Goal: Transaction & Acquisition: Purchase product/service

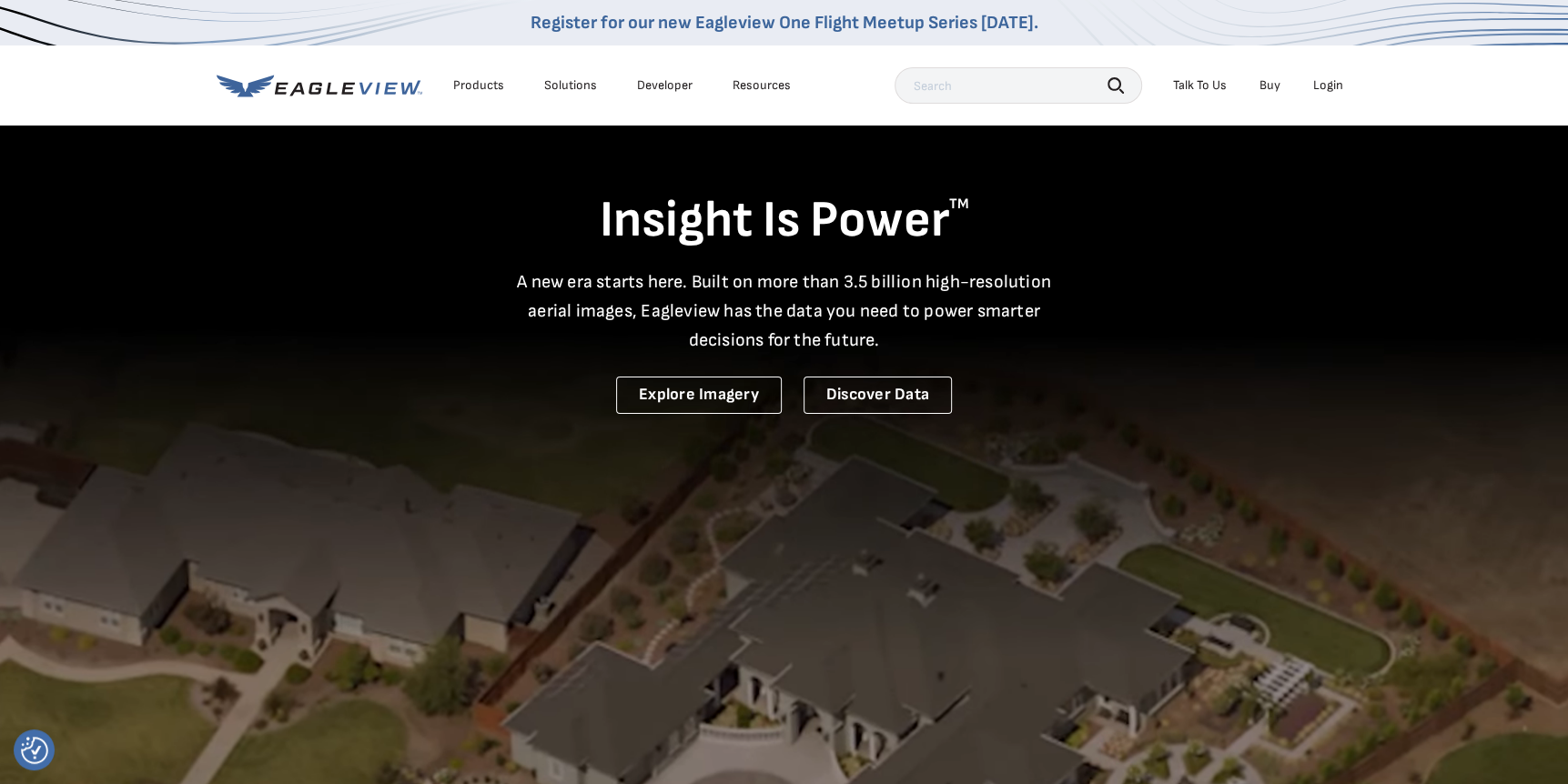
click at [1315, 85] on div "Login" at bounding box center [1328, 85] width 30 height 16
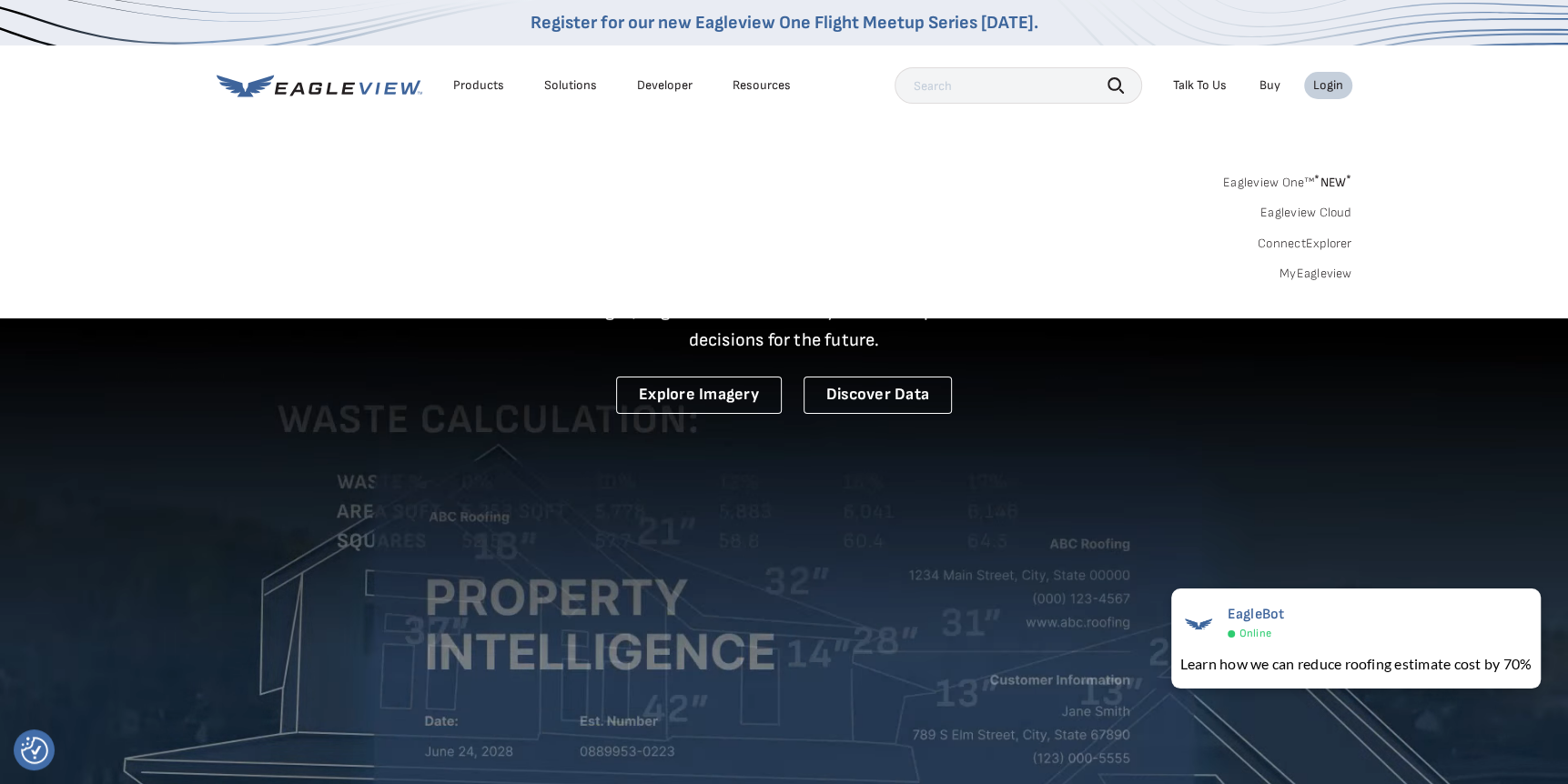
click at [1306, 169] on link "Eagleview One™ * NEW *" at bounding box center [1287, 180] width 129 height 21
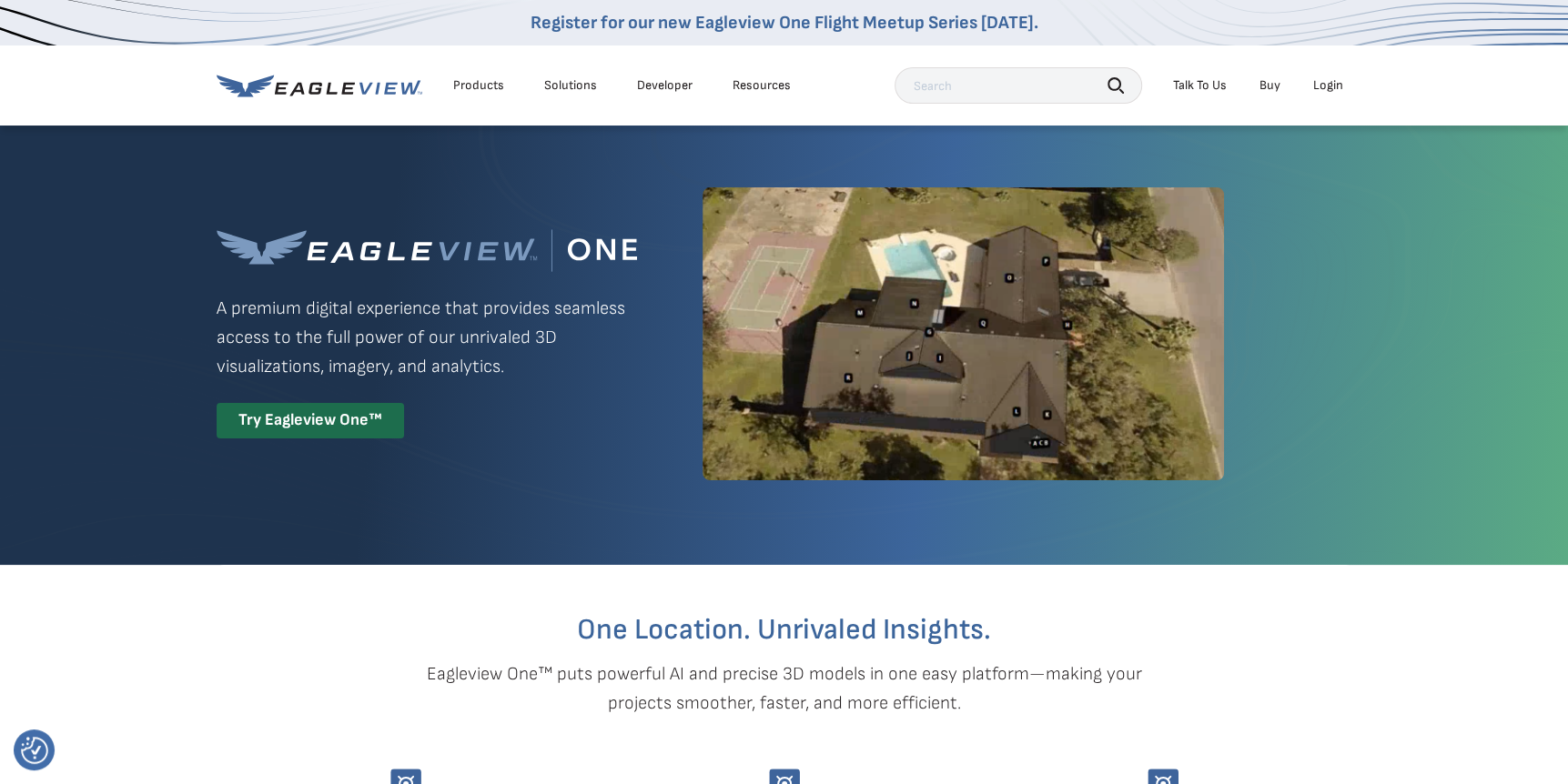
click at [1327, 83] on div "Login" at bounding box center [1328, 85] width 30 height 16
click at [360, 414] on div "Try Eagleview One™" at bounding box center [310, 420] width 187 height 35
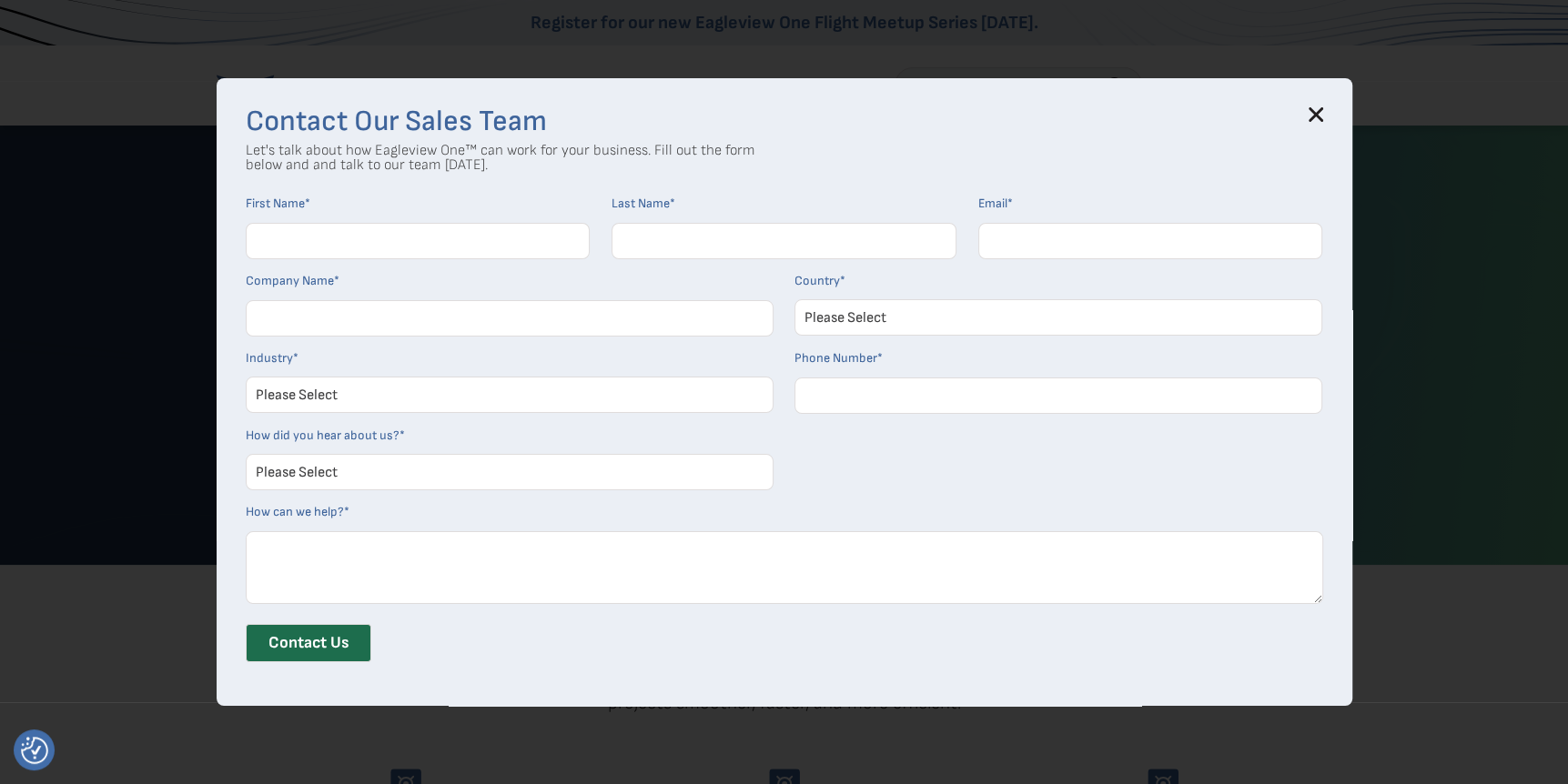
click at [431, 242] on input "First Name *" at bounding box center [417, 241] width 345 height 36
click at [1324, 115] on icon at bounding box center [1315, 114] width 14 height 14
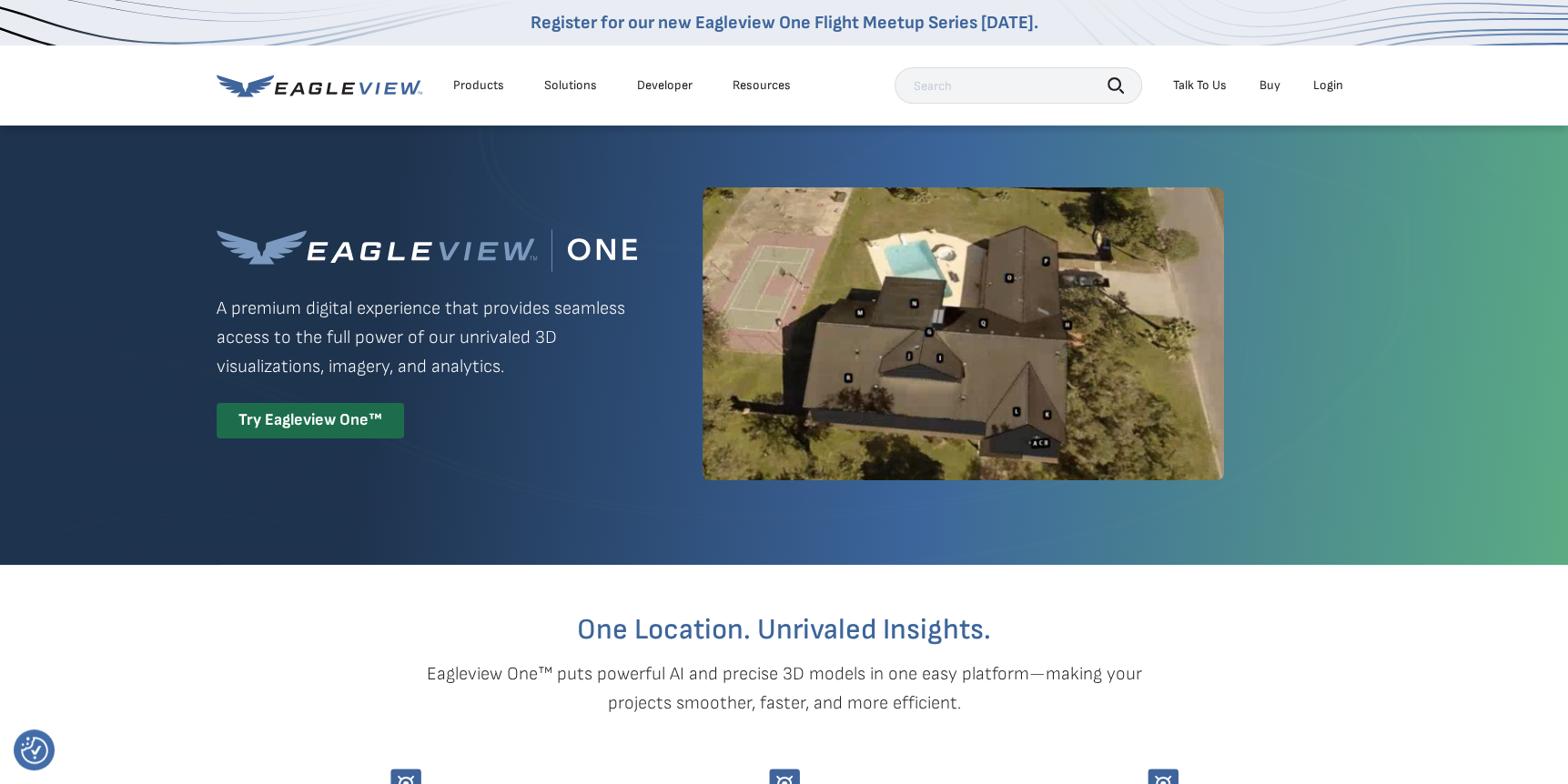
drag, startPoint x: 1328, startPoint y: 115, endPoint x: 1328, endPoint y: 93, distance: 22.0
click at [1328, 93] on div "Login" at bounding box center [1328, 85] width 30 height 16
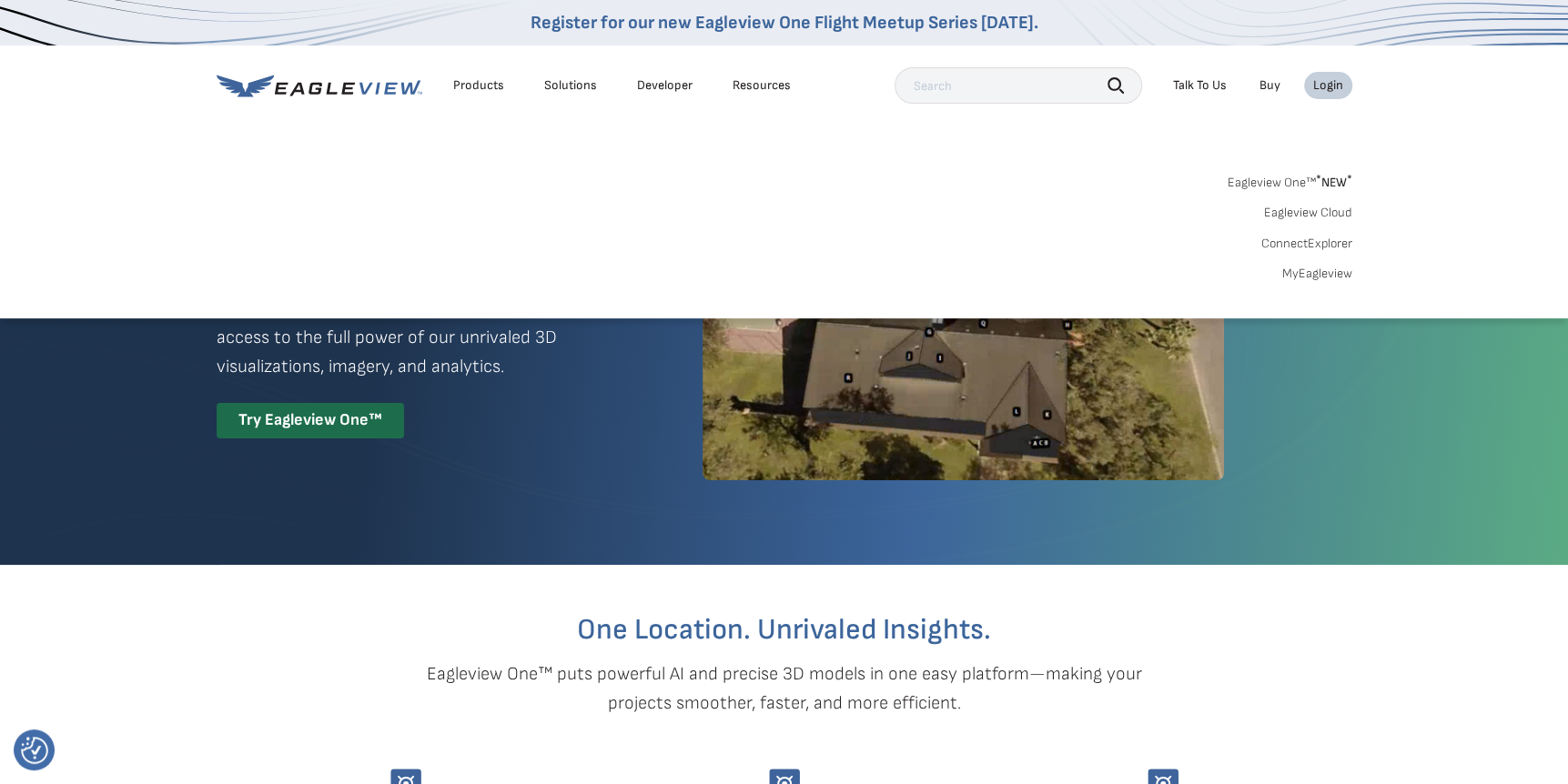
click at [1306, 272] on link "MyEagleview" at bounding box center [1318, 273] width 70 height 16
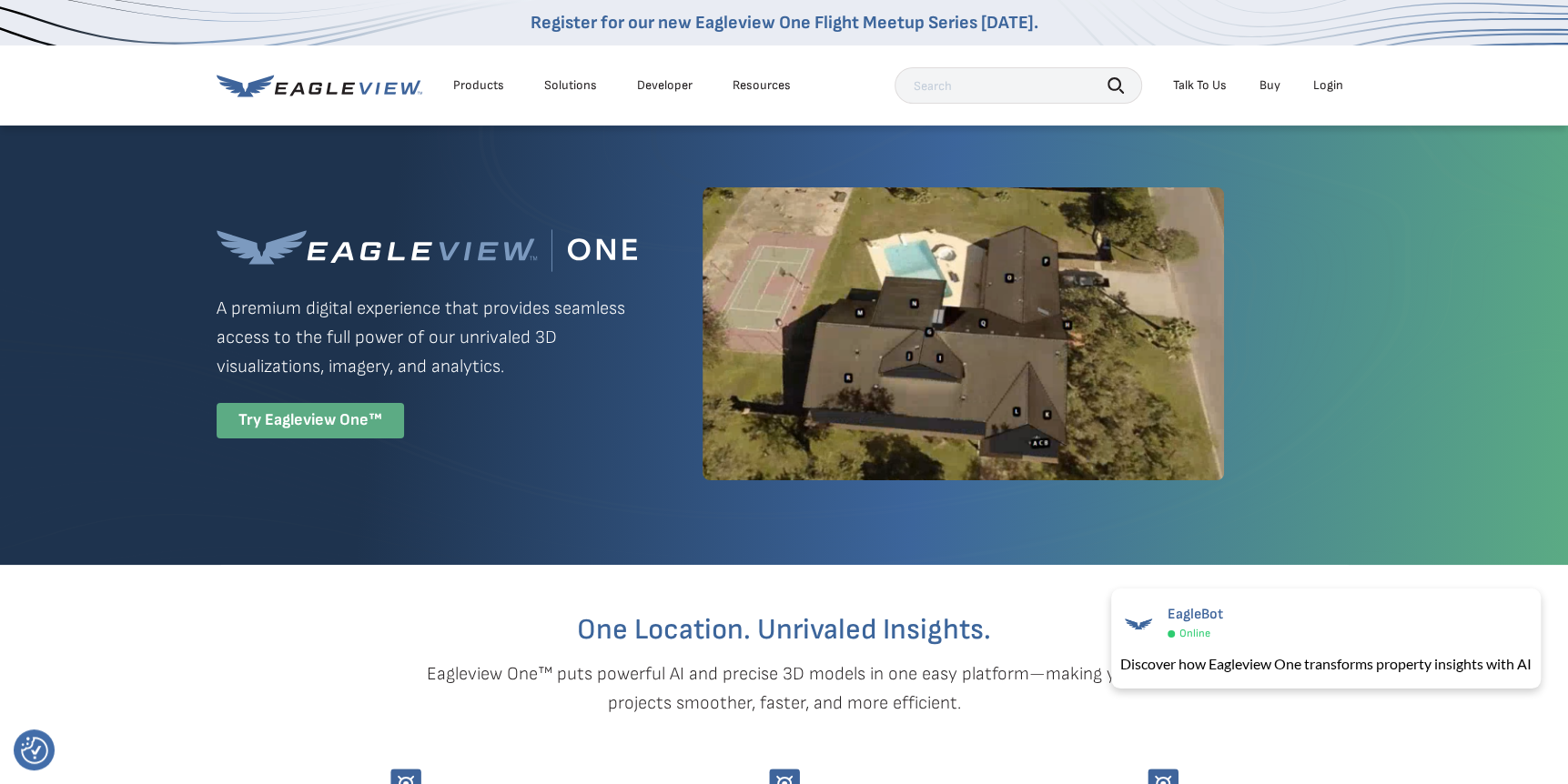
click at [358, 414] on div "Try Eagleview One™" at bounding box center [310, 420] width 187 height 35
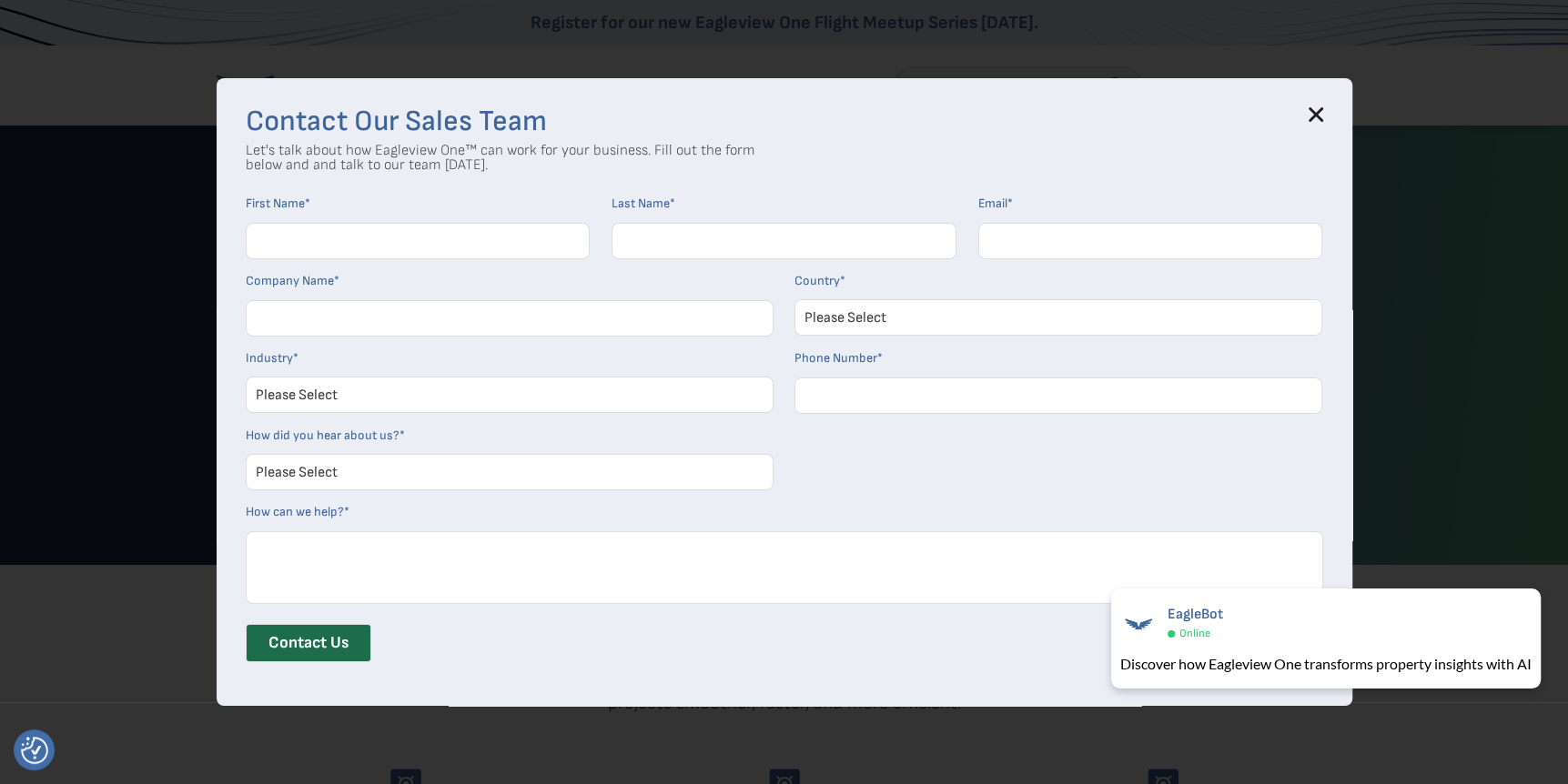
click at [374, 247] on input "First Name *" at bounding box center [417, 241] width 345 height 36
type input "Karson"
type input "[PERSON_NAME]"
type input "[EMAIL_ADDRESS][DOMAIN_NAME]"
type input "SPECIALTY SHUTTER SYSTEMS LLC"
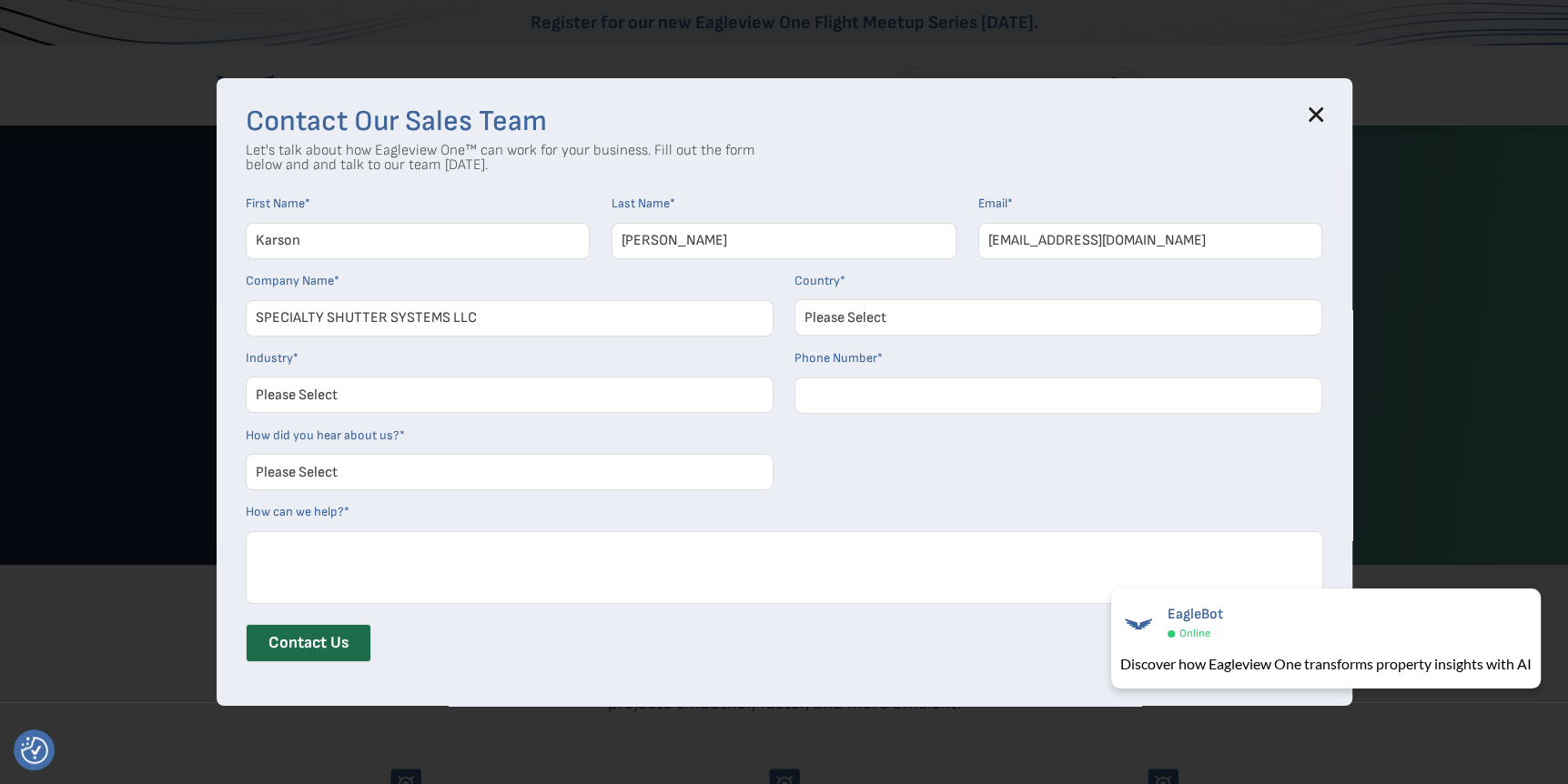
click at [943, 315] on select "Please Select United States Canada Australia India United Kingdom Other Aruba C…" at bounding box center [1058, 317] width 528 height 36
select select "[GEOGRAPHIC_DATA]"
click at [801, 299] on select "Please Select United States Canada Australia India United Kingdom Other Aruba C…" at bounding box center [1058, 317] width 528 height 36
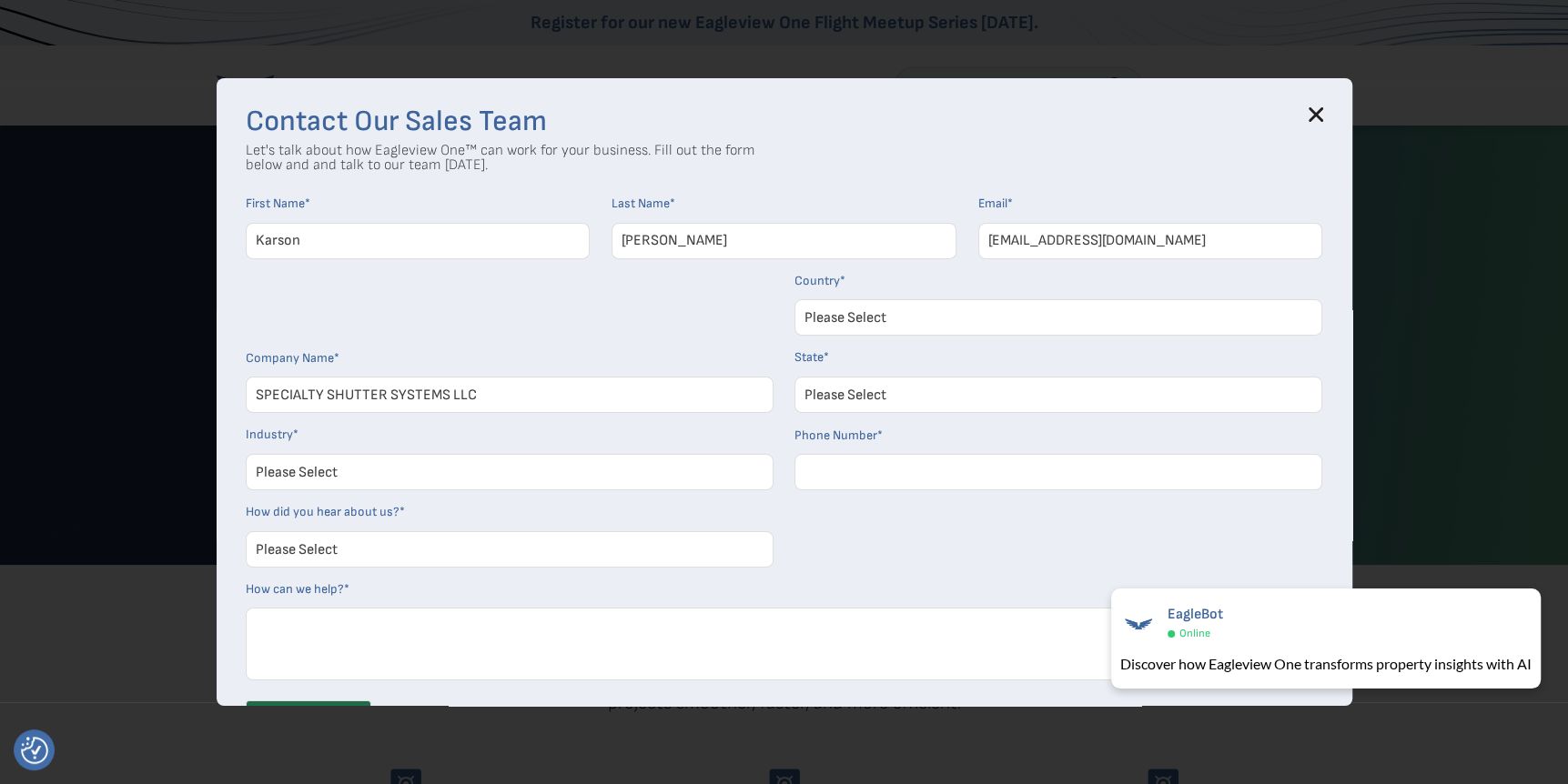
click at [858, 561] on form "First Name * Karson Last Name * Bunton Email * karson.b@specialtyshutter.com Co…" at bounding box center [784, 474] width 1077 height 557
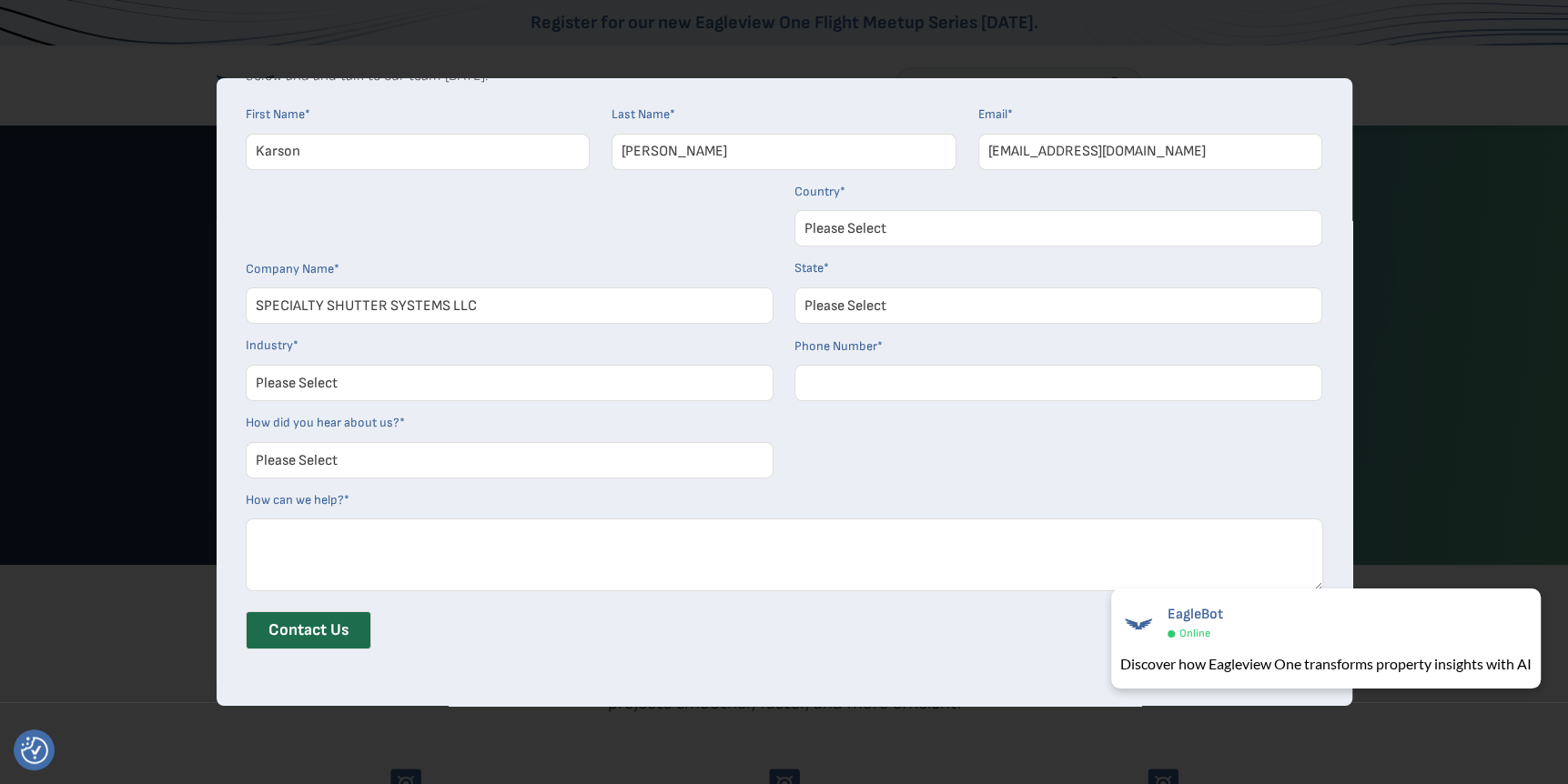
click at [877, 293] on select "Please Select Alabama Alaska Alberta Arizona Arkansas British Columbia Californ…" at bounding box center [1058, 305] width 528 height 36
select select "Texas"
click at [801, 287] on select "Please Select Alabama Alaska Alberta Arizona Arkansas British Columbia Californ…" at bounding box center [1058, 305] width 528 height 36
click at [462, 381] on select "Please Select Architects & Engineering Construction Electric/Gas Utilities Gove…" at bounding box center [509, 383] width 528 height 36
select select "Other"
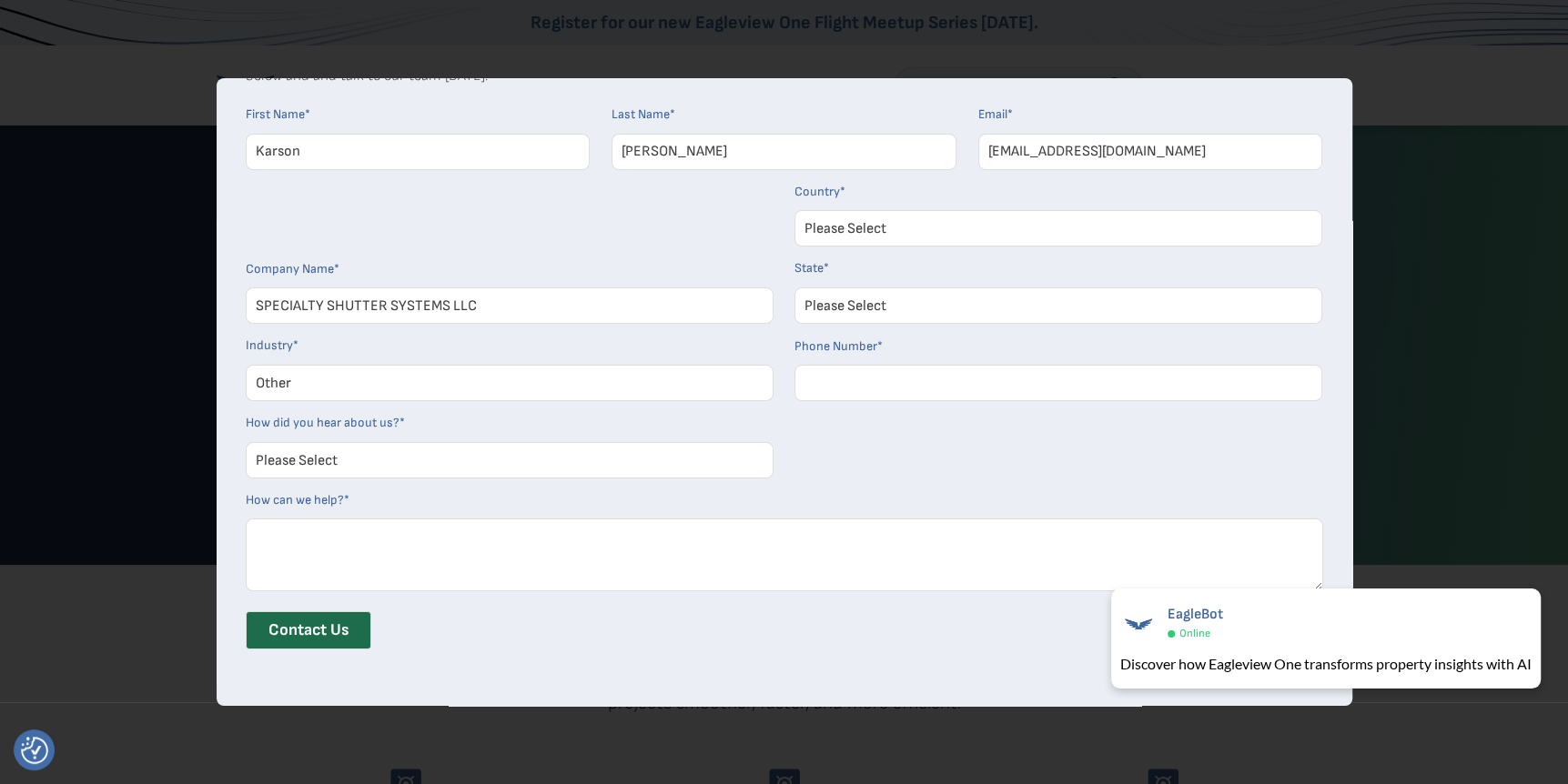
click at [252, 365] on select "Please Select Architects & Engineering Construction Electric/Gas Utilities Gove…" at bounding box center [509, 383] width 528 height 36
click at [885, 369] on input "Phone Number *" at bounding box center [1058, 383] width 528 height 36
type input "3615766433"
click at [436, 457] on select "Please Select Search Engine Social Media Word of Mouth Podcast Online Advertise…" at bounding box center [509, 460] width 528 height 36
select select "Other"
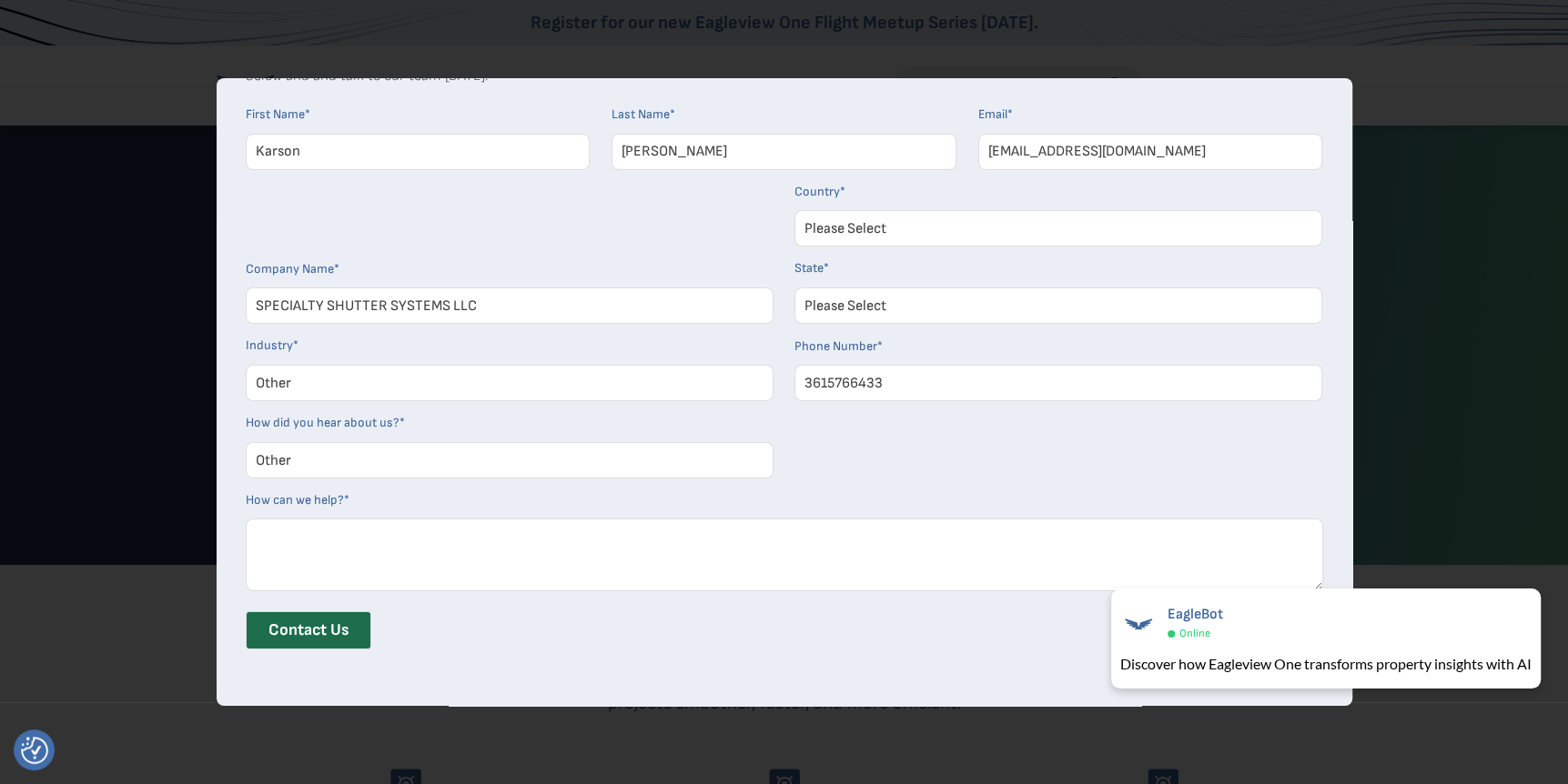
click at [252, 442] on select "Please Select Search Engine Social Media Word of Mouth Podcast Online Advertise…" at bounding box center [509, 460] width 528 height 36
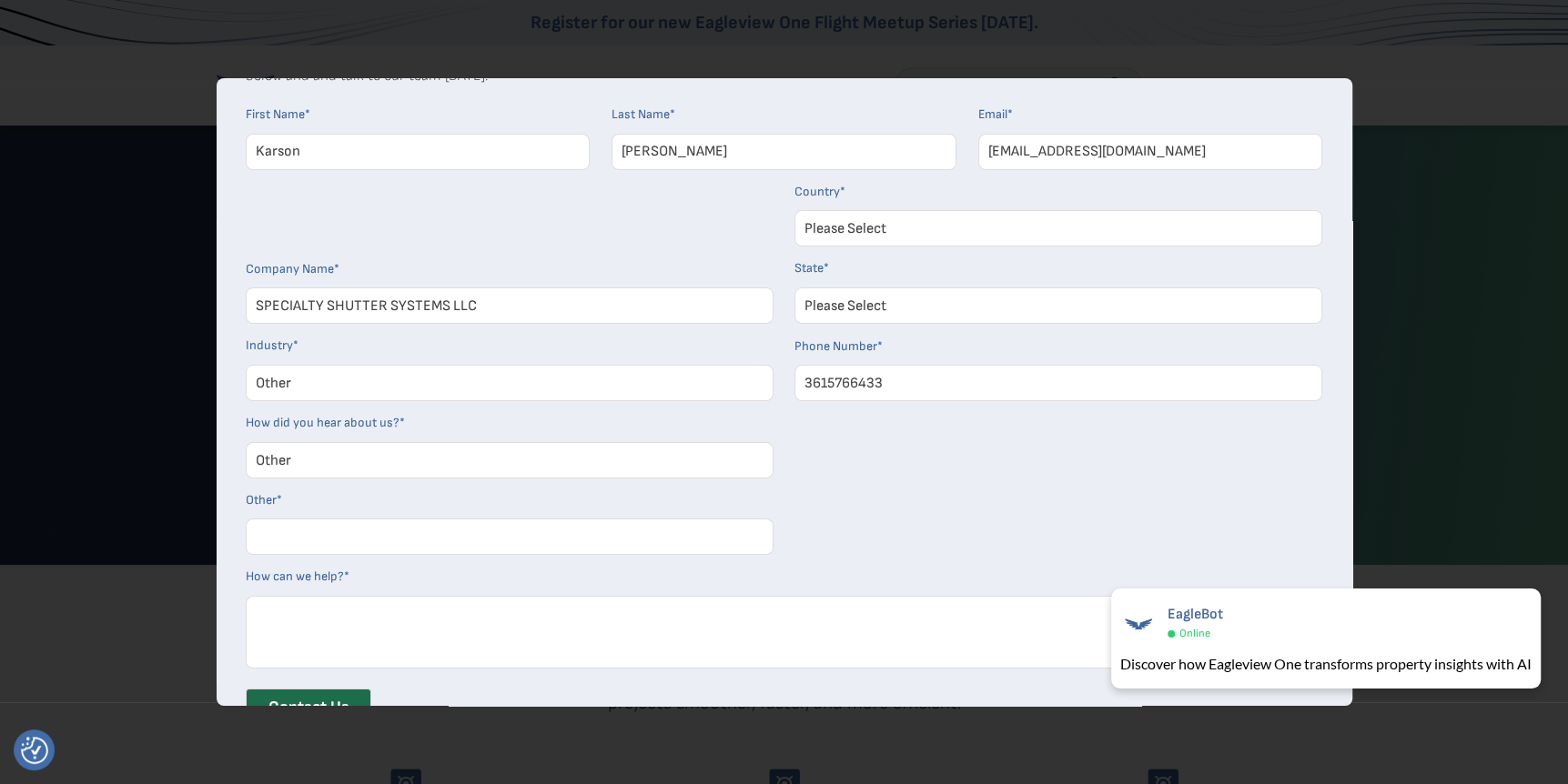
click at [362, 530] on input "Other *" at bounding box center [509, 537] width 528 height 36
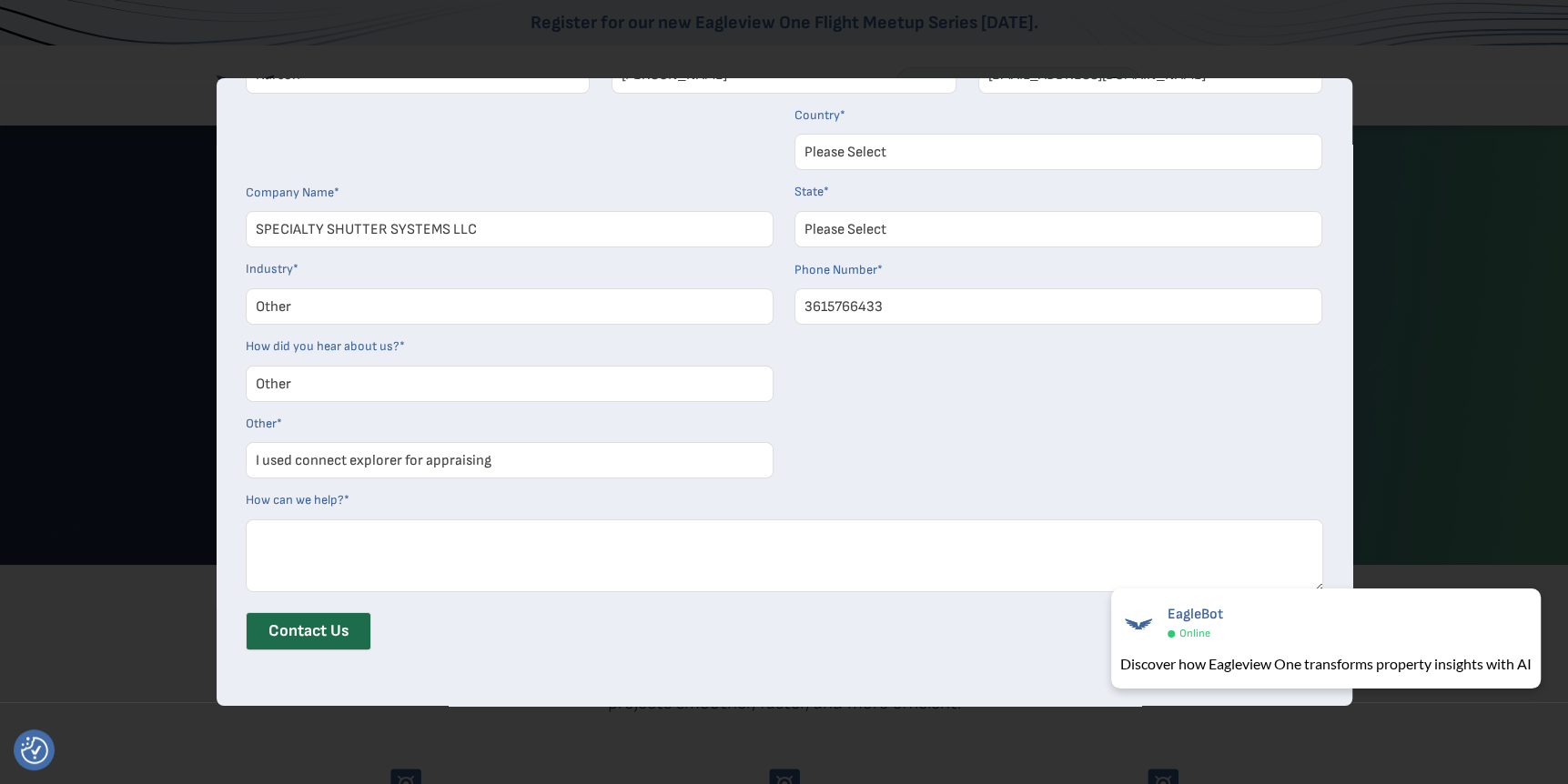
type input "I used connect explorer for appraising"
click at [1060, 457] on form "First Name * Karson Last Name * Bunton Email * karson.b@specialtyshutter.com Co…" at bounding box center [784, 347] width 1077 height 633
click at [335, 624] on input "Contact Us" at bounding box center [308, 631] width 126 height 38
click at [602, 526] on textarea "How can we help? *" at bounding box center [784, 556] width 1077 height 73
type textarea "eagleview one"
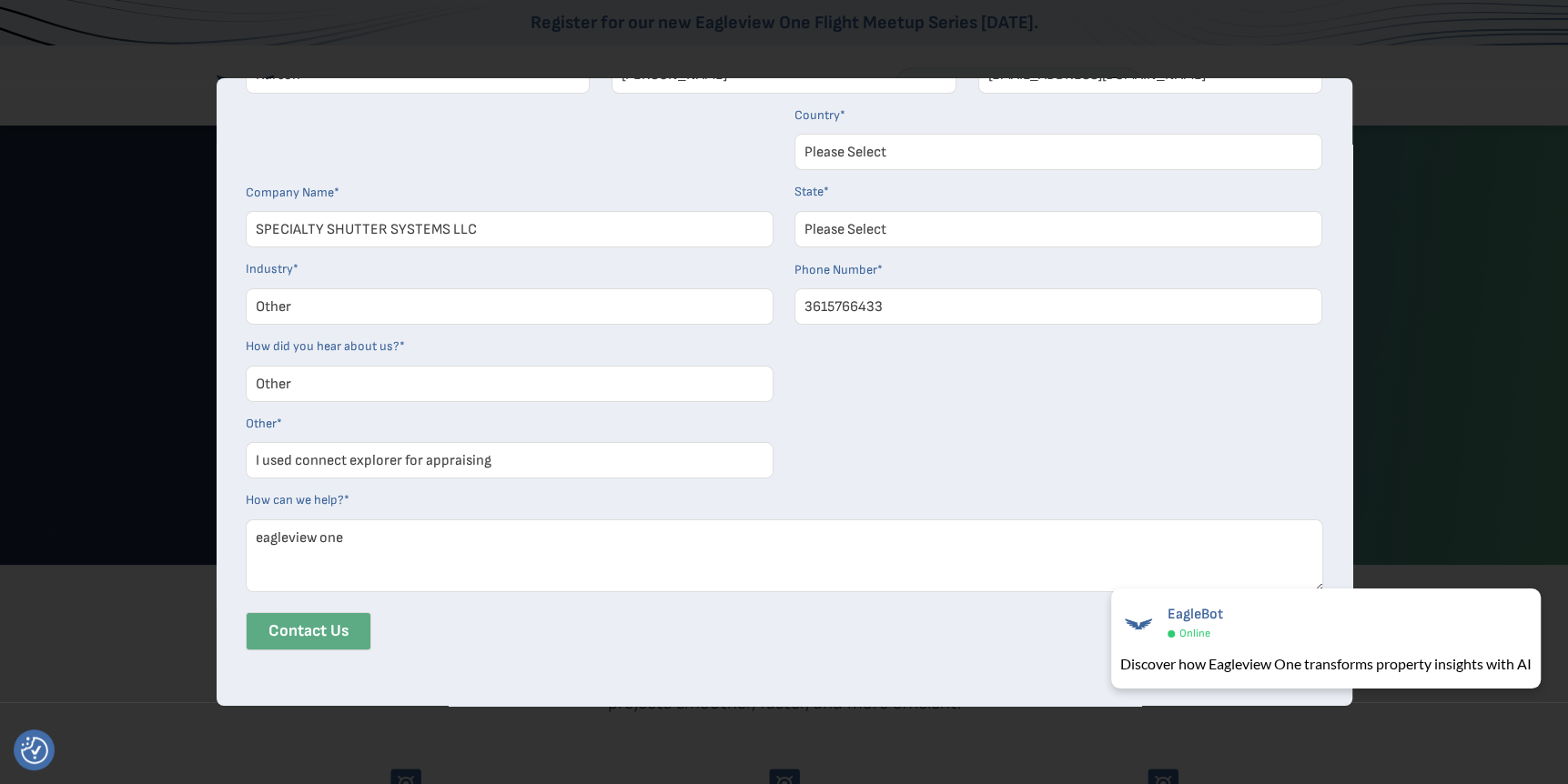
click at [359, 621] on input "Contact Us" at bounding box center [308, 631] width 126 height 38
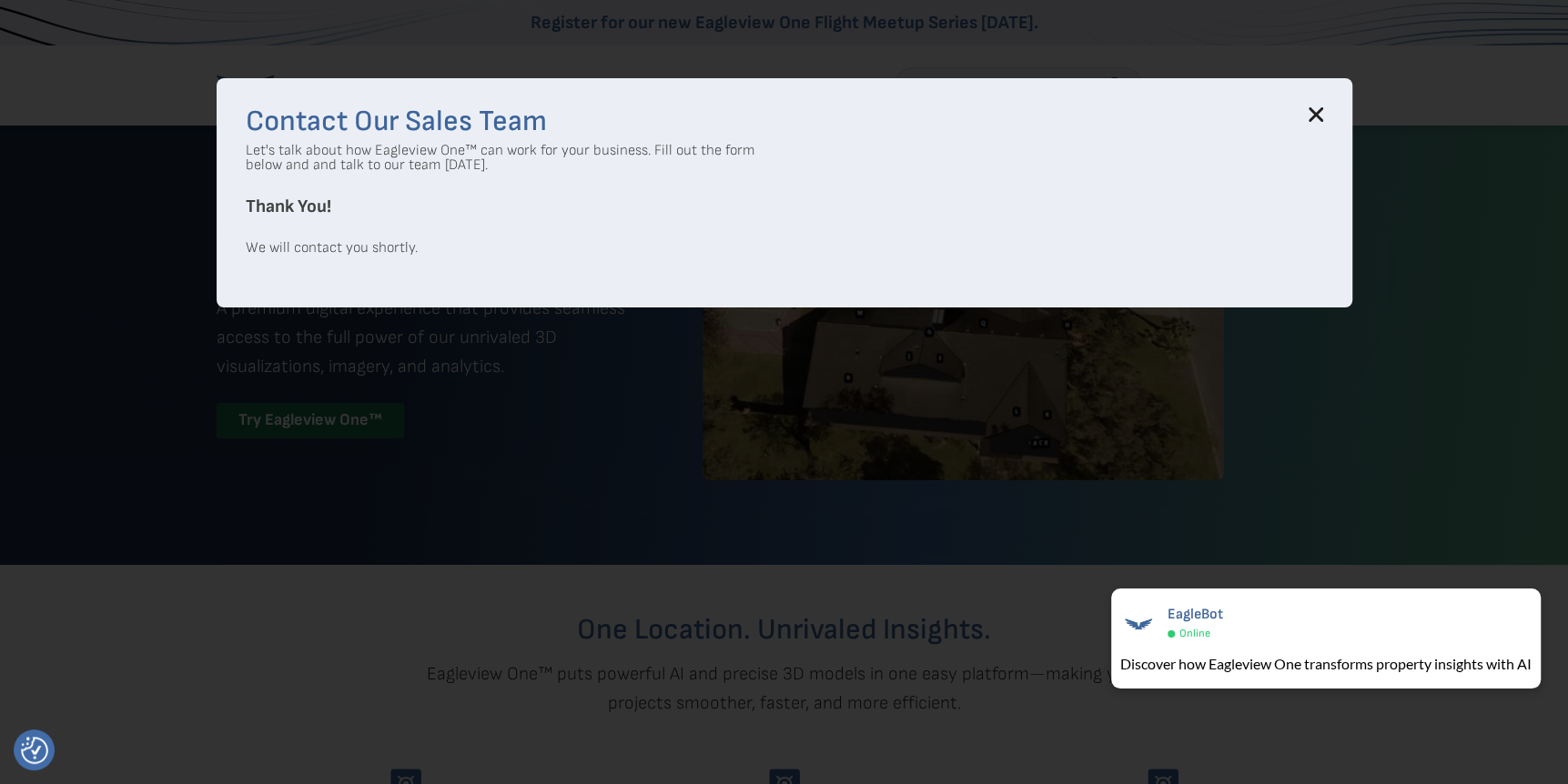
scroll to position [0, 0]
click at [1321, 105] on div "Contact Our Sales Team Let's talk about how Eagleview One™ can work for your bu…" at bounding box center [784, 192] width 1136 height 229
click at [1322, 119] on icon at bounding box center [1315, 115] width 11 height 11
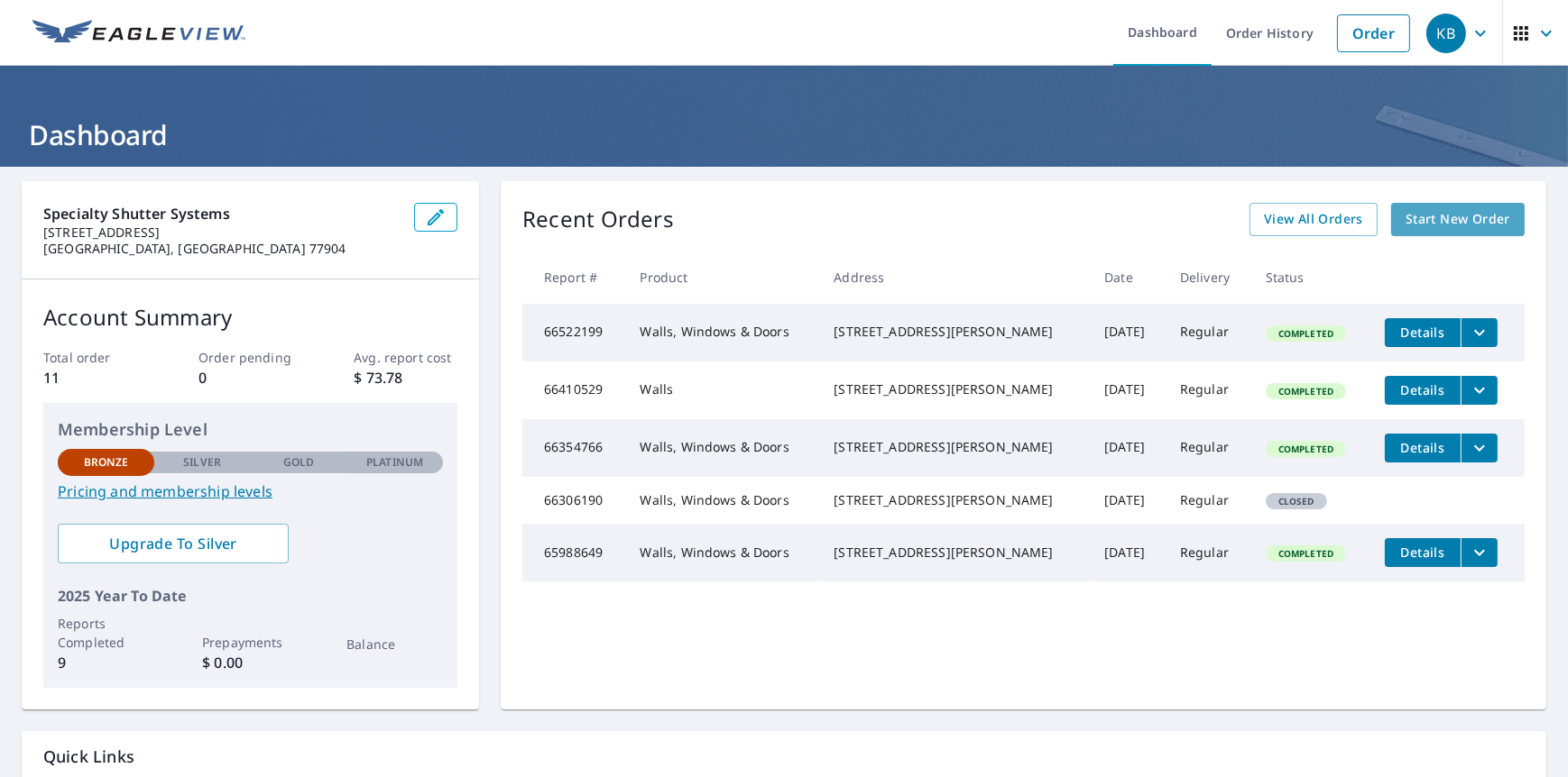
click at [1405, 216] on span "Start New Order" at bounding box center [1457, 219] width 105 height 23
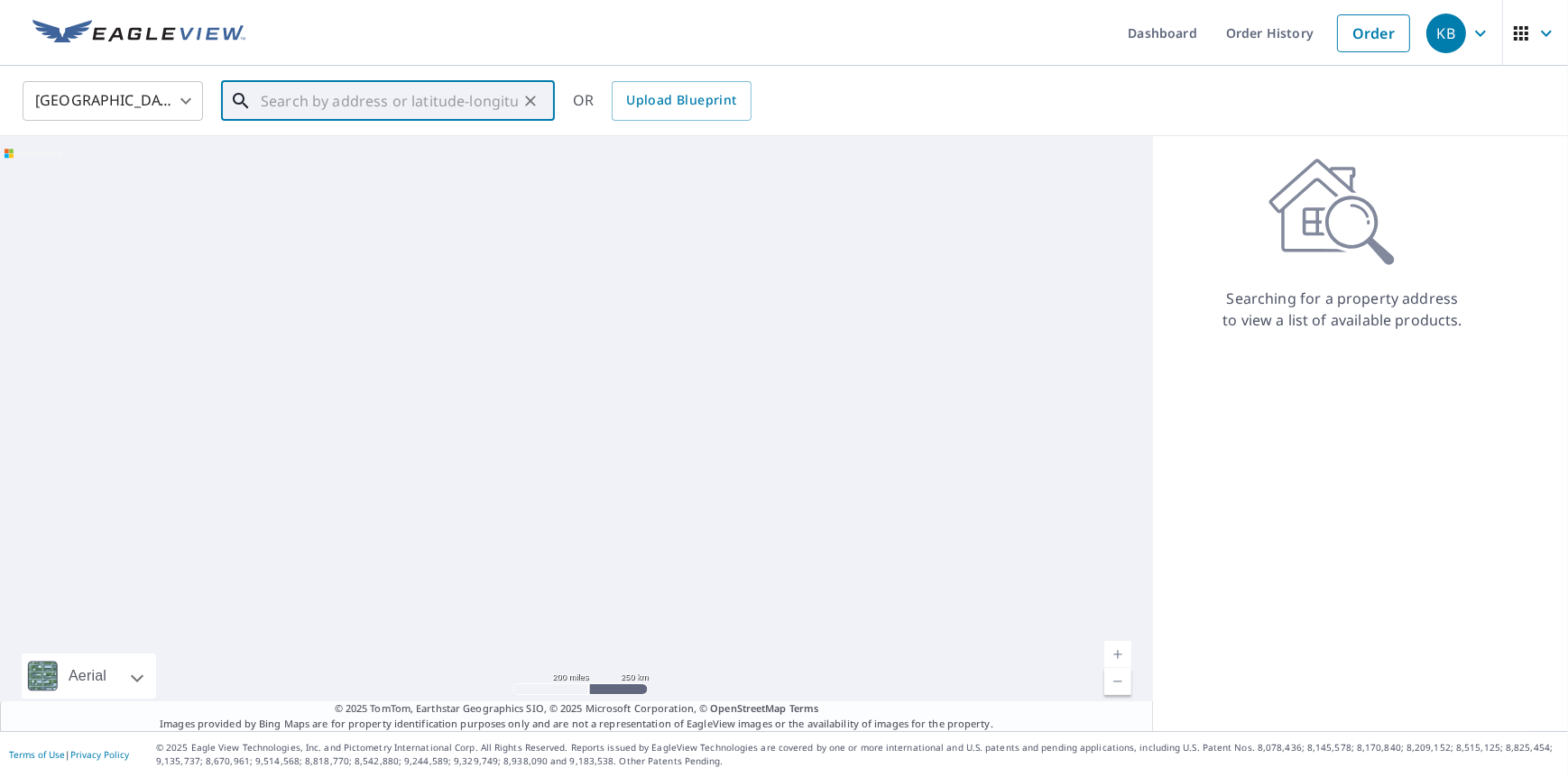
click at [400, 102] on input "text" at bounding box center [389, 101] width 257 height 51
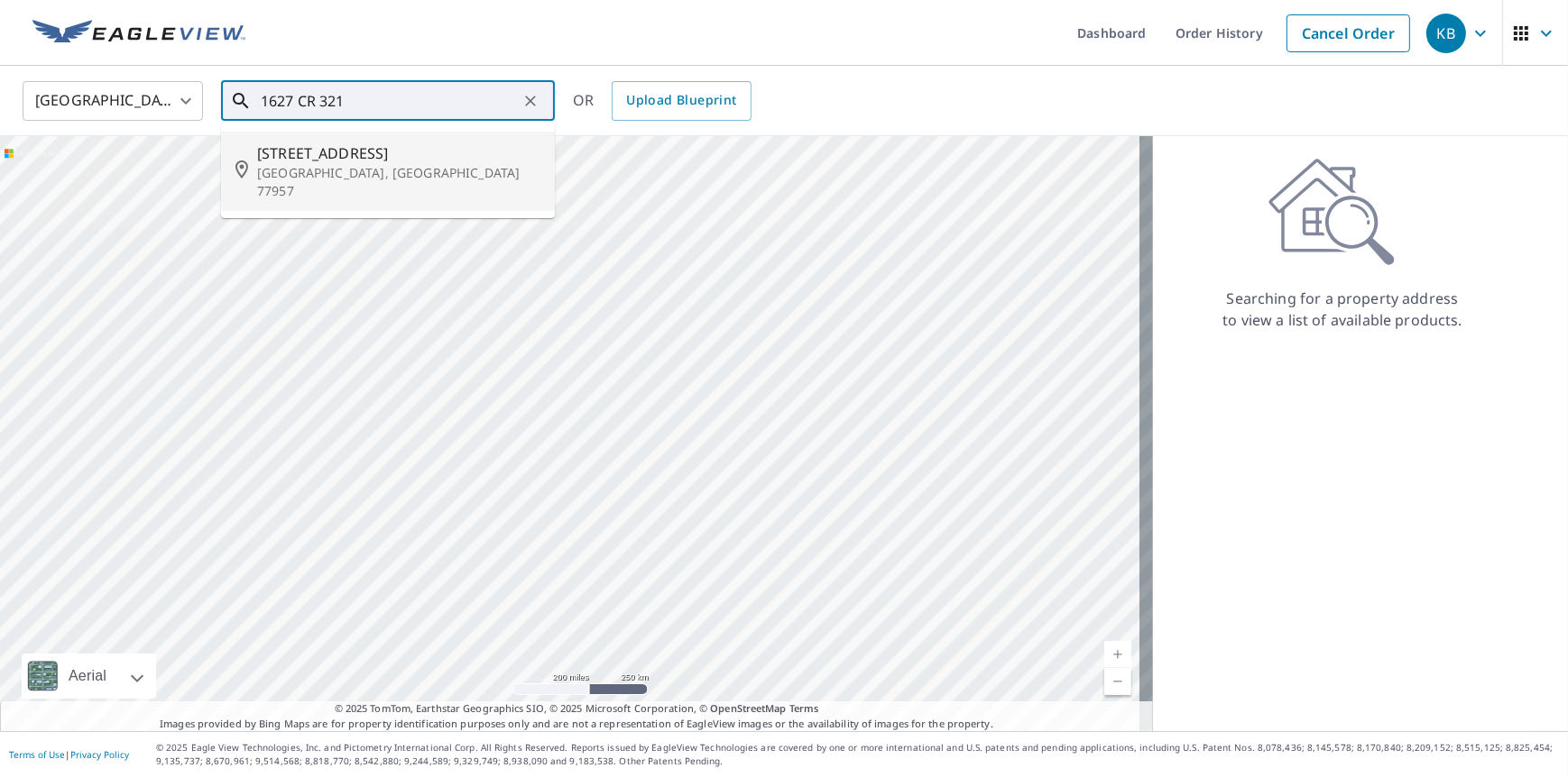
click at [340, 157] on span "[STREET_ADDRESS]" at bounding box center [399, 153] width 284 height 22
type input "[STREET_ADDRESS][PERSON_NAME]"
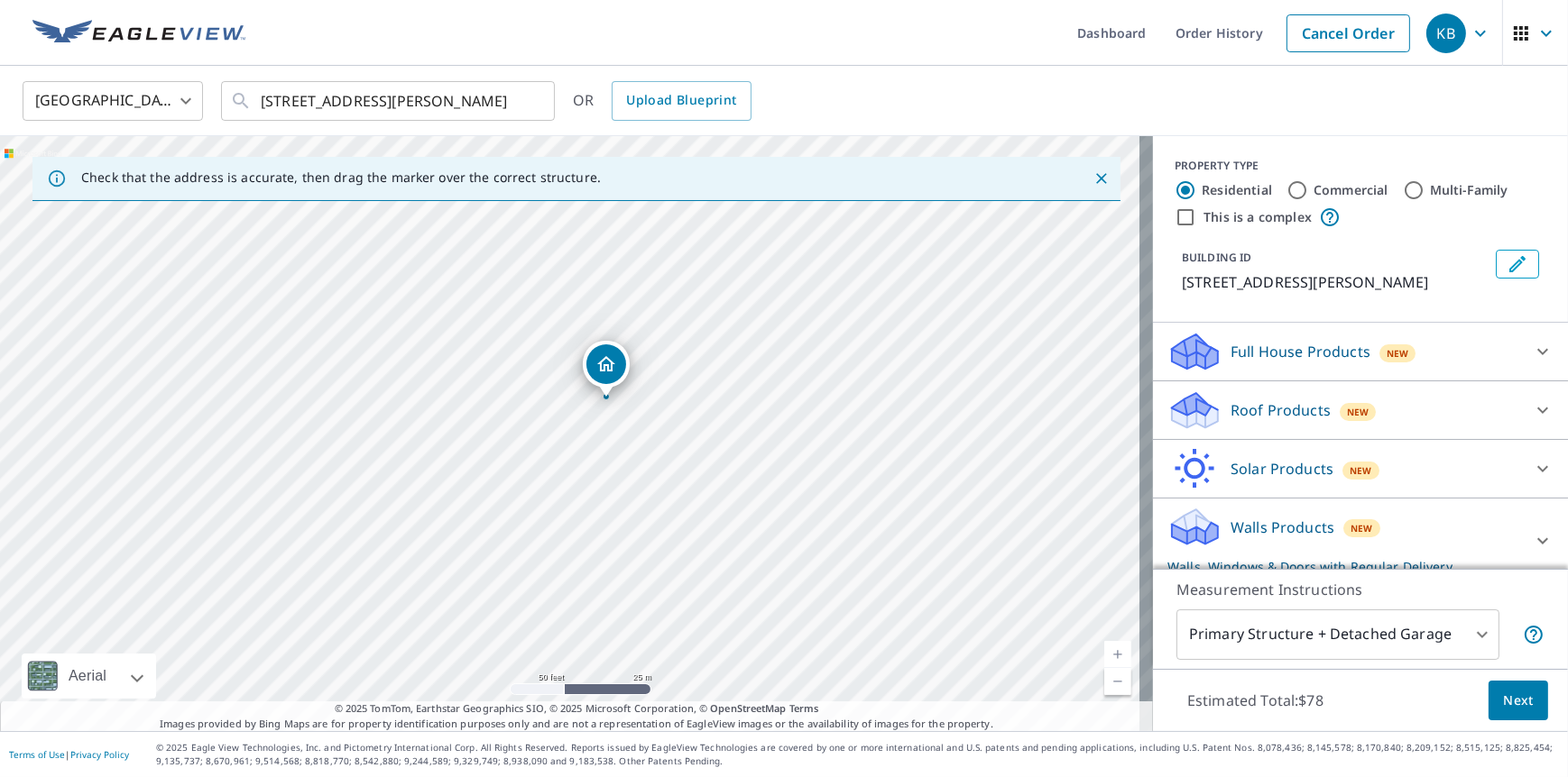
drag, startPoint x: 578, startPoint y: 464, endPoint x: 673, endPoint y: 431, distance: 100.6
click at [673, 431] on div "[STREET_ADDRESS][PERSON_NAME]" at bounding box center [576, 434] width 1152 height 595
drag, startPoint x: 719, startPoint y: 411, endPoint x: 741, endPoint y: 457, distance: 51.0
click at [741, 457] on div "[STREET_ADDRESS][PERSON_NAME]" at bounding box center [576, 434] width 1152 height 595
drag, startPoint x: 786, startPoint y: 389, endPoint x: 768, endPoint y: 409, distance: 26.9
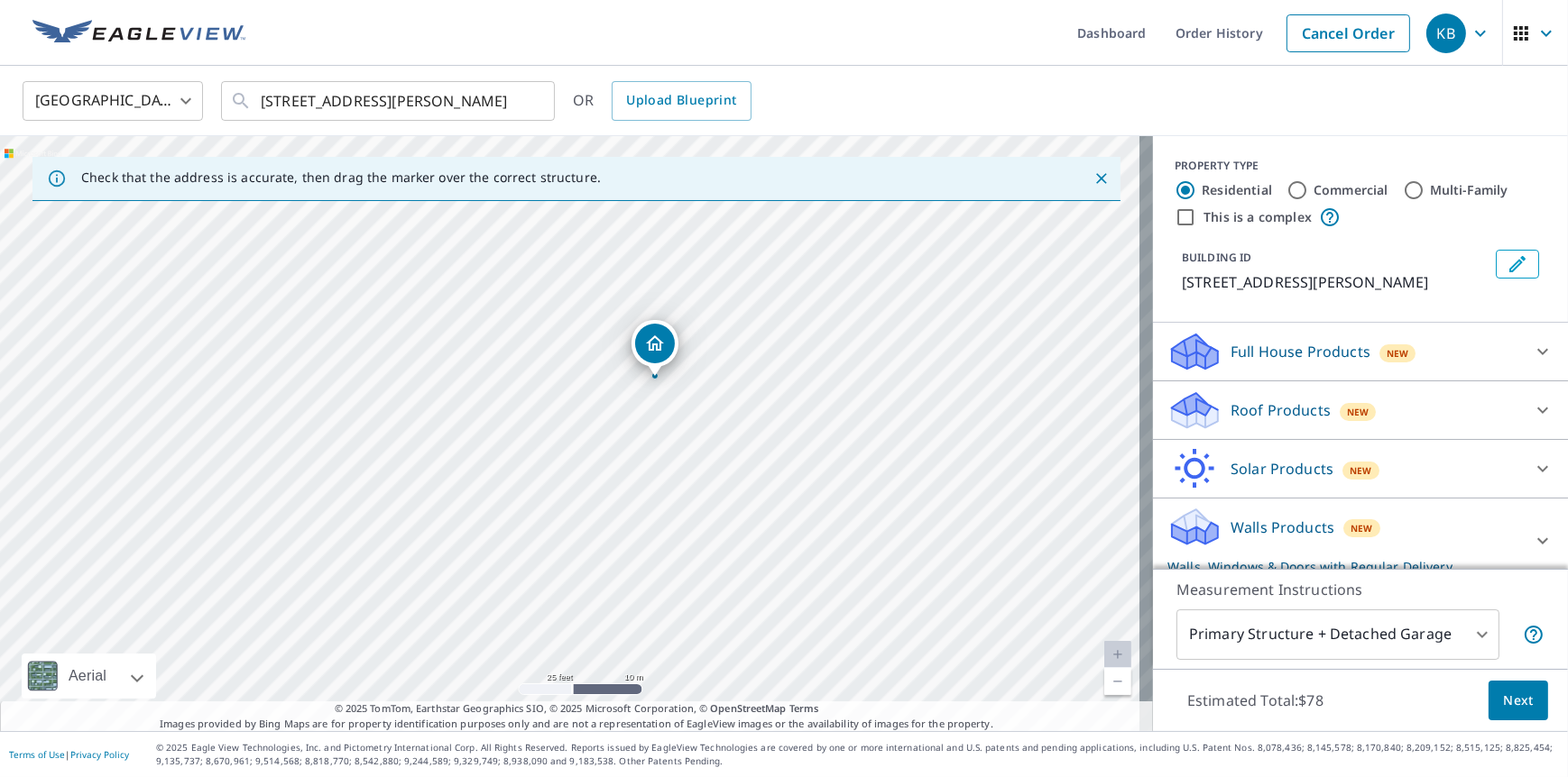
click at [768, 409] on div "[STREET_ADDRESS][PERSON_NAME]" at bounding box center [576, 434] width 1152 height 595
drag, startPoint x: 845, startPoint y: 358, endPoint x: 872, endPoint y: 316, distance: 49.9
click at [874, 313] on div "[STREET_ADDRESS][PERSON_NAME]" at bounding box center [576, 434] width 1152 height 595
drag, startPoint x: 938, startPoint y: 472, endPoint x: 859, endPoint y: 452, distance: 81.5
click at [859, 452] on div "[STREET_ADDRESS][PERSON_NAME]" at bounding box center [576, 434] width 1152 height 595
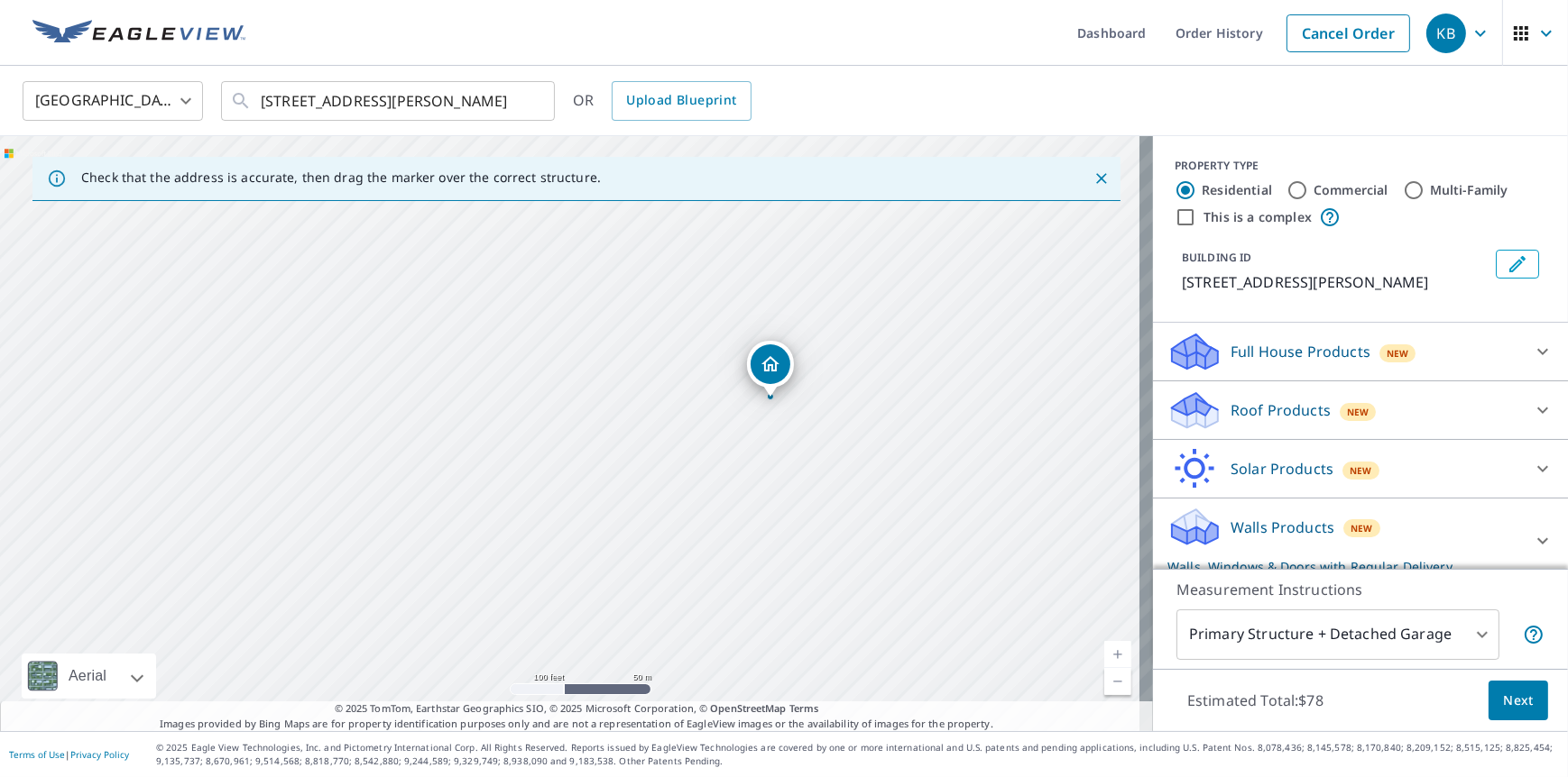
click at [943, 458] on div "[STREET_ADDRESS][PERSON_NAME]" at bounding box center [576, 434] width 1152 height 595
drag, startPoint x: 888, startPoint y: 380, endPoint x: 858, endPoint y: 378, distance: 30.1
click at [858, 378] on div "[STREET_ADDRESS][PERSON_NAME]" at bounding box center [576, 434] width 1152 height 595
drag, startPoint x: 953, startPoint y: 438, endPoint x: 918, endPoint y: 327, distance: 116.4
click at [918, 327] on div "[STREET_ADDRESS][PERSON_NAME]" at bounding box center [576, 434] width 1152 height 595
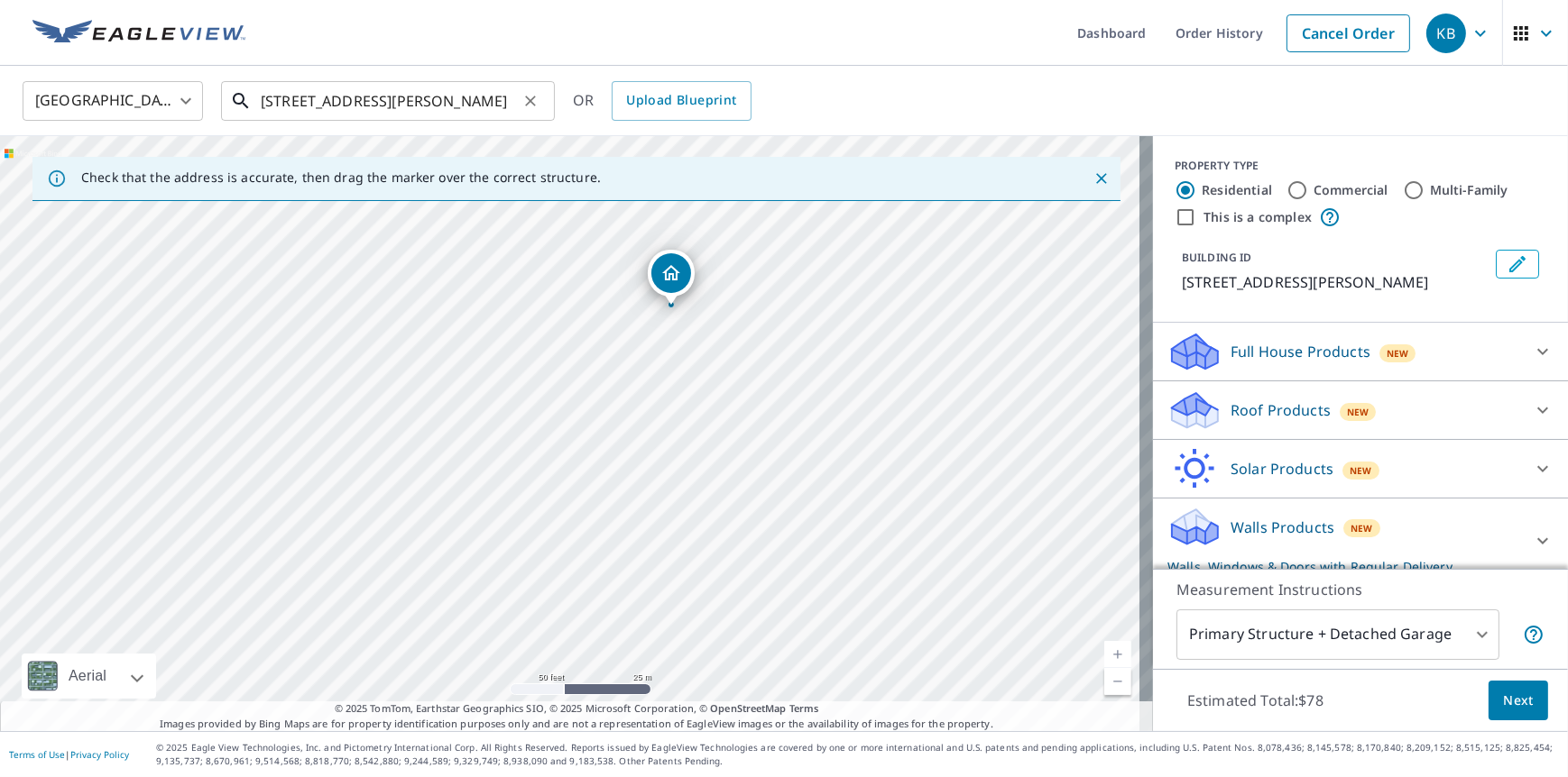
click at [478, 100] on input "[STREET_ADDRESS][PERSON_NAME]" at bounding box center [389, 101] width 257 height 51
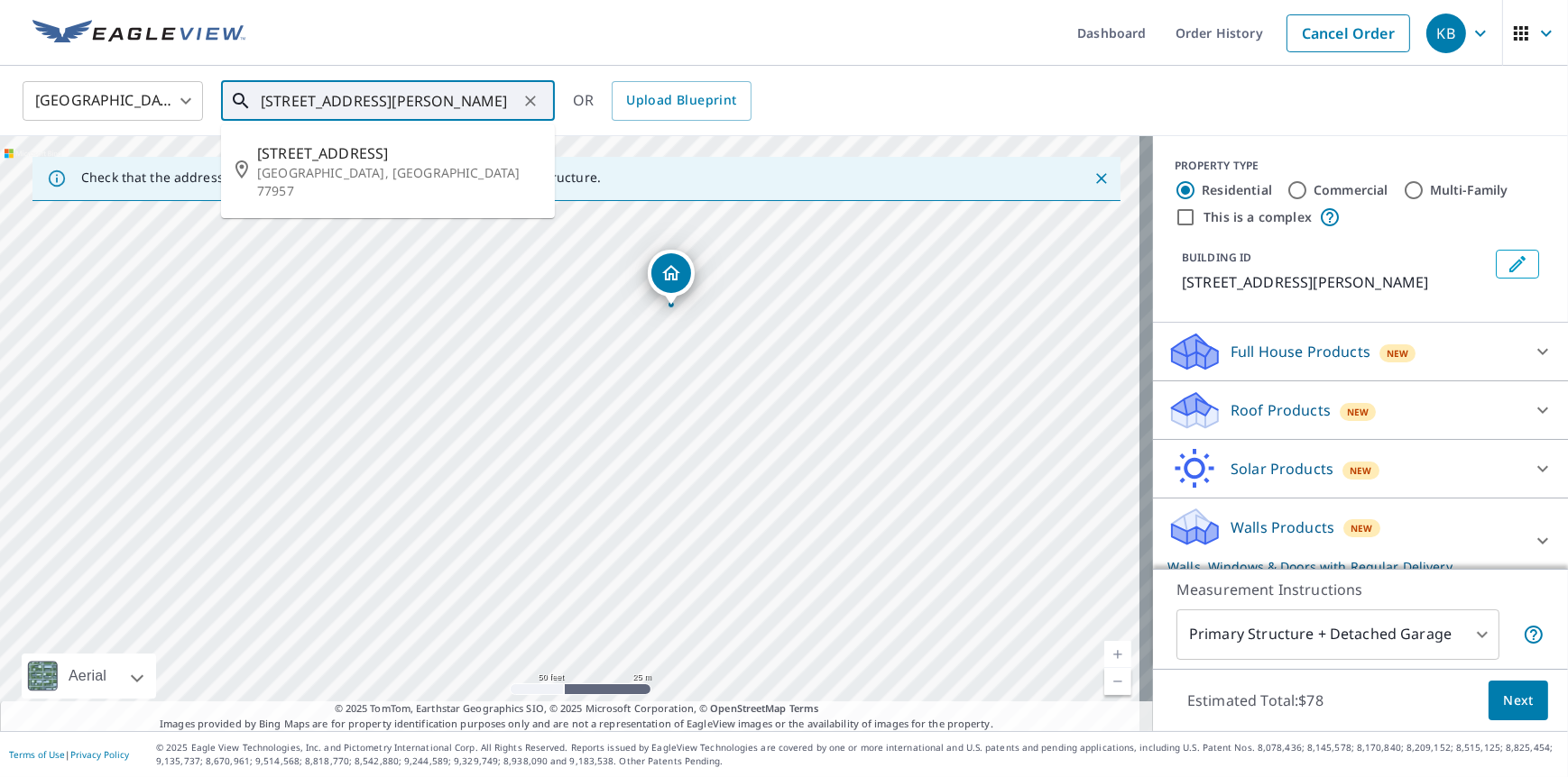
drag, startPoint x: 505, startPoint y: 95, endPoint x: 295, endPoint y: 91, distance: 210.0
click at [295, 91] on input "[STREET_ADDRESS][PERSON_NAME]" at bounding box center [389, 101] width 257 height 51
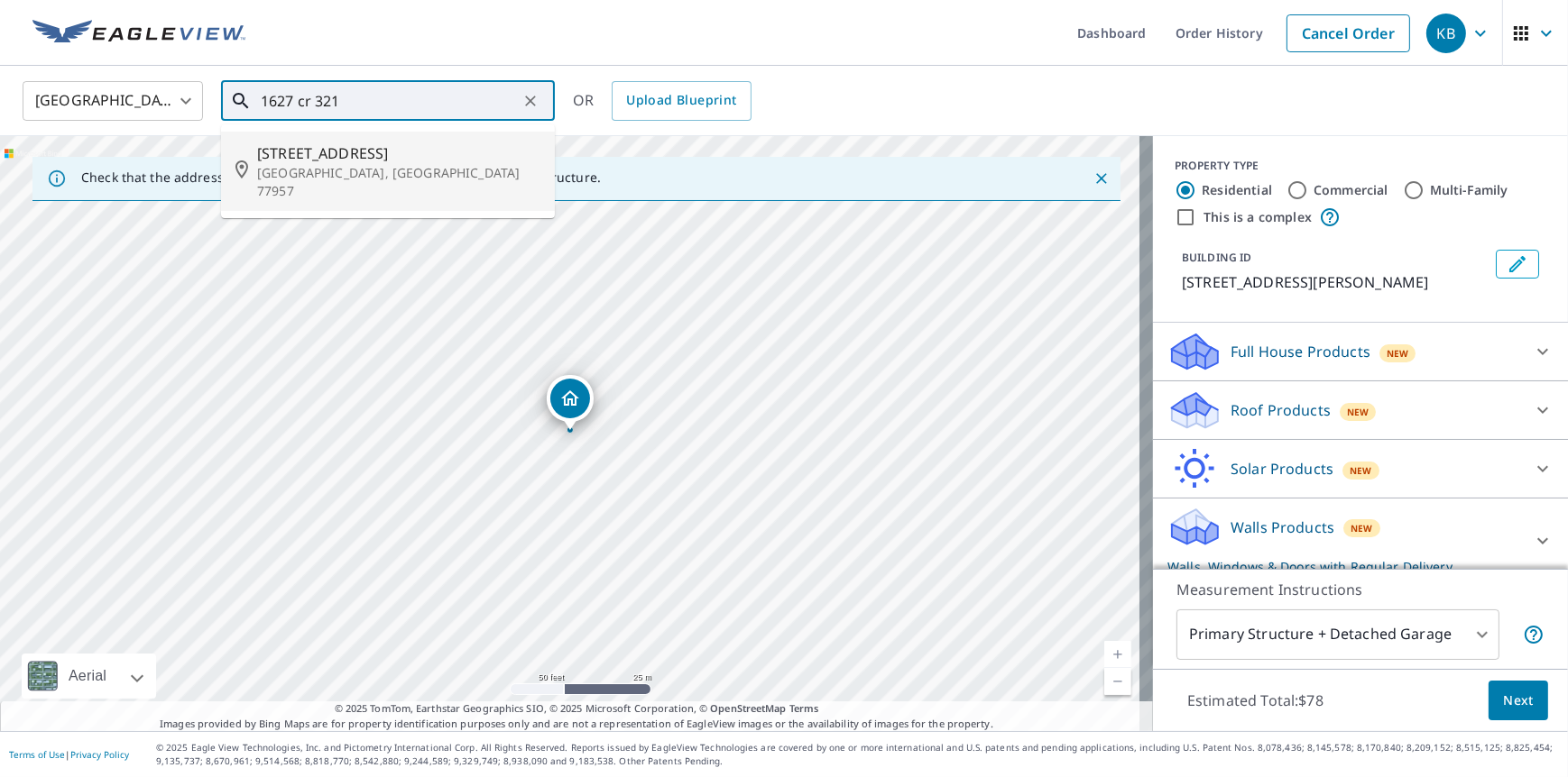
click at [389, 159] on span "[STREET_ADDRESS]" at bounding box center [399, 153] width 284 height 22
type input "[STREET_ADDRESS][PERSON_NAME]"
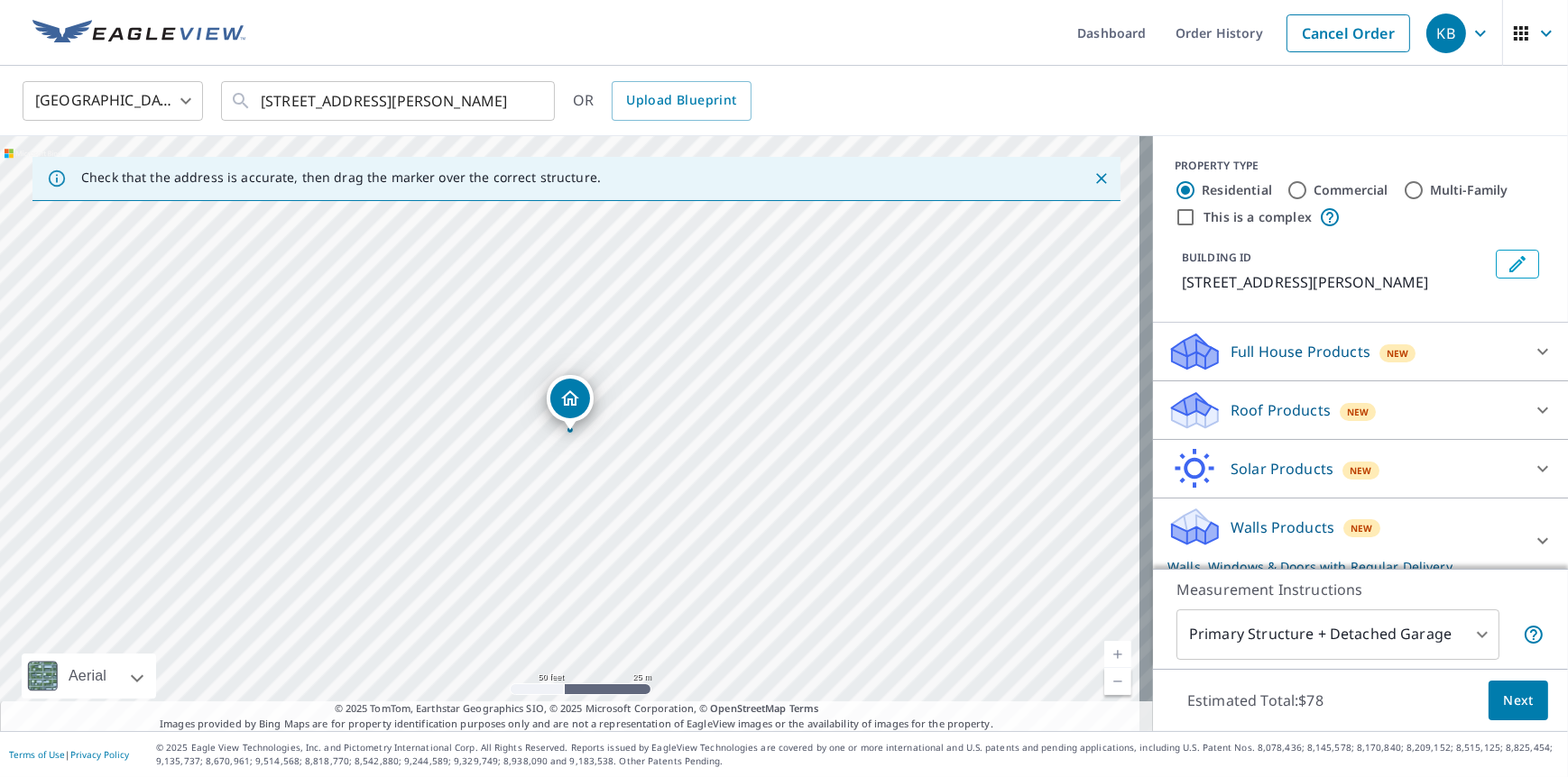
click at [1313, 358] on p "Full House Products" at bounding box center [1300, 351] width 139 height 22
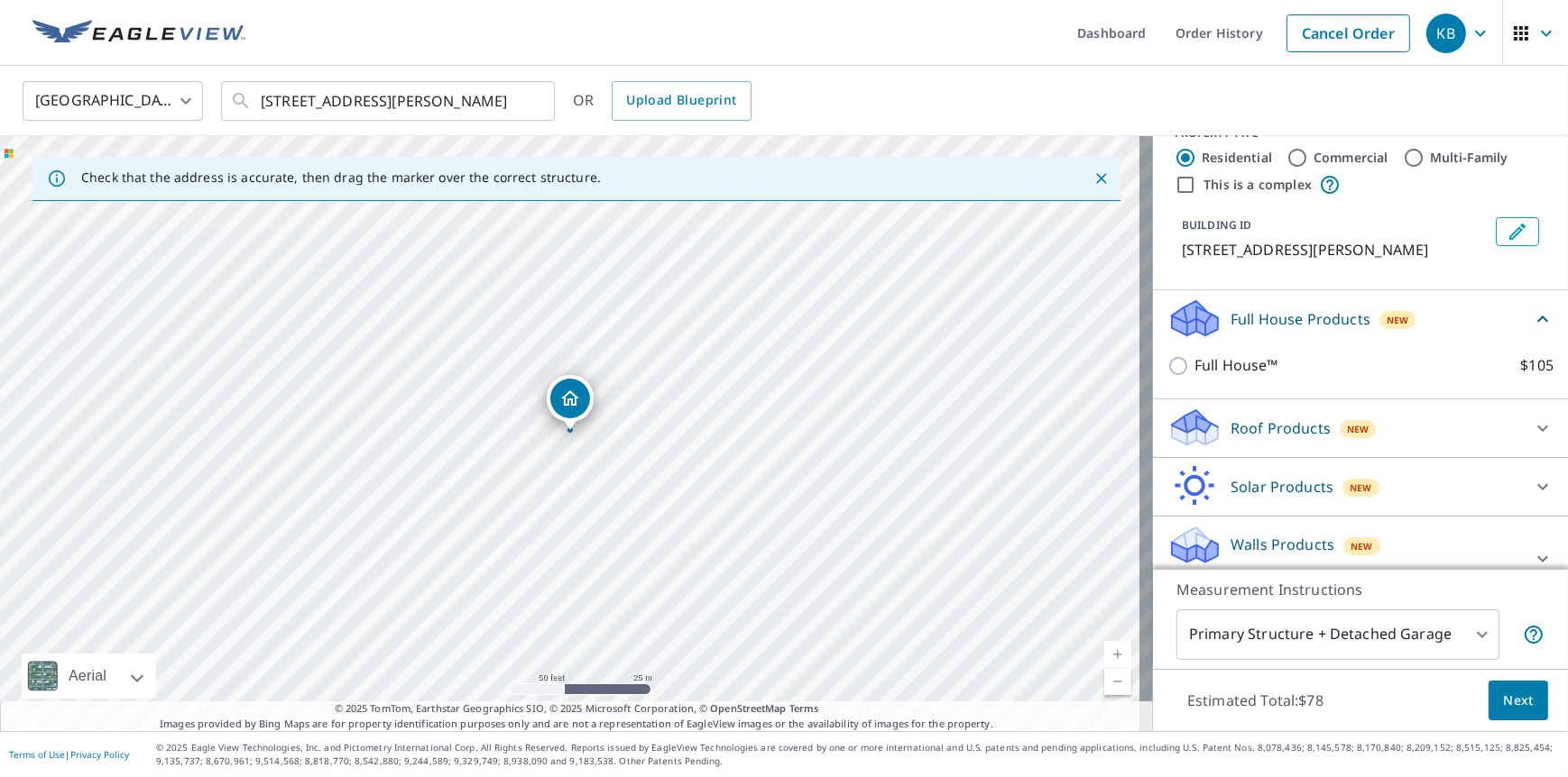
scroll to position [65, 0]
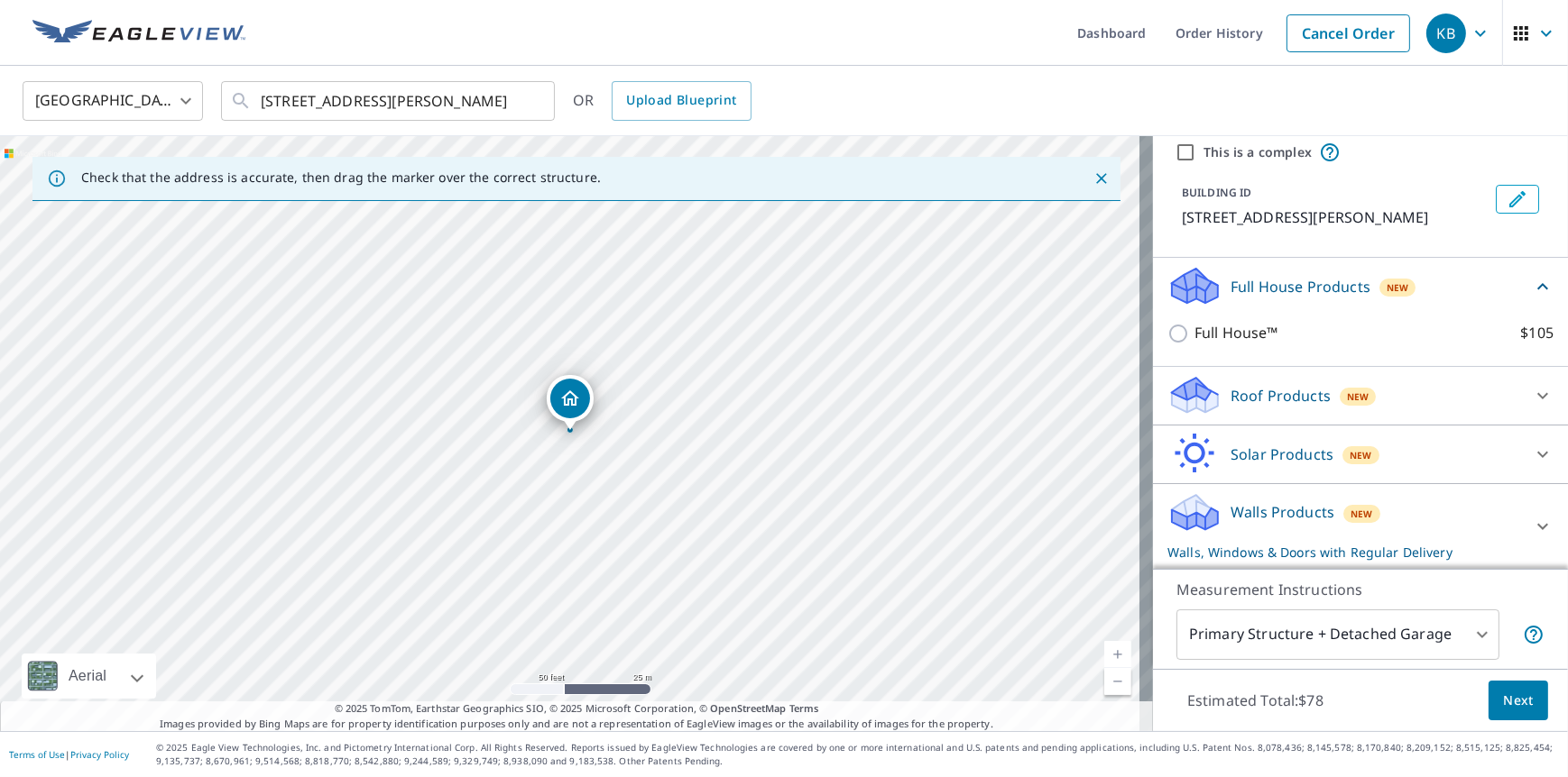
click at [1258, 499] on div "Walls Products New Walls, Windows & Doors with Regular Delivery" at bounding box center [1344, 526] width 353 height 71
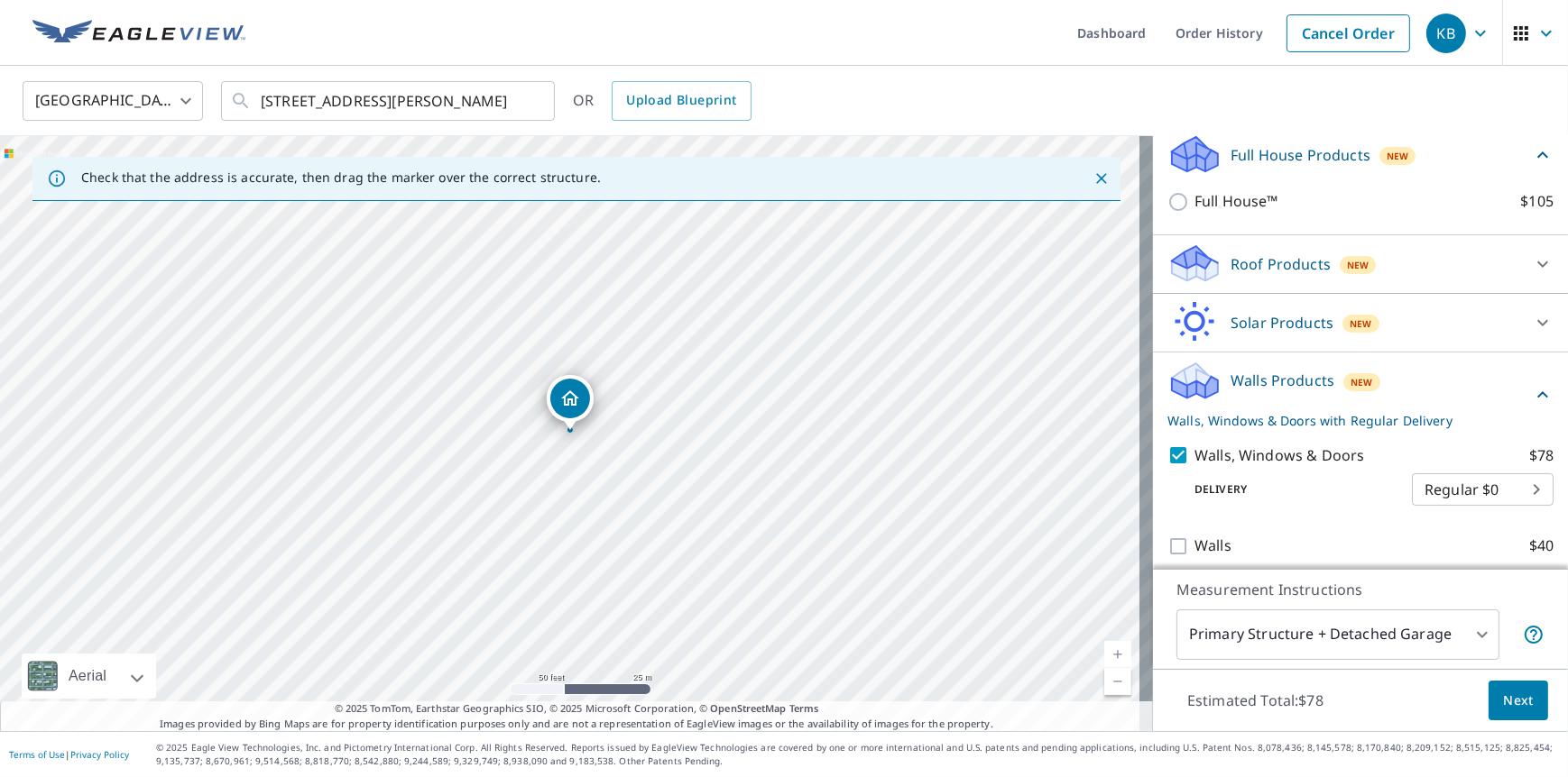
scroll to position [207, 0]
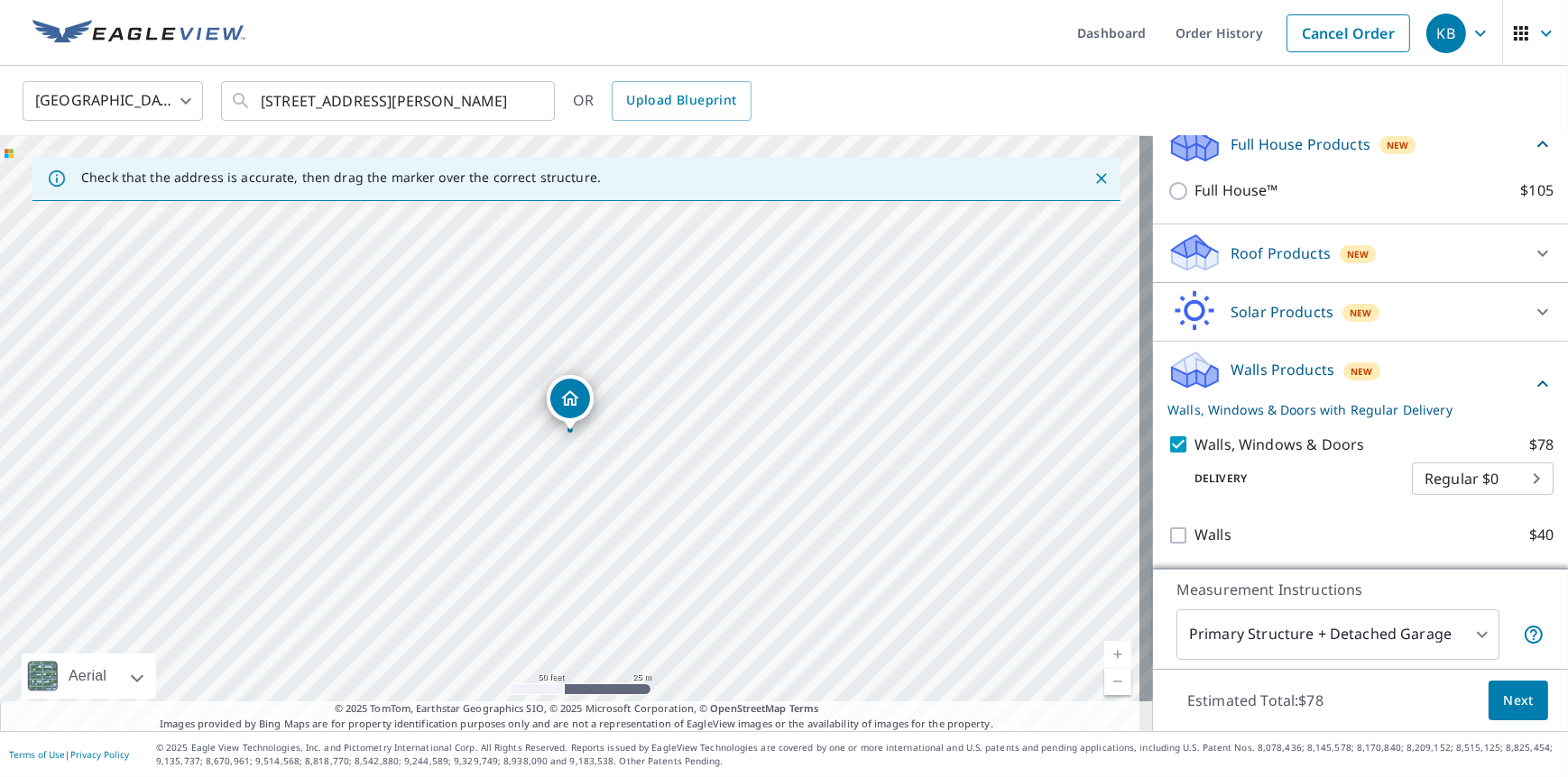
click at [1444, 475] on body "KB KB Dashboard Order History Cancel Order KB [GEOGRAPHIC_DATA] [GEOGRAPHIC_DAT…" at bounding box center [784, 388] width 1568 height 777
click at [1325, 486] on div at bounding box center [784, 388] width 1568 height 777
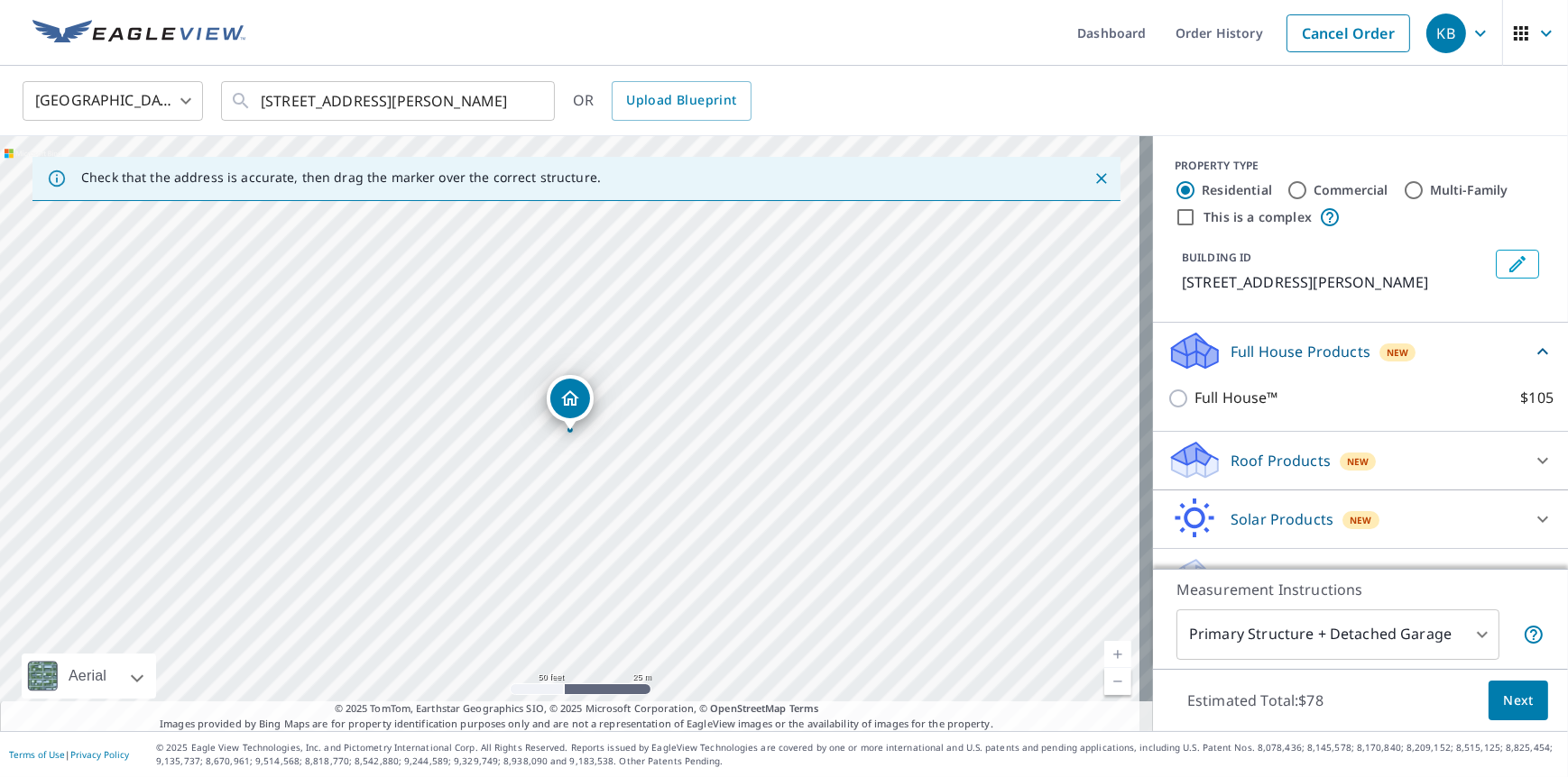
click at [1531, 341] on icon at bounding box center [1542, 351] width 22 height 22
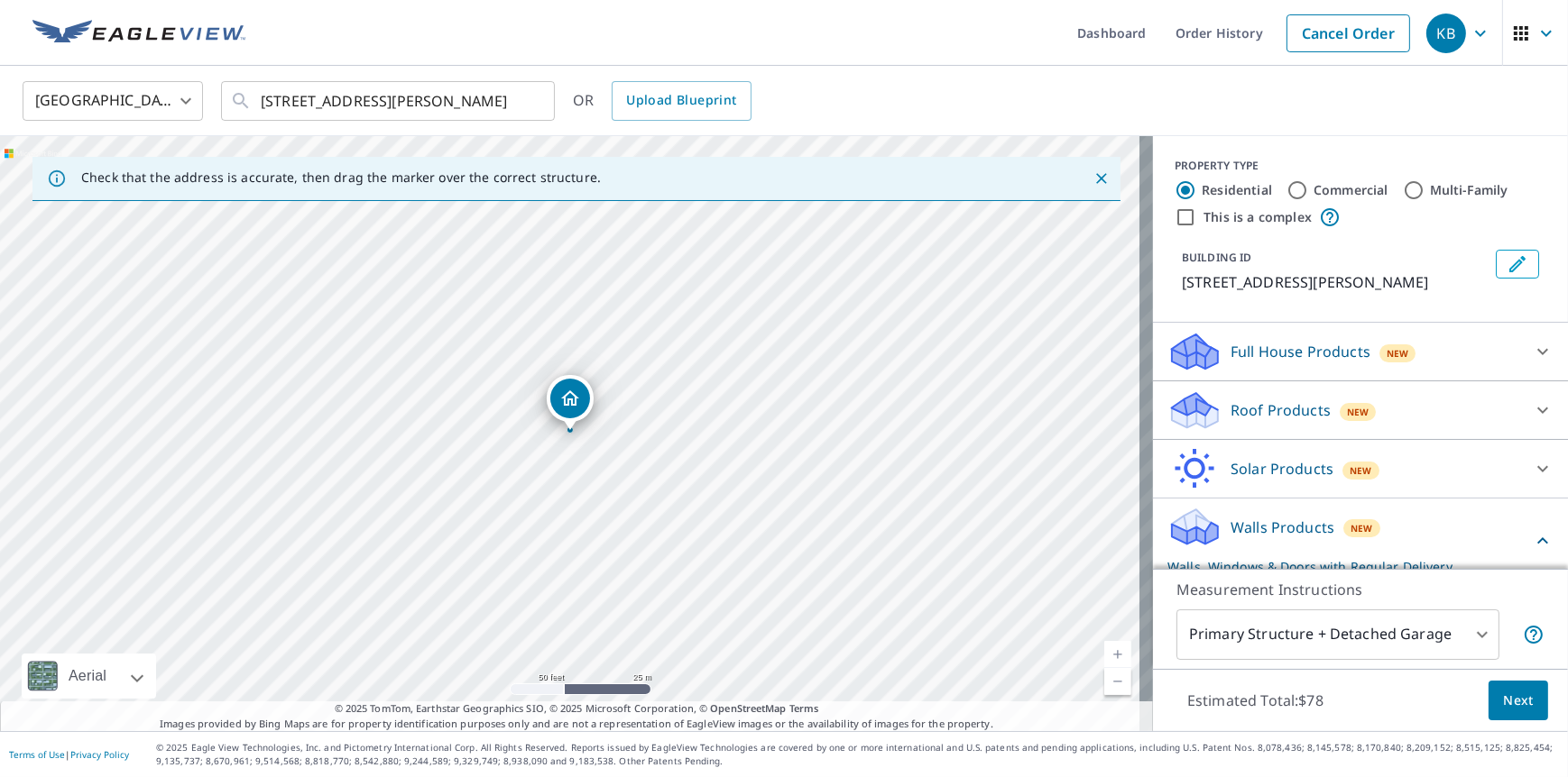
scroll to position [157, 0]
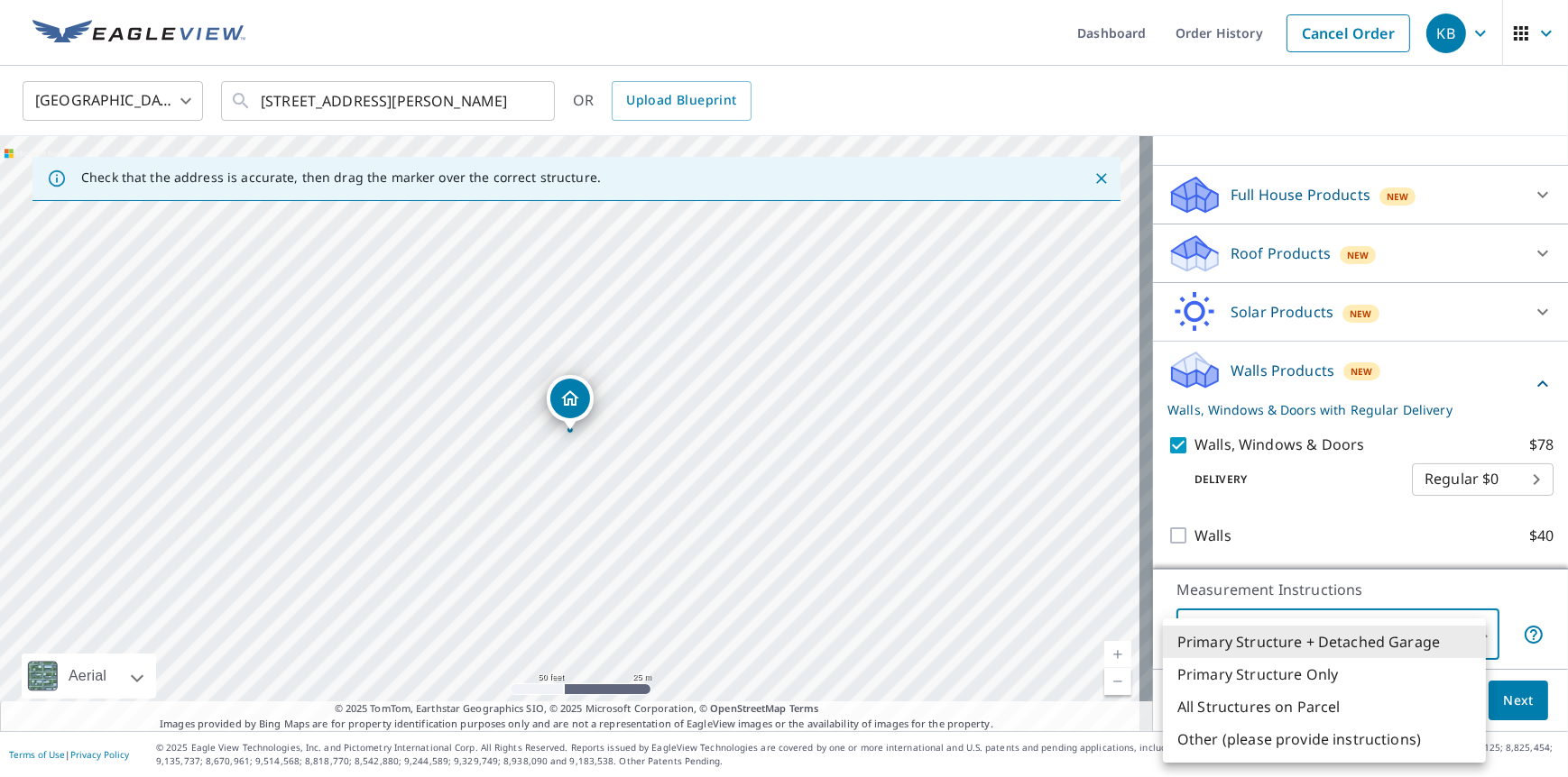
click at [1409, 622] on body "KB KB Dashboard Order History Cancel Order KB [GEOGRAPHIC_DATA] [GEOGRAPHIC_DAT…" at bounding box center [784, 388] width 1568 height 777
click at [1310, 674] on li "Primary Structure Only" at bounding box center [1324, 674] width 323 height 32
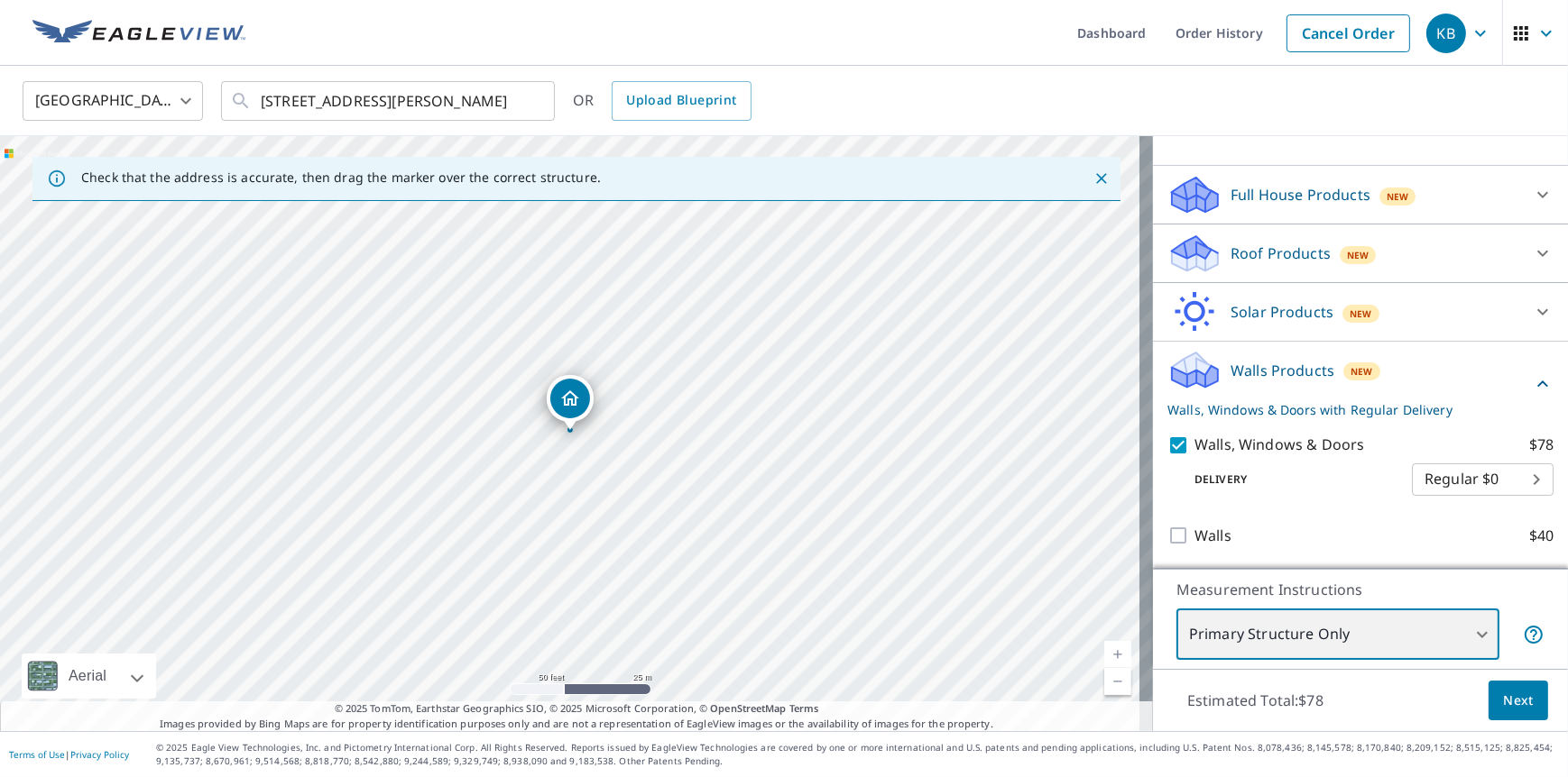
type input "2"
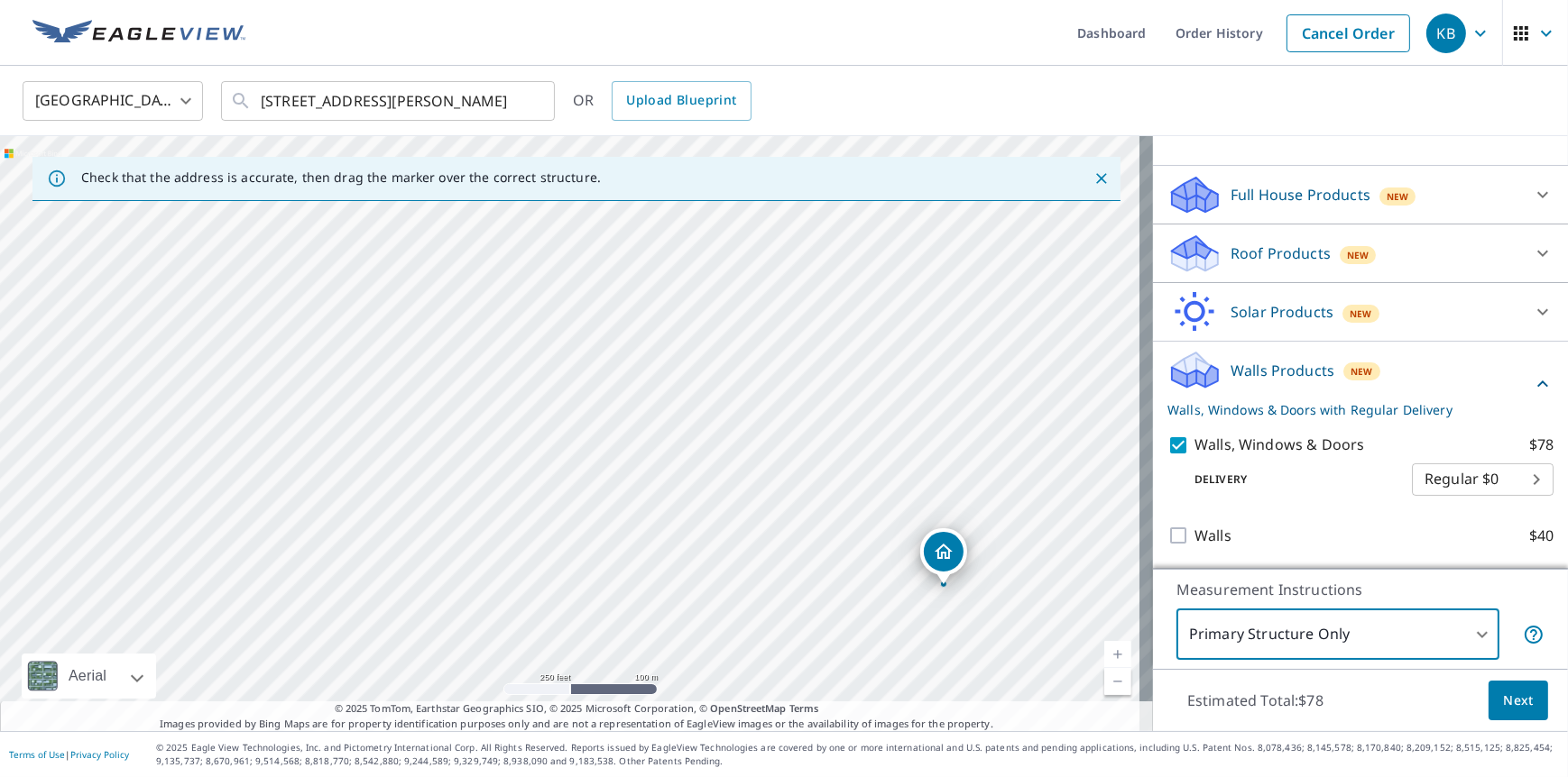
click at [1503, 694] on span "Next" at bounding box center [1518, 701] width 31 height 23
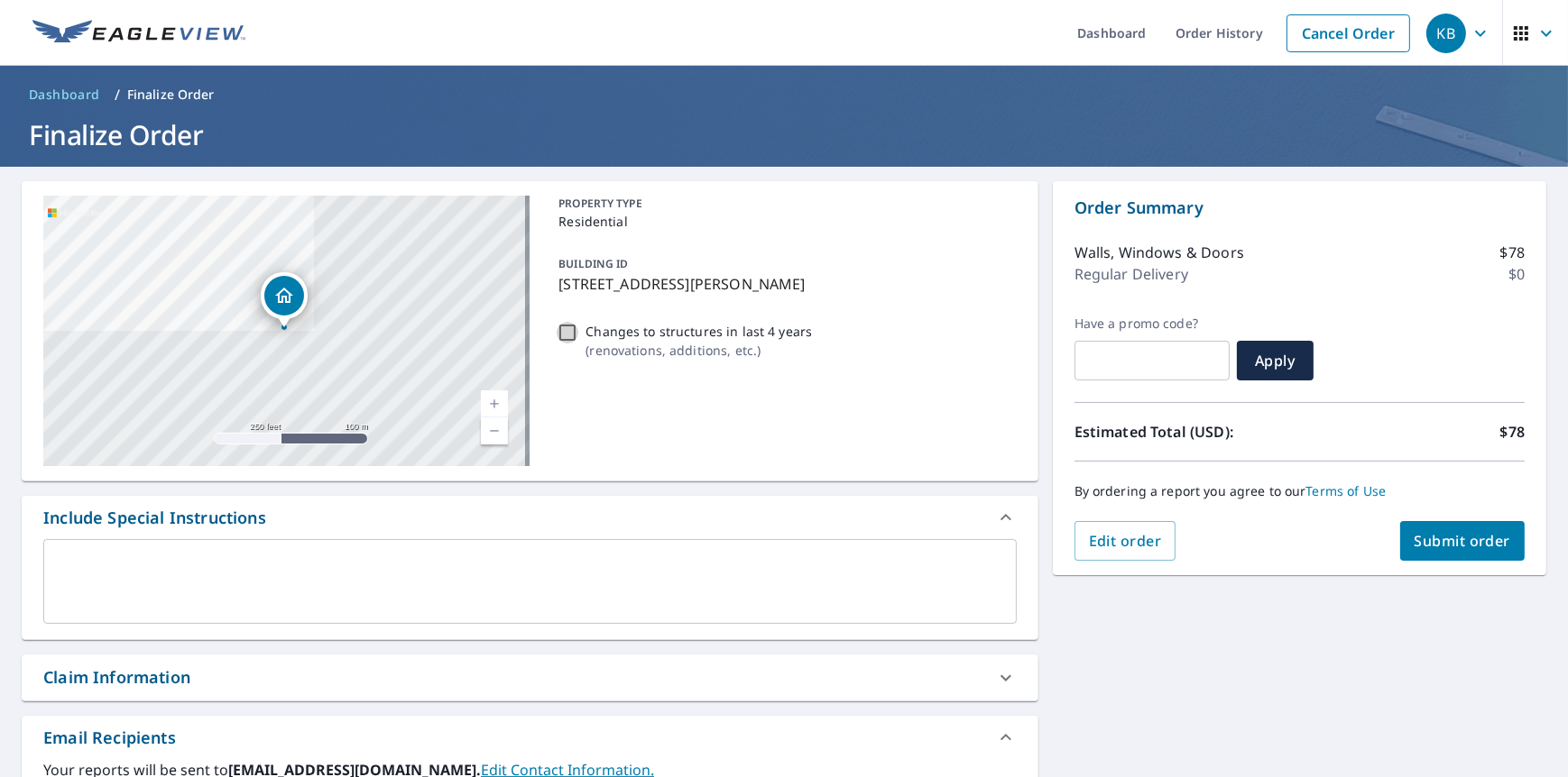
click at [558, 332] on input "Changes to structures in last 4 years ( renovations, additions, etc. )" at bounding box center [567, 332] width 22 height 22
checkbox input "true"
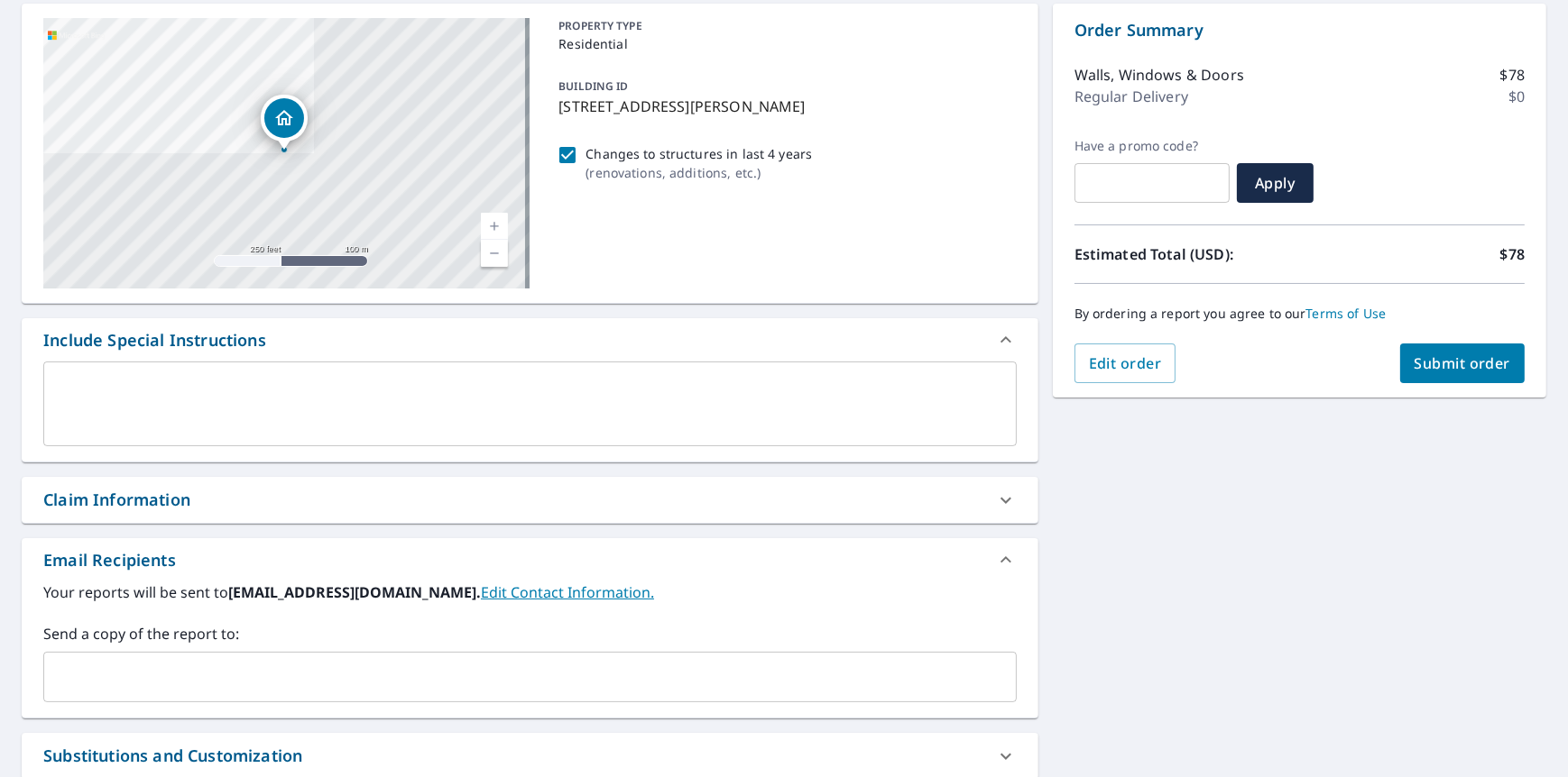
scroll to position [180, 0]
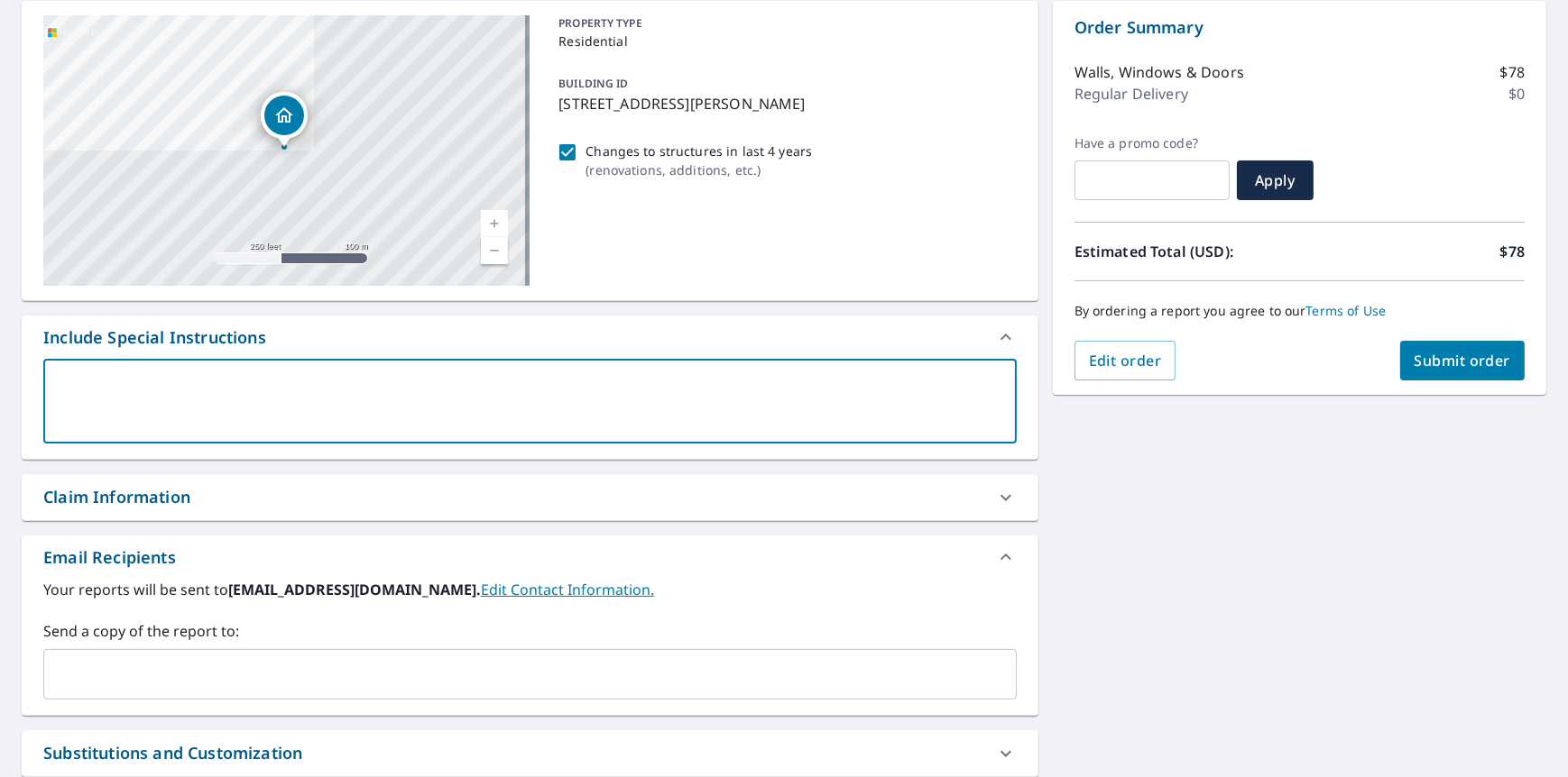
click at [221, 399] on textarea at bounding box center [530, 401] width 948 height 52
type textarea "P"
type textarea "x"
checkbox input "true"
type textarea "Pl"
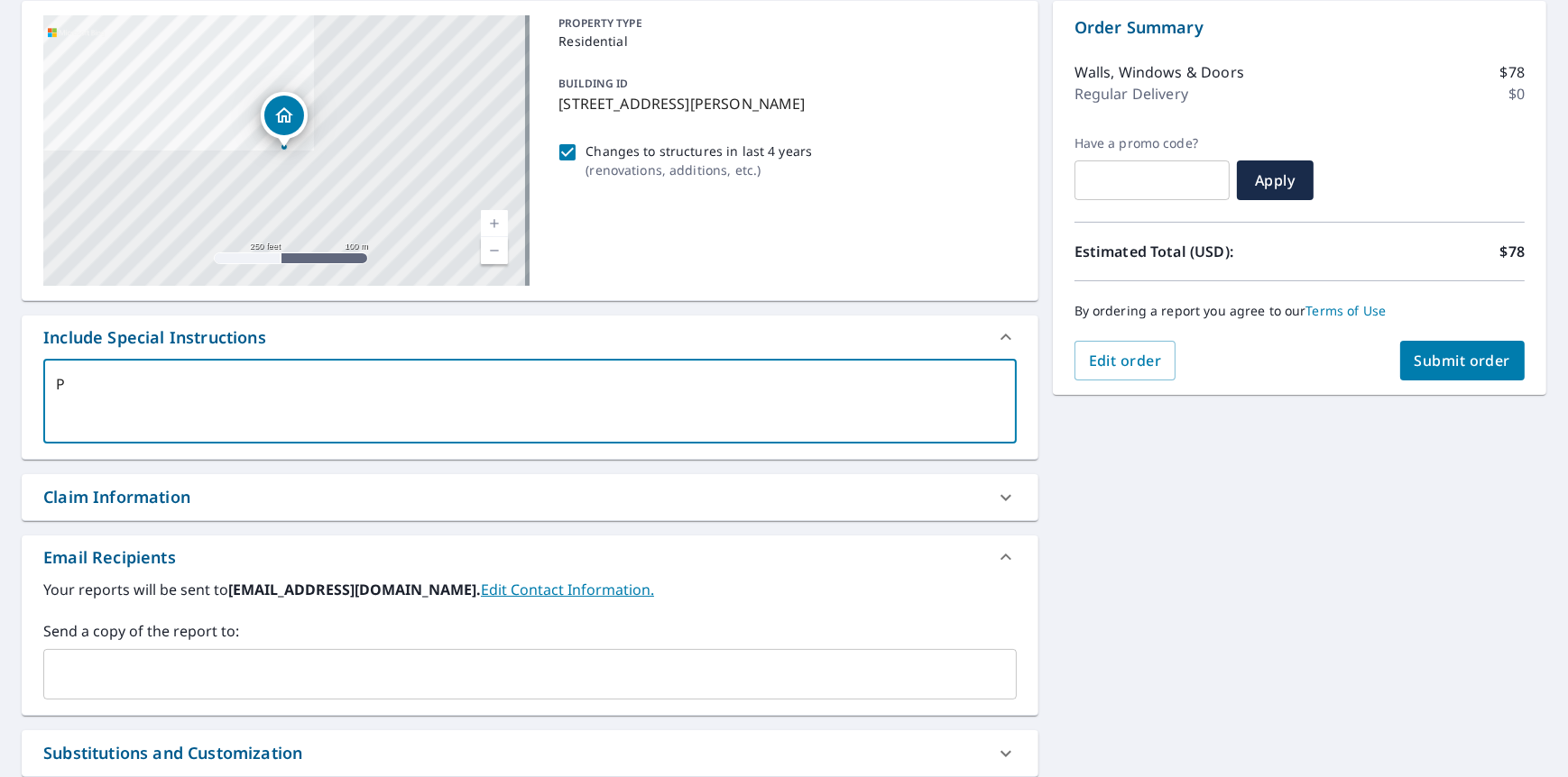
type textarea "x"
checkbox input "true"
type textarea "Ple"
type textarea "x"
checkbox input "true"
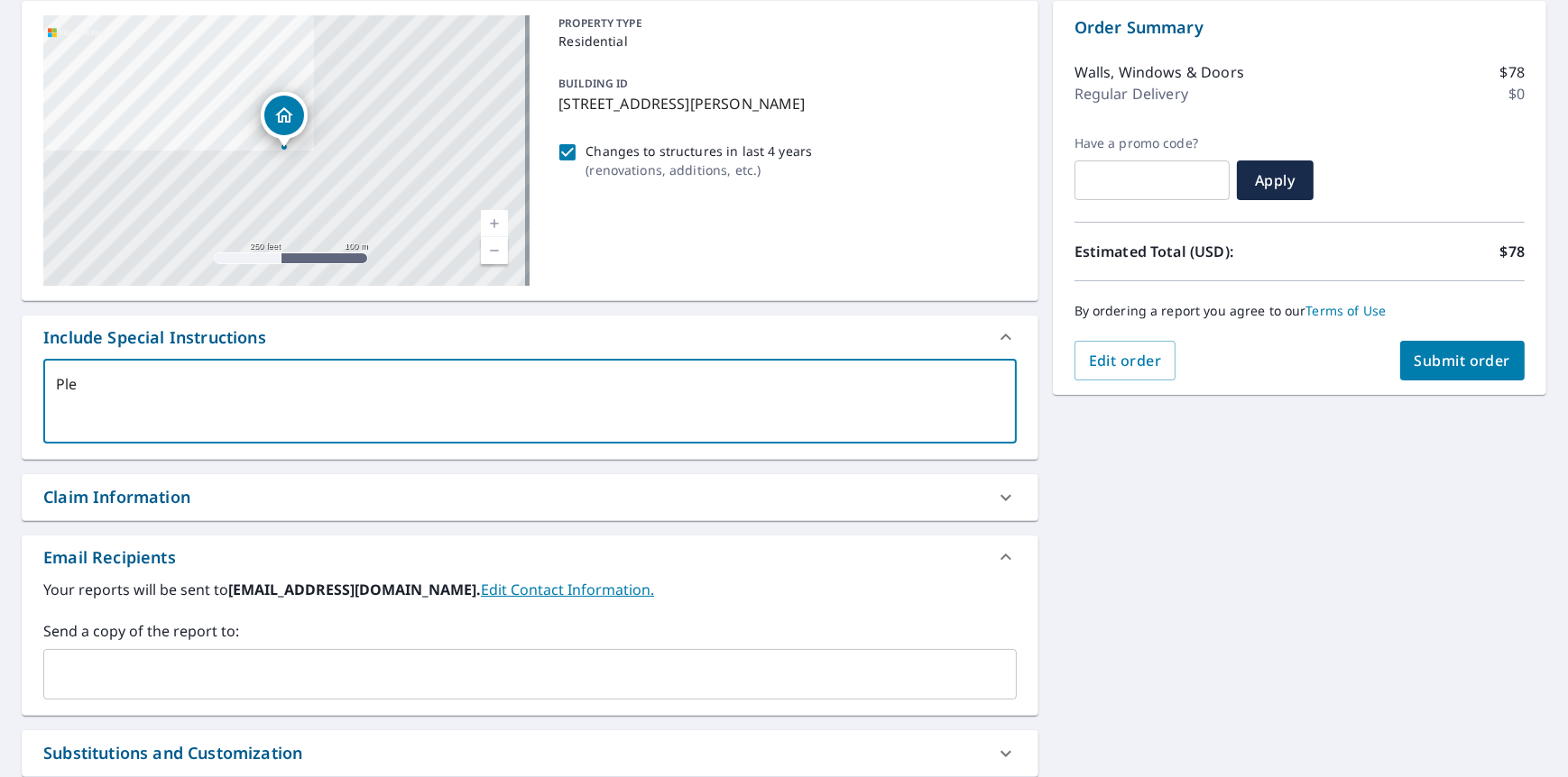
type textarea "Plea"
type textarea "x"
checkbox input "true"
type textarea "Pleas"
type textarea "x"
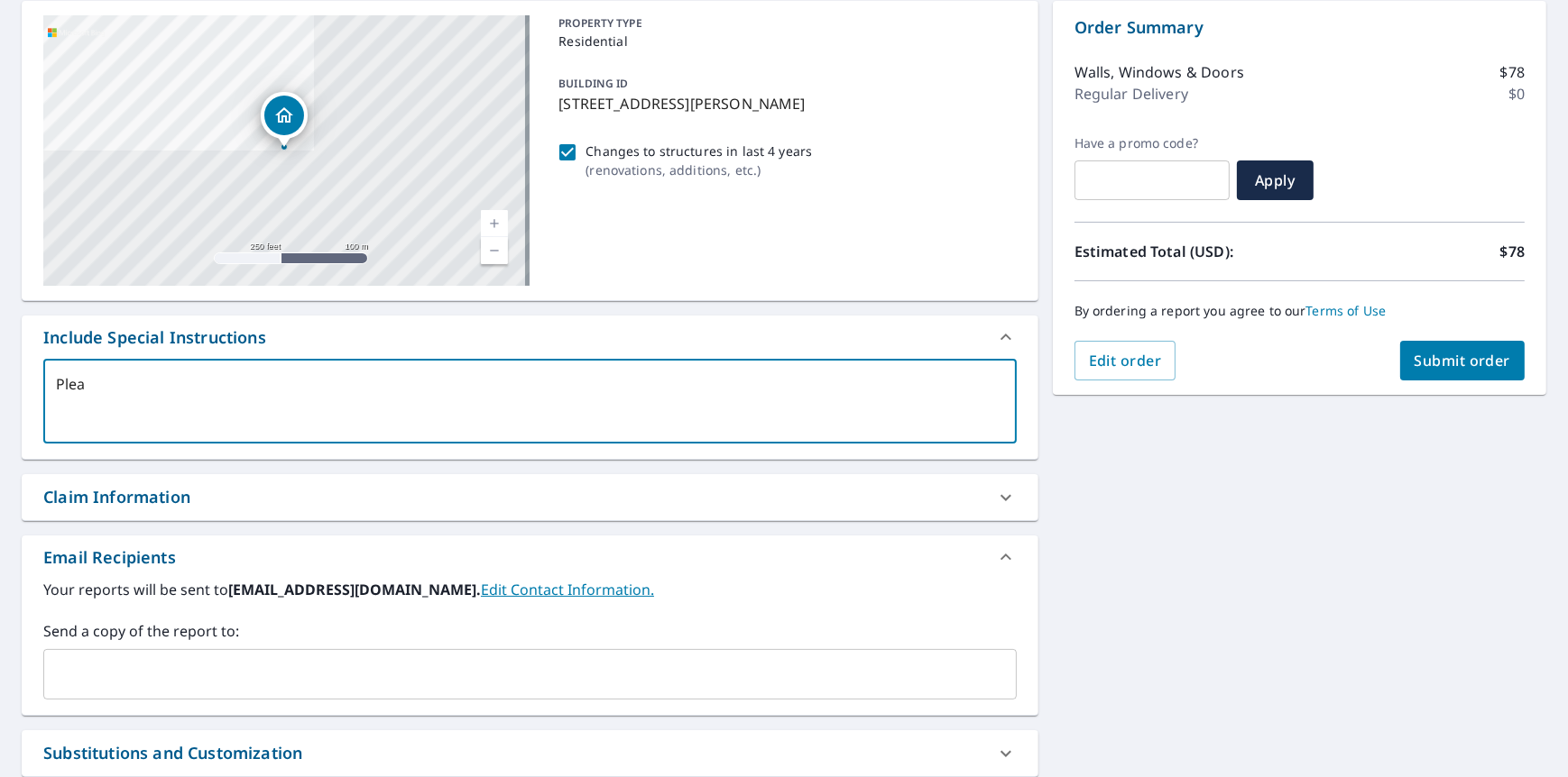
checkbox input "true"
type textarea "Please"
type textarea "x"
checkbox input "true"
type textarea "Please"
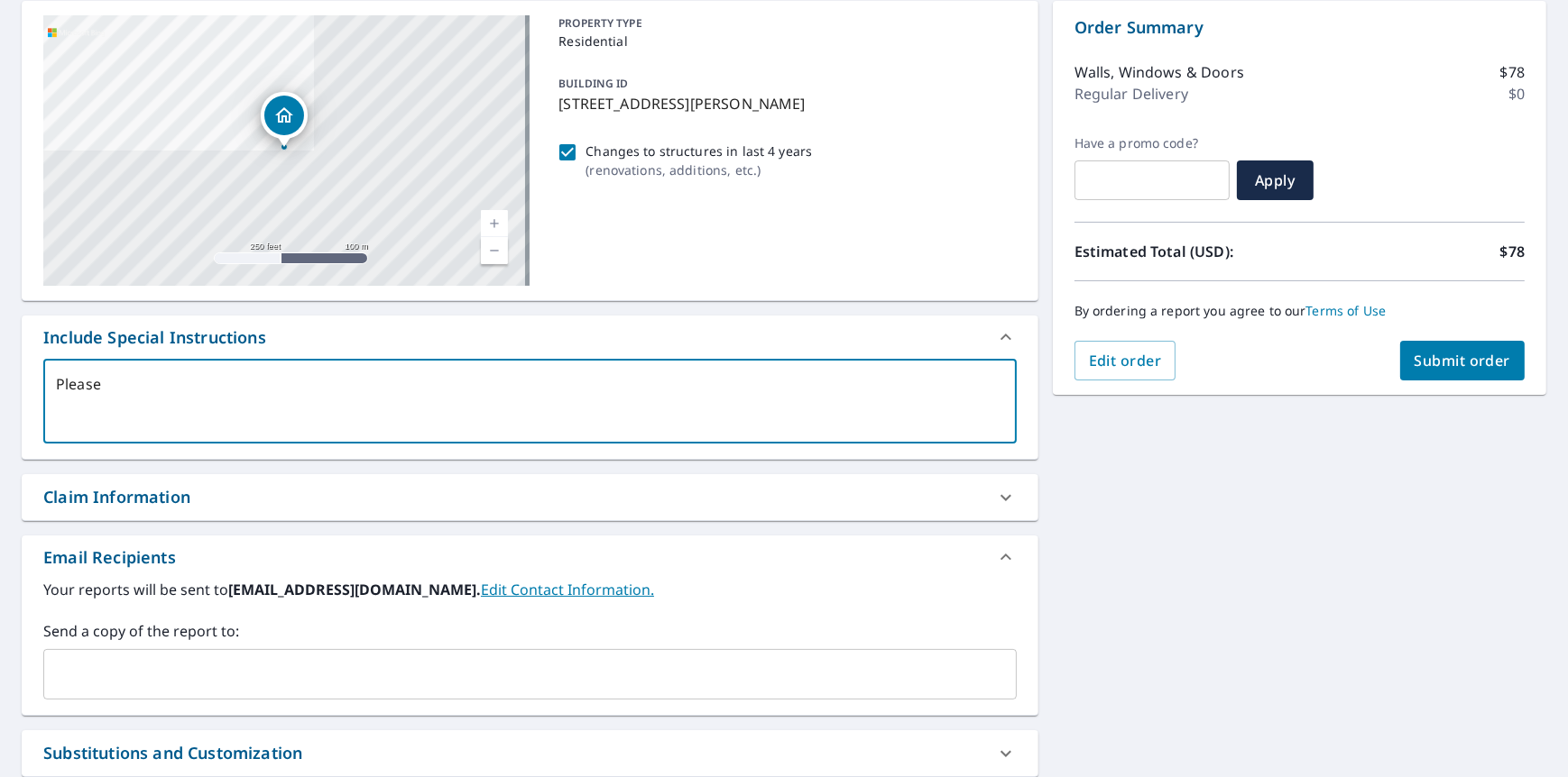
type textarea "x"
checkbox input "true"
type textarea "Please u"
type textarea "x"
checkbox input "true"
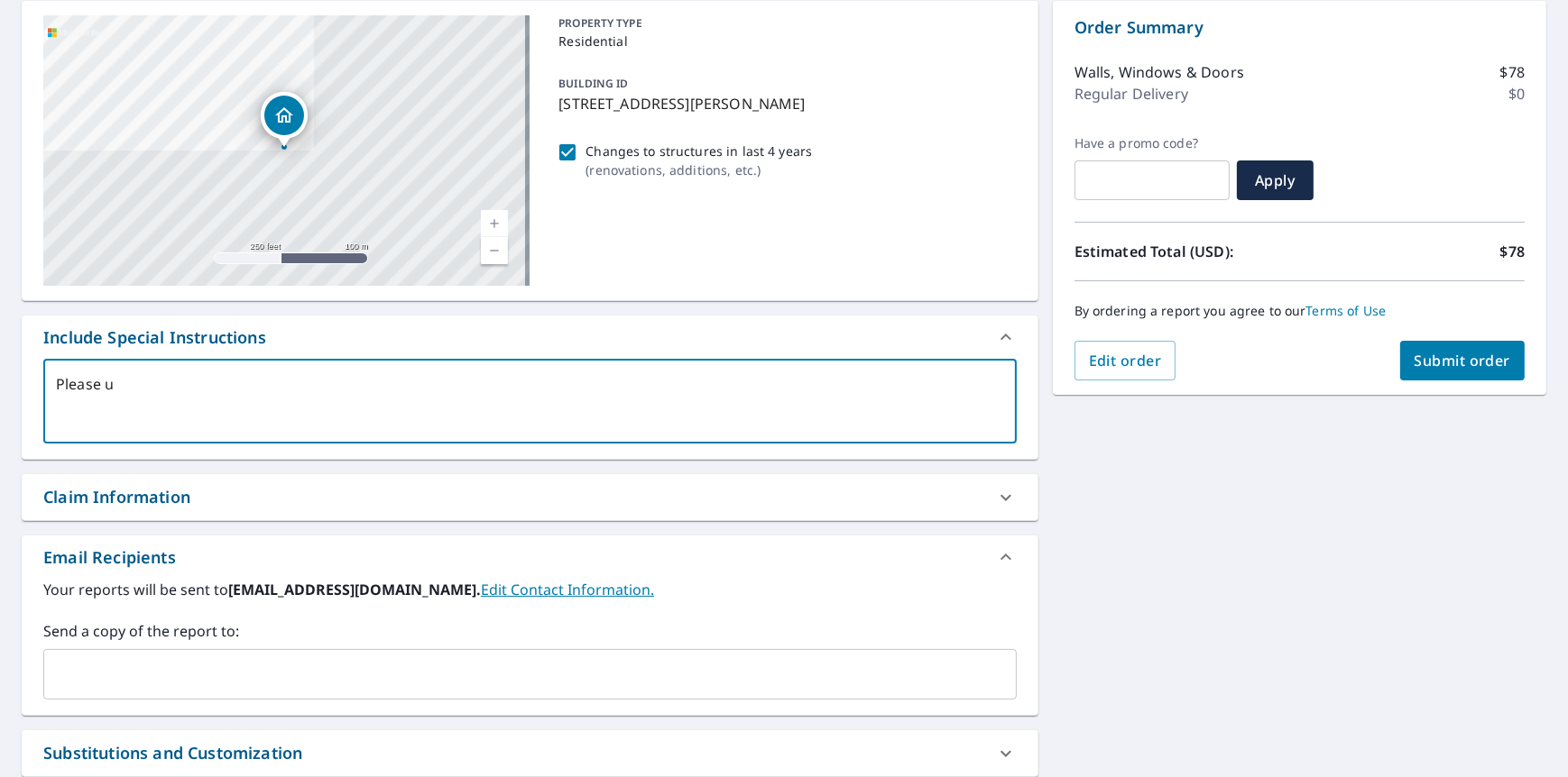
type textarea "Please us"
type textarea "x"
checkbox input "true"
type textarea "Please use"
type textarea "x"
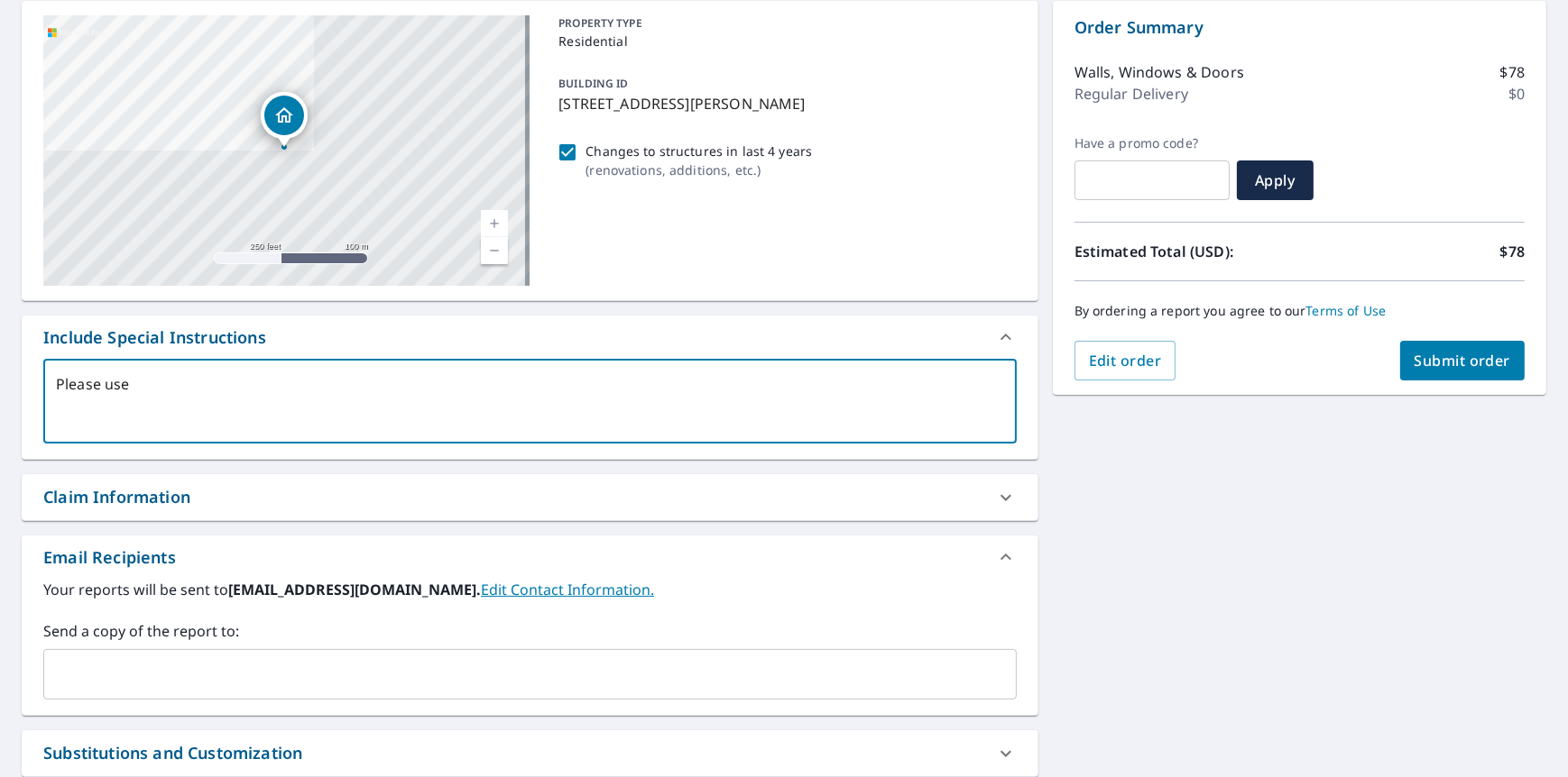
checkbox input "true"
type textarea "Please use"
type textarea "x"
checkbox input "true"
type textarea "Please use m"
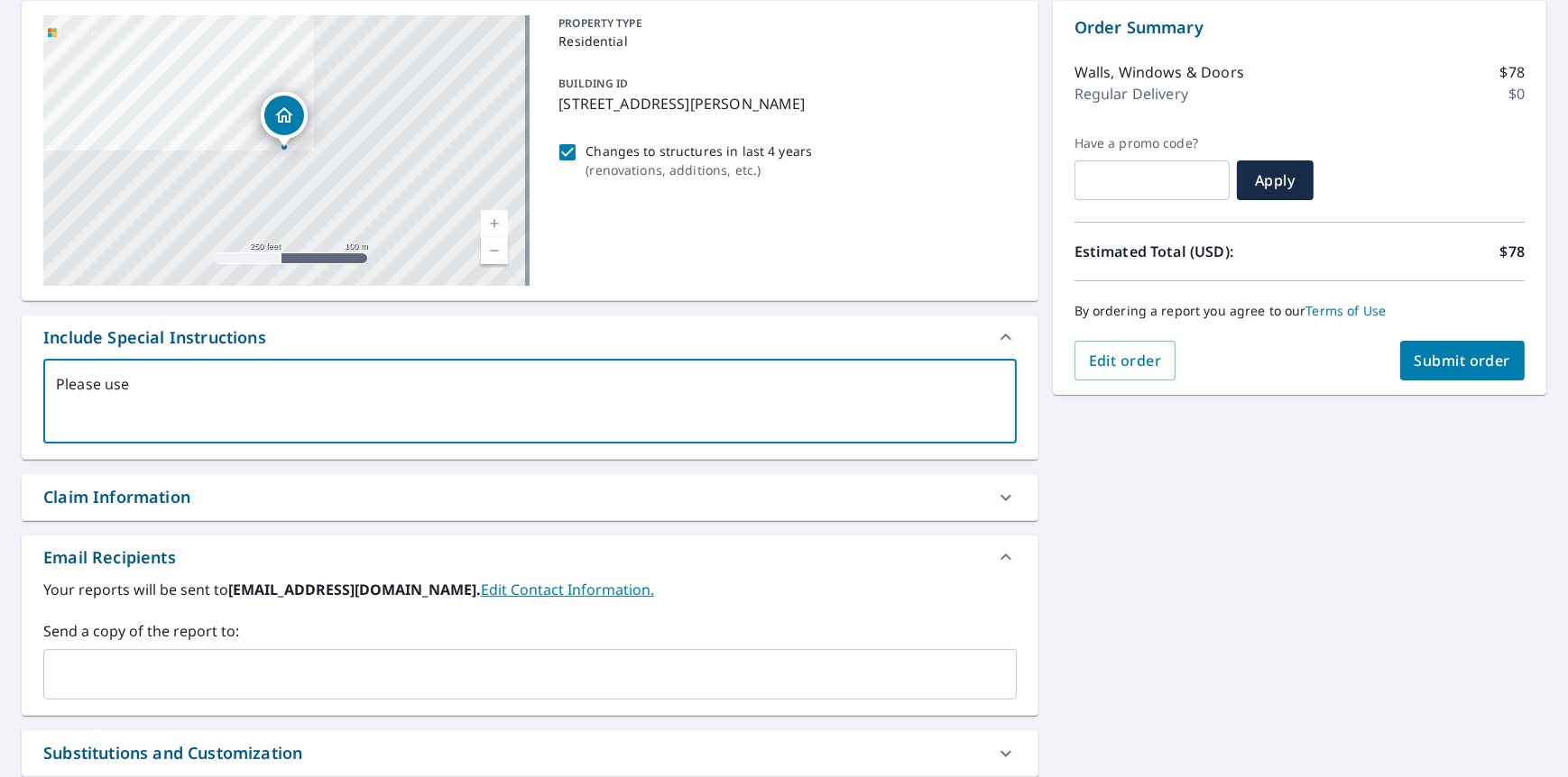
type textarea "x"
checkbox input "true"
type textarea "Please use mo"
type textarea "x"
checkbox input "true"
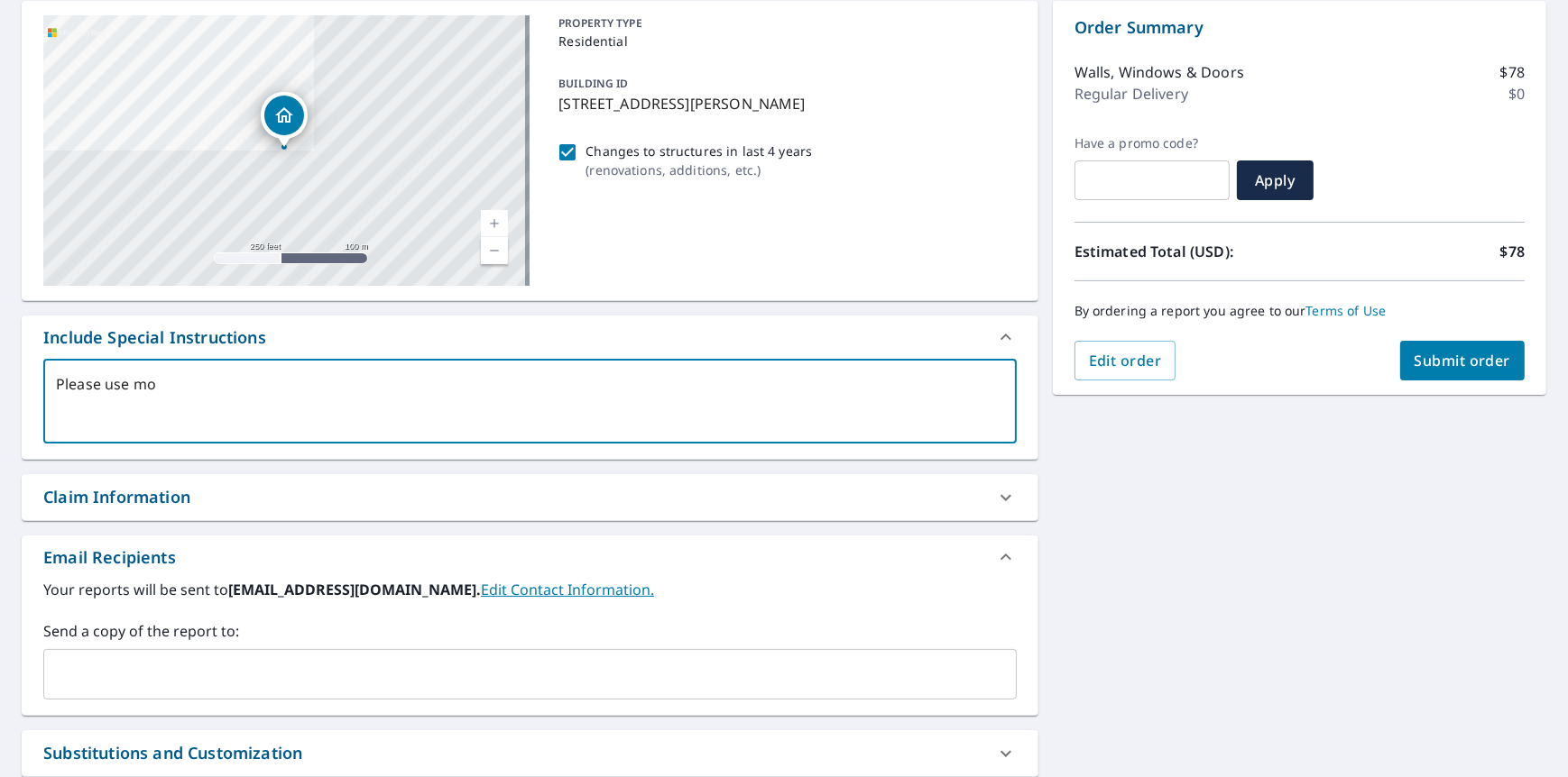
type textarea "Please use mos"
type textarea "x"
checkbox input "true"
type textarea "Please use most"
type textarea "x"
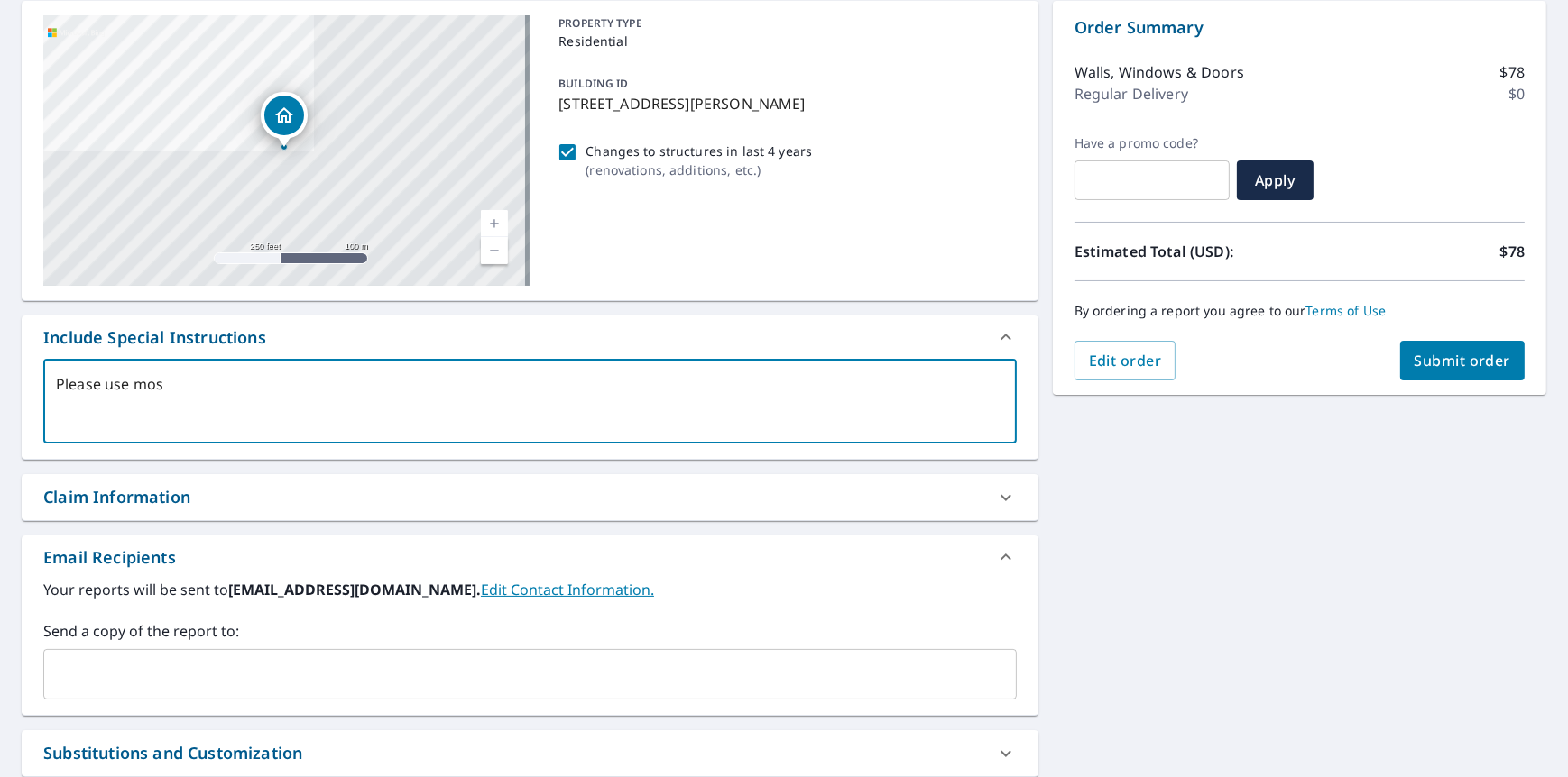
checkbox input "true"
type textarea "Please use most"
type textarea "x"
checkbox input "true"
type textarea "Please use most r"
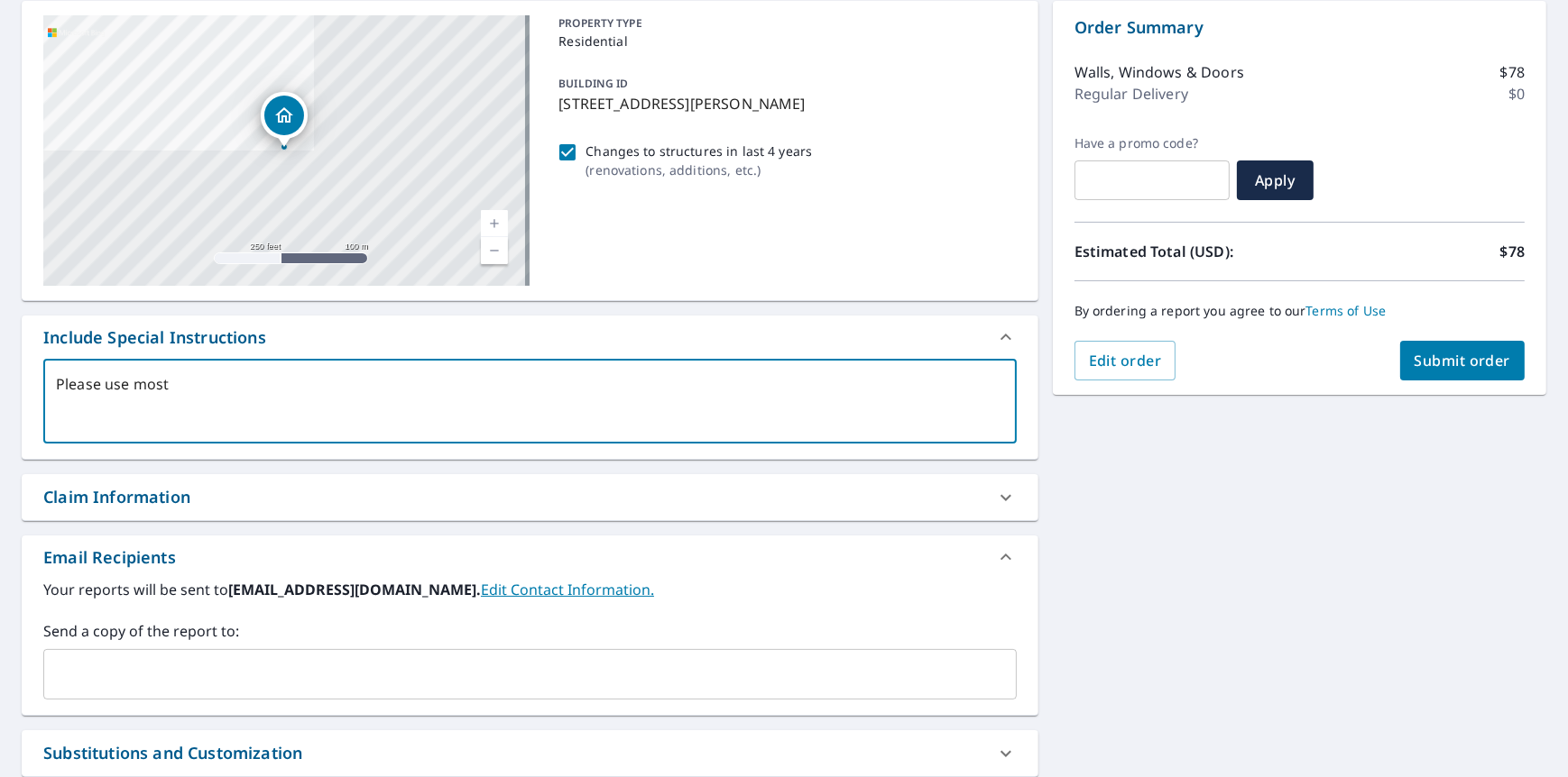
type textarea "x"
checkbox input "true"
type textarea "Please use most re"
type textarea "x"
checkbox input "true"
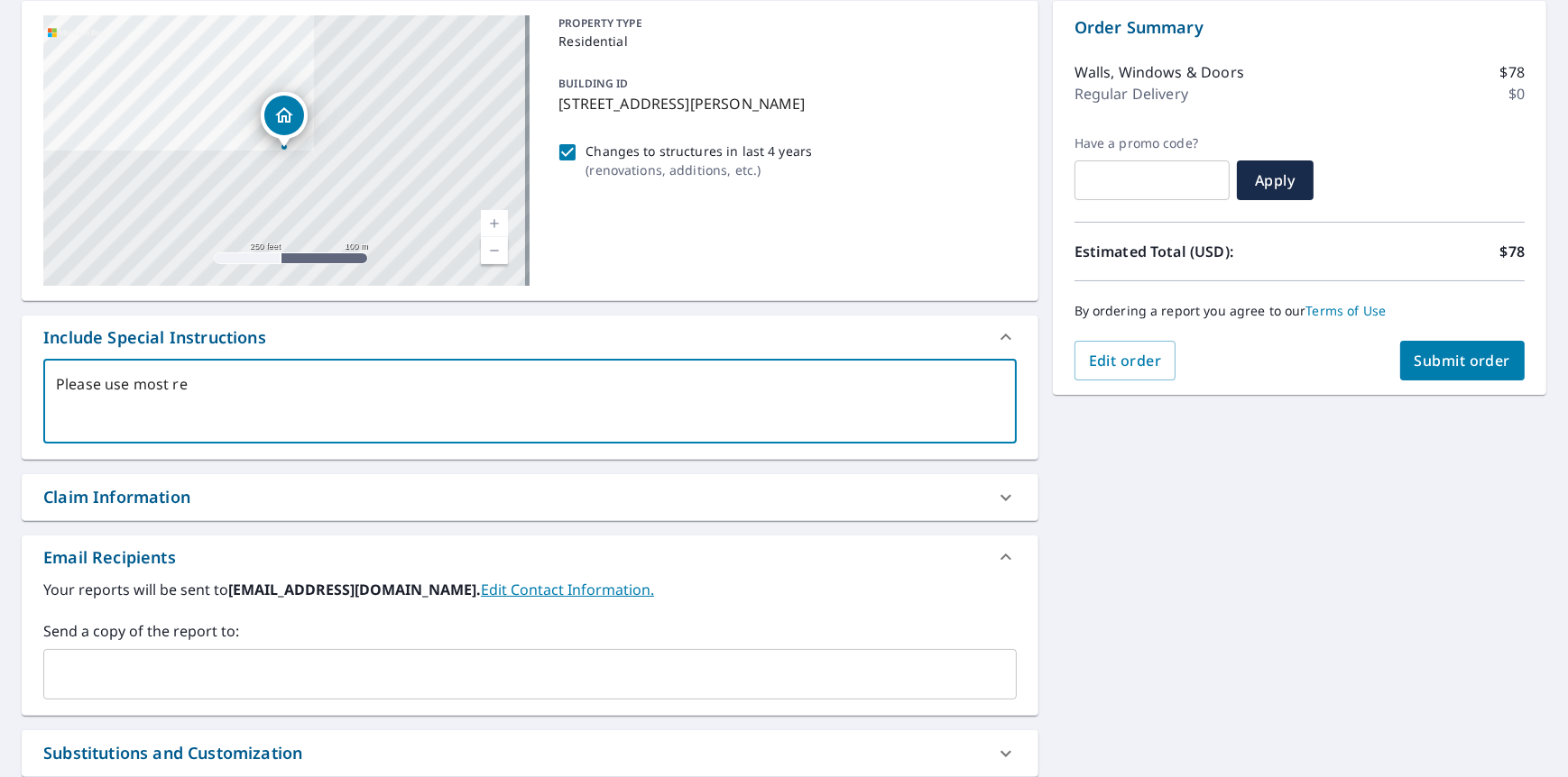
type textarea "Please use most rec"
type textarea "x"
checkbox input "true"
type textarea "Please use most rece"
type textarea "x"
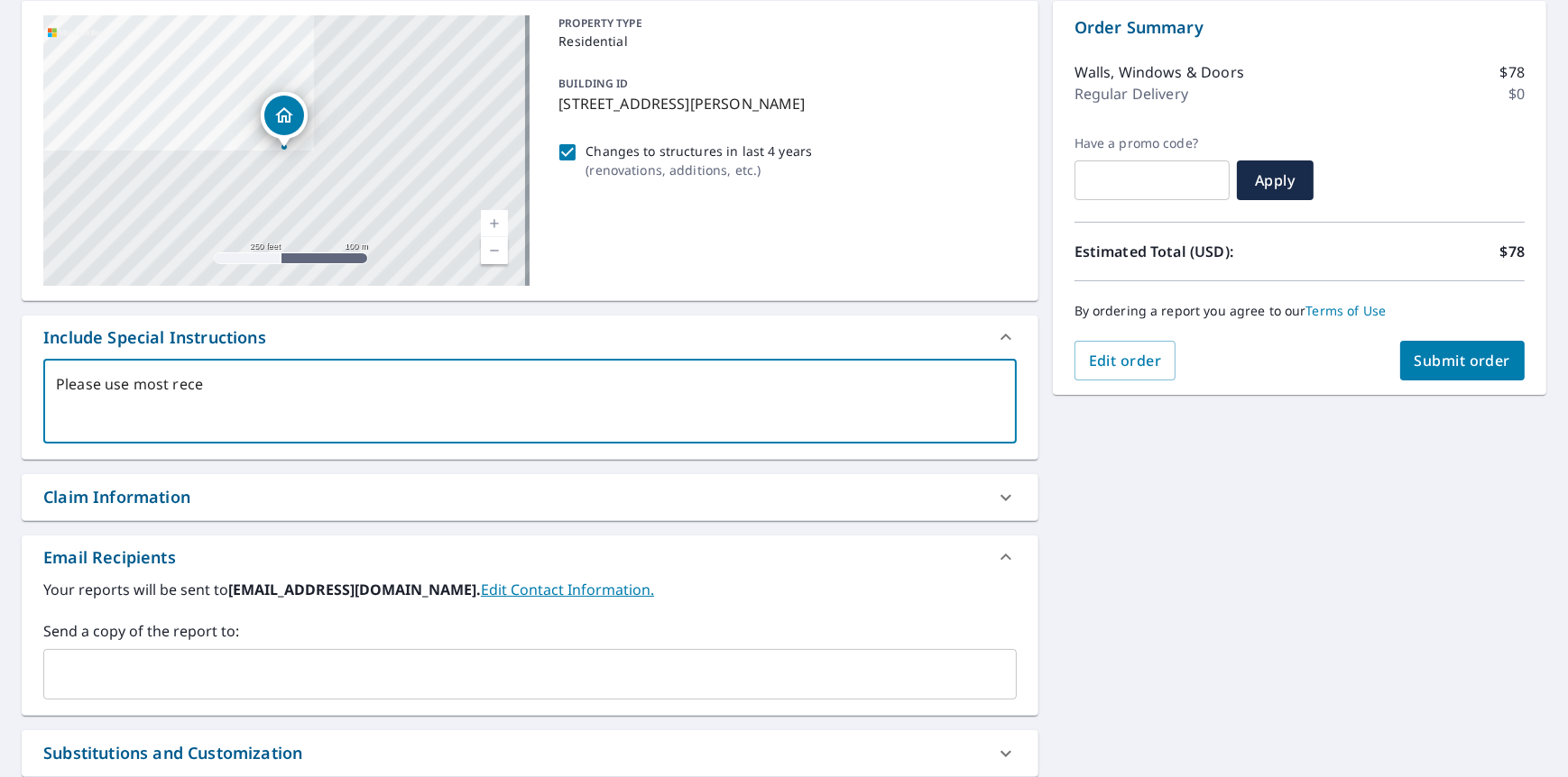
checkbox input "true"
type textarea "Please use most recen"
type textarea "x"
checkbox input "true"
type textarea "Please use most recent"
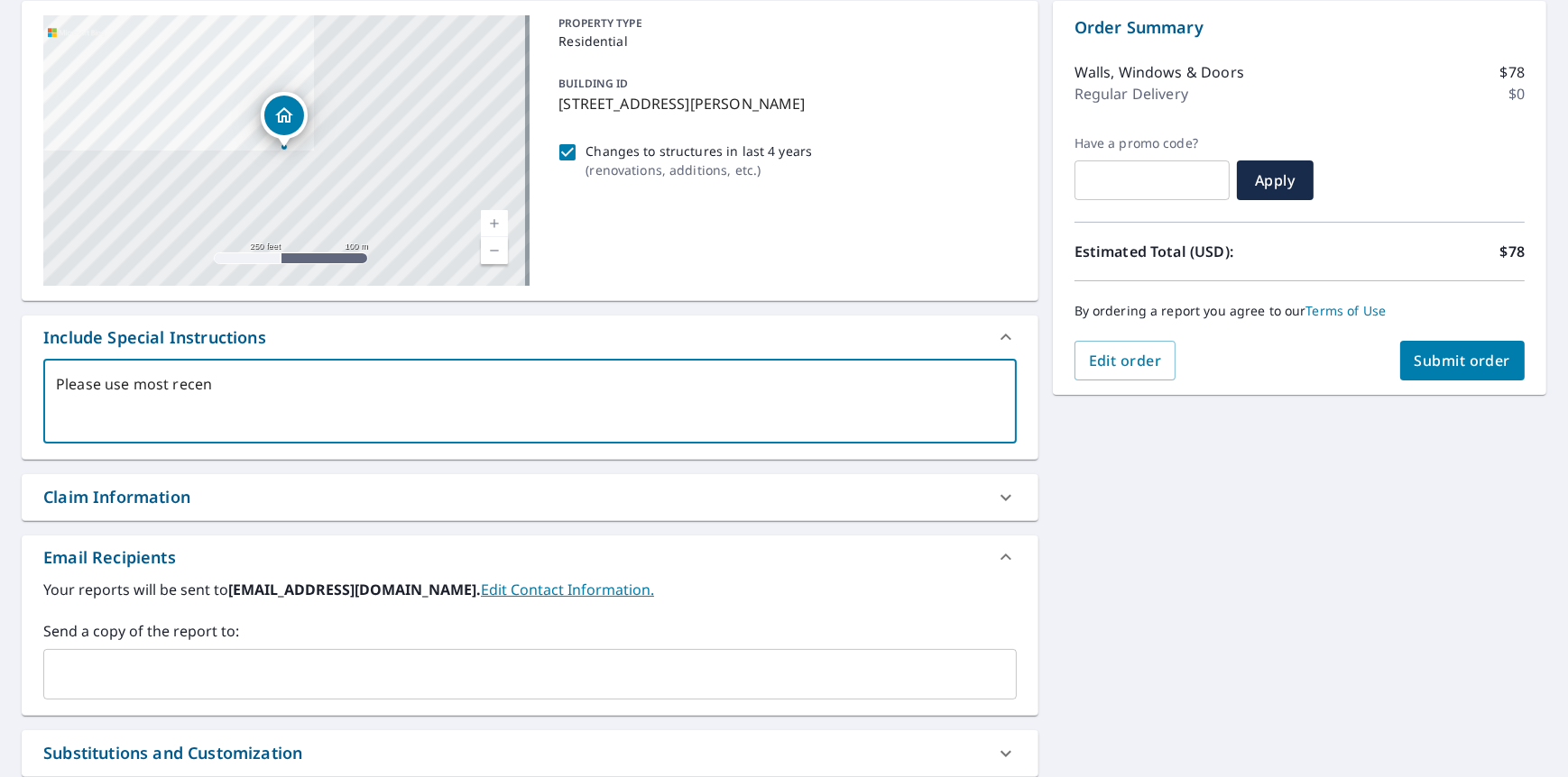
type textarea "x"
checkbox input "true"
type textarea "Please use most recent"
type textarea "x"
checkbox input "true"
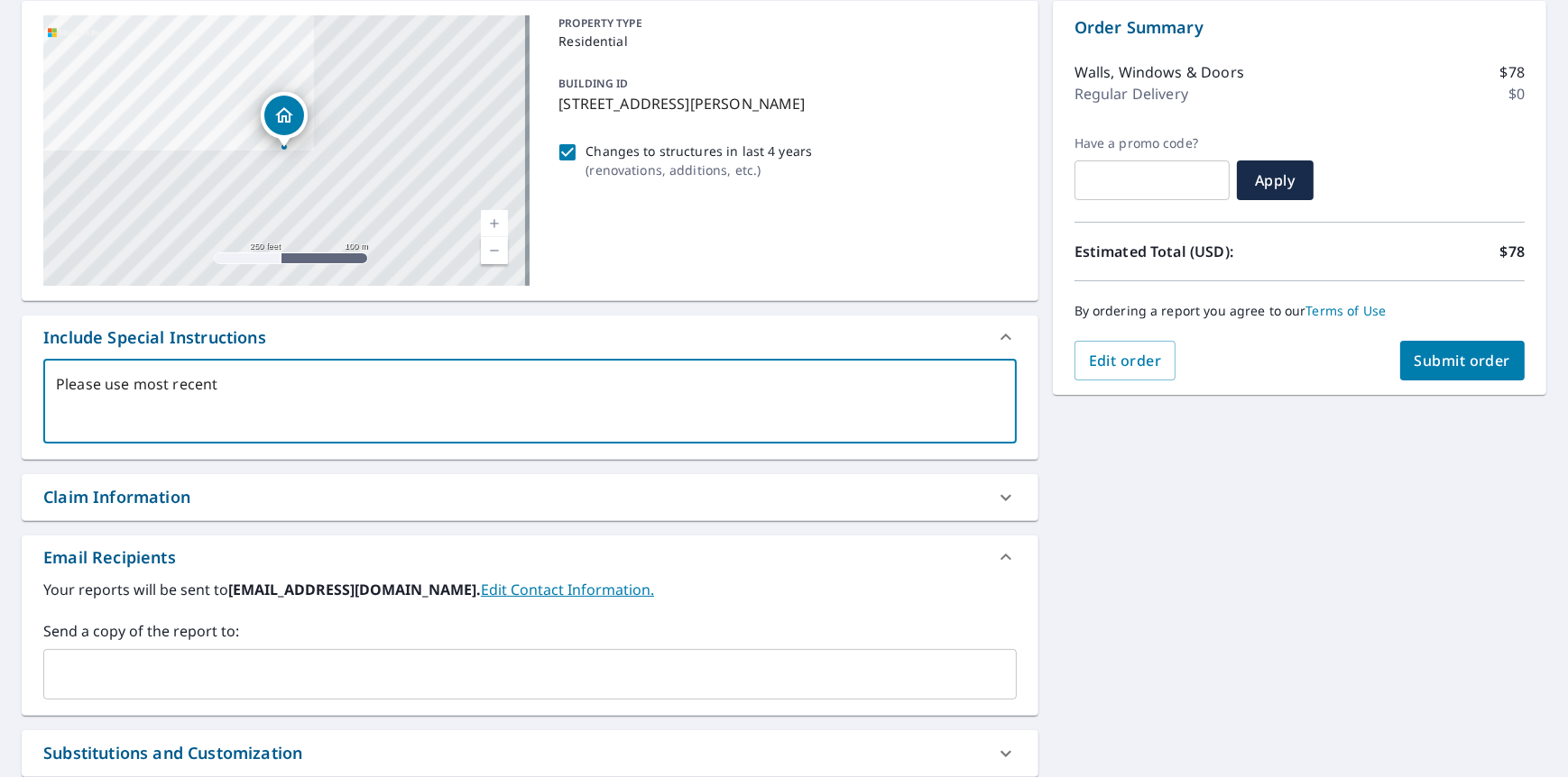
type textarea "Please use most recent i"
type textarea "x"
checkbox input "true"
type textarea "Please use most recent im"
type textarea "x"
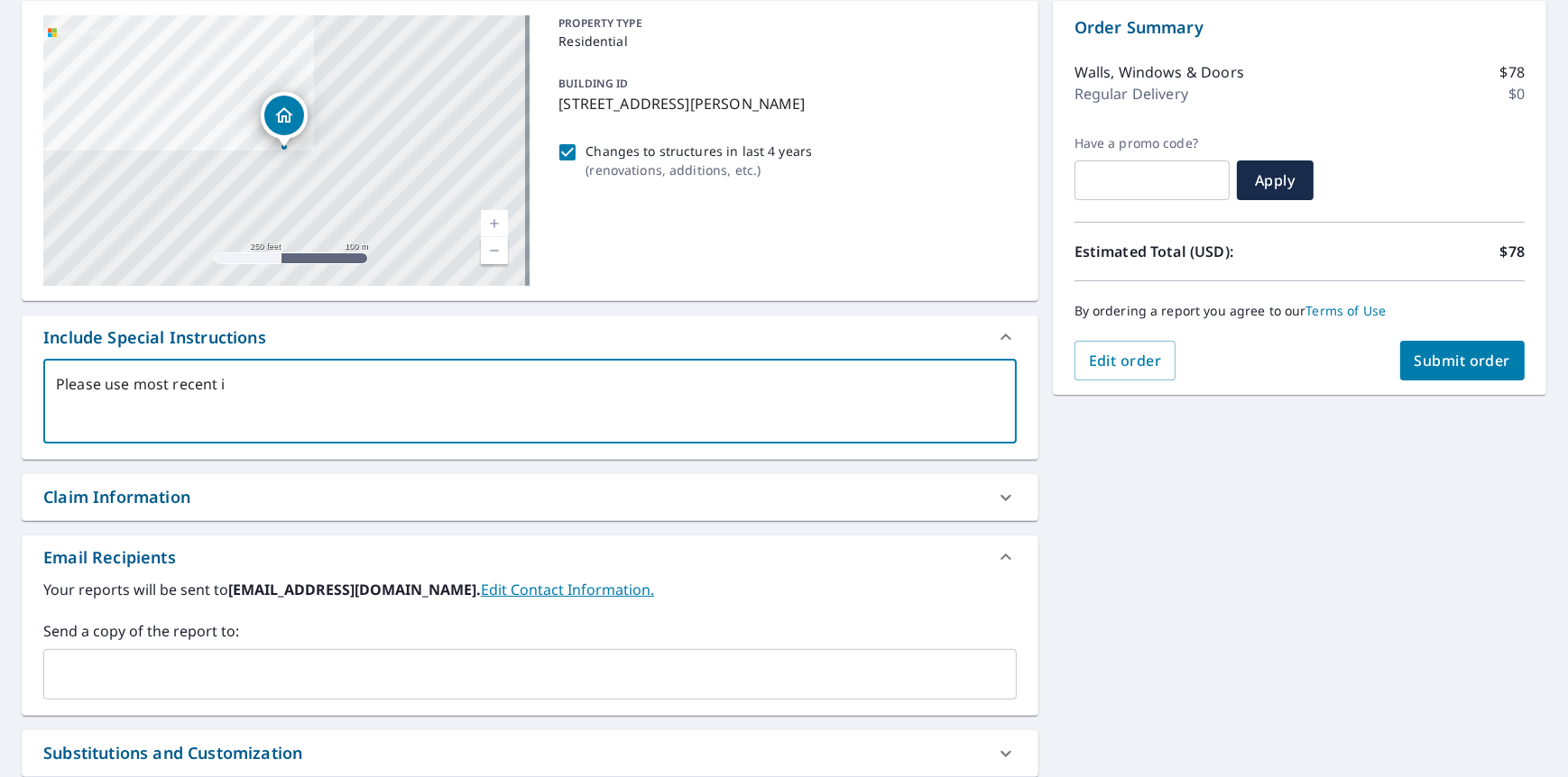
checkbox input "true"
type textarea "Please use most recent ima"
type textarea "x"
checkbox input "true"
type textarea "Please use most recent imag"
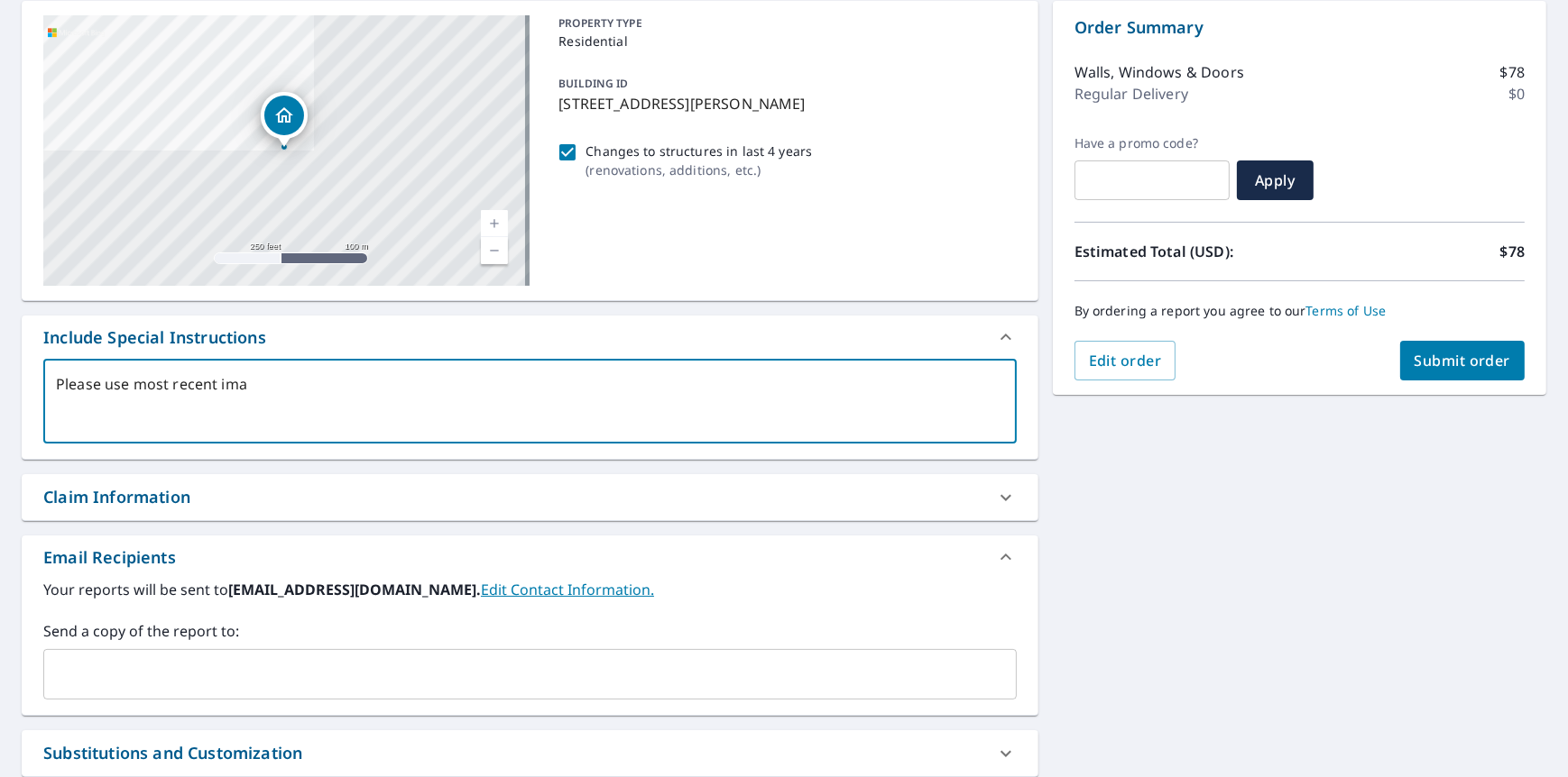
type textarea "x"
checkbox input "true"
type textarea "Please use most recent image"
type textarea "x"
checkbox input "true"
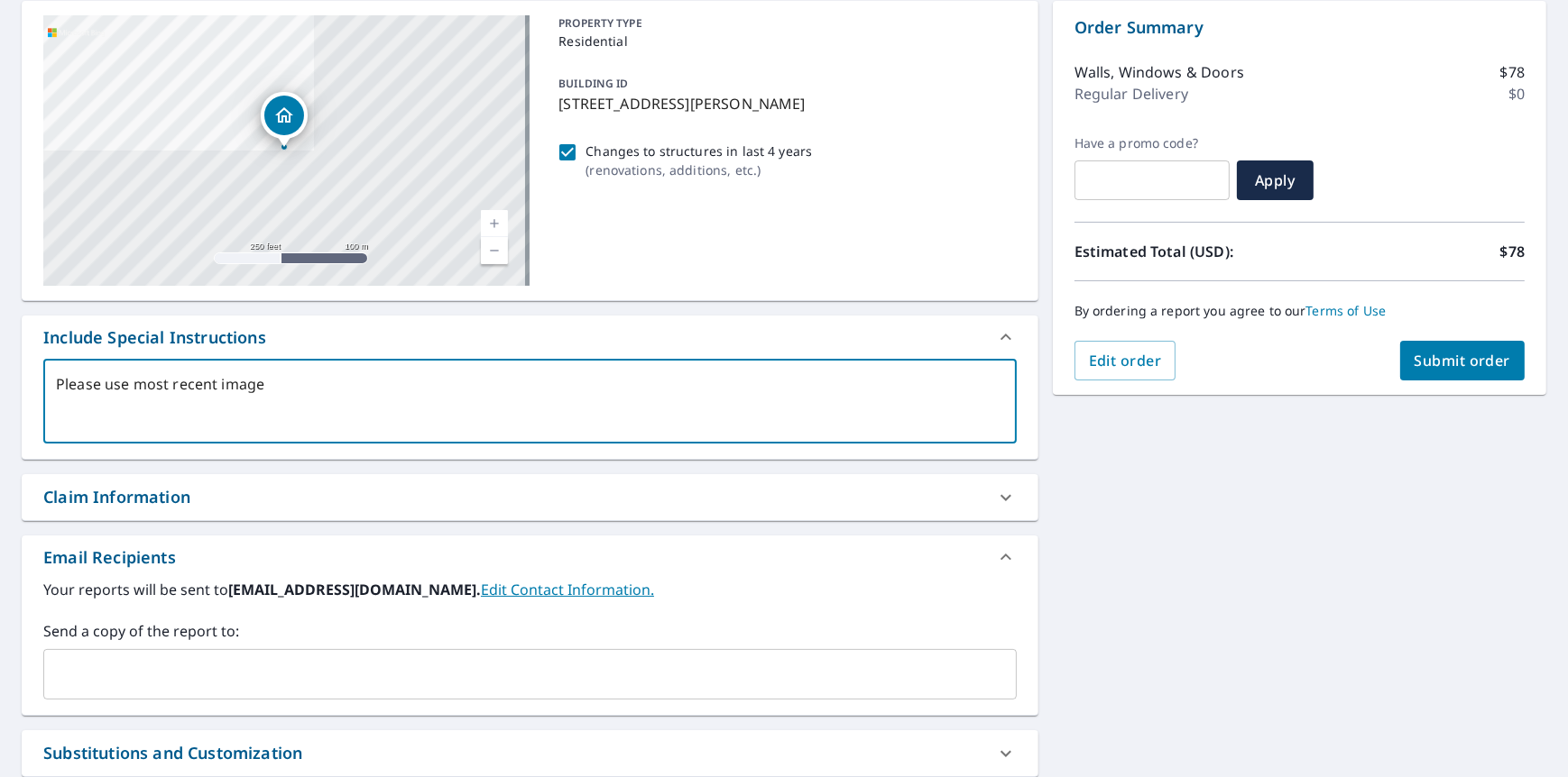
type textarea "Please use most recent imager"
type textarea "x"
checkbox input "true"
type textarea "Please use most recent imagery"
type textarea "x"
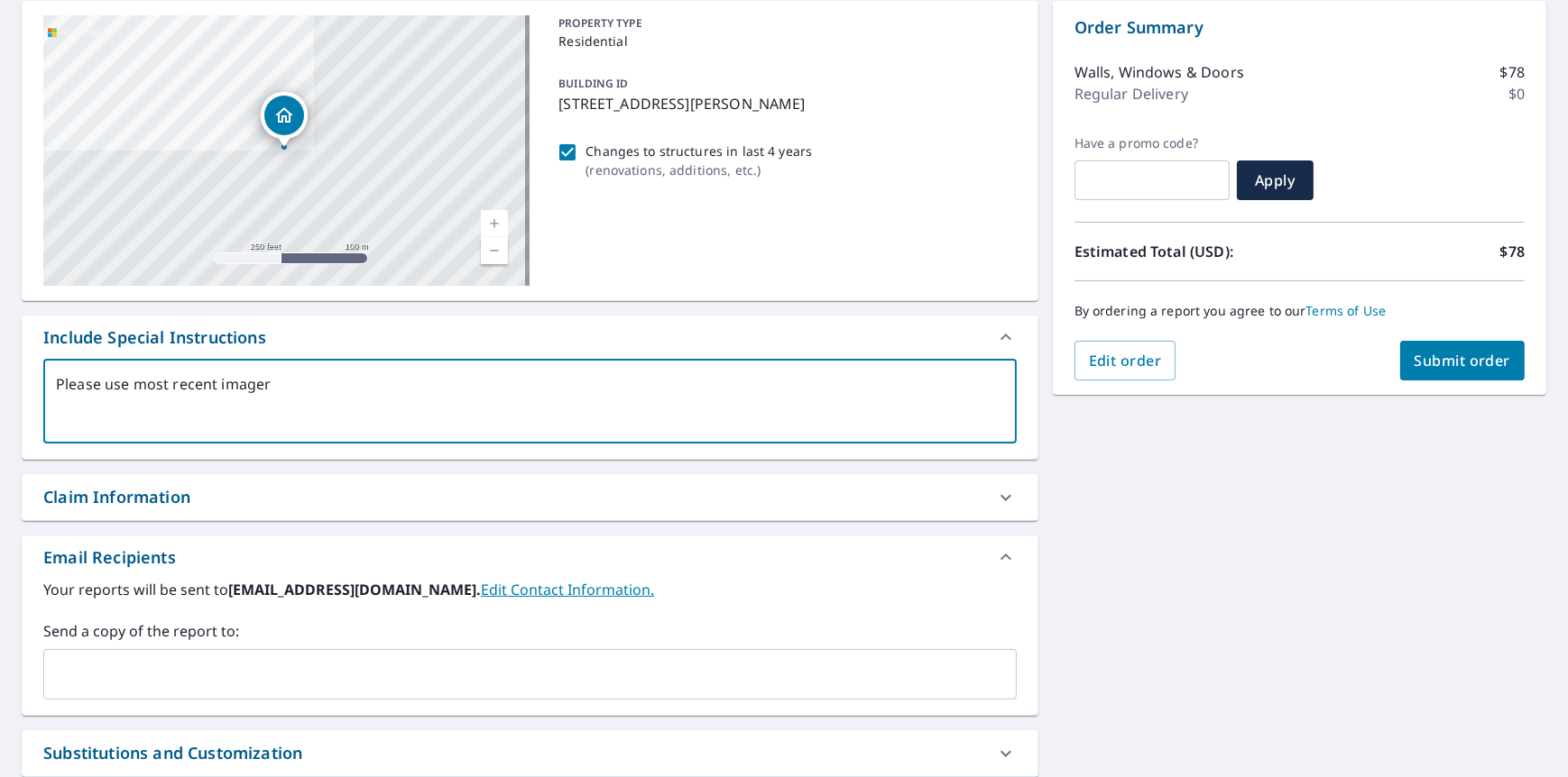
checkbox input "true"
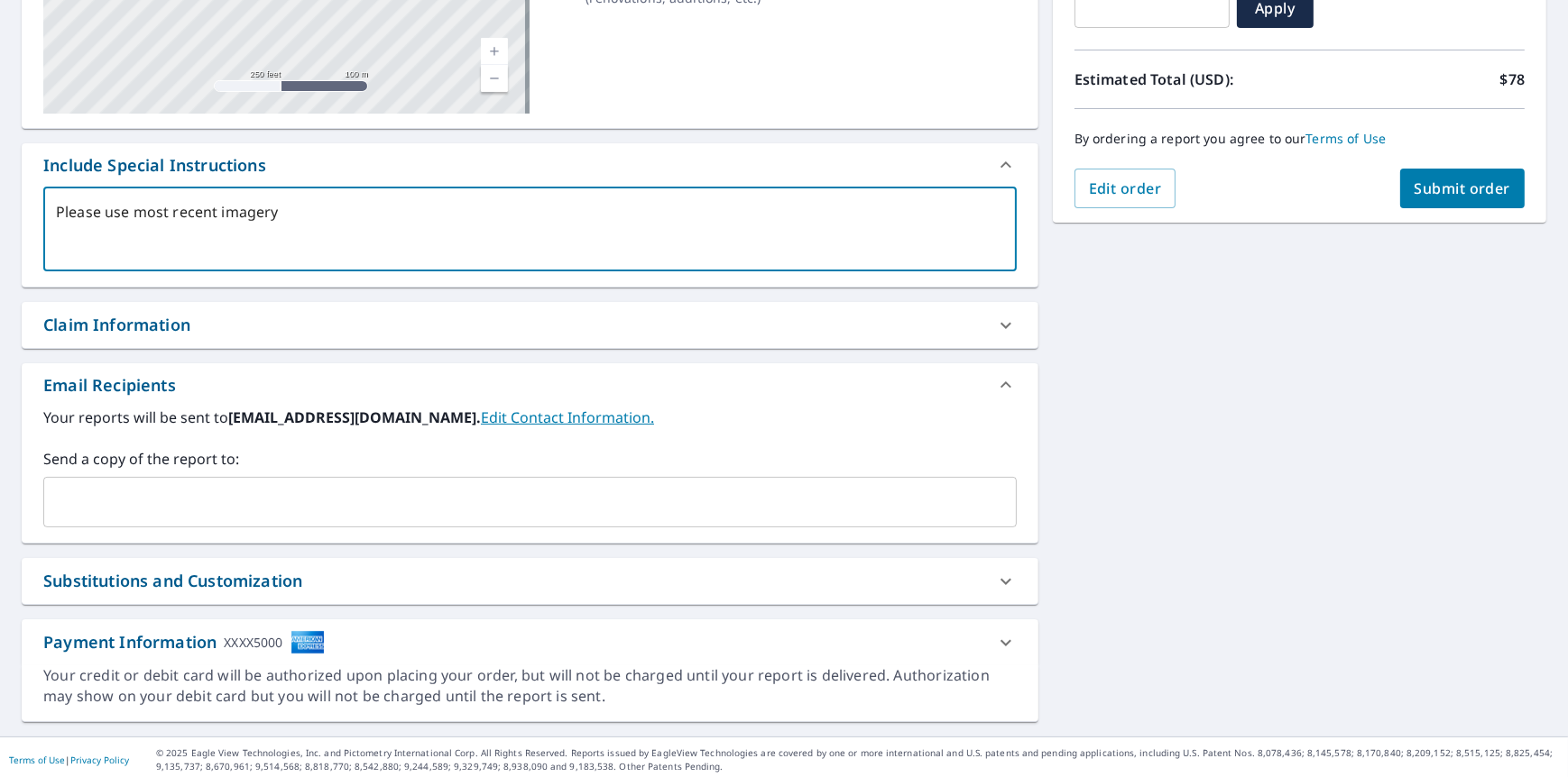
scroll to position [357, 0]
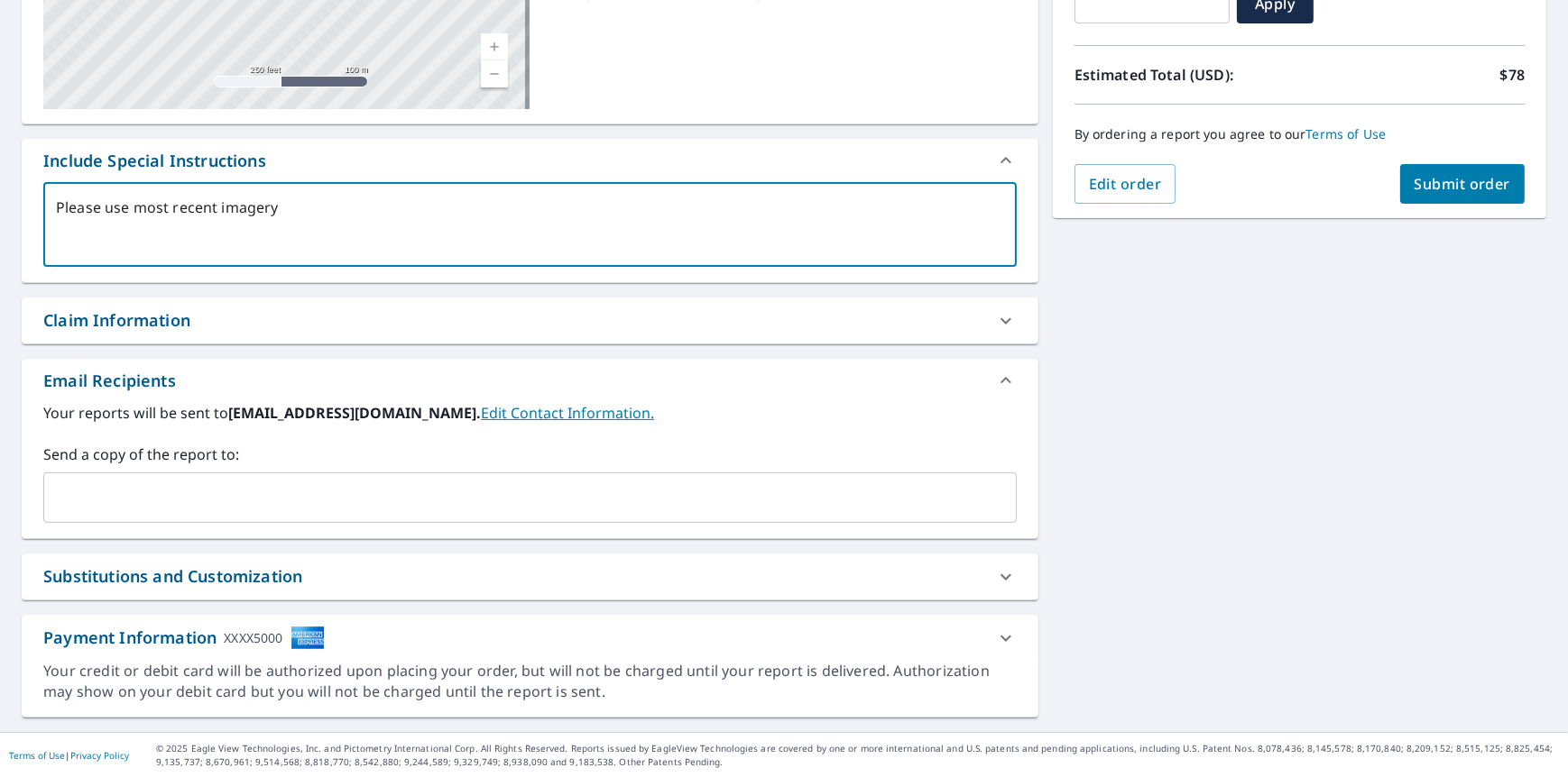
type textarea "Please use most recent imagery"
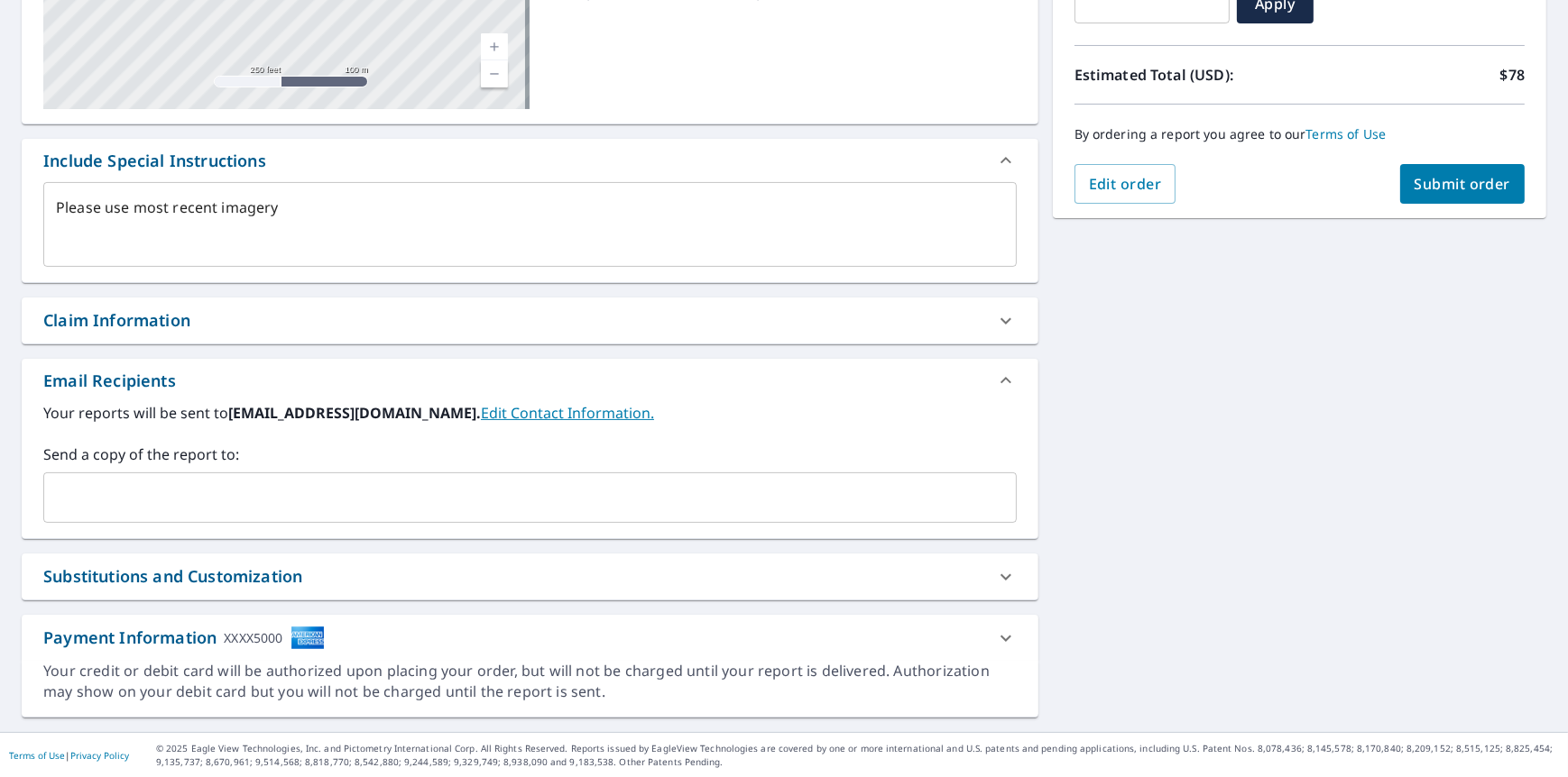
click at [523, 411] on link "Edit Contact Information." at bounding box center [567, 413] width 173 height 20
type textarea "x"
checkbox input "true"
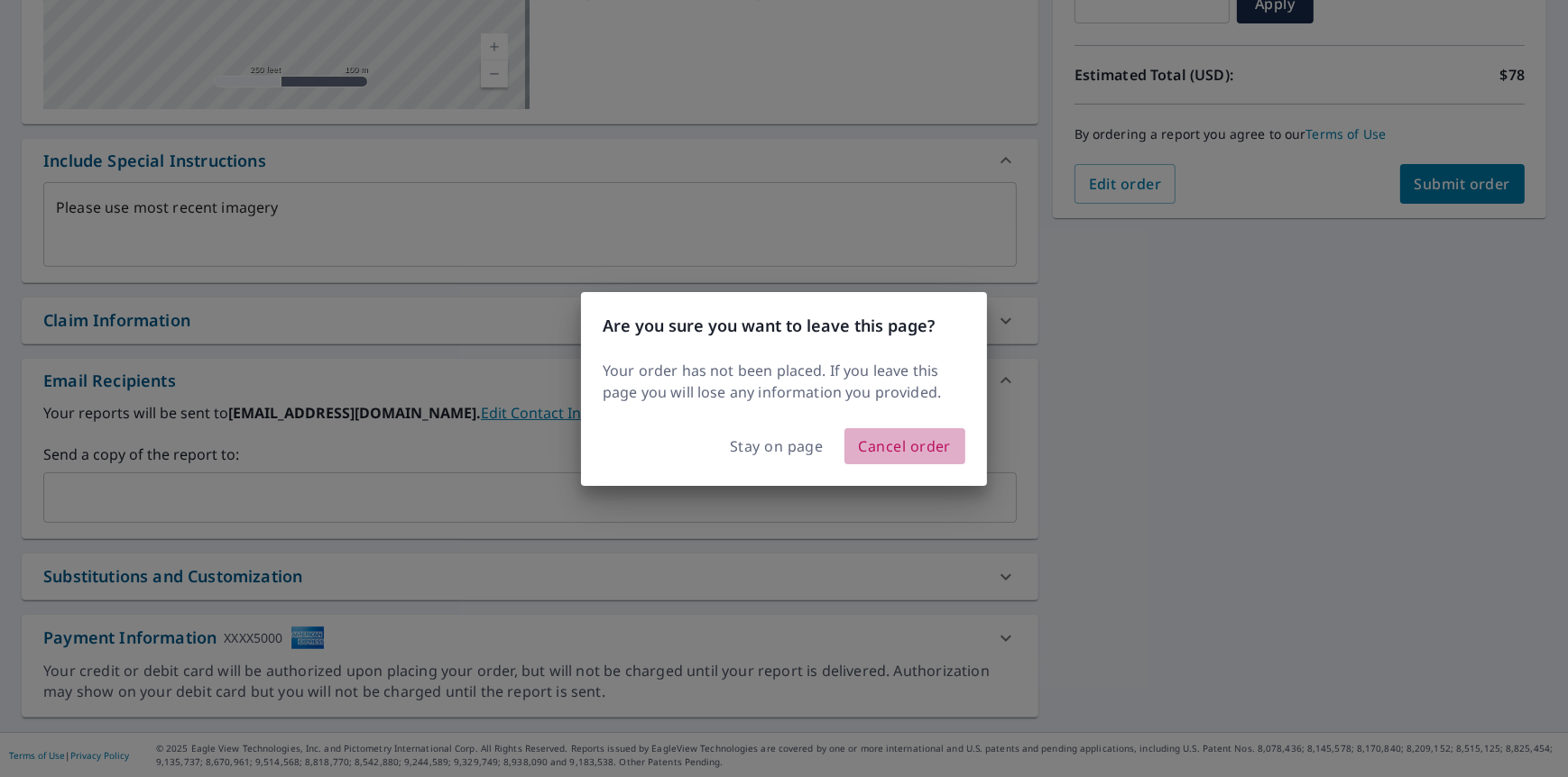
click at [906, 438] on span "Cancel order" at bounding box center [905, 445] width 93 height 25
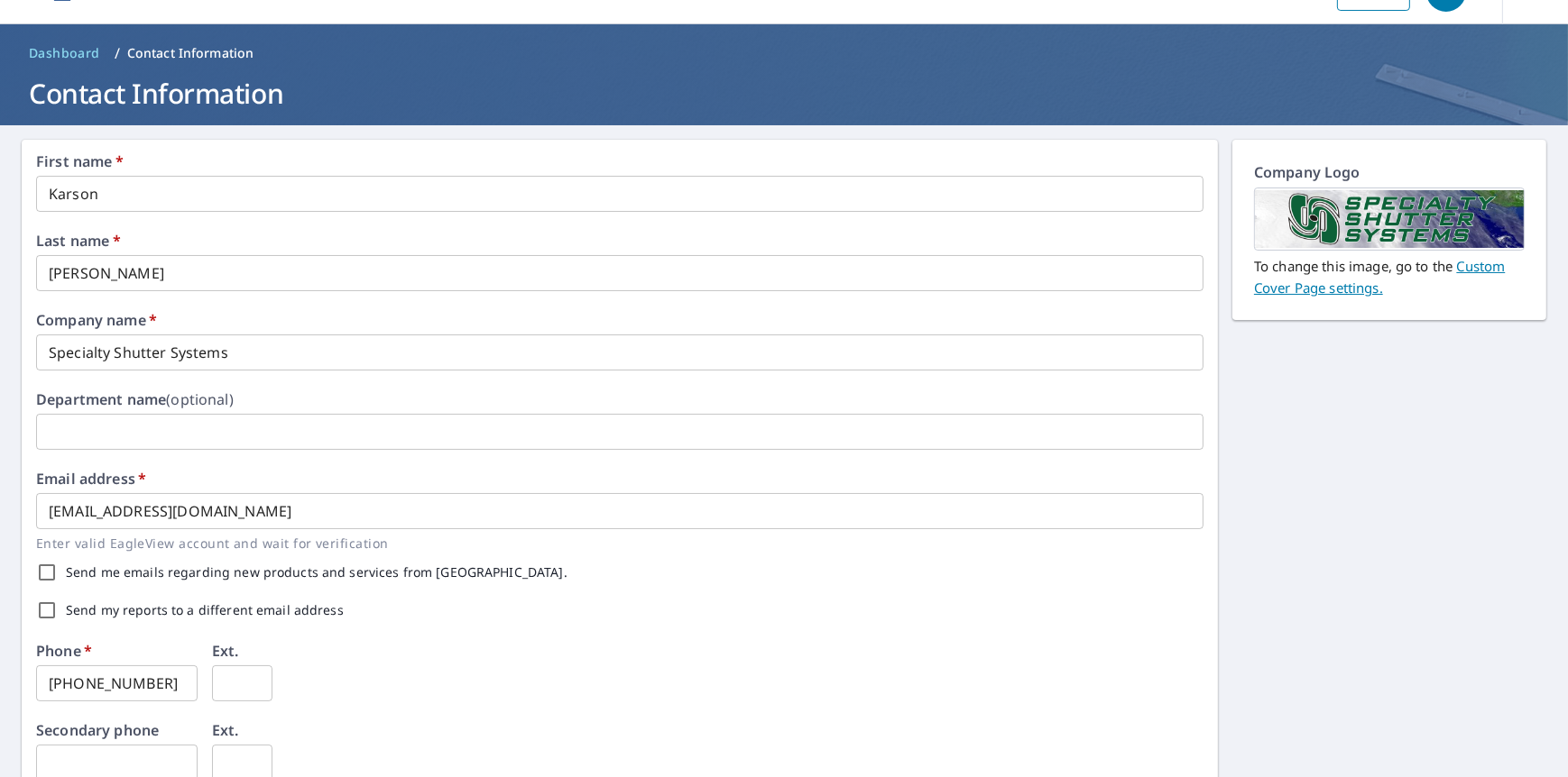
scroll to position [90, 0]
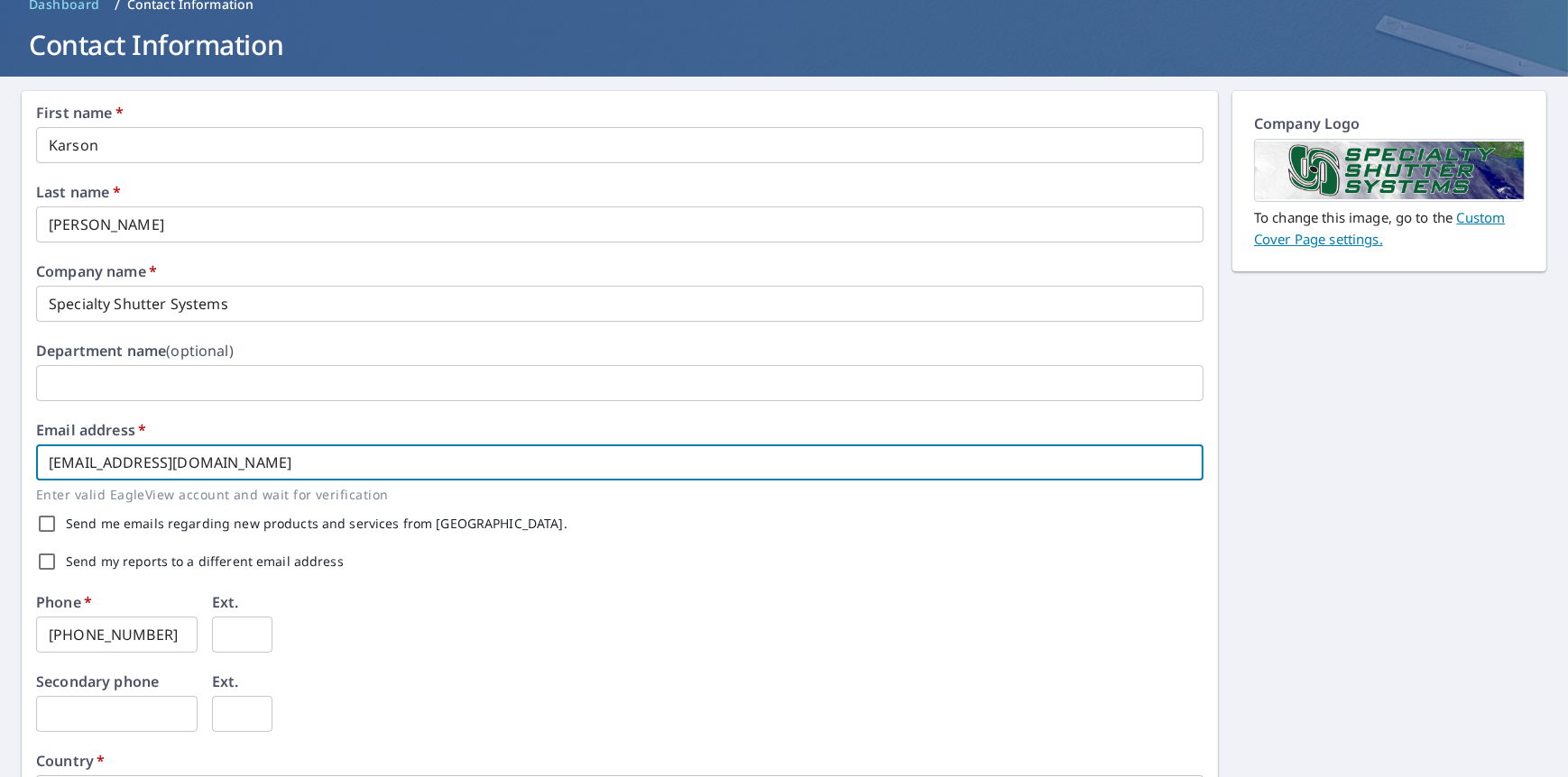
drag, startPoint x: 253, startPoint y: 467, endPoint x: -193, endPoint y: 448, distance: 446.4
click at [0, 448] on html "KB KB Dashboard Order History Order KB Dashboard / Contact Information Contact …" at bounding box center [784, 388] width 1568 height 777
type input "[EMAIL_ADDRESS][DOMAIN_NAME]"
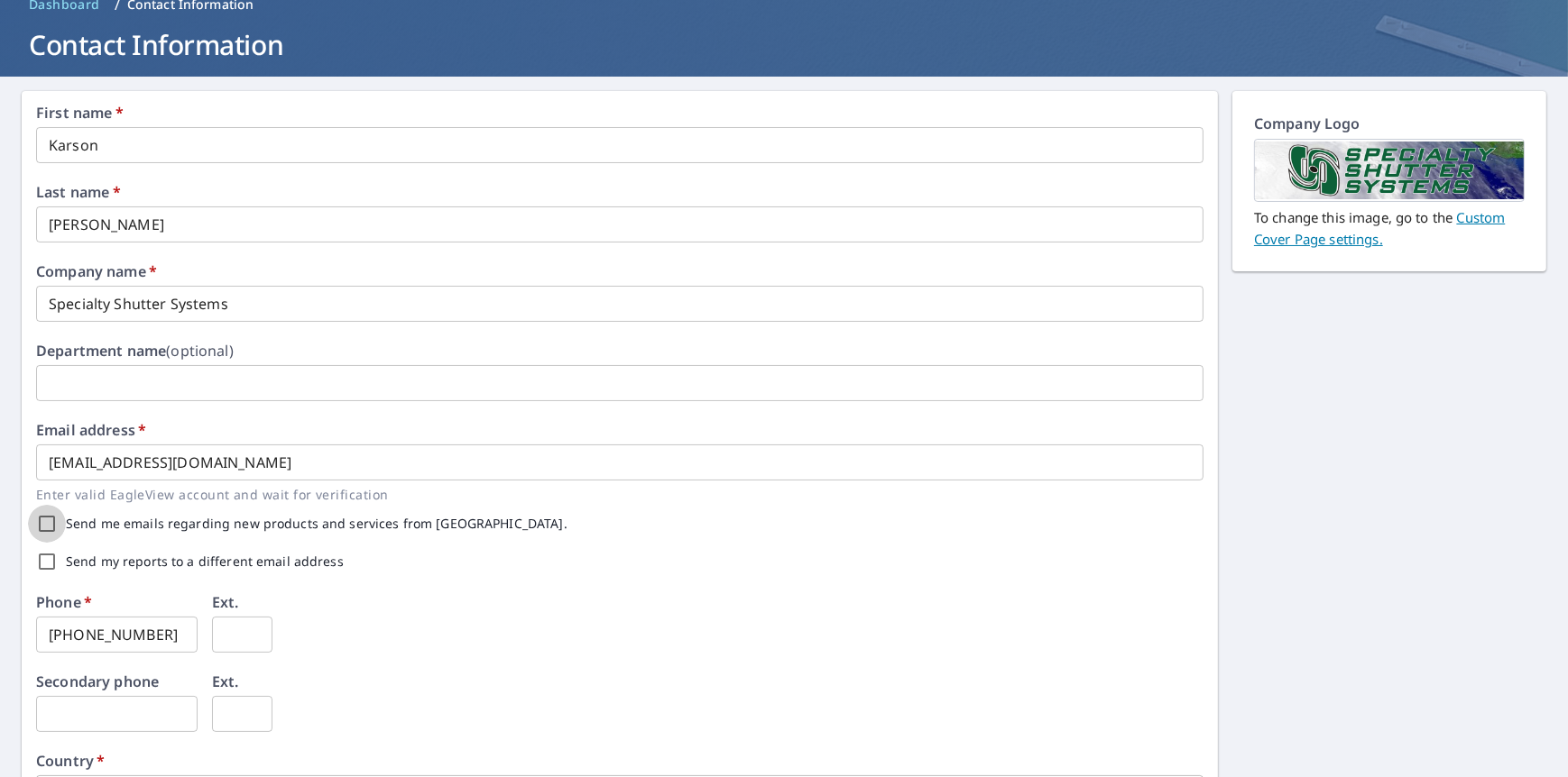
click at [47, 563] on input "Send my reports to a different email address" at bounding box center [47, 561] width 38 height 38
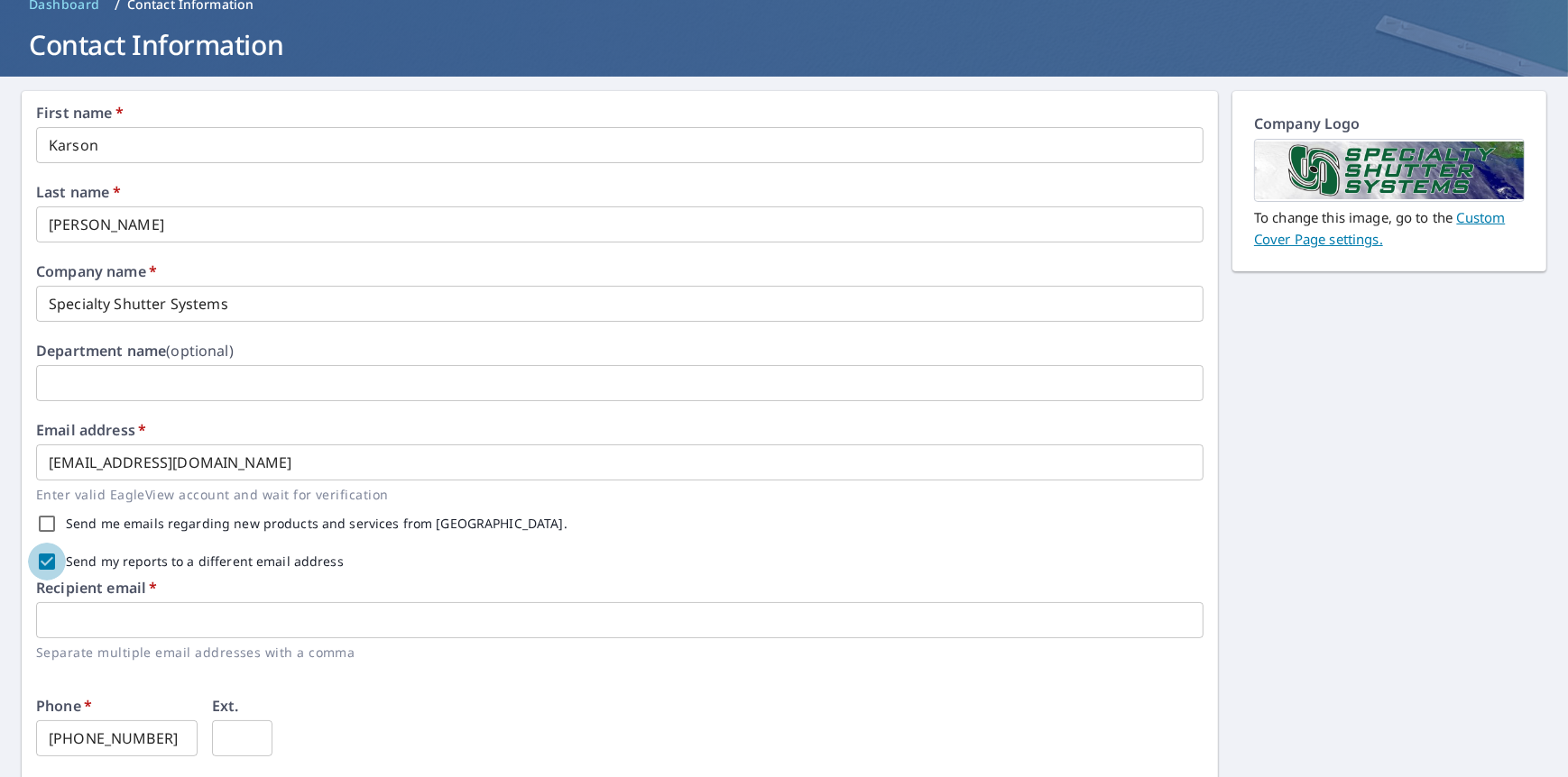
click at [47, 554] on input "Send my reports to a different email address" at bounding box center [47, 561] width 38 height 38
checkbox input "false"
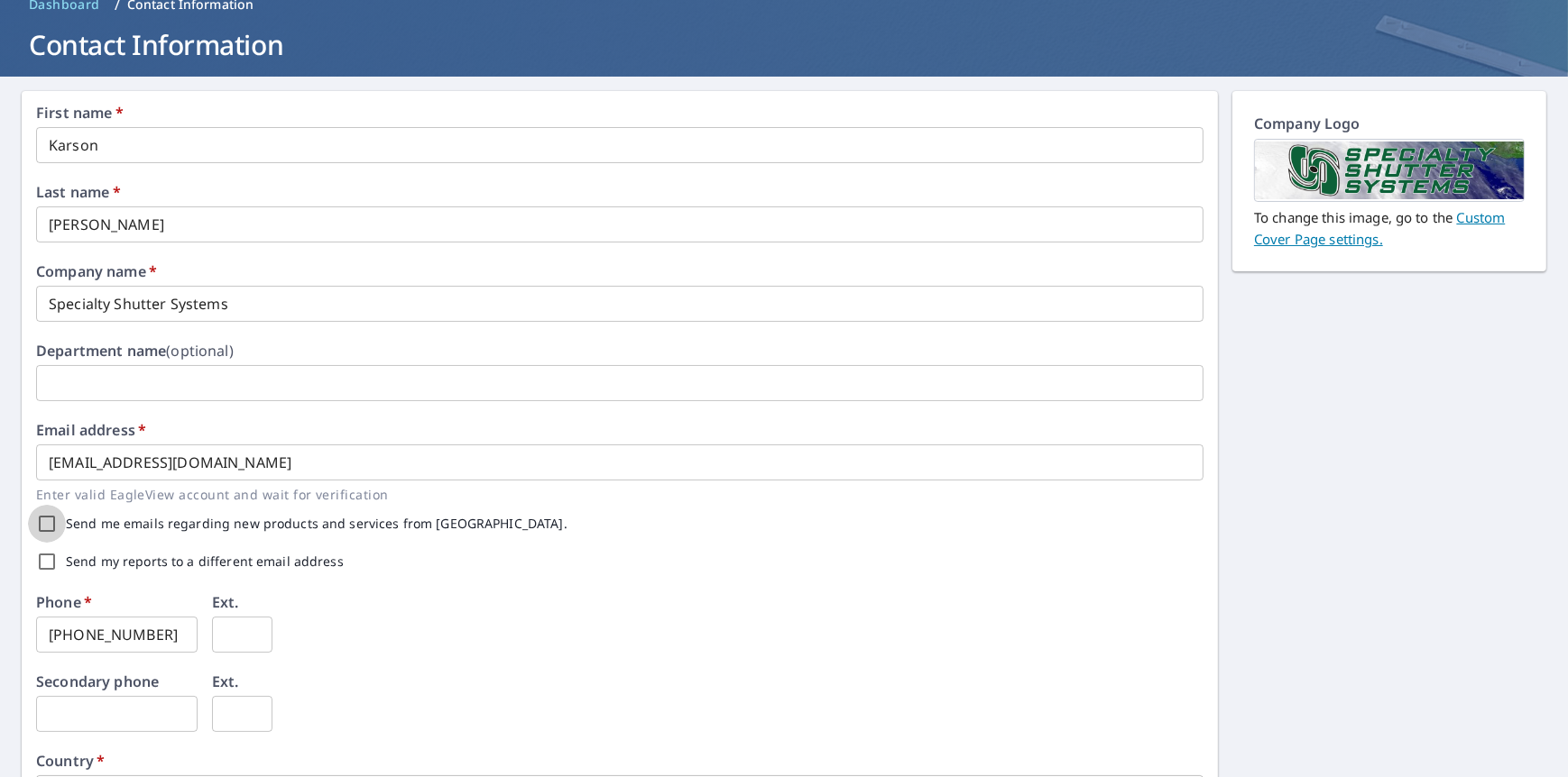
click at [53, 521] on input "Send me emails regarding new products and services from [GEOGRAPHIC_DATA]." at bounding box center [47, 524] width 38 height 38
checkbox input "true"
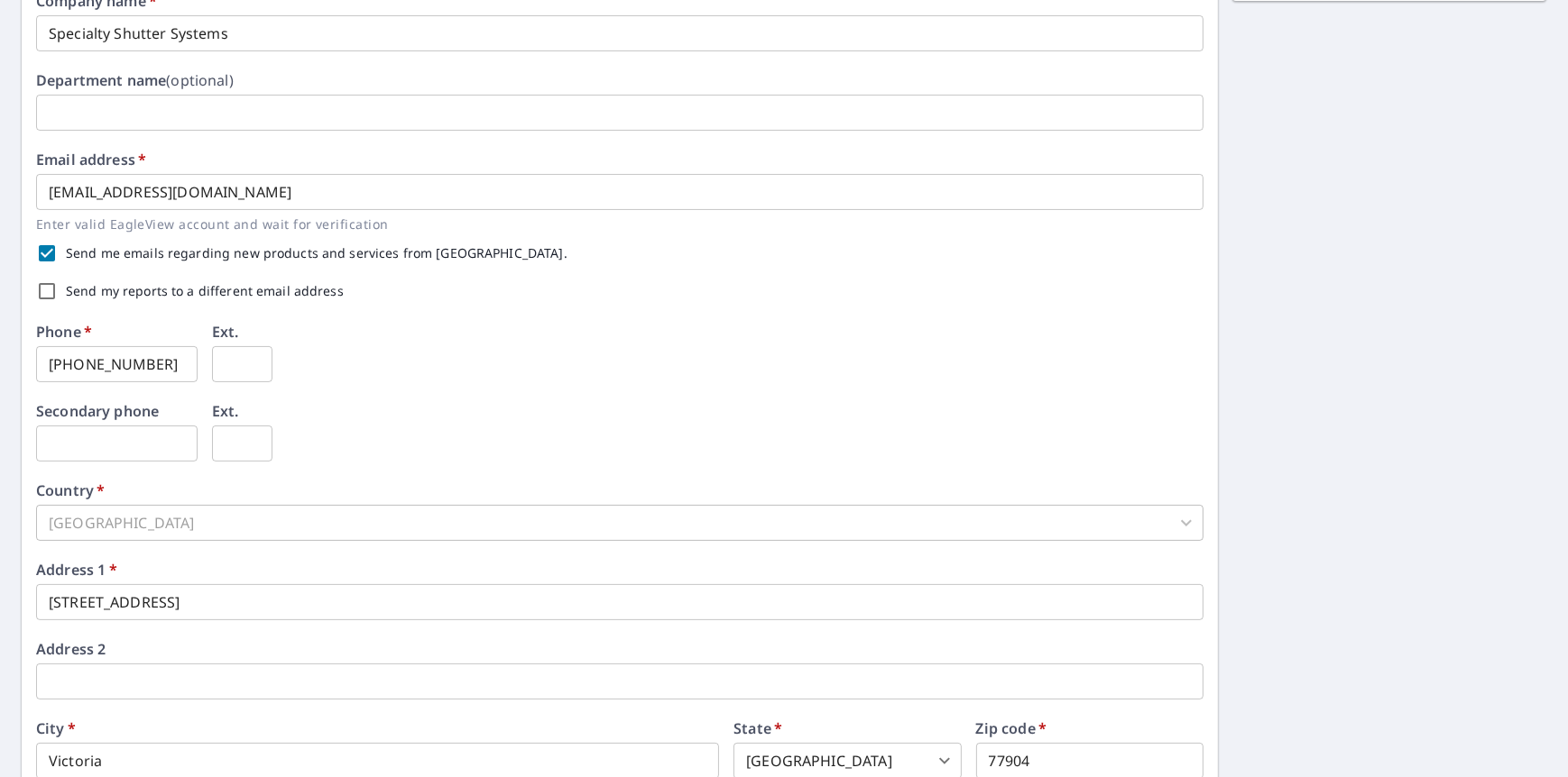
scroll to position [451, 0]
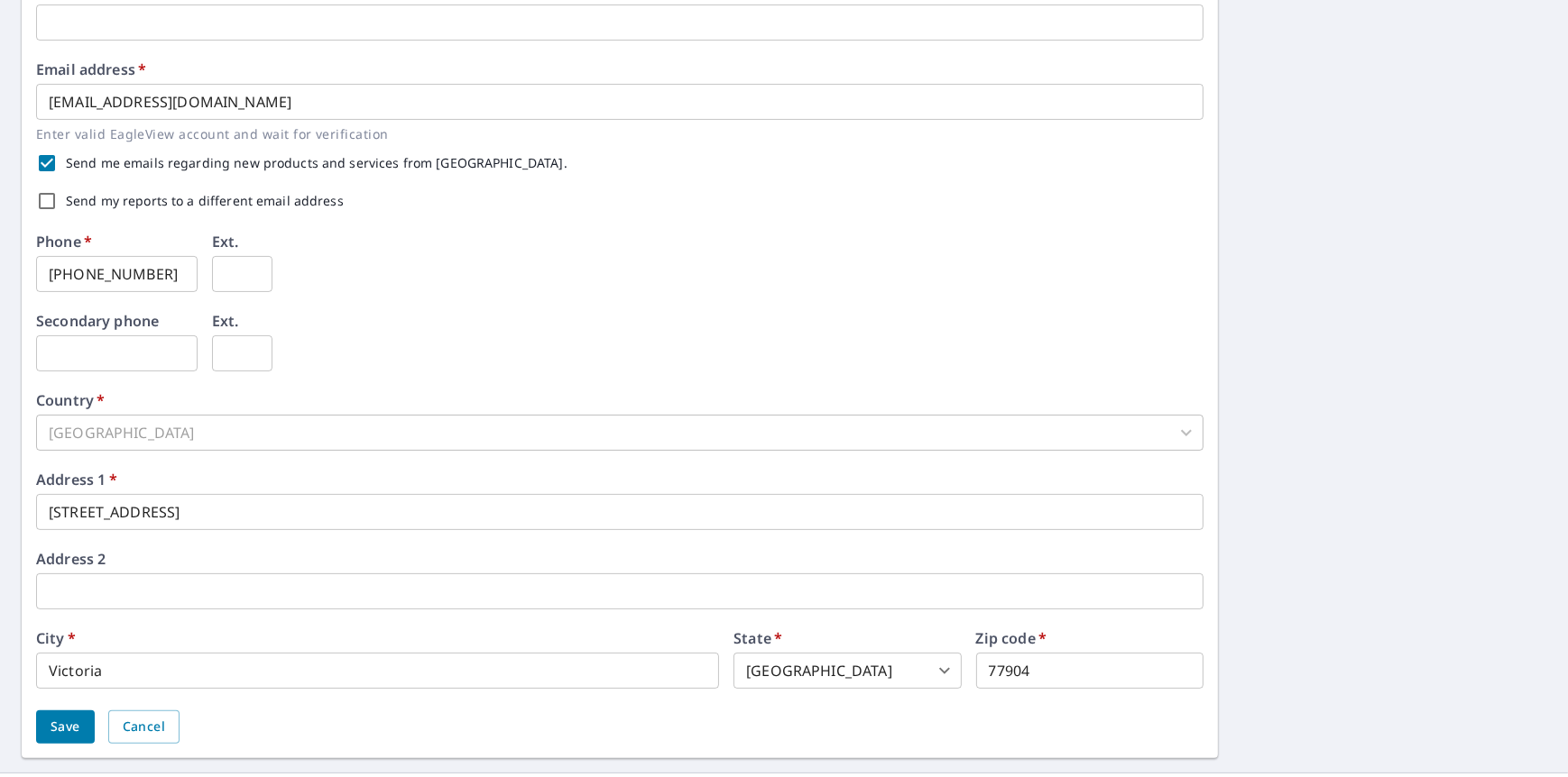
click at [181, 429] on div "[GEOGRAPHIC_DATA]" at bounding box center [619, 432] width 1168 height 36
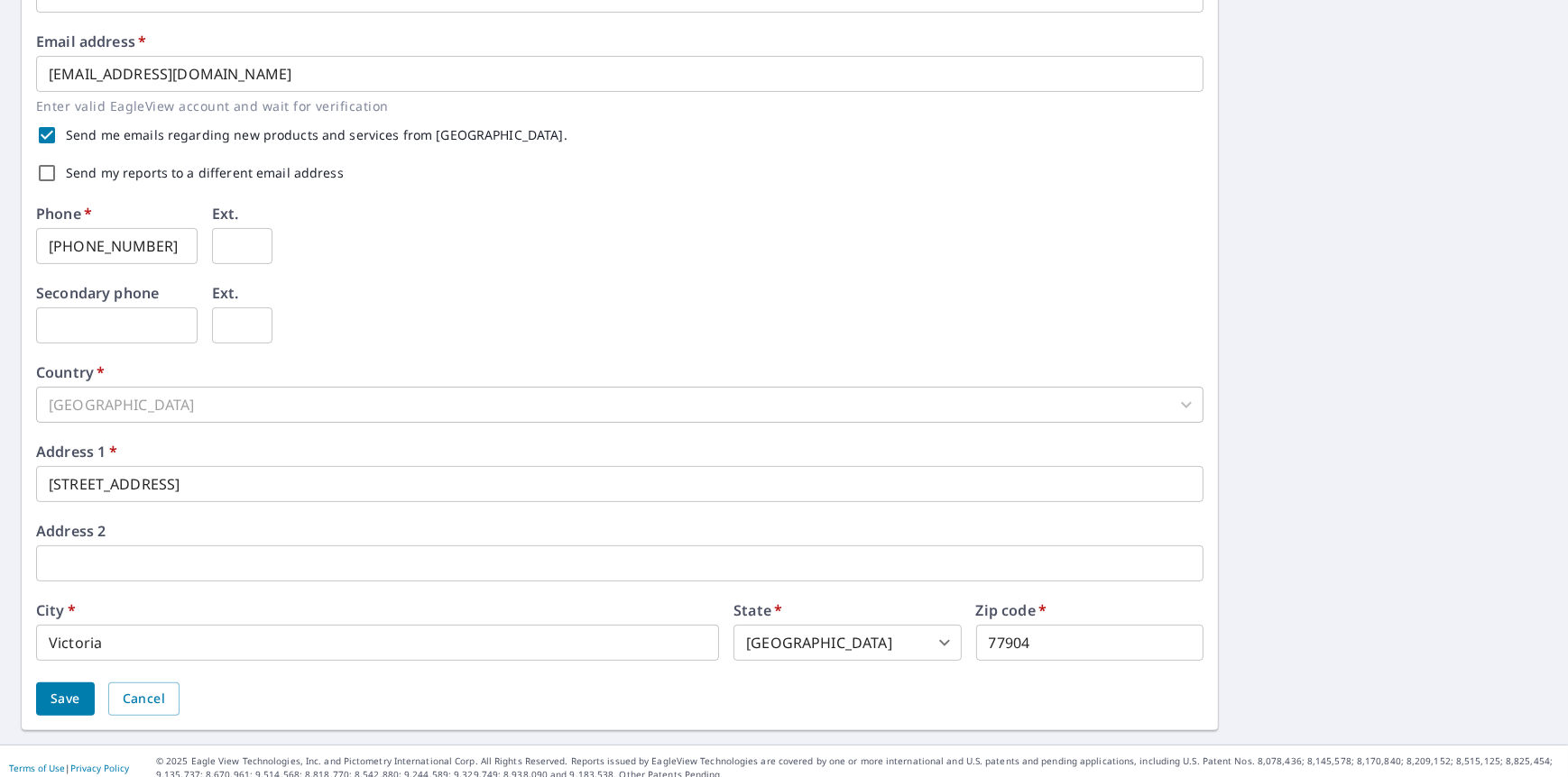
scroll to position [492, 0]
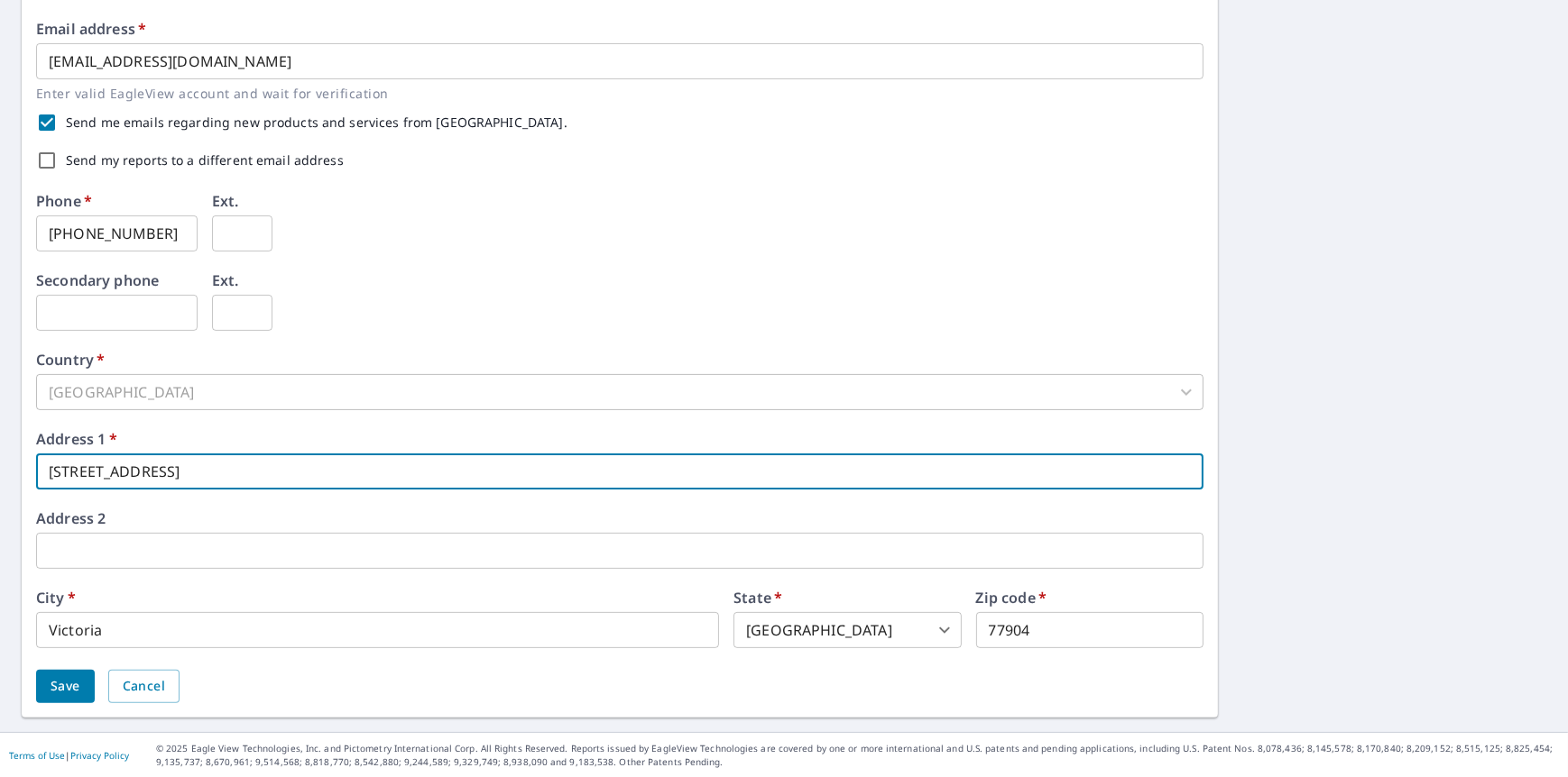
drag, startPoint x: 191, startPoint y: 468, endPoint x: 92, endPoint y: 468, distance: 99.0
click at [92, 468] on input "[STREET_ADDRESS]" at bounding box center [619, 471] width 1168 height 36
type input "10990 US-87 S"
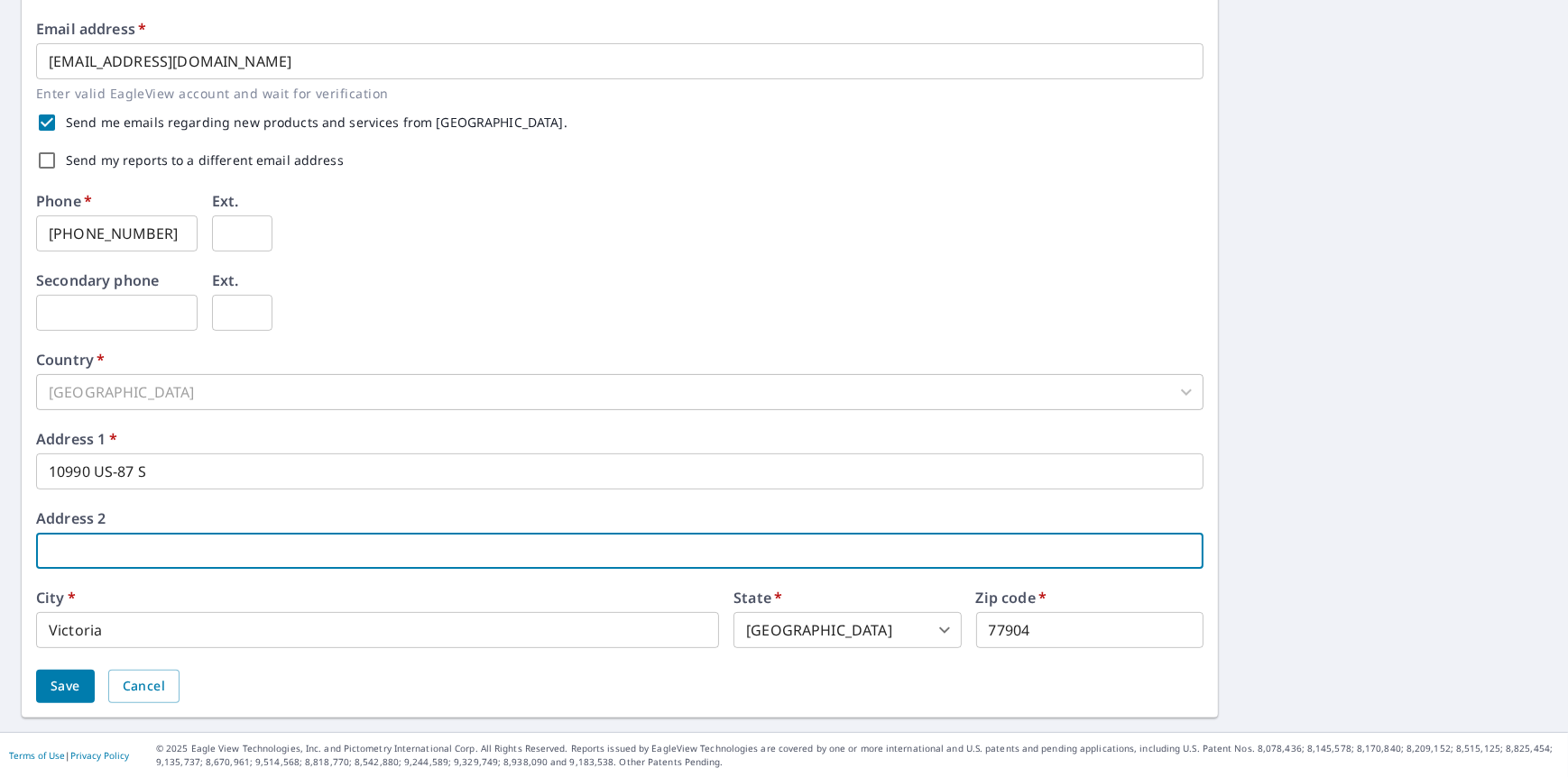
click at [1064, 623] on input "77904" at bounding box center [1089, 630] width 227 height 36
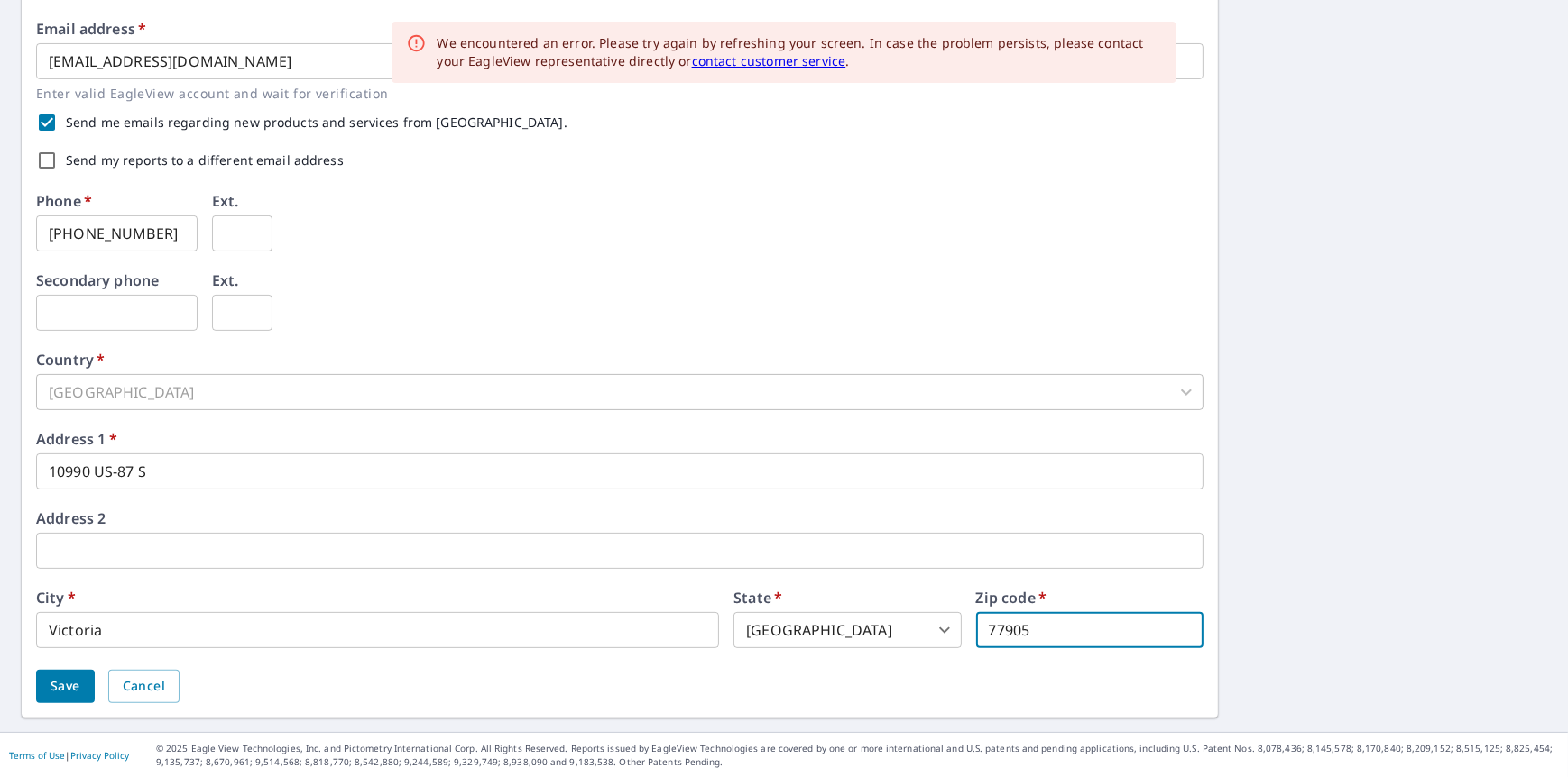
type input "77905"
click at [997, 681] on div "Save Cancel" at bounding box center [619, 686] width 1168 height 33
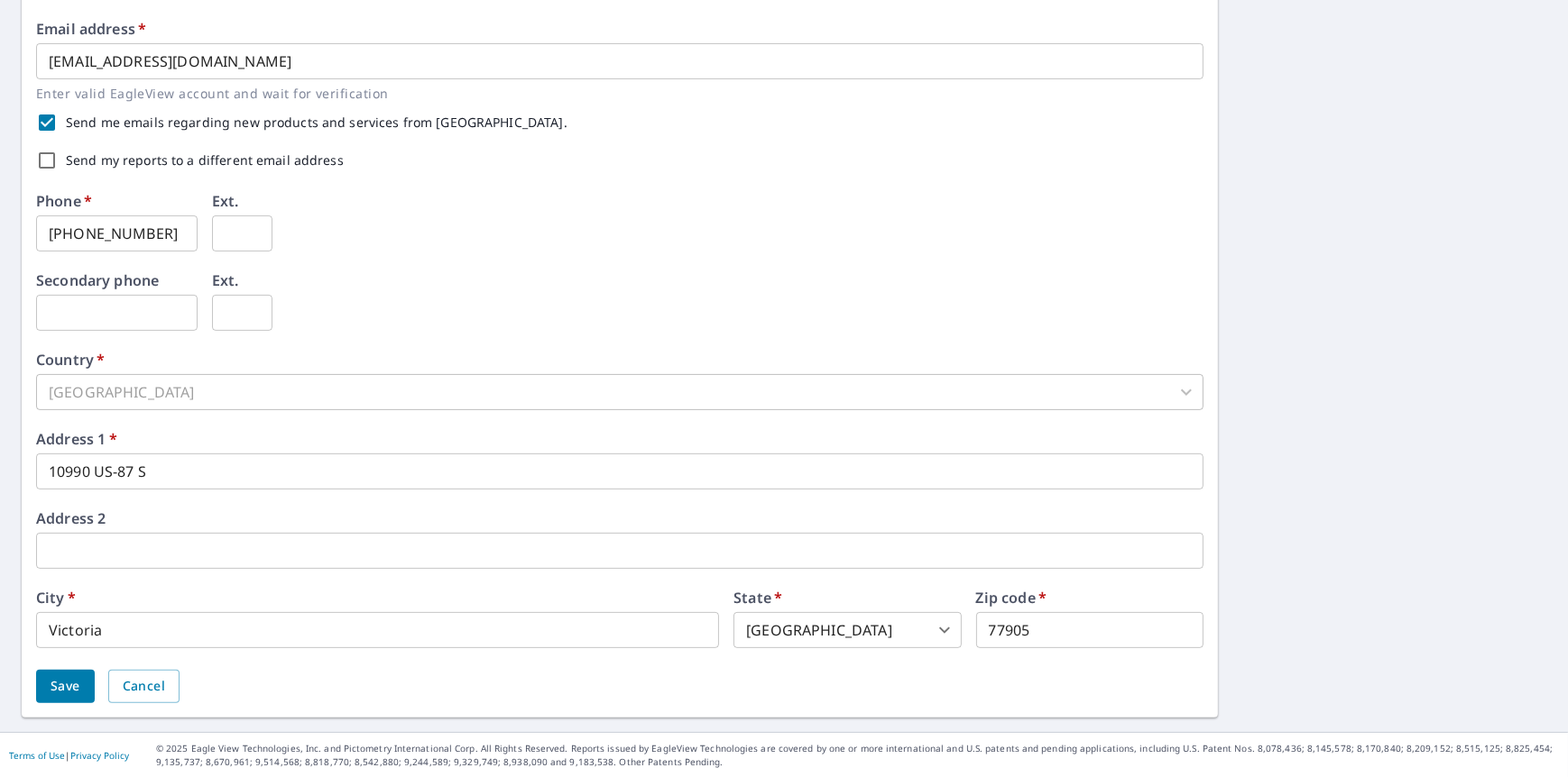
click at [68, 685] on span "Save" at bounding box center [66, 687] width 30 height 23
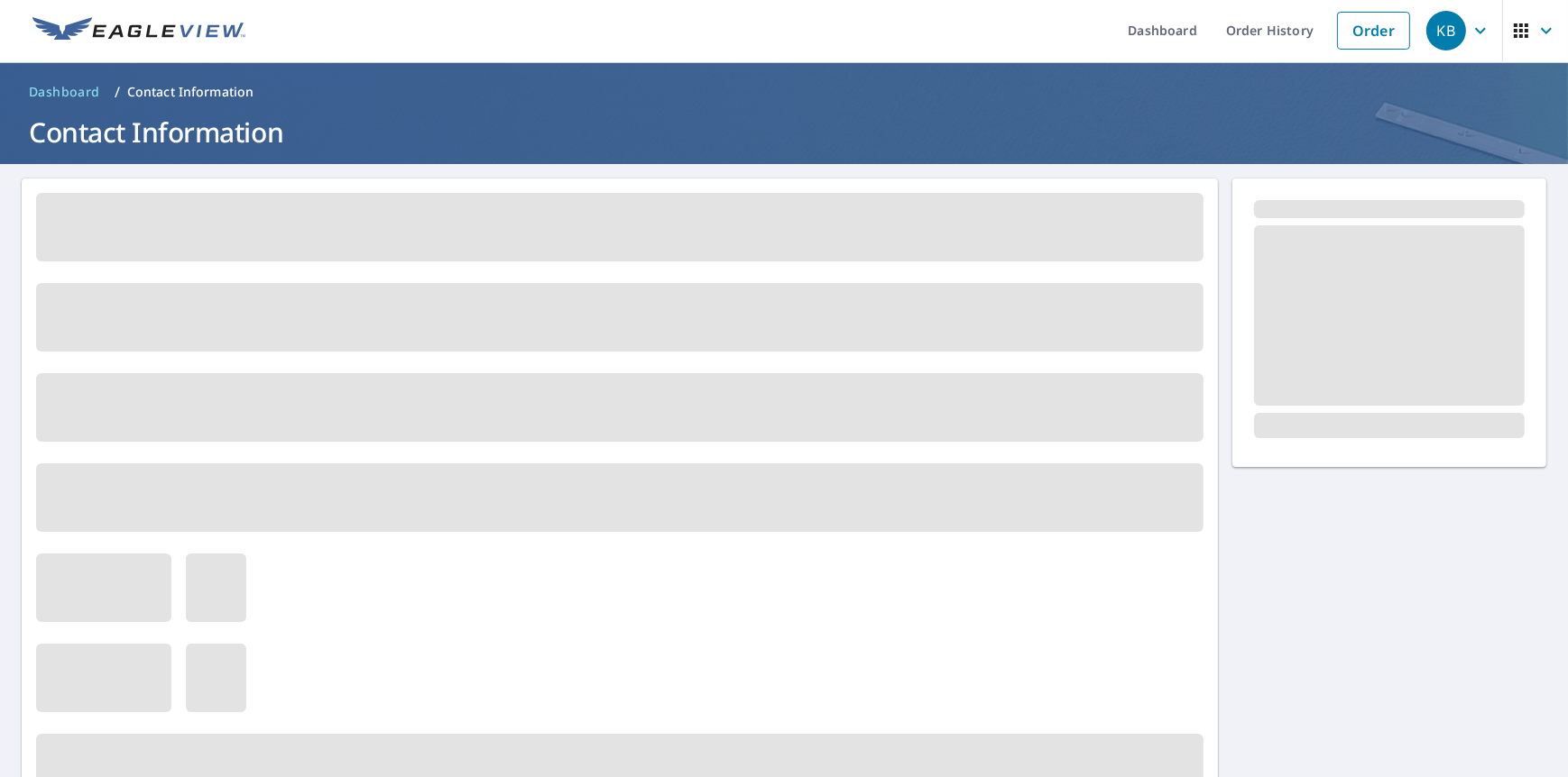
scroll to position [0, 0]
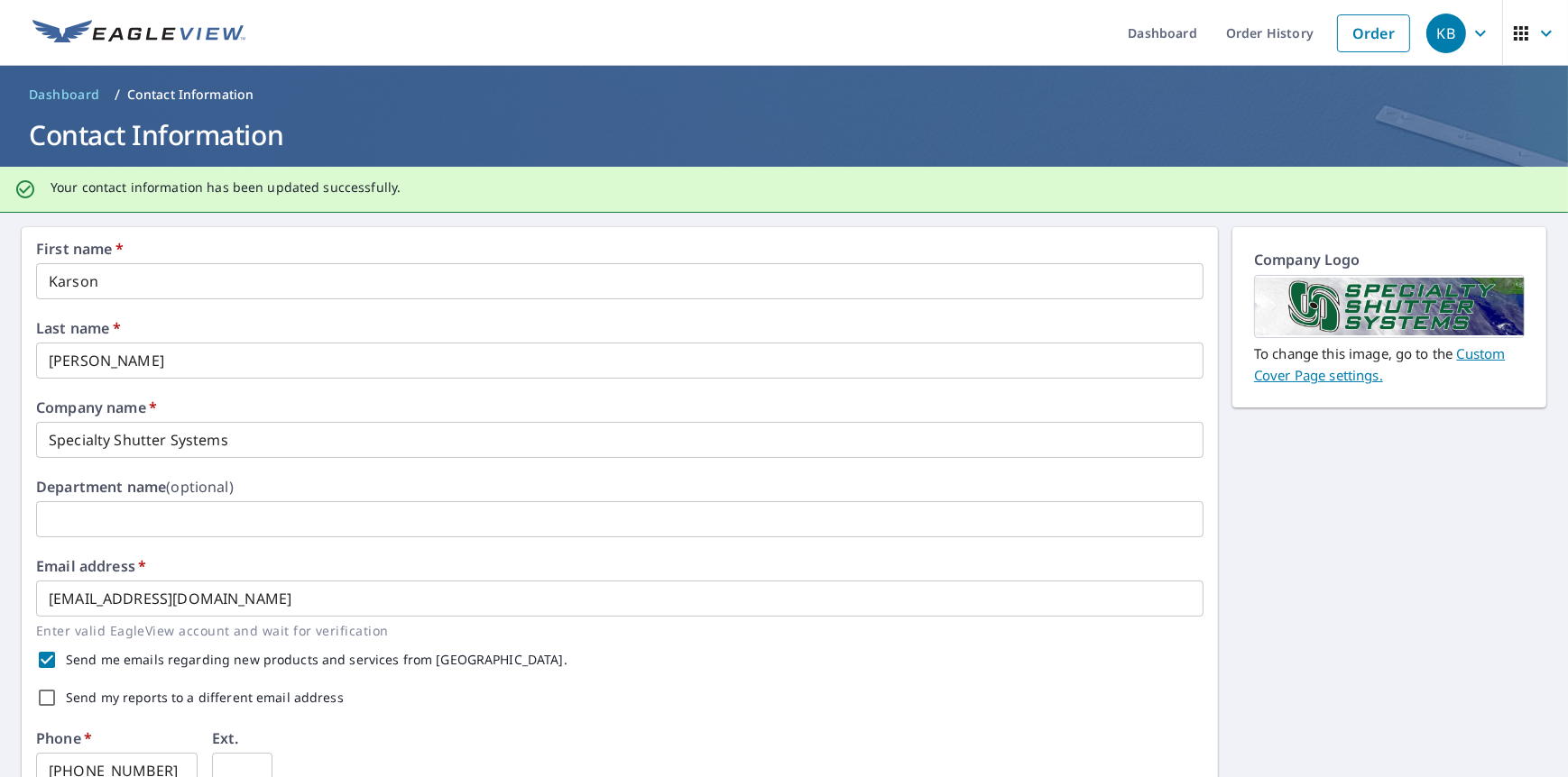
click at [1464, 348] on link "Custom Cover Page settings." at bounding box center [1379, 364] width 251 height 40
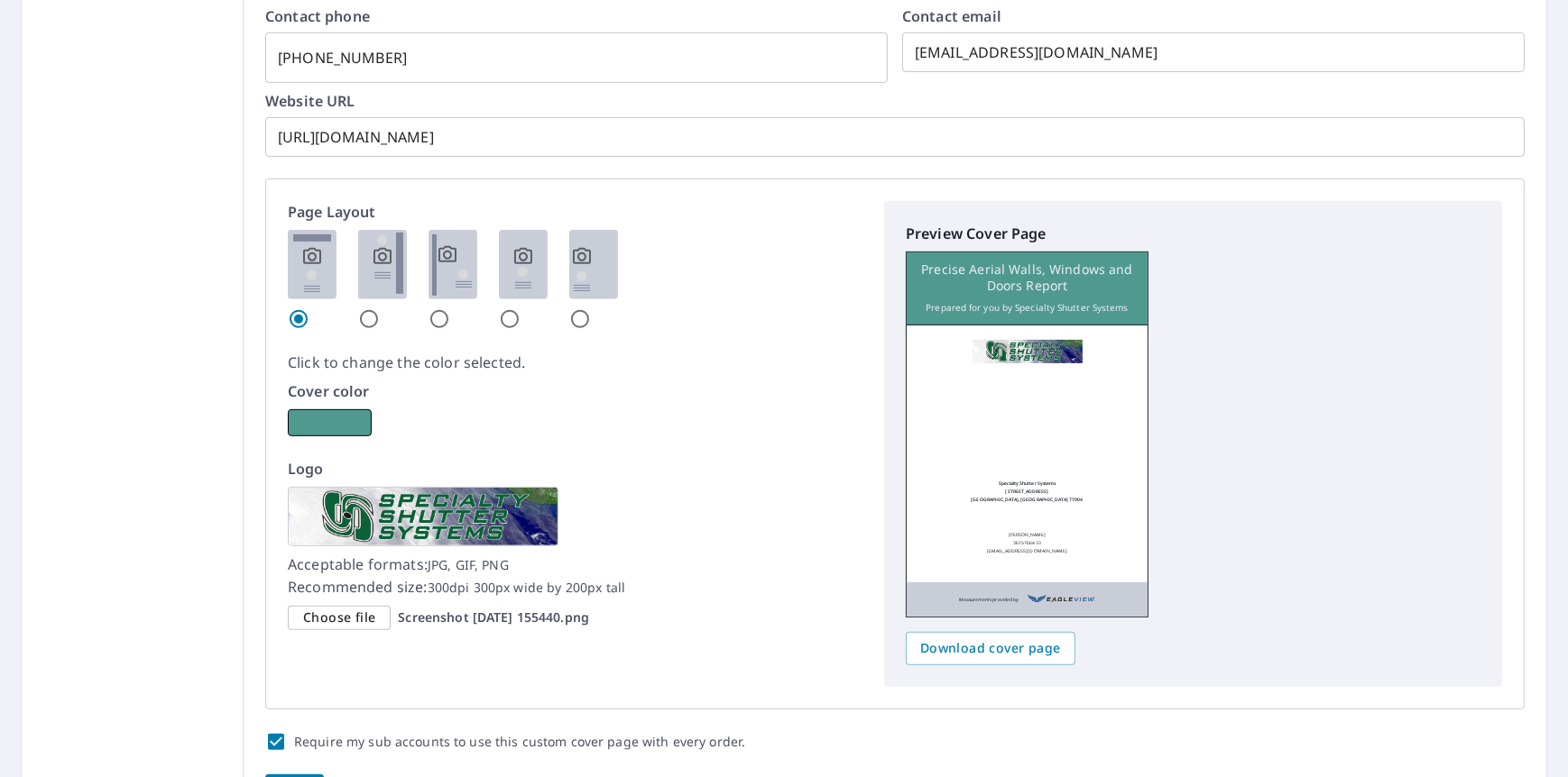
scroll to position [901, 0]
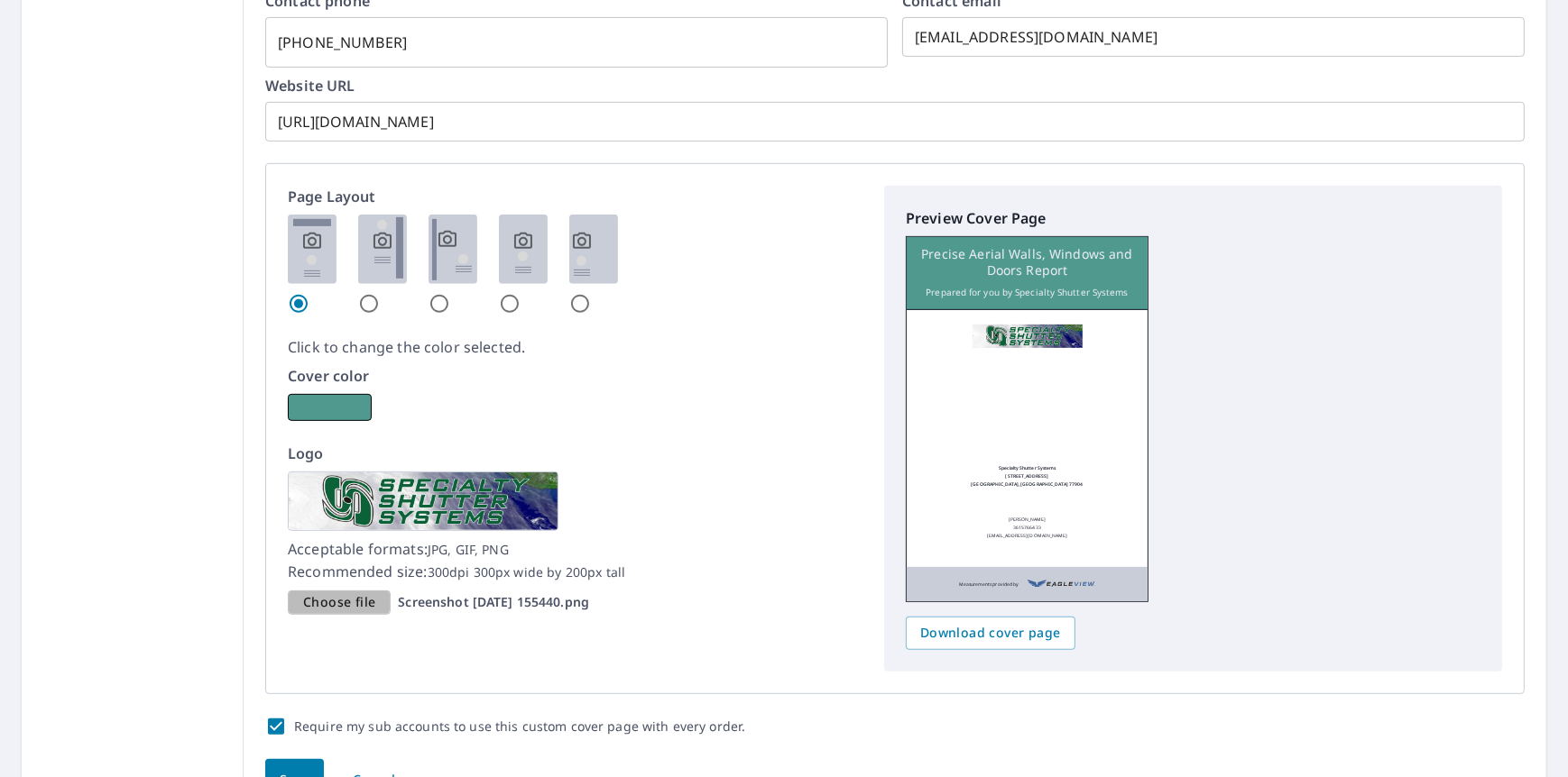
click at [333, 600] on span "Choose file" at bounding box center [339, 603] width 73 height 23
click at [0, 0] on input "Choose file Screenshot [DATE] 155440.png" at bounding box center [0, 0] width 0 height 0
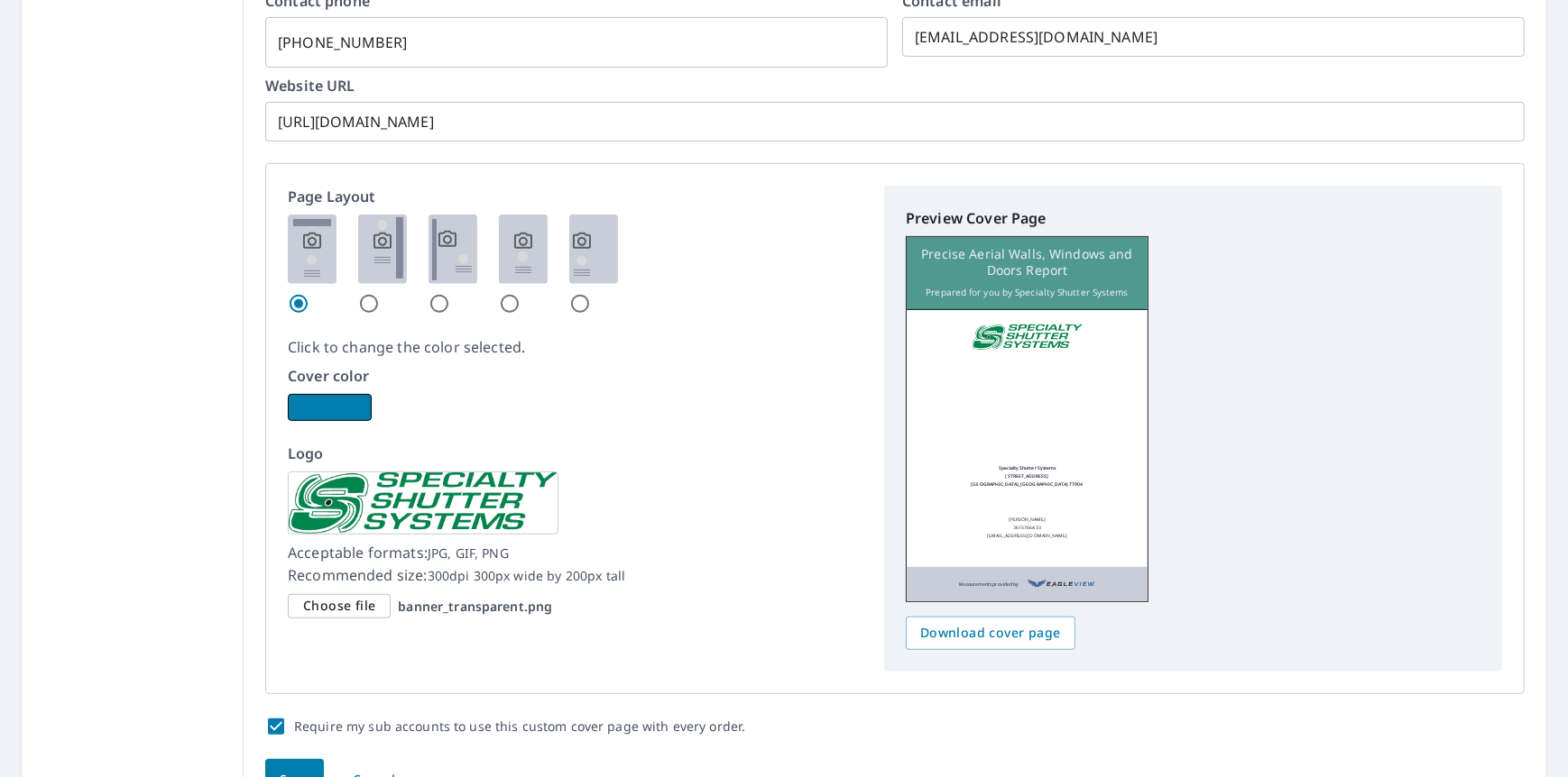
click at [342, 395] on button "button" at bounding box center [329, 407] width 84 height 27
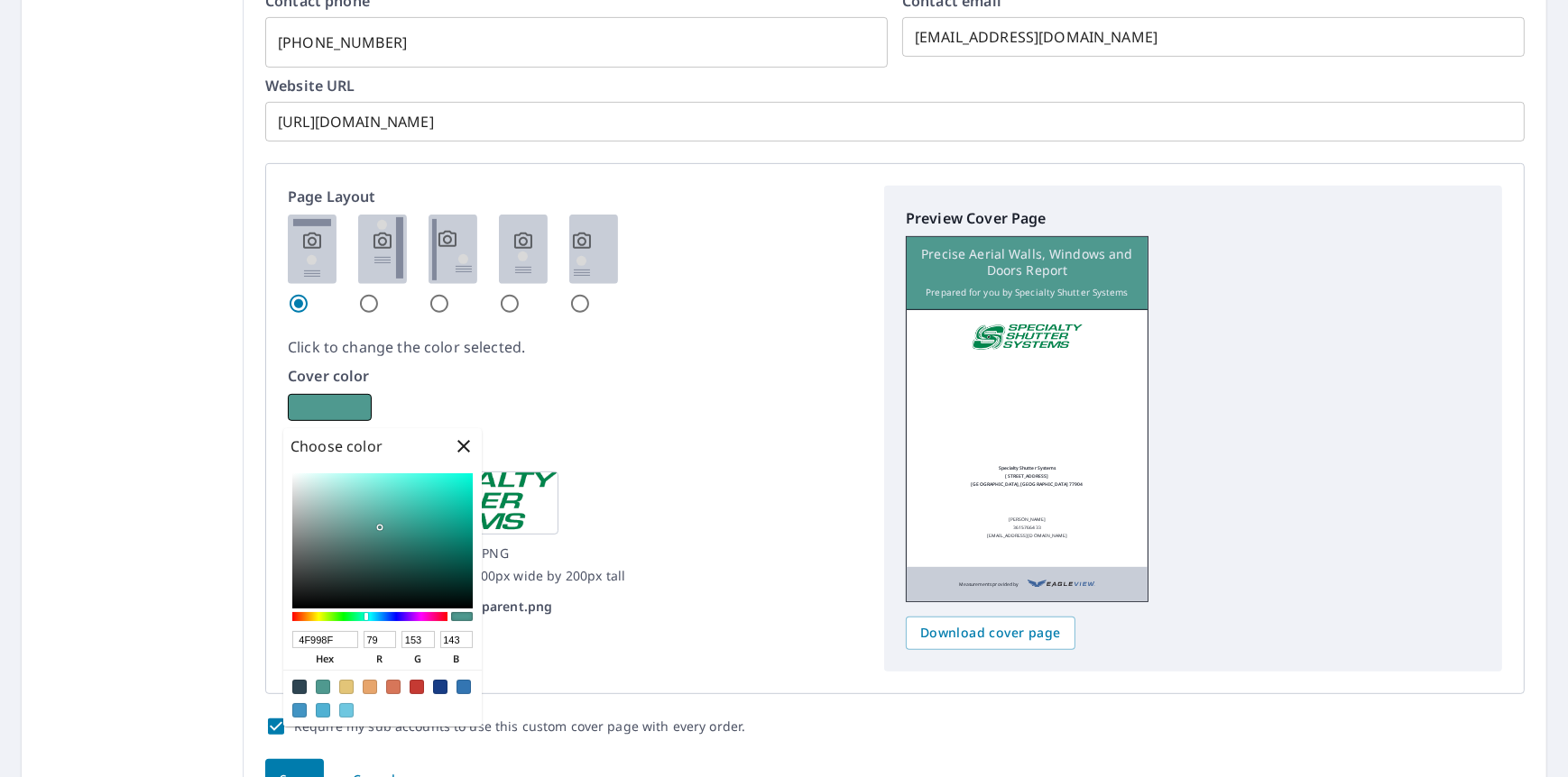
checkbox input "true"
type input "4F9960"
type input "96"
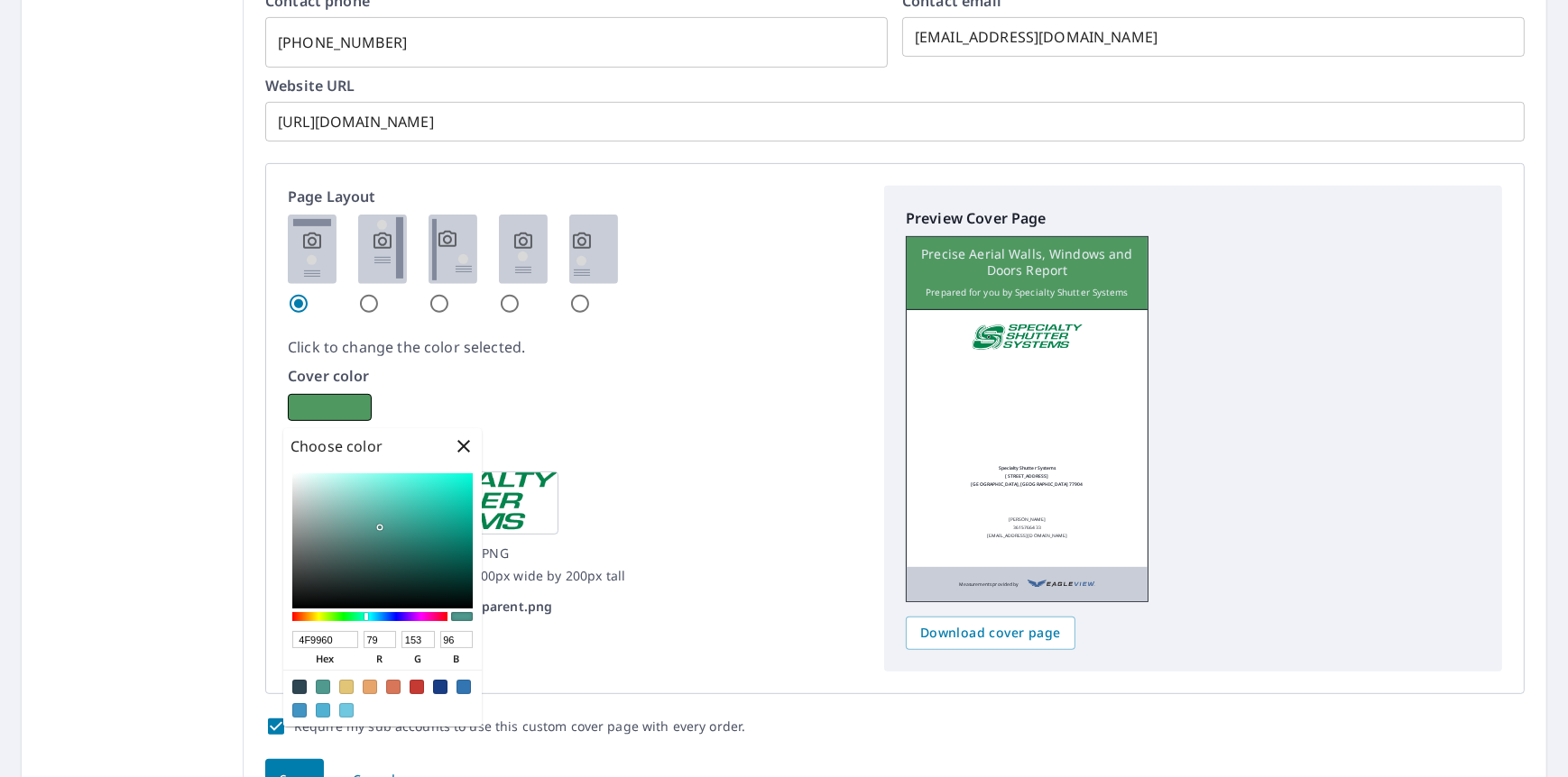
click at [350, 614] on div at bounding box center [369, 617] width 155 height 9
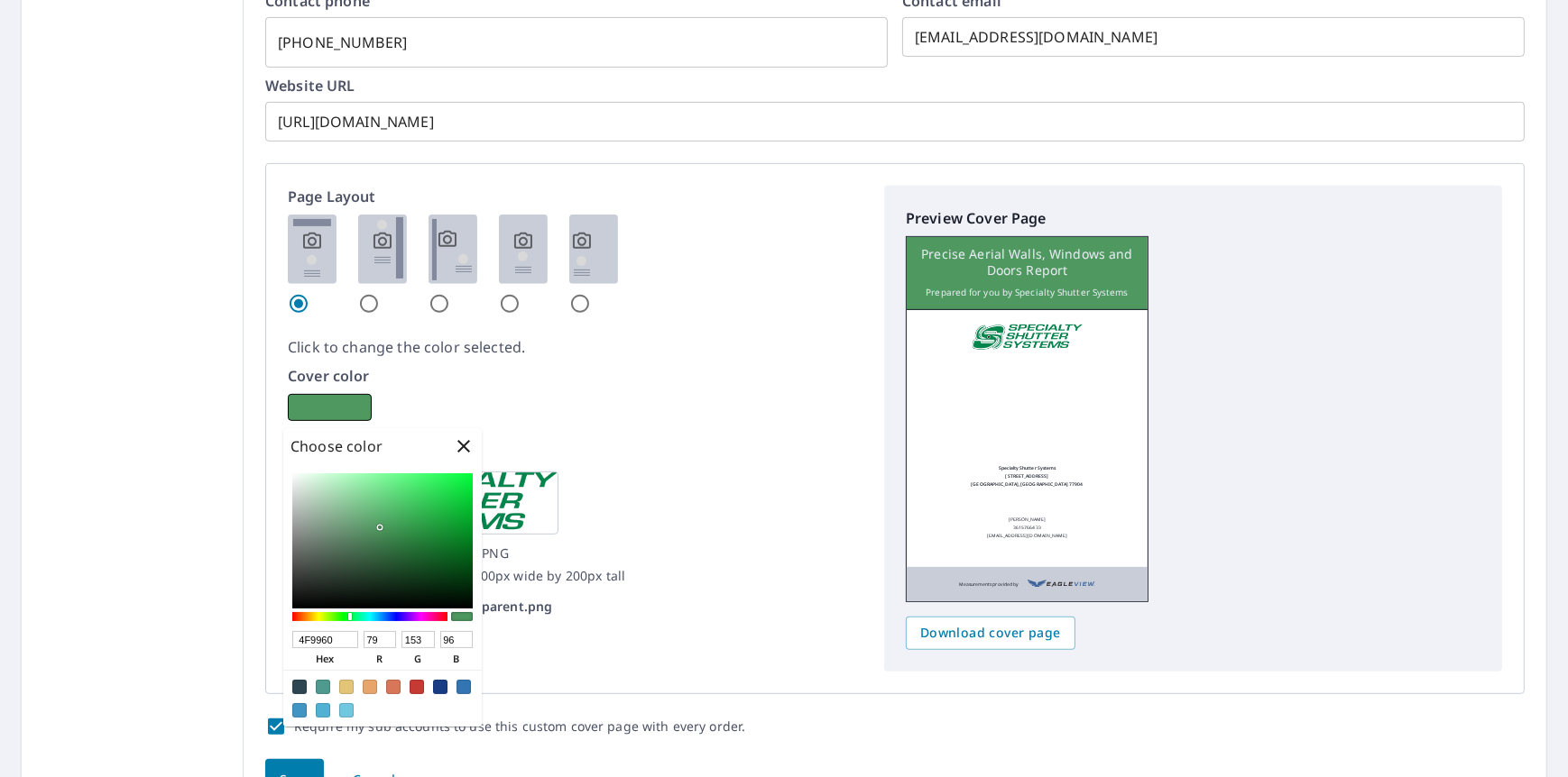
checkbox input "true"
type input "4F997F"
type input "127"
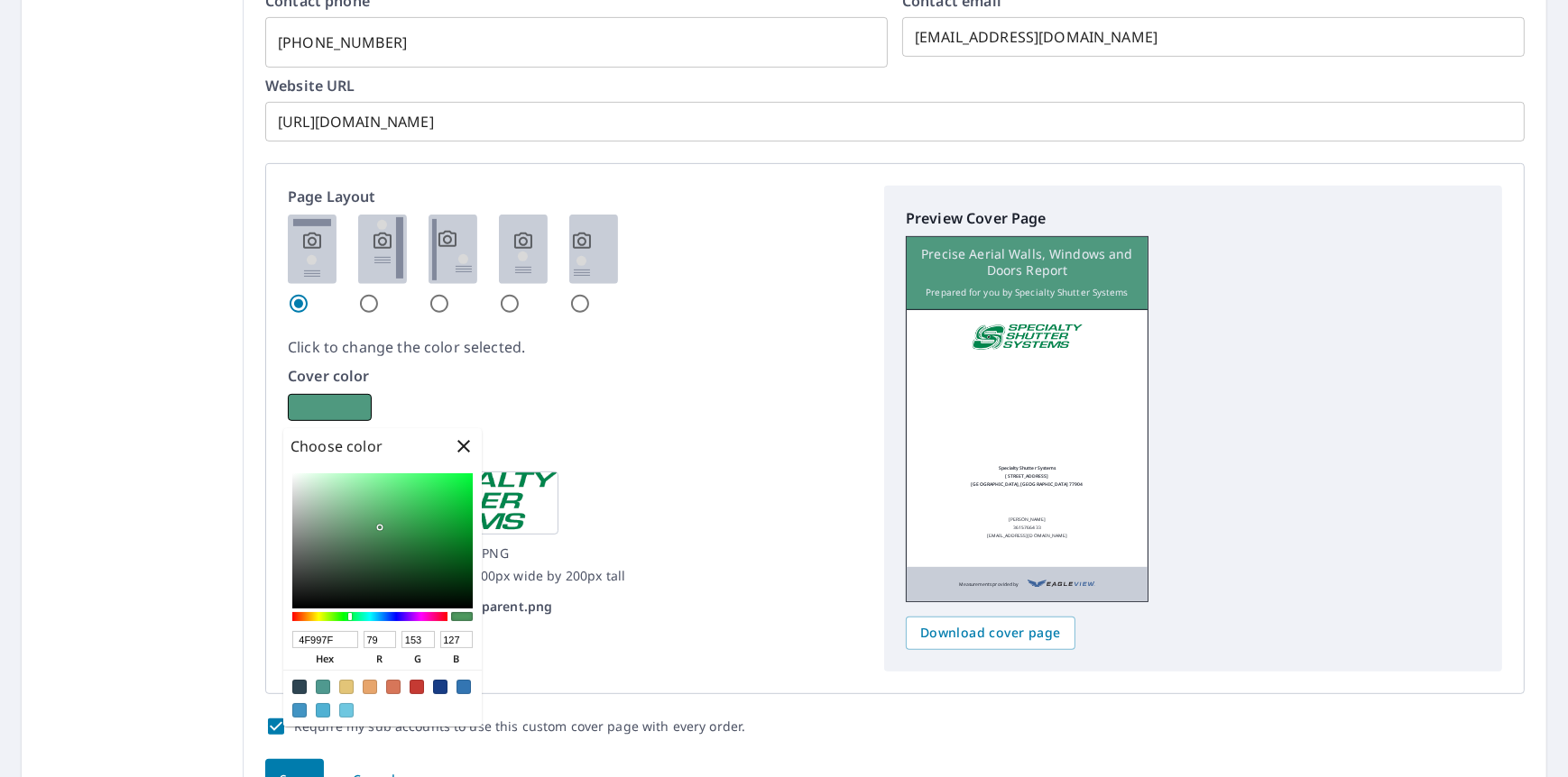
click at [361, 614] on div at bounding box center [369, 617] width 155 height 9
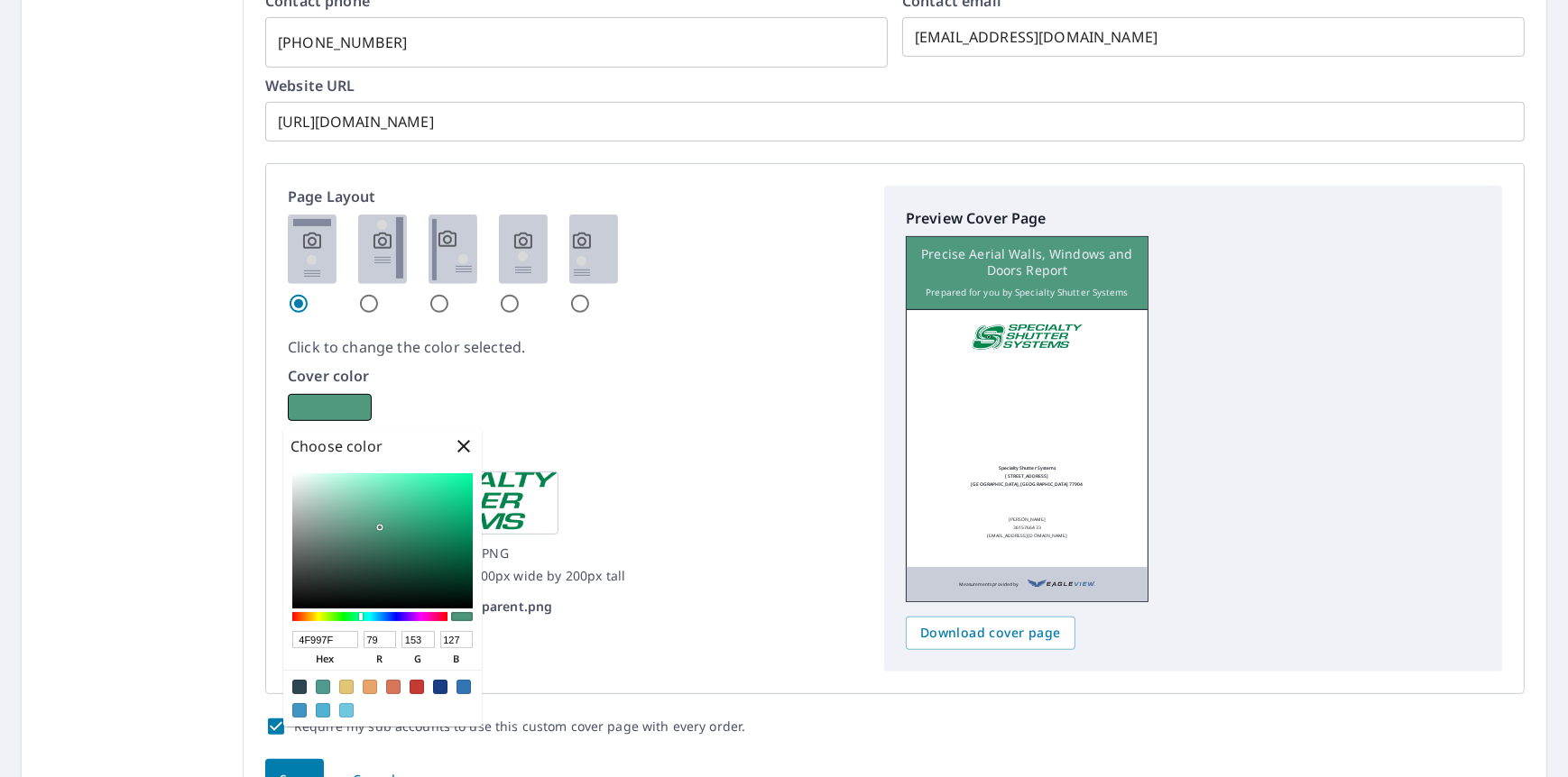
checkbox input "true"
type input "4F995B"
type input "91"
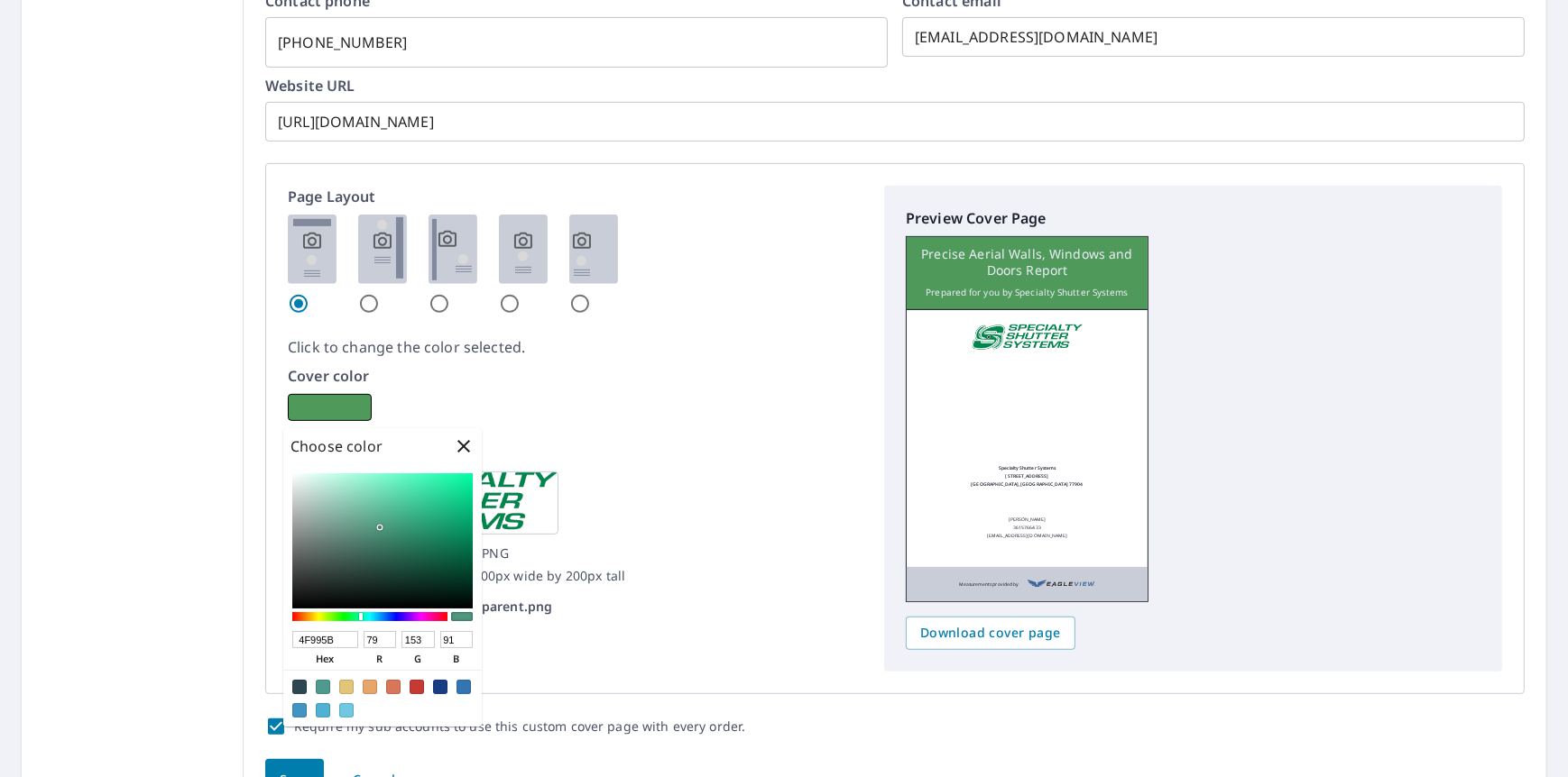
click at [348, 614] on div at bounding box center [369, 617] width 155 height 9
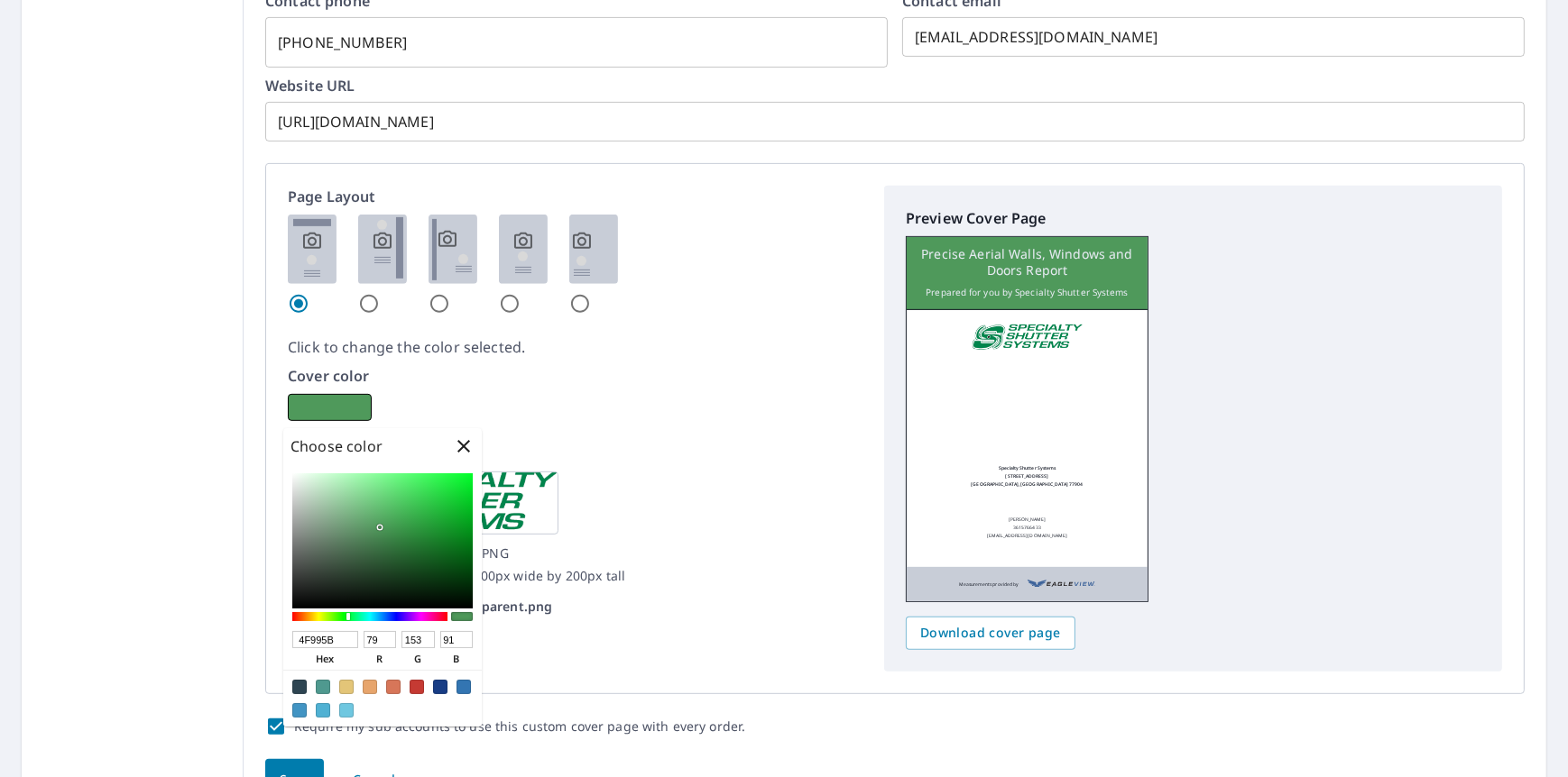
checkbox input "true"
type input "4F9975"
type input "117"
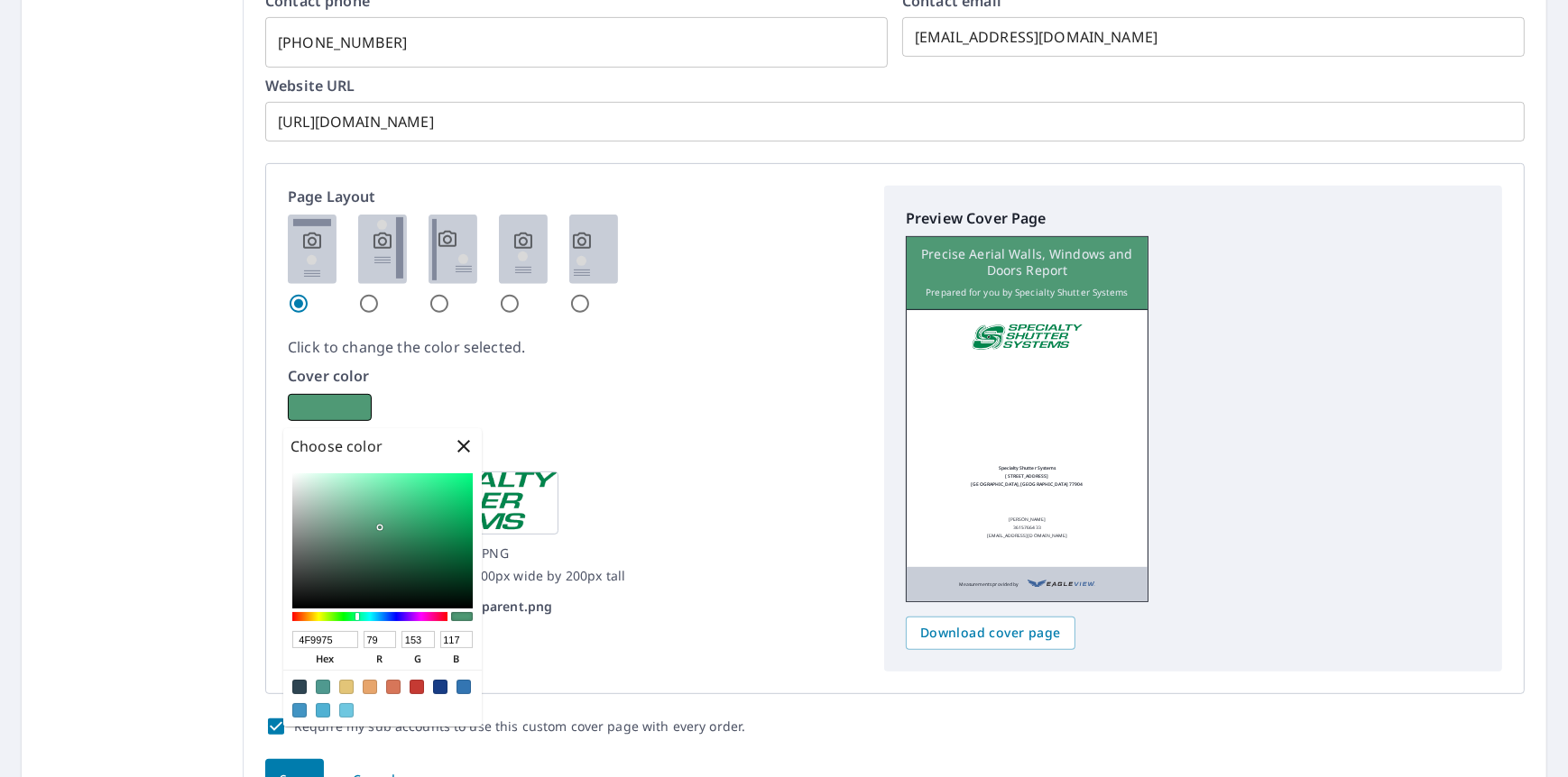
click at [357, 613] on div at bounding box center [369, 617] width 155 height 9
checkbox input "true"
type input "3AAC75"
type input "58"
type input "172"
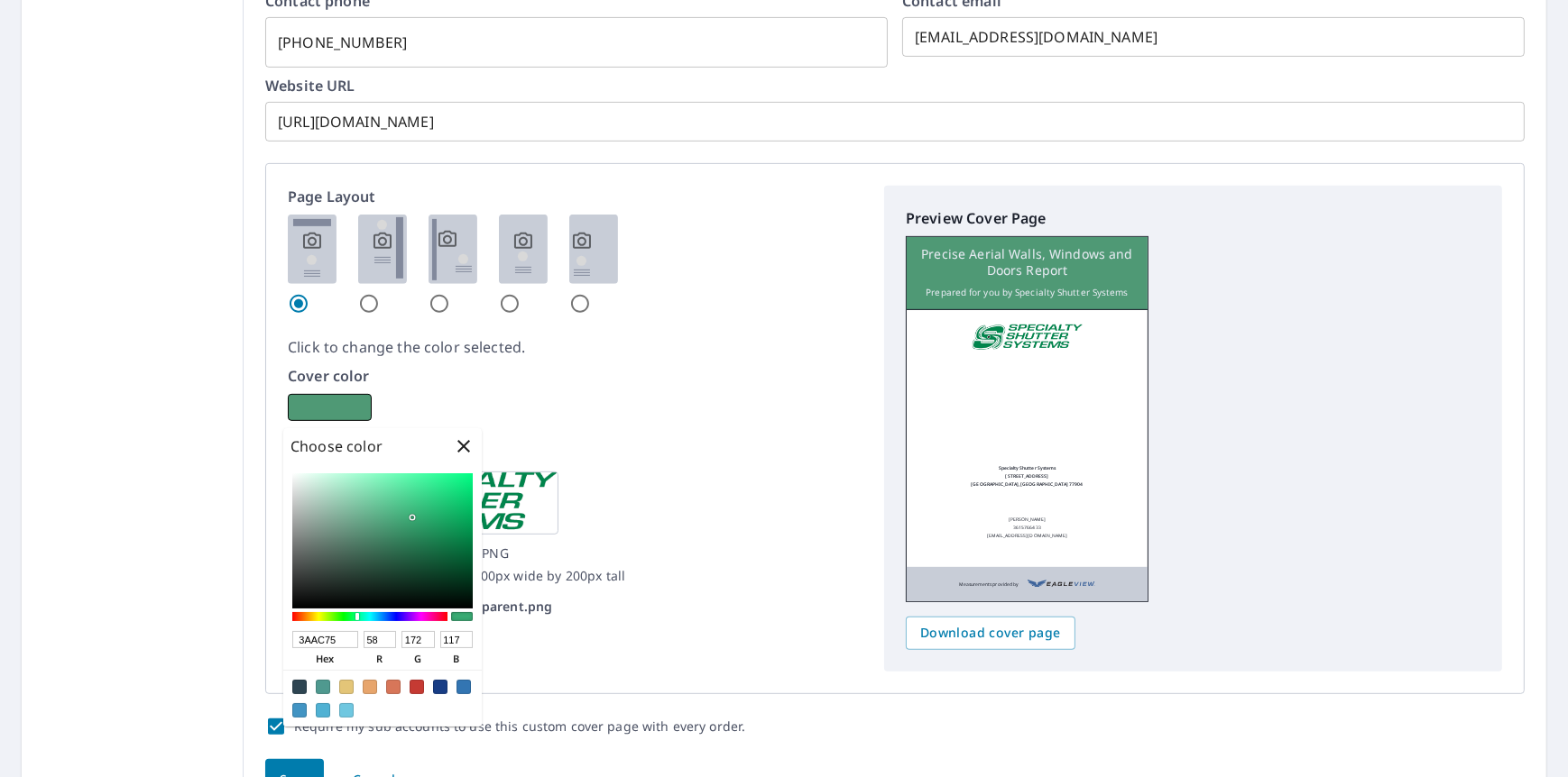
checkbox input "true"
type input "3BAC75"
type input "59"
click at [411, 517] on div at bounding box center [382, 542] width 180 height 136
checkbox input "true"
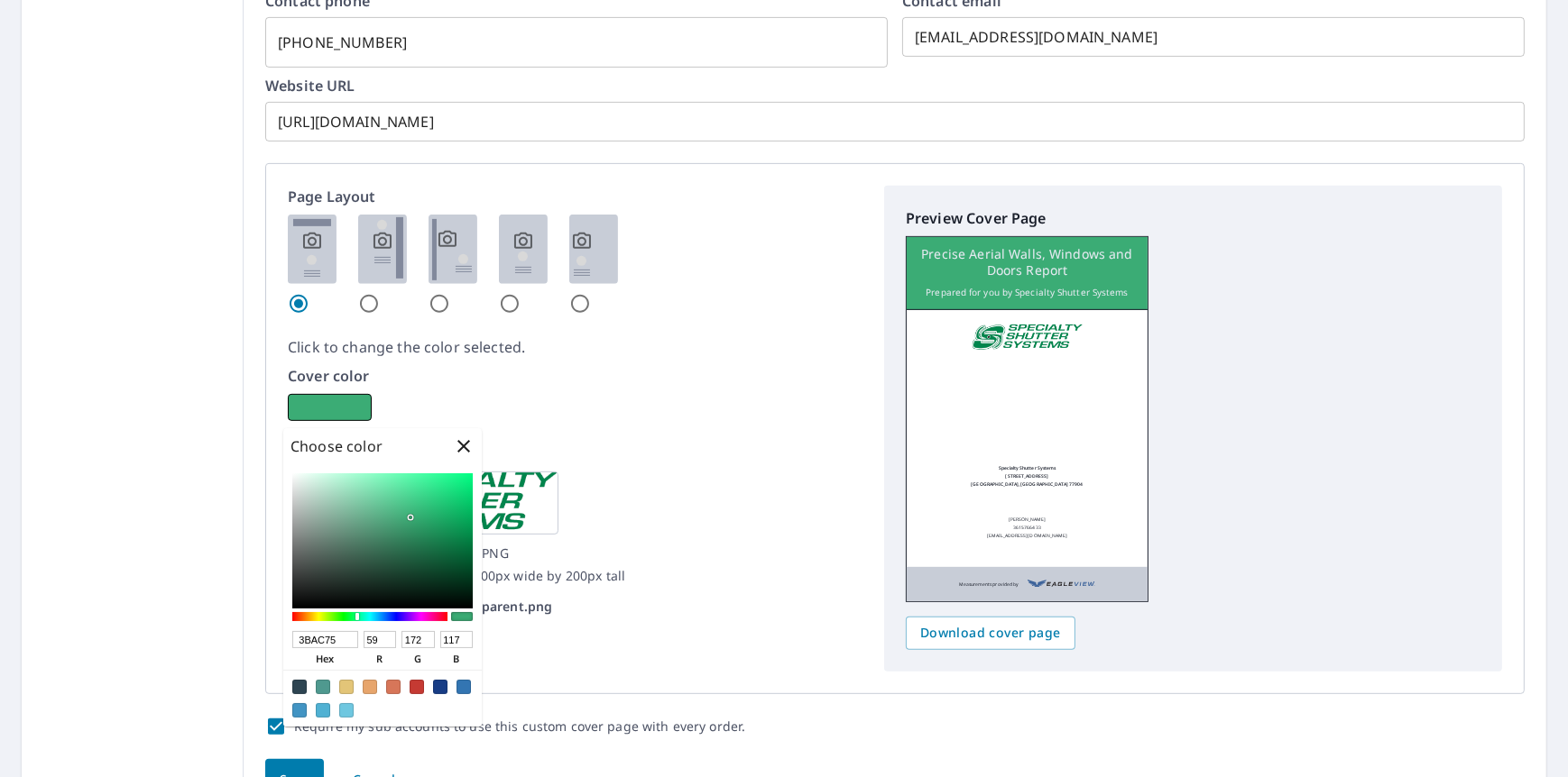
type input "21A866"
type input "33"
type input "168"
type input "102"
checkbox input "true"
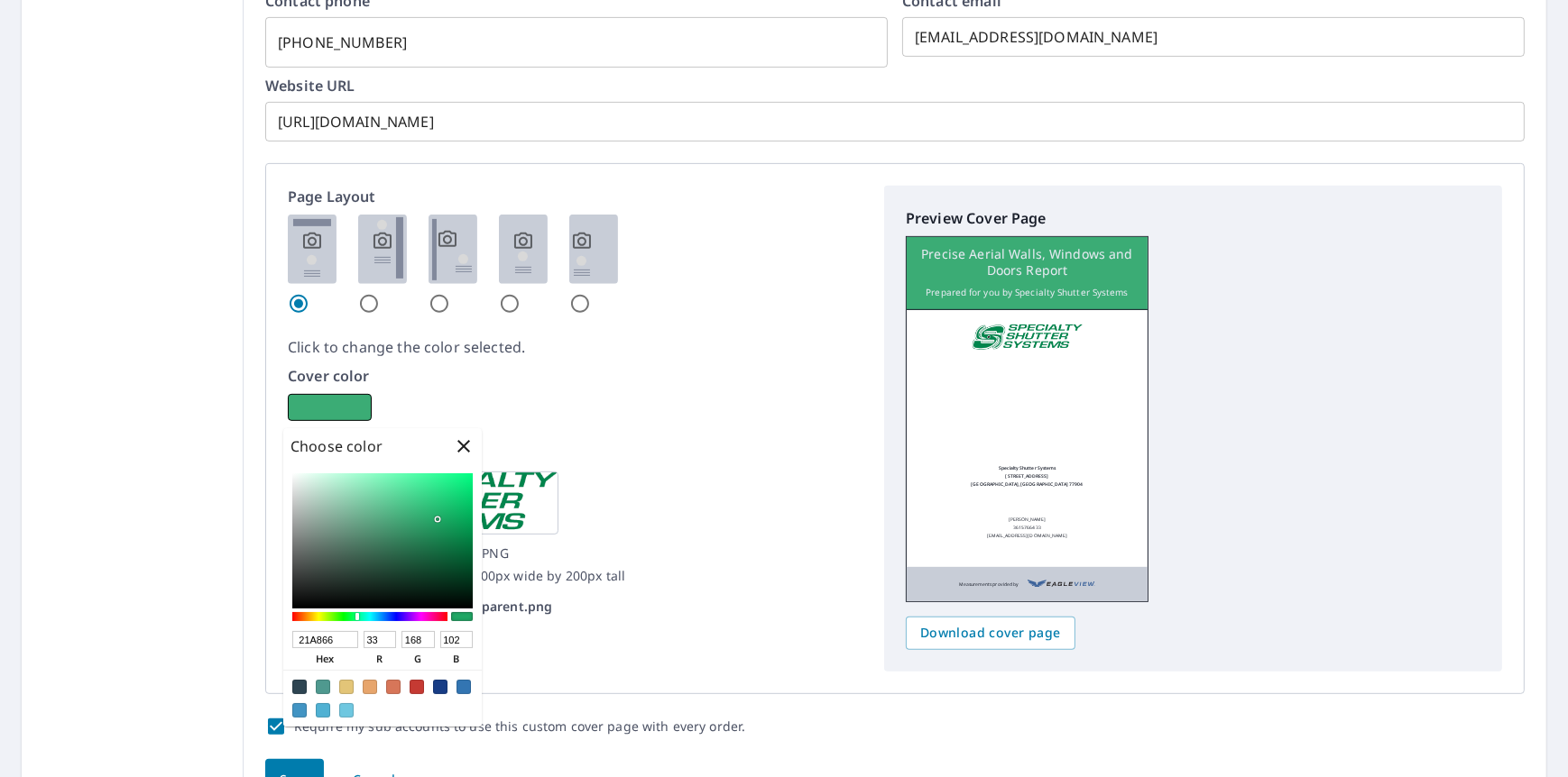
type input "20A765"
type input "32"
type input "167"
type input "101"
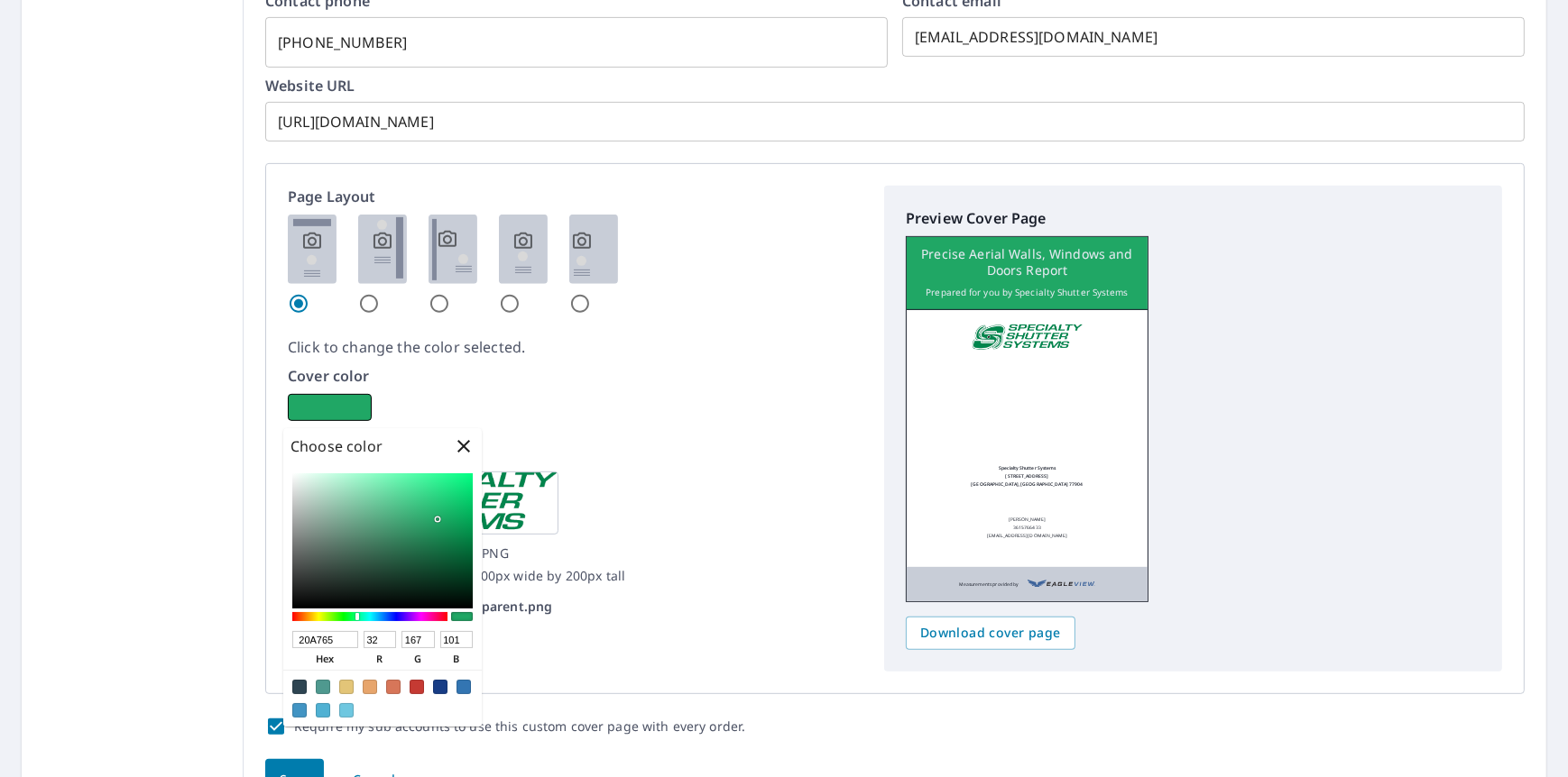
click at [437, 520] on div at bounding box center [382, 542] width 180 height 136
checkbox input "true"
type input "1B8B55"
type input "27"
type input "139"
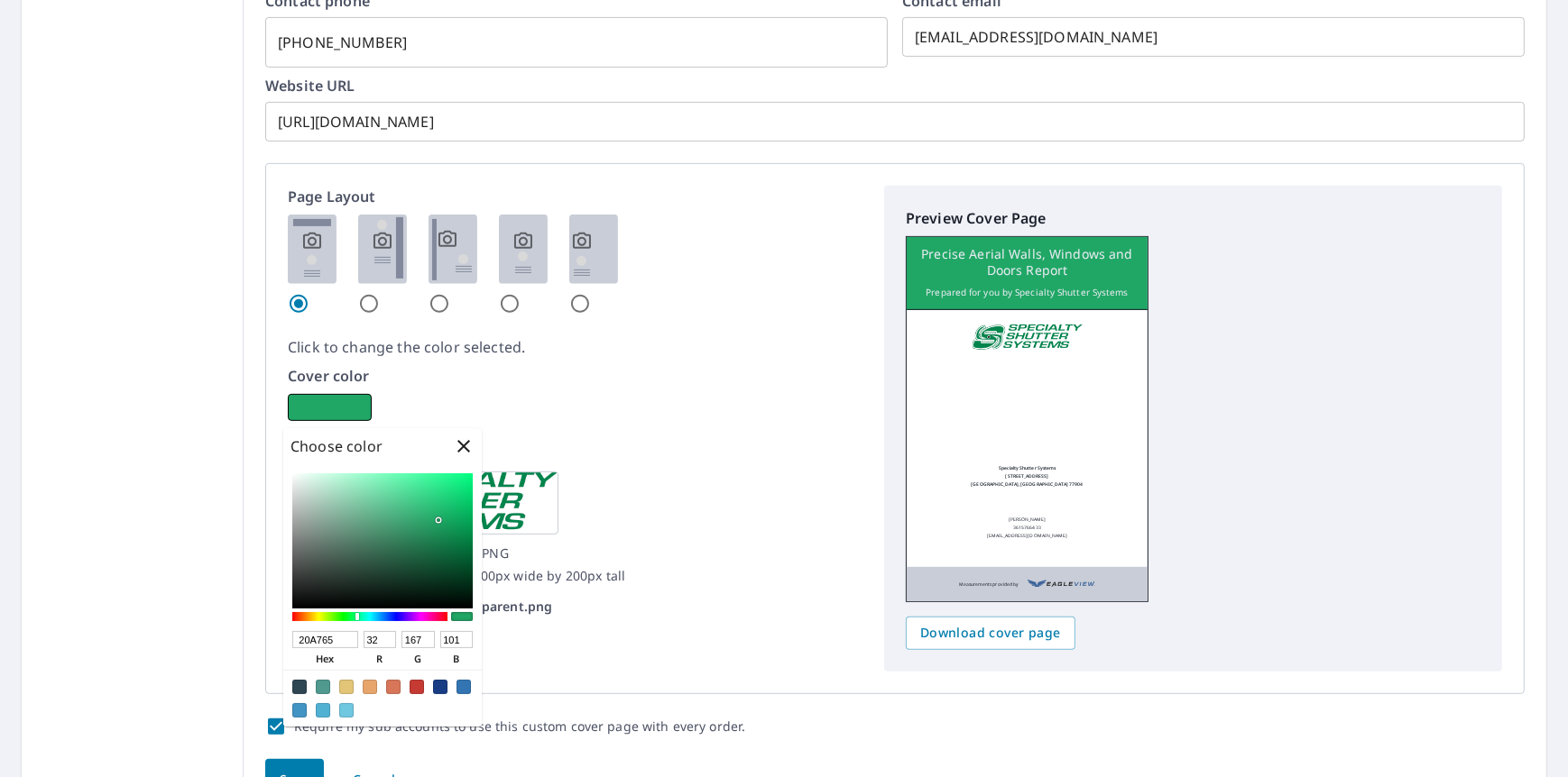
type input "85"
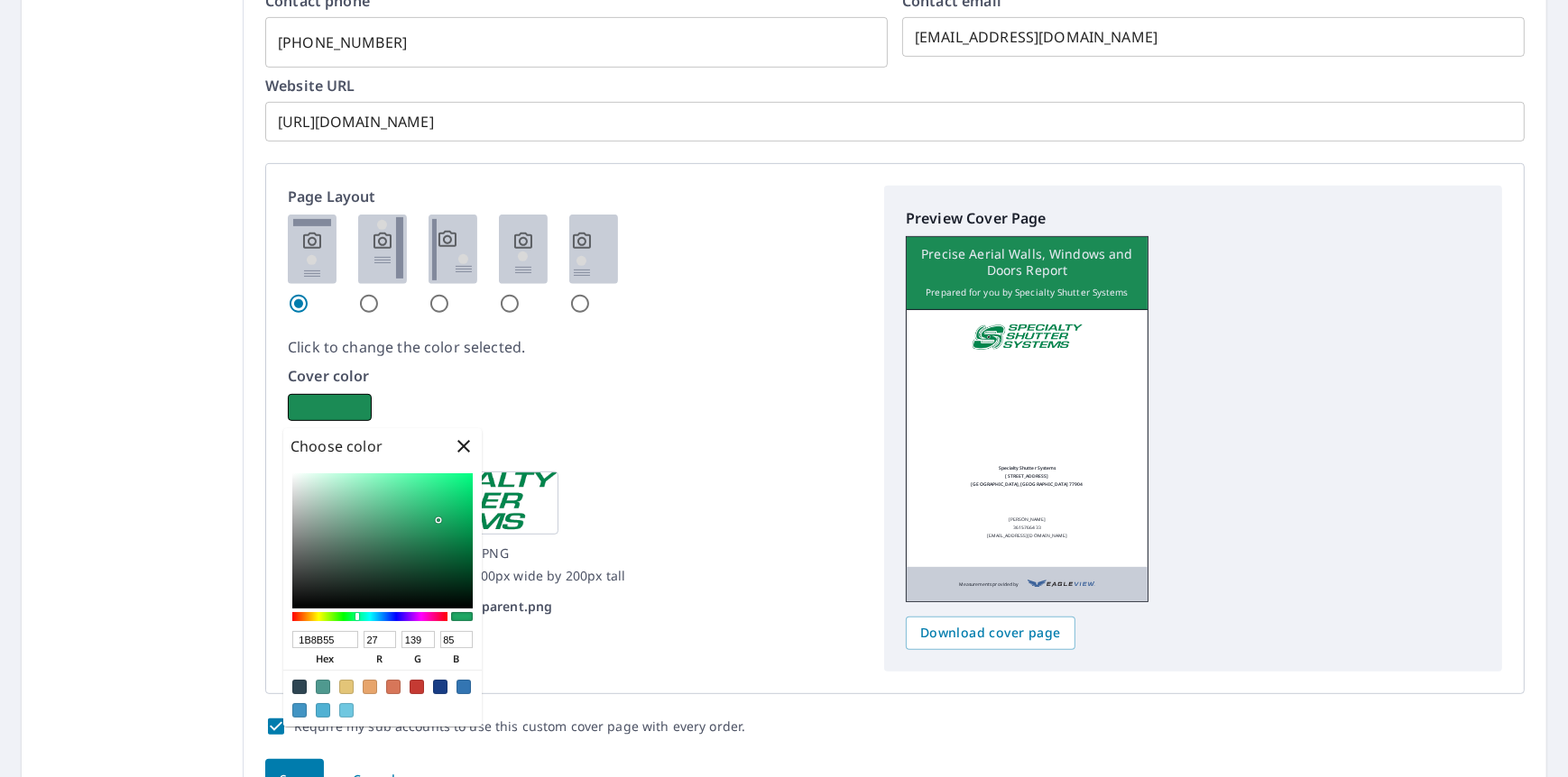
click at [437, 535] on div at bounding box center [382, 542] width 180 height 136
checkbox input "true"
type input "1E7048"
type input "30"
type input "112"
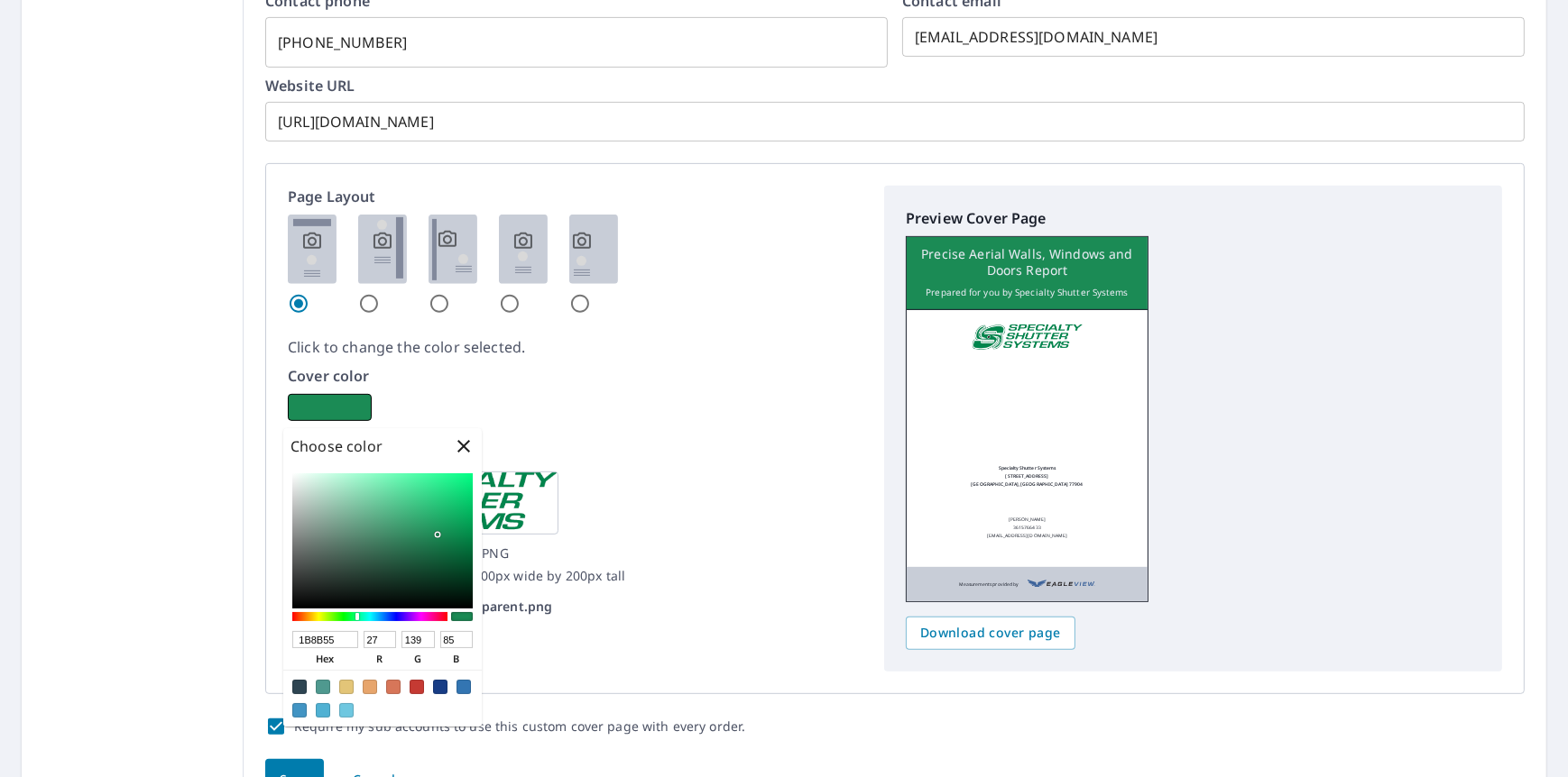
type input "72"
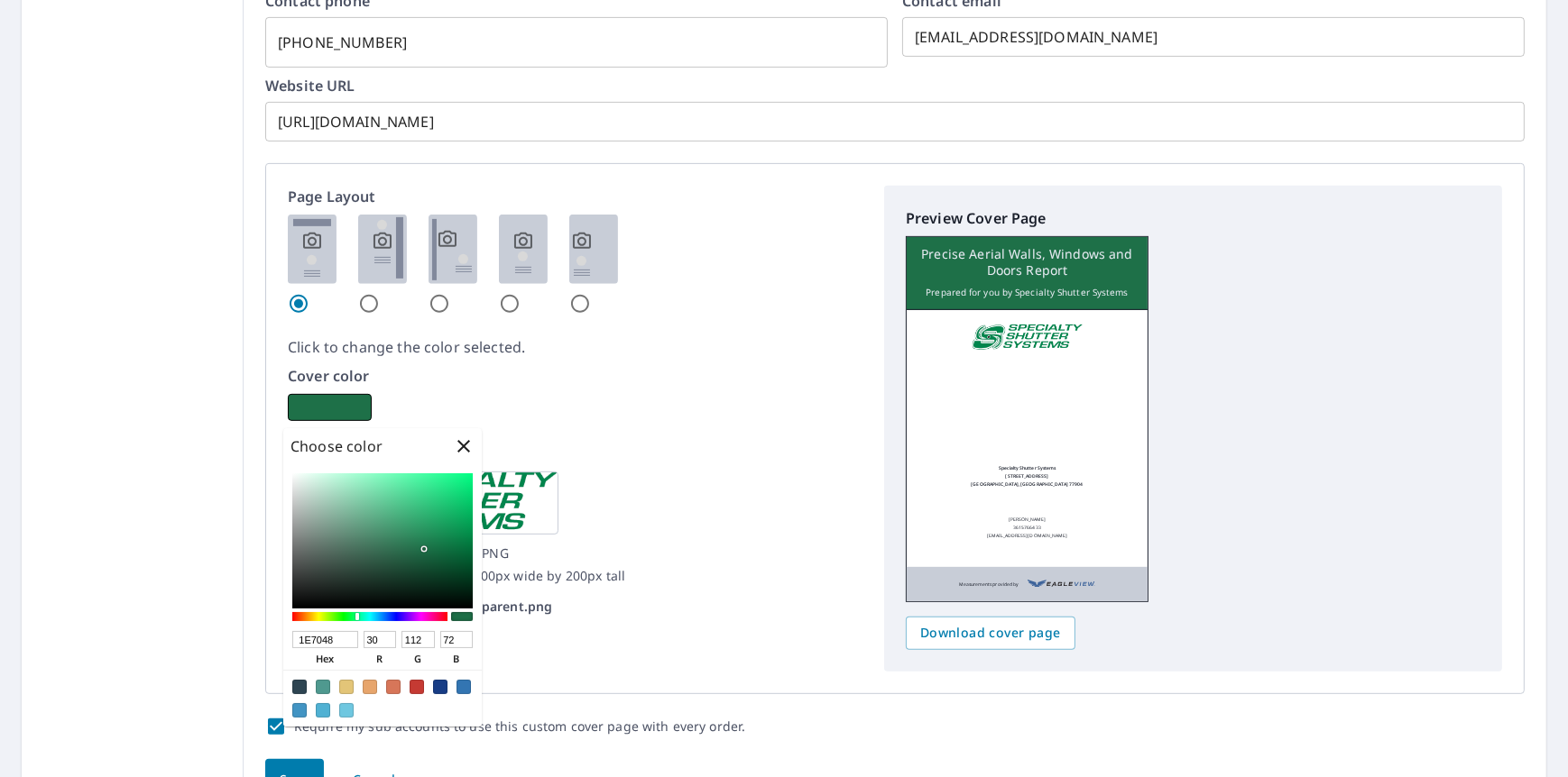
click at [425, 549] on div at bounding box center [382, 542] width 180 height 136
checkbox input "true"
type input "248F5B"
type input "36"
type input "143"
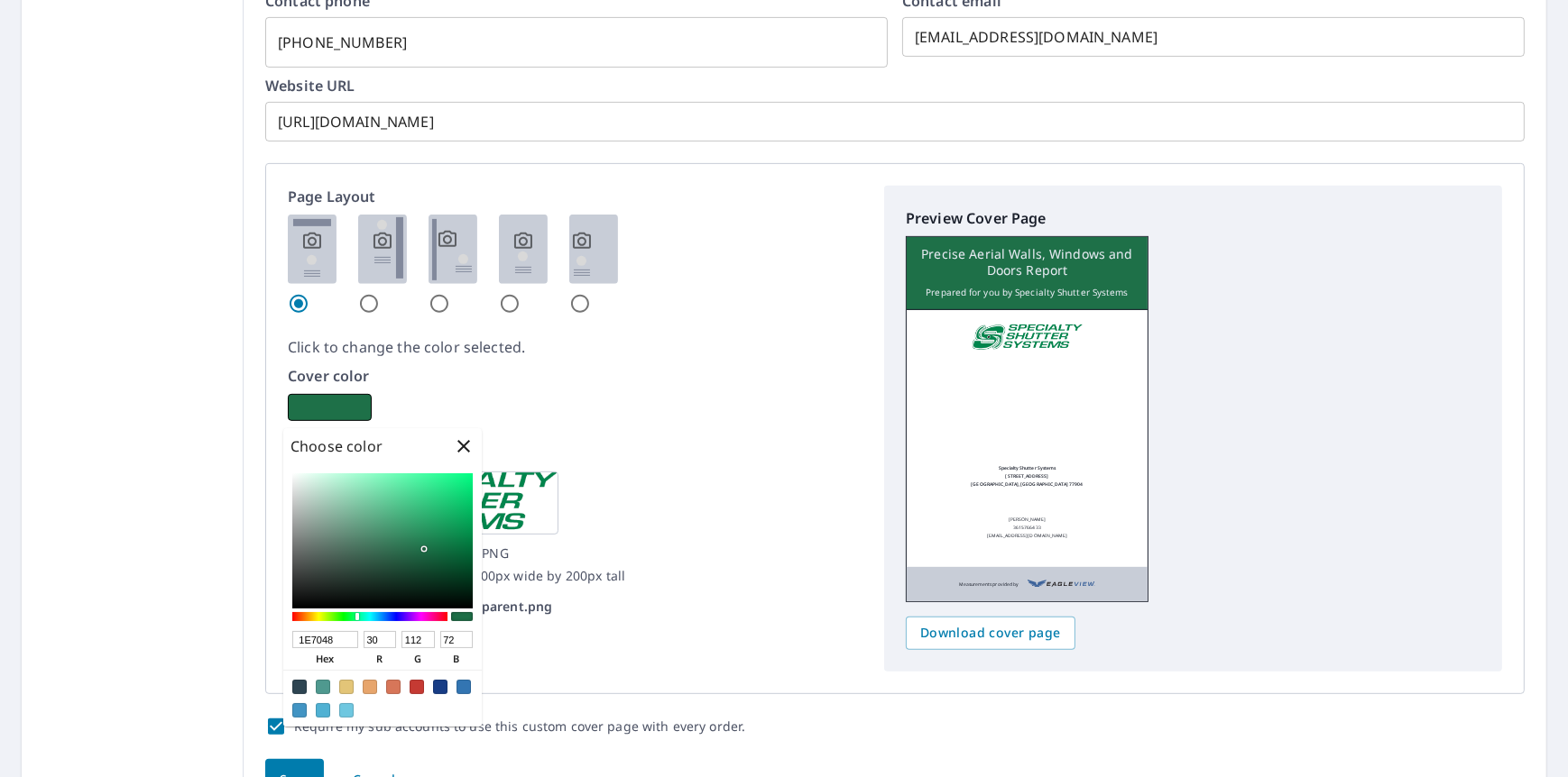
type input "91"
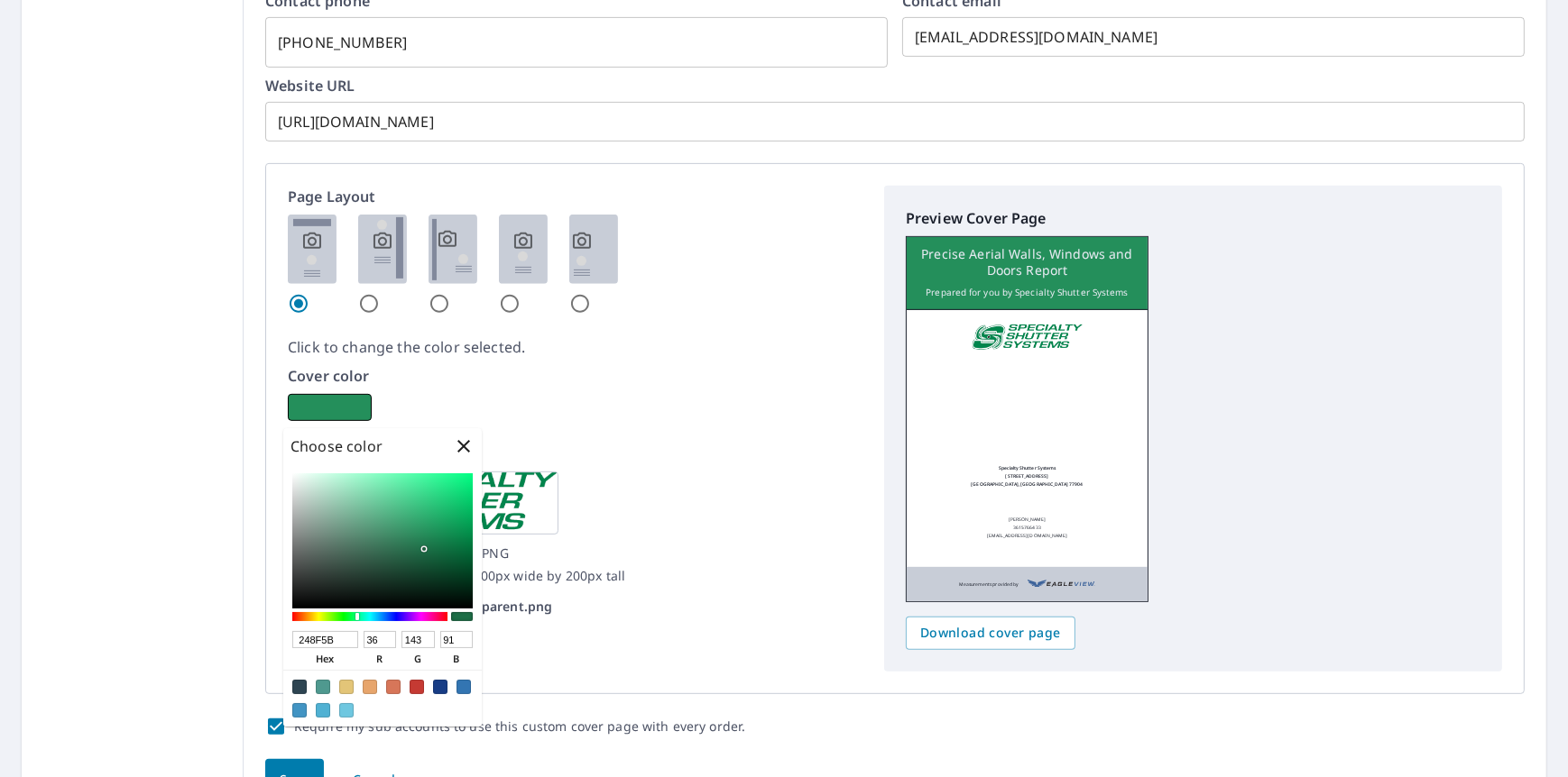
click at [428, 533] on div at bounding box center [382, 542] width 180 height 136
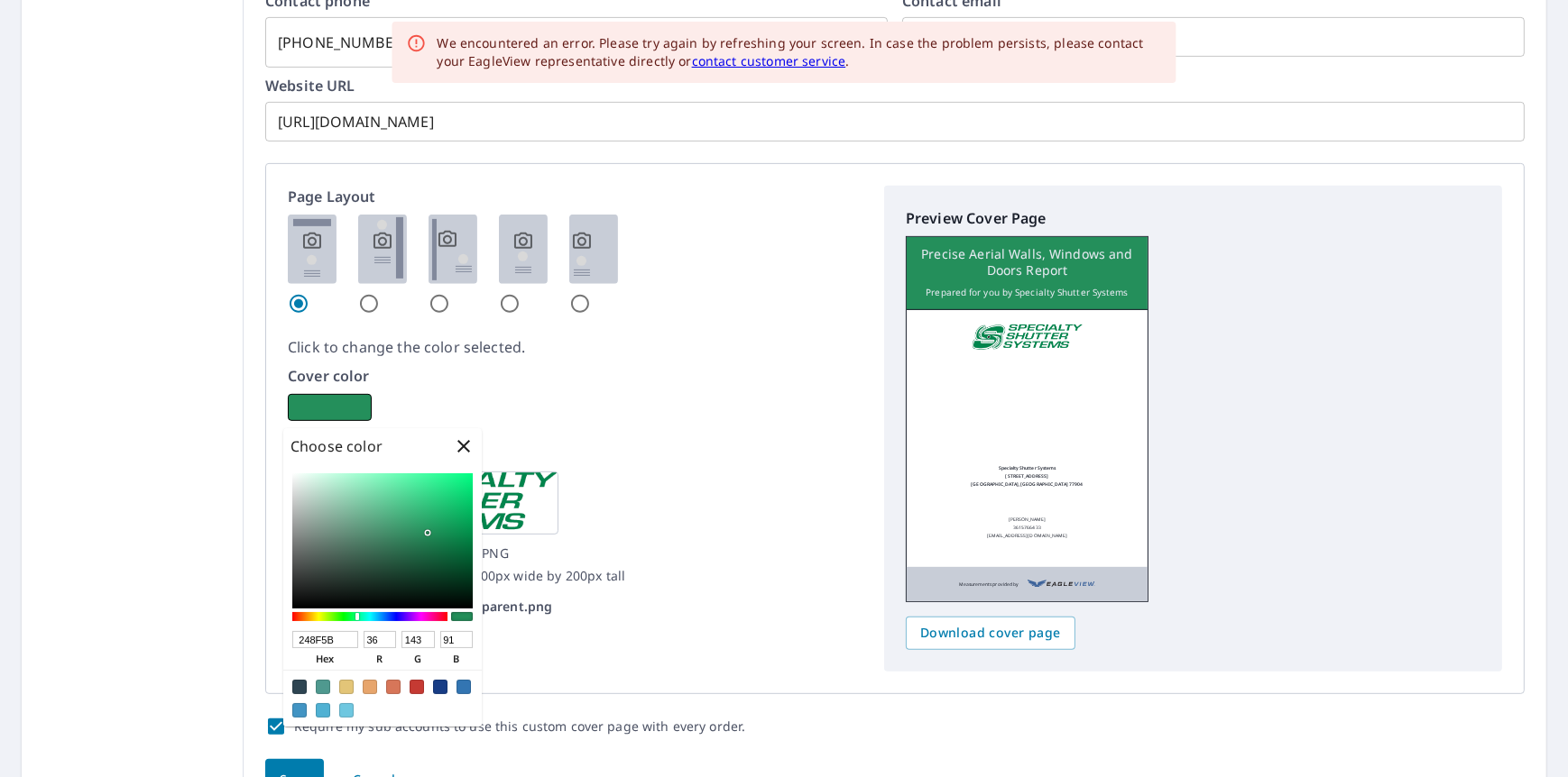
checkbox input "true"
type input "148B51"
type input "20"
type input "139"
type input "81"
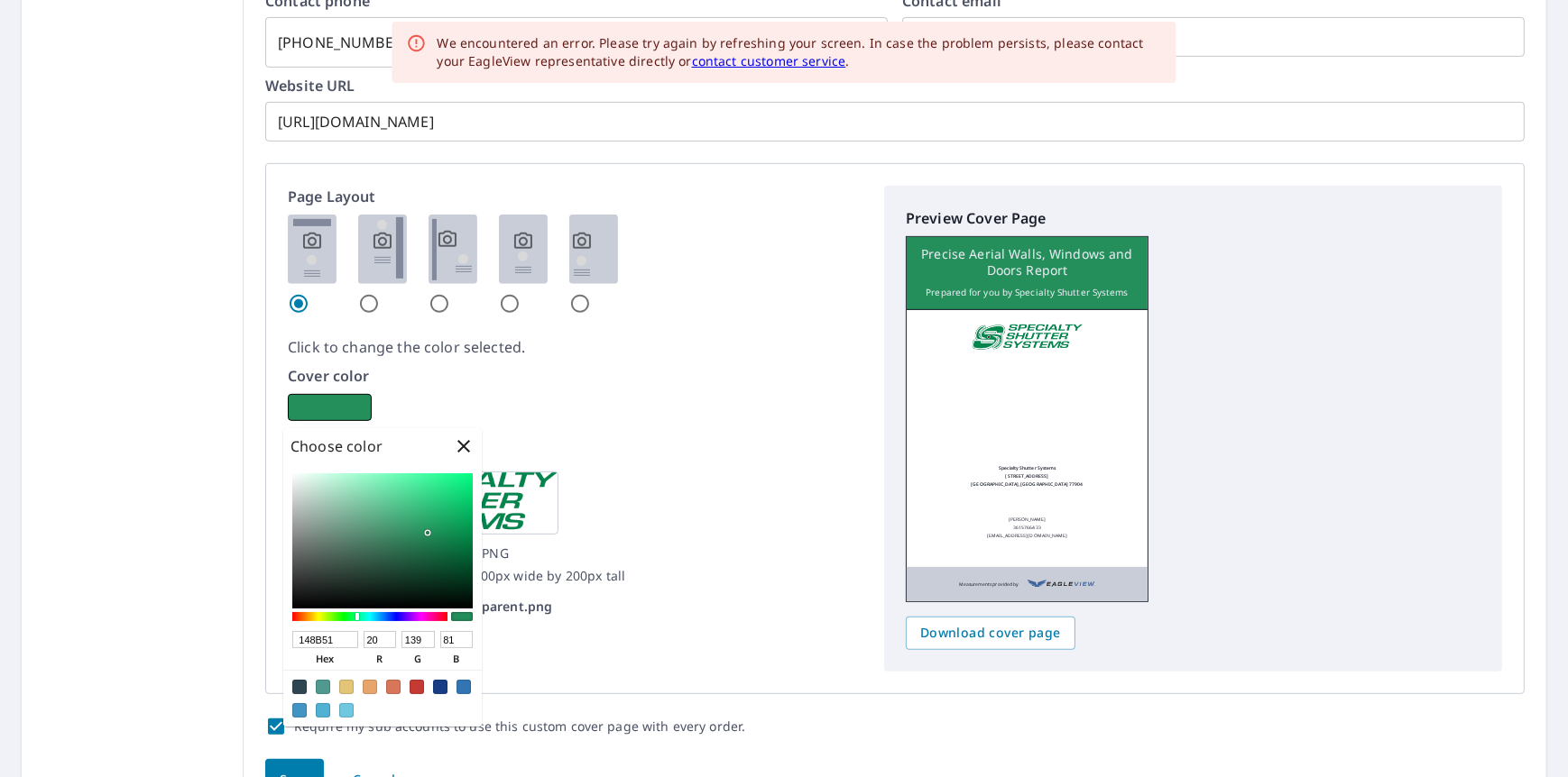
checkbox input "true"
type input "158B52"
type input "21"
type input "82"
click at [446, 535] on div at bounding box center [382, 542] width 180 height 136
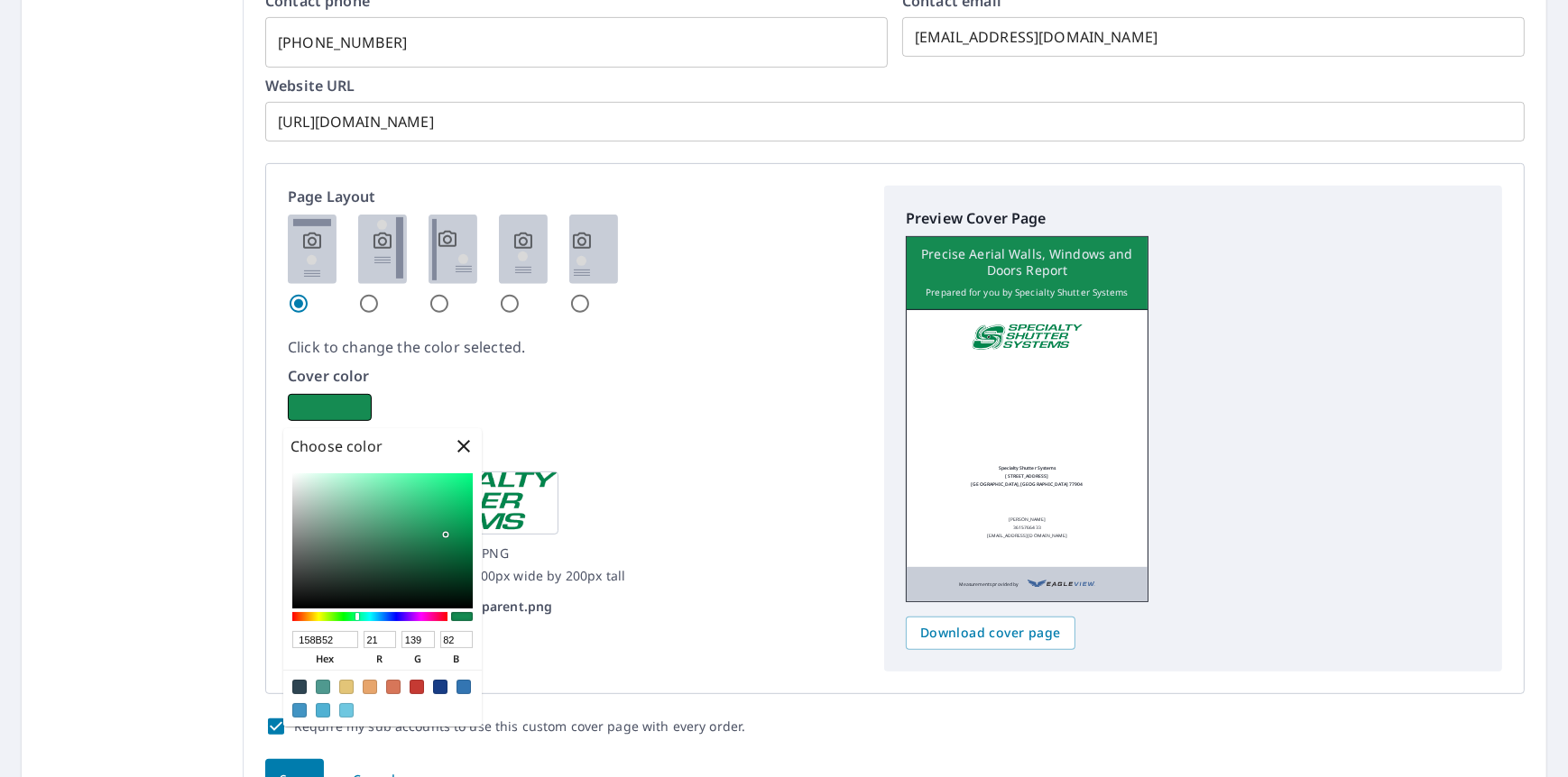
checkbox input "true"
type input "22995F"
type input "34"
type input "153"
type input "95"
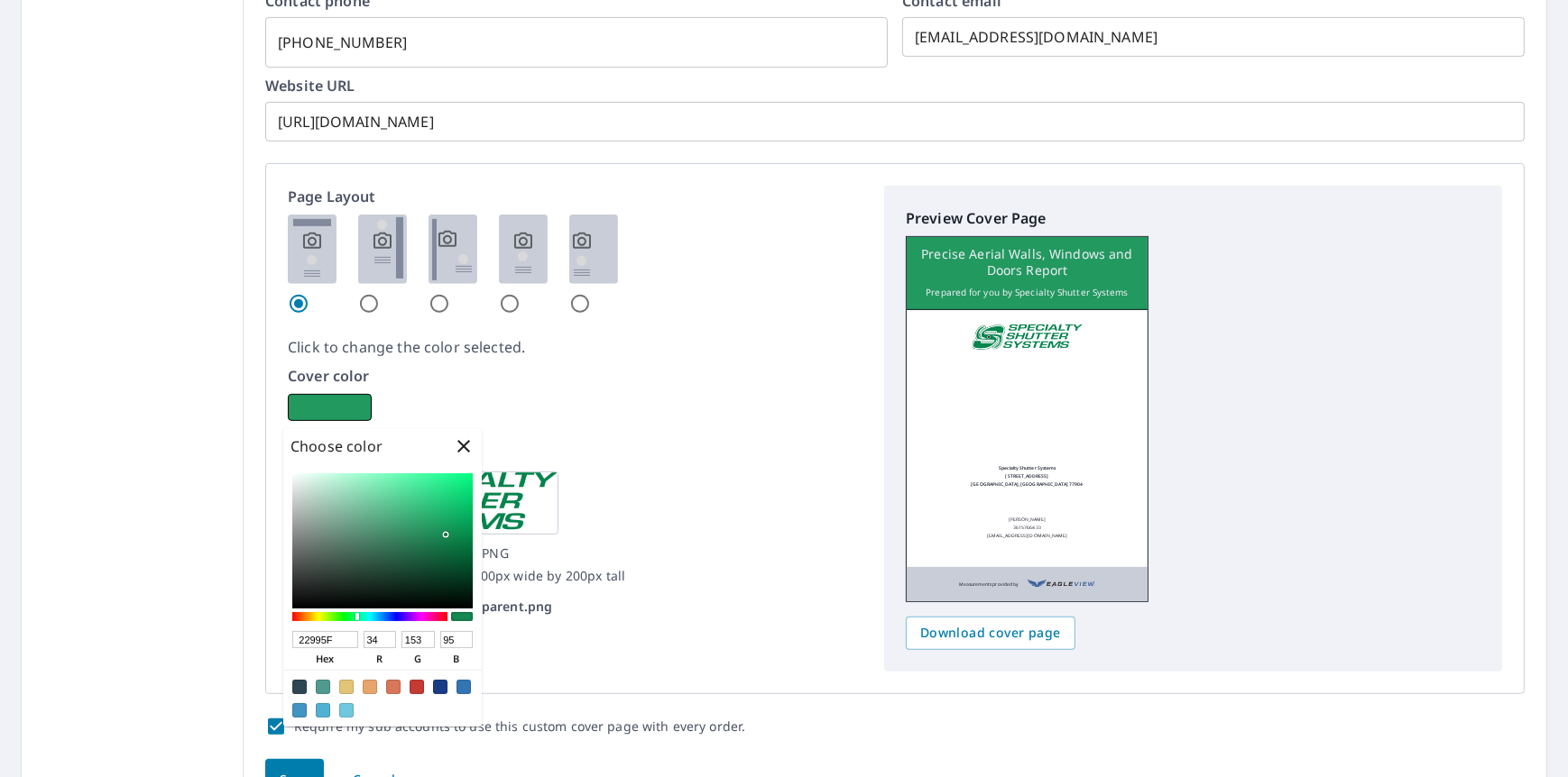
click at [433, 527] on div at bounding box center [382, 542] width 180 height 136
checkbox input "true"
type input "27AF6D"
type input "39"
type input "175"
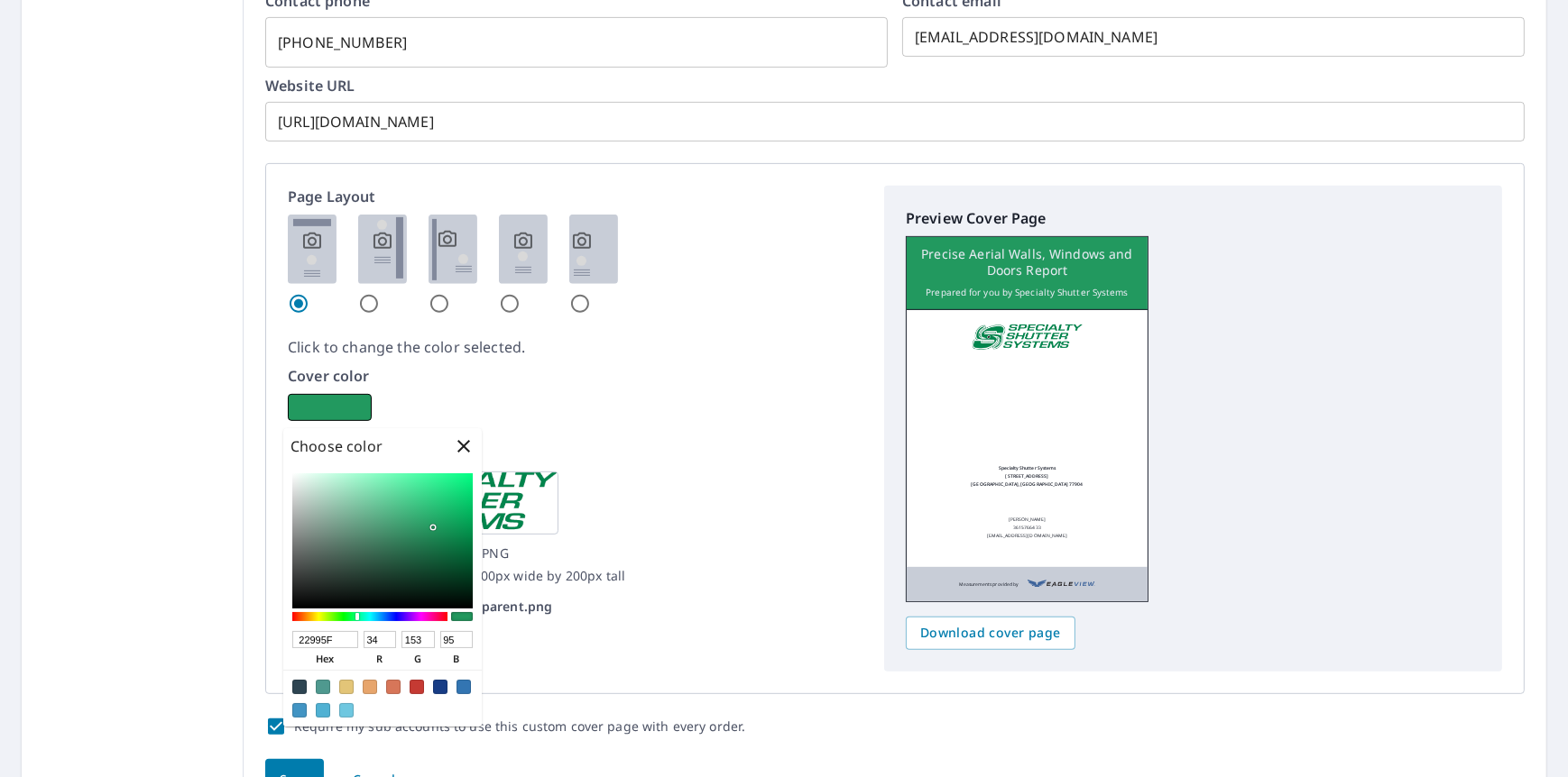
type input "109"
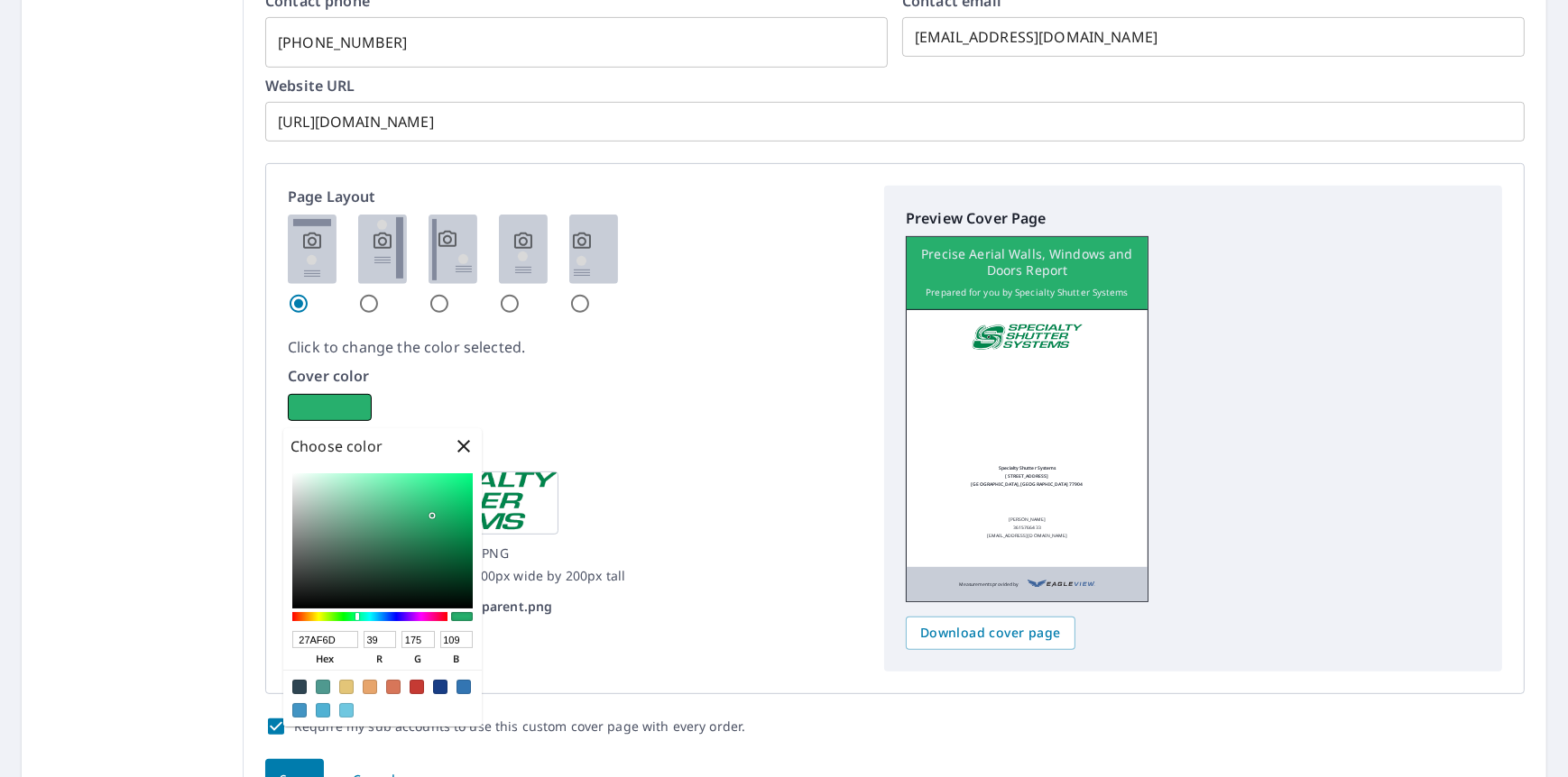
click at [433, 516] on div at bounding box center [382, 542] width 180 height 136
checkbox input "true"
type input "1E8653"
type input "30"
type input "134"
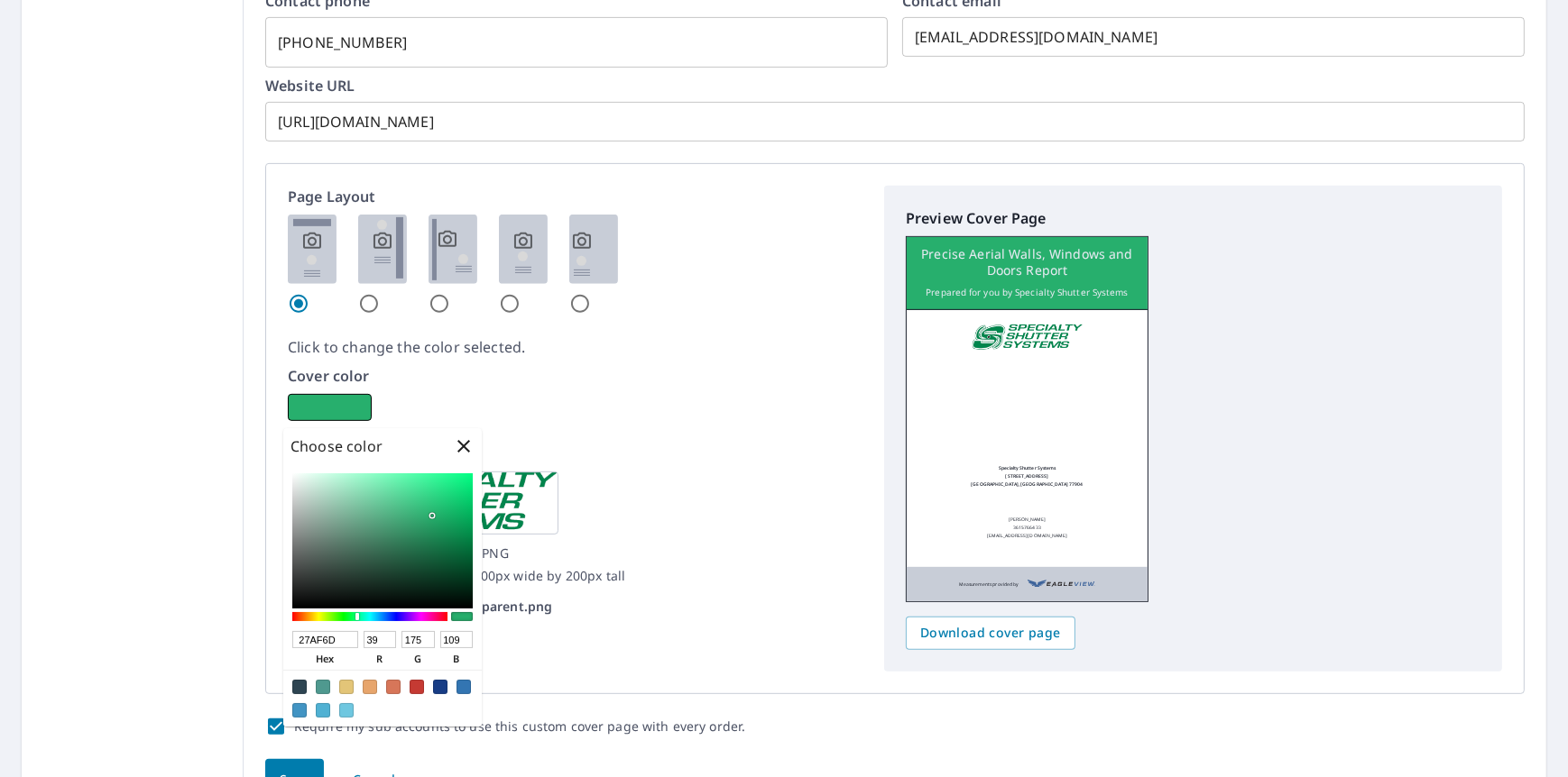
type input "83"
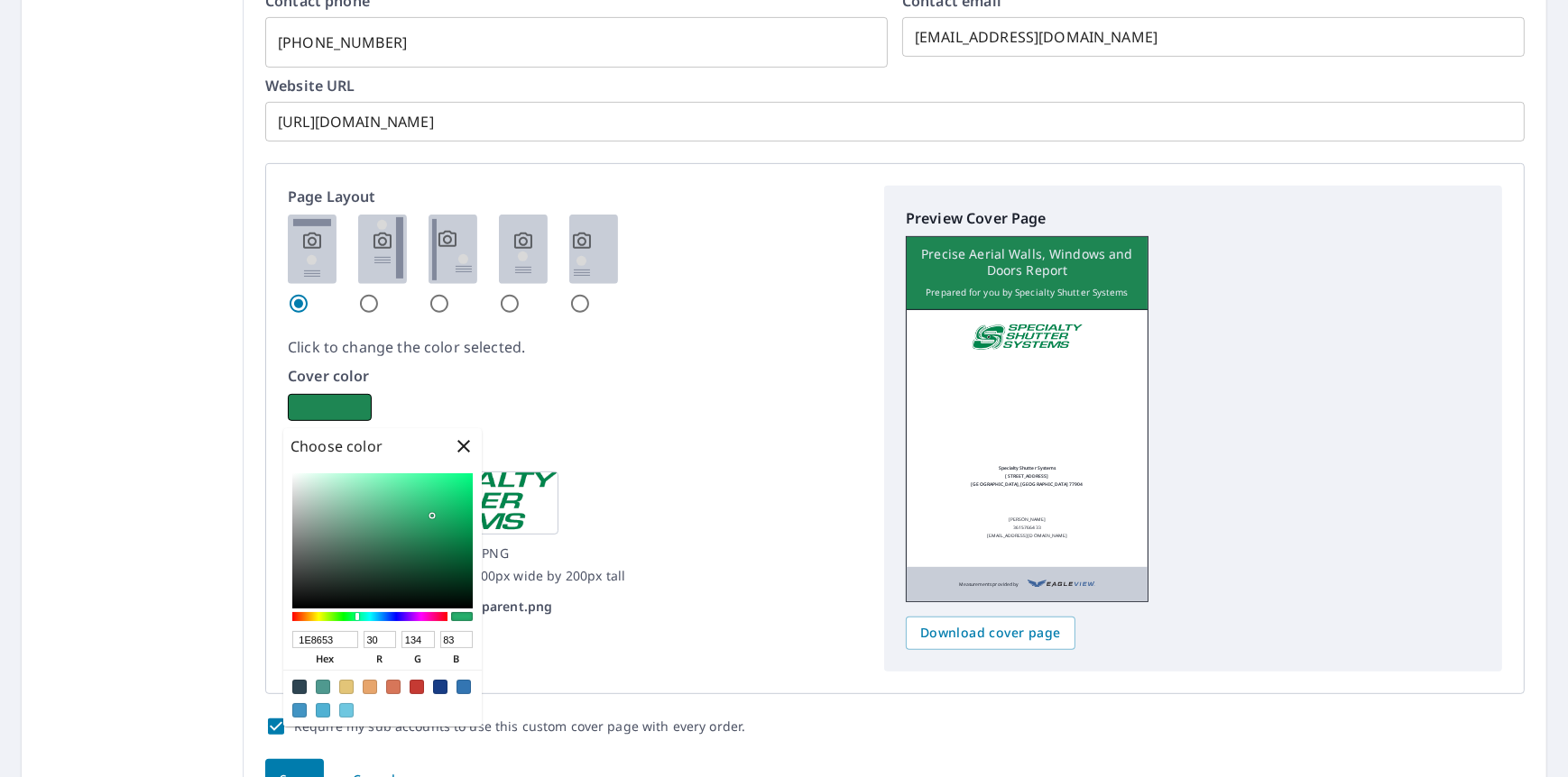
click at [433, 537] on div at bounding box center [382, 542] width 180 height 136
checkbox input "true"
type input "15AC62"
type input "21"
type input "172"
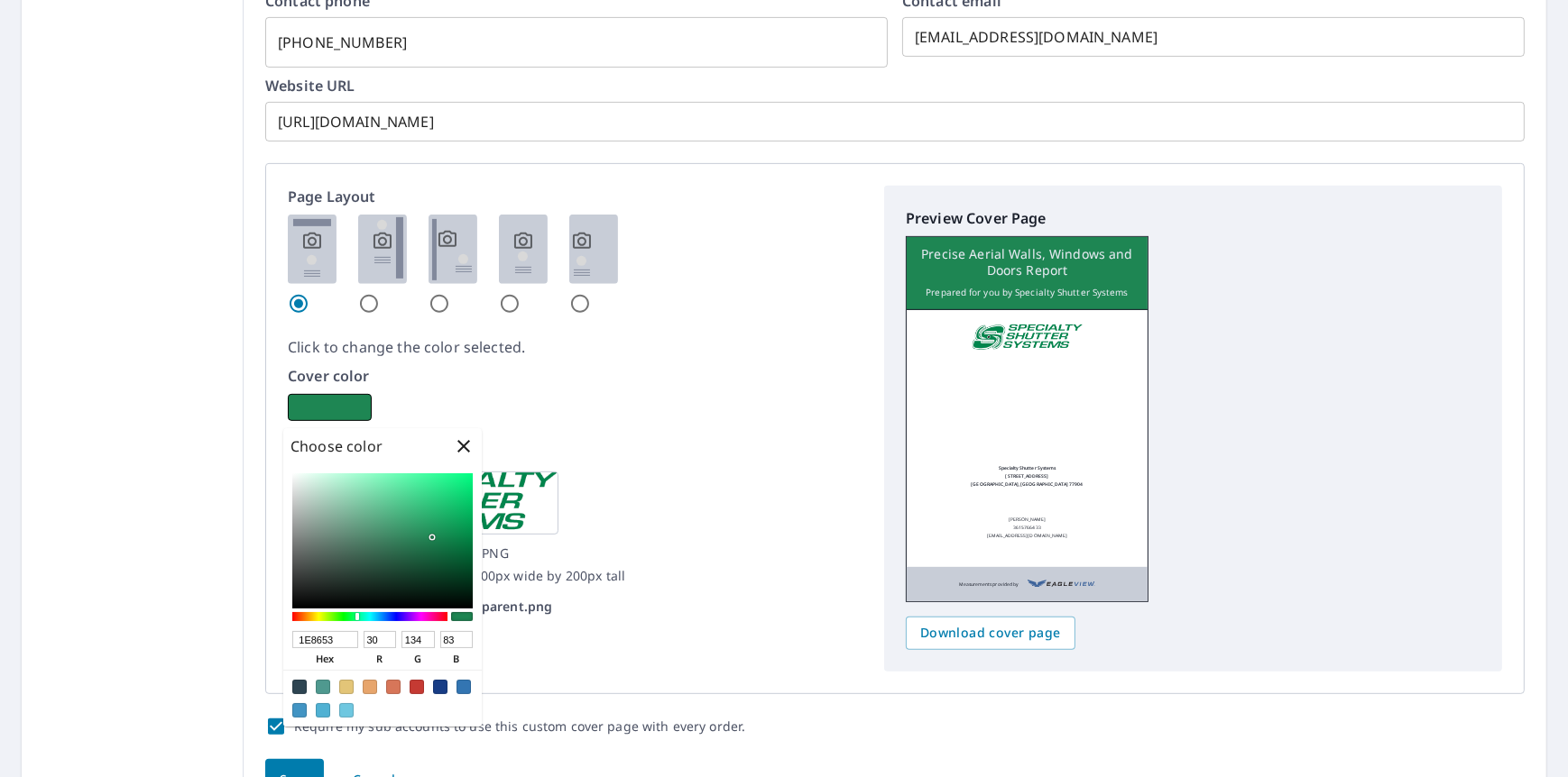
type input "98"
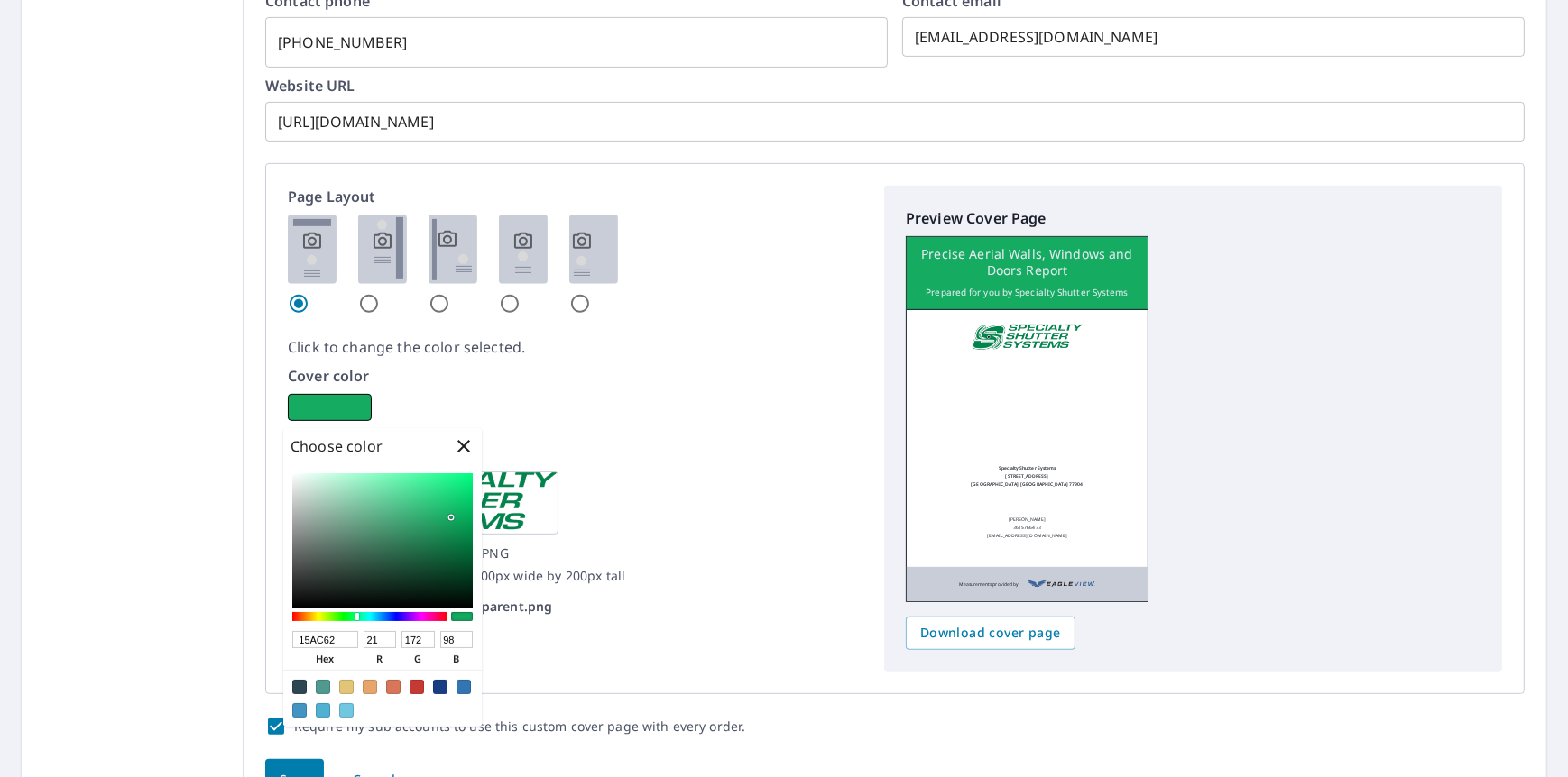
click at [451, 517] on div at bounding box center [382, 542] width 180 height 136
checkbox input "true"
type input "188B53"
type input "24"
type input "139"
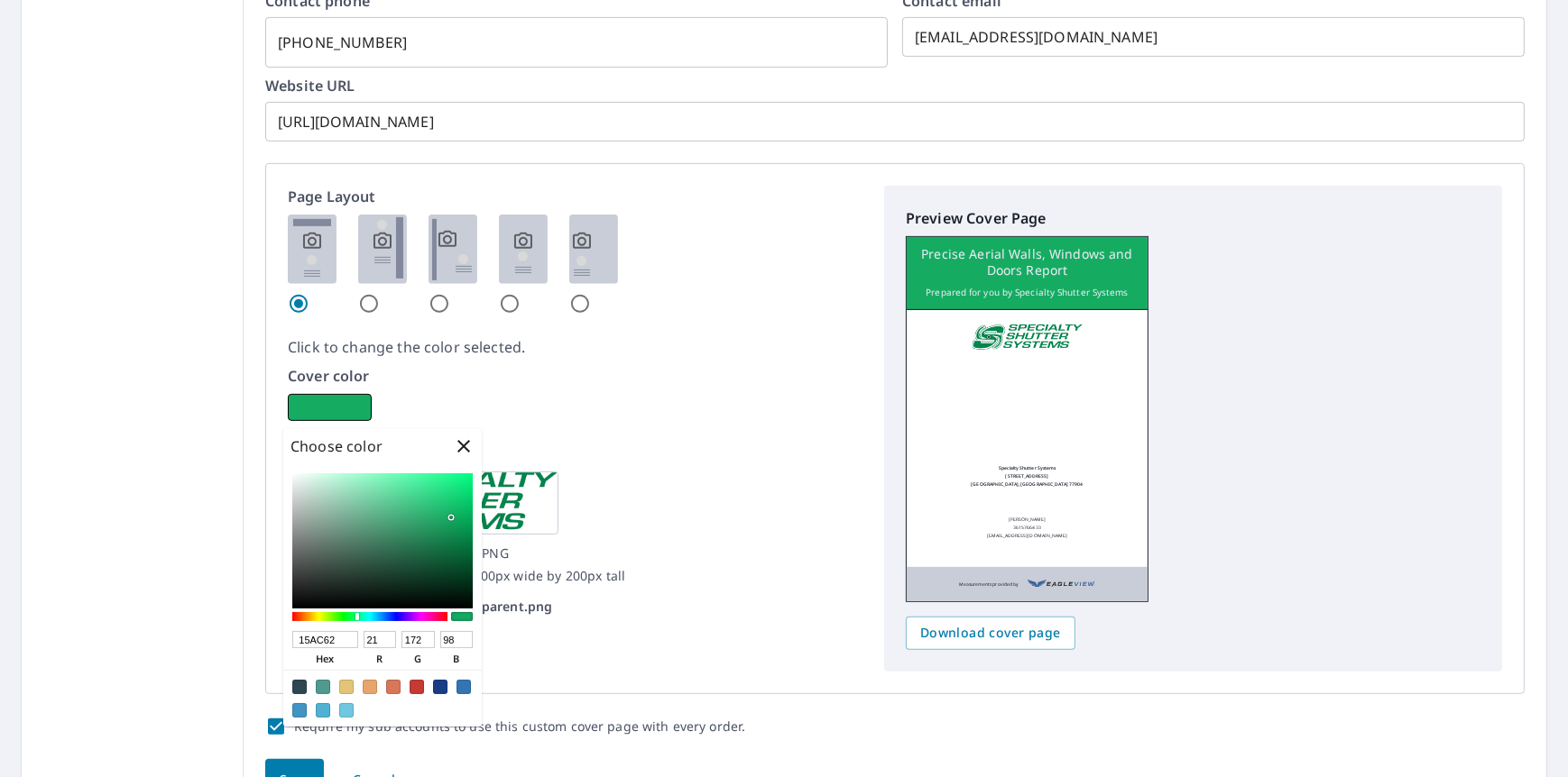
type input "83"
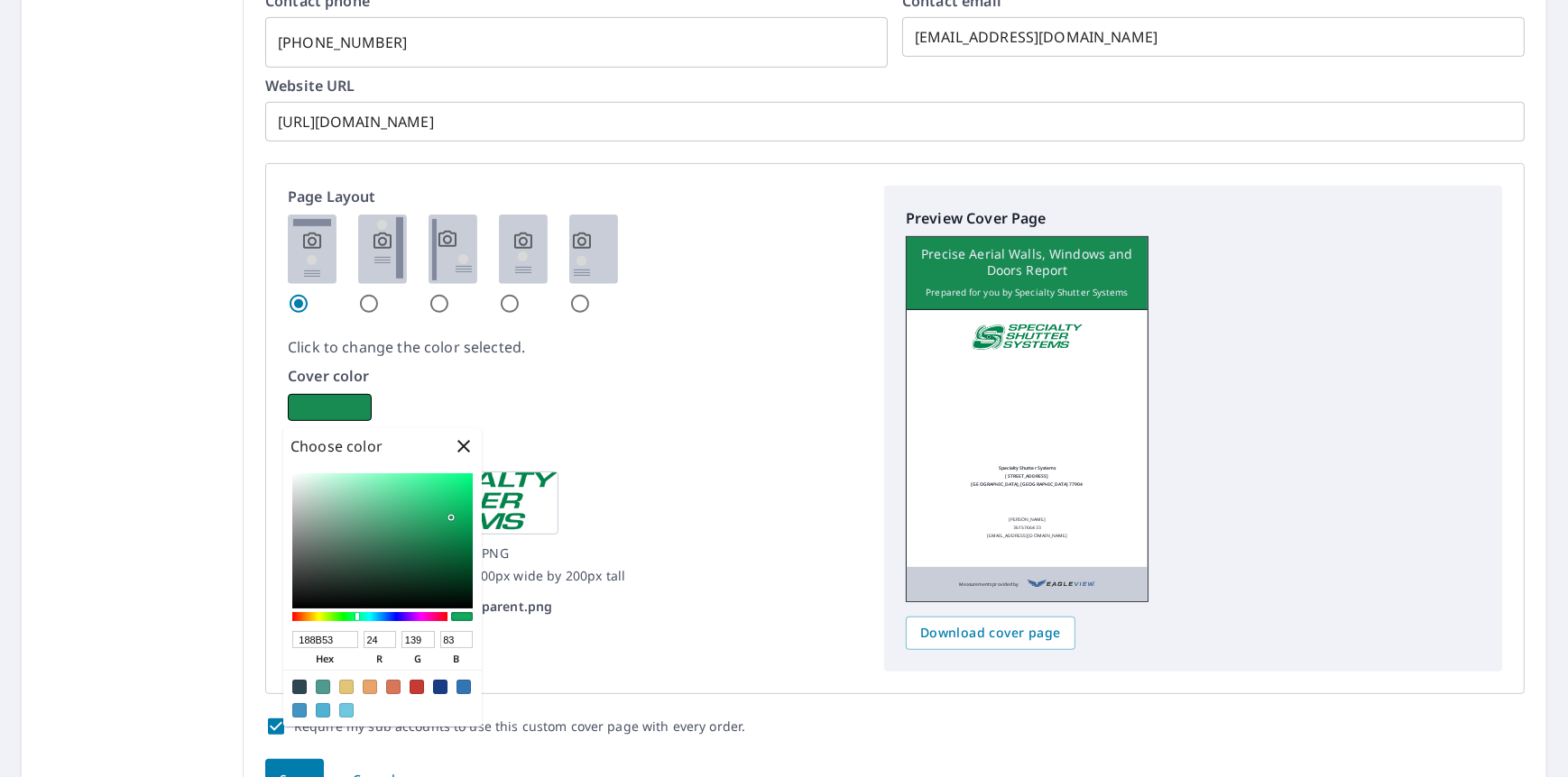
click at [442, 535] on div at bounding box center [382, 542] width 180 height 136
checkbox input "true"
type input "109253"
type input "16"
type input "146"
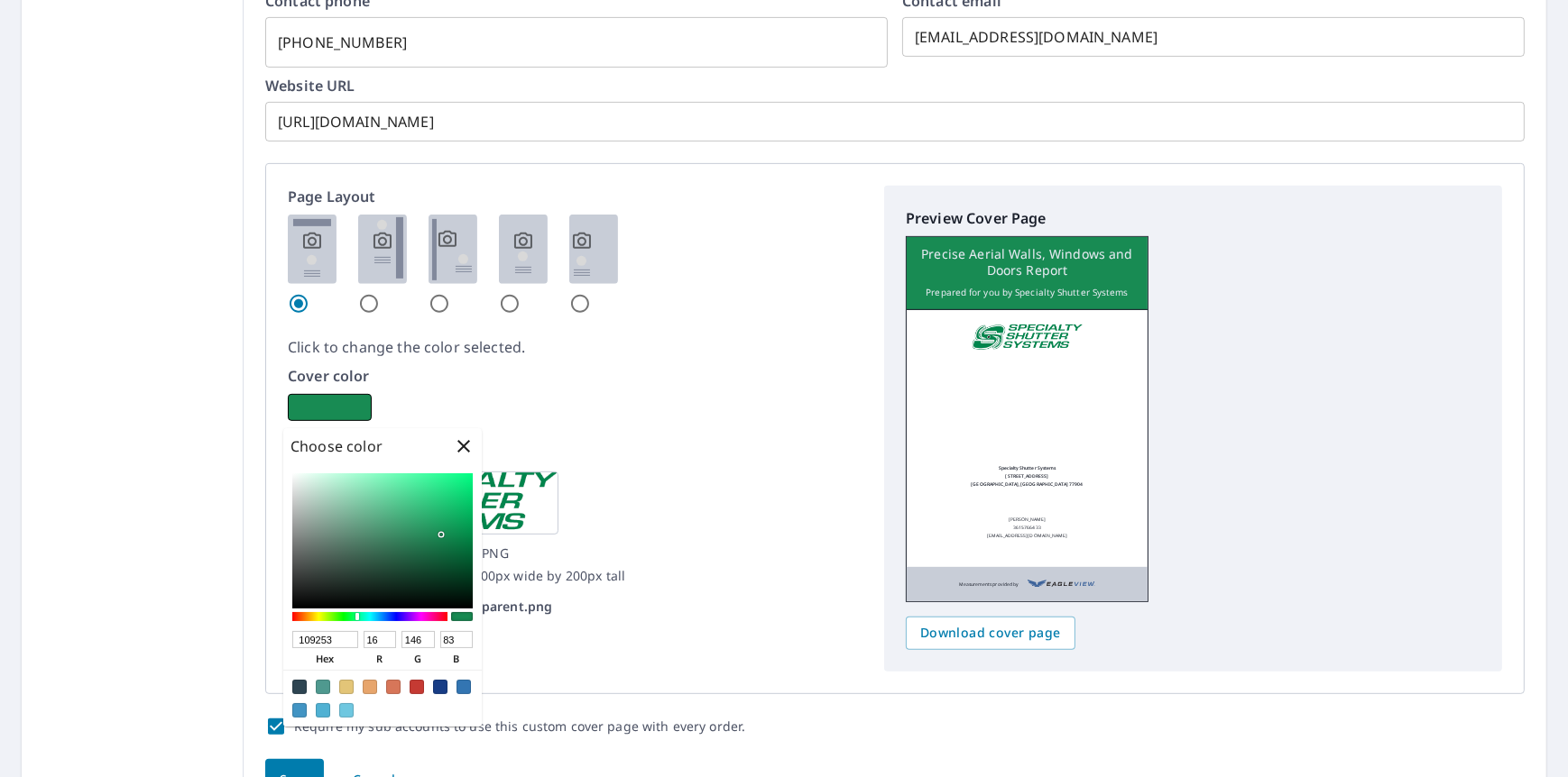
click at [453, 531] on div at bounding box center [382, 542] width 180 height 136
checkbox input "true"
type input "079450"
type input "7"
type input "148"
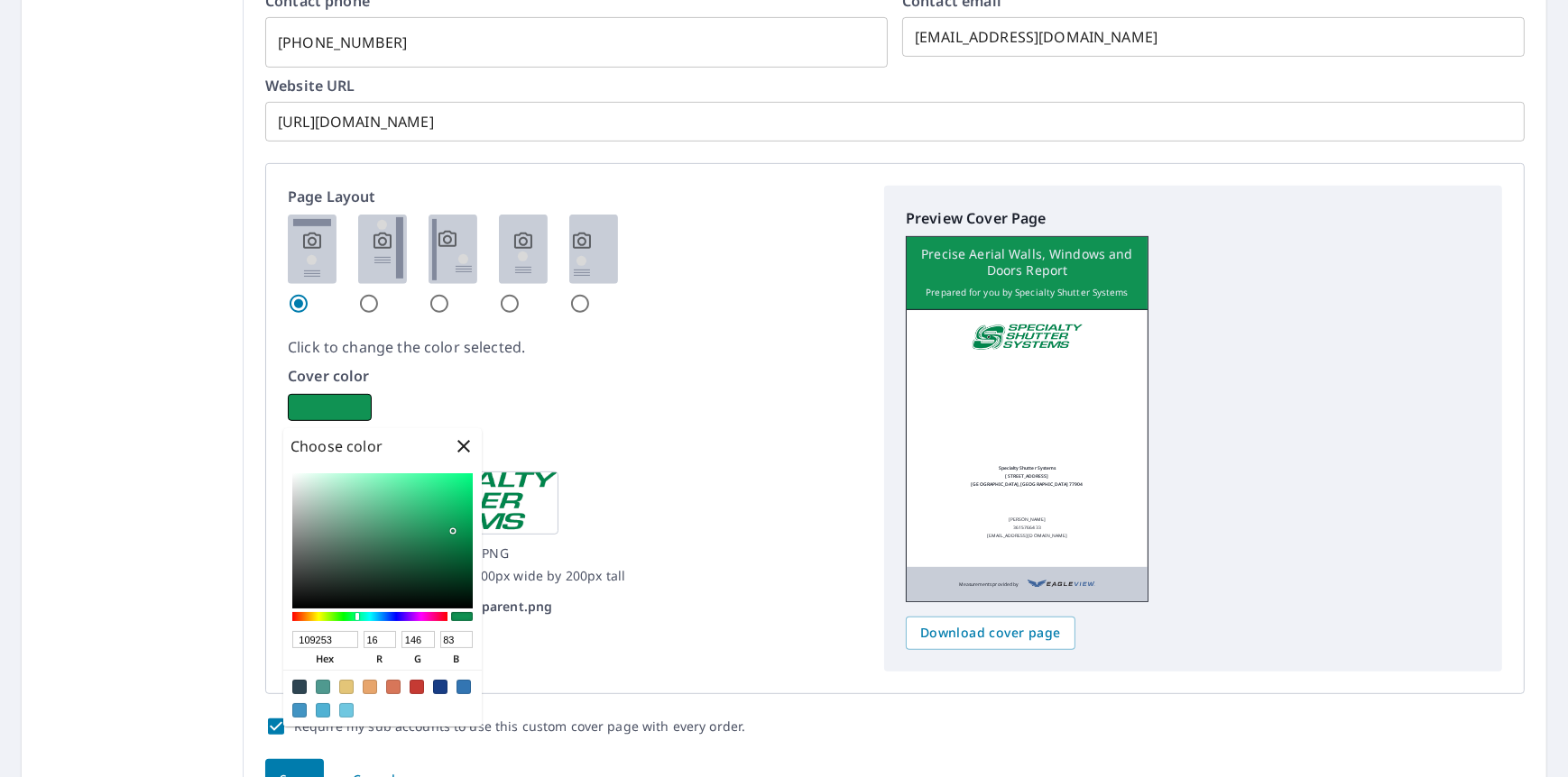
type input "80"
click at [464, 530] on div at bounding box center [382, 542] width 180 height 136
checkbox input "true"
type input "038F4B"
type input "3"
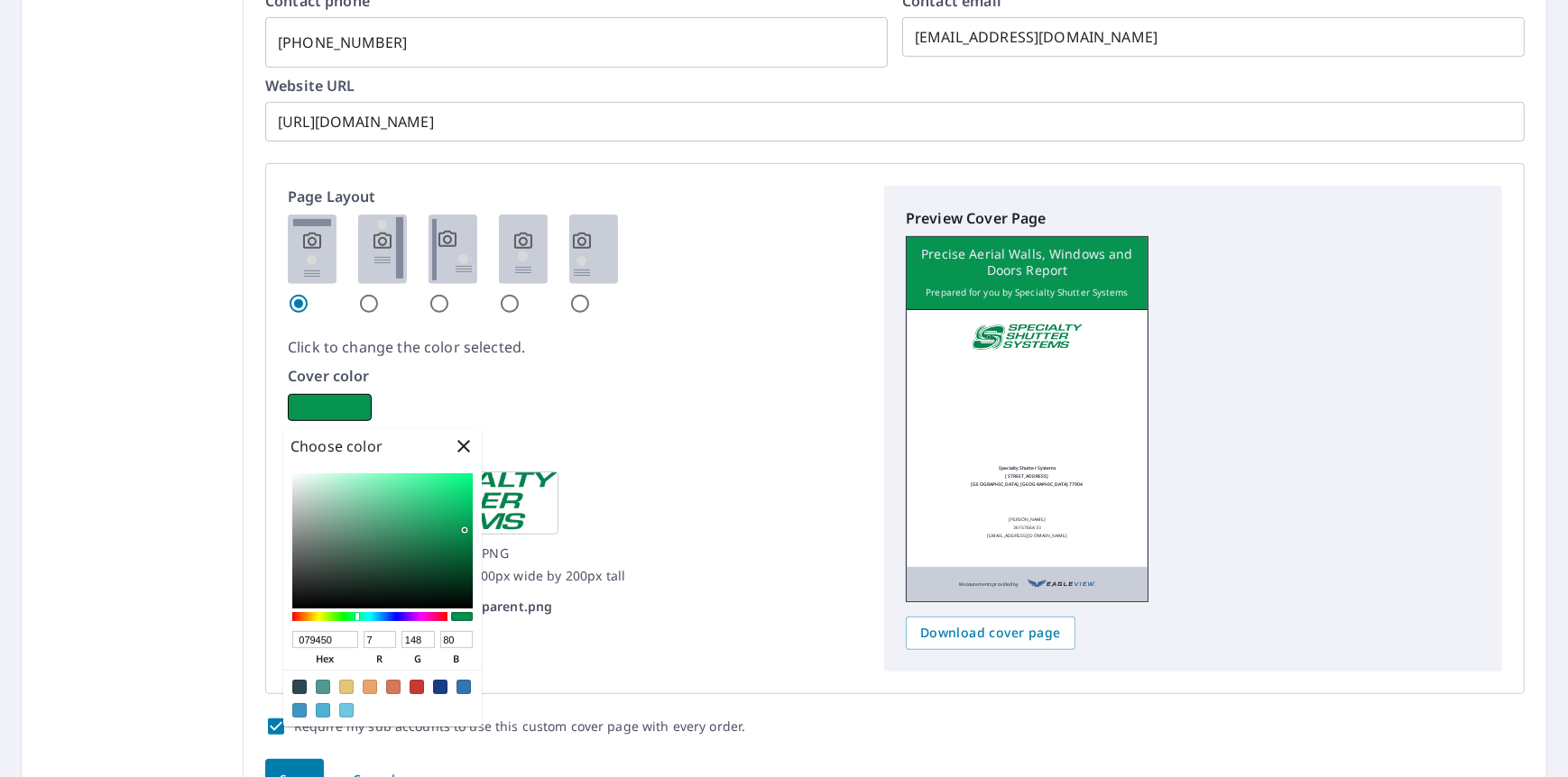
type input "143"
type input "75"
click at [469, 533] on div at bounding box center [382, 542] width 180 height 136
click at [477, 544] on div "038F4B hex 3 r 143 g 75 b 100 a" at bounding box center [383, 595] width 199 height 263
checkbox input "true"
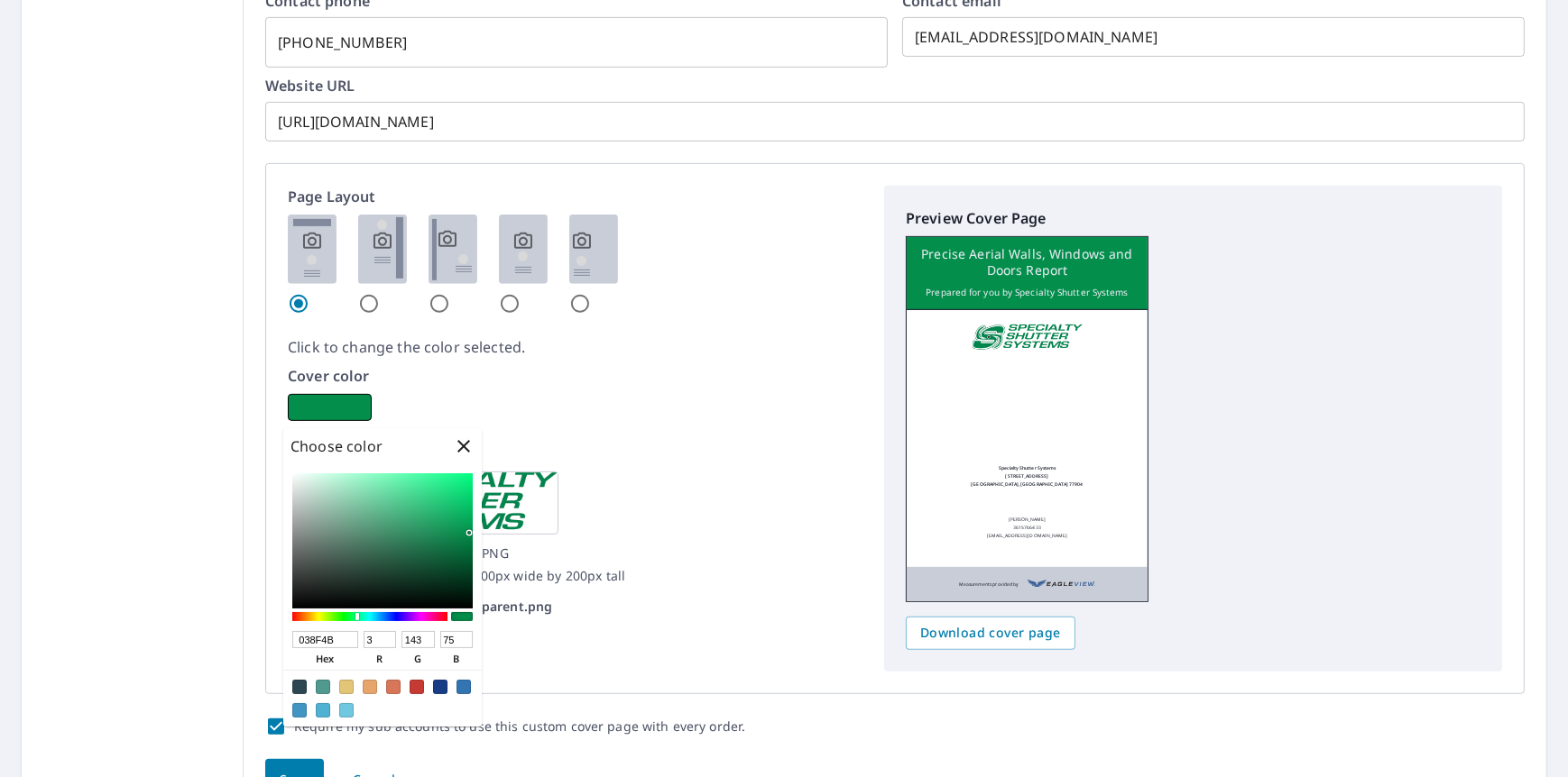
type input "06723D"
type input "6"
type input "114"
type input "61"
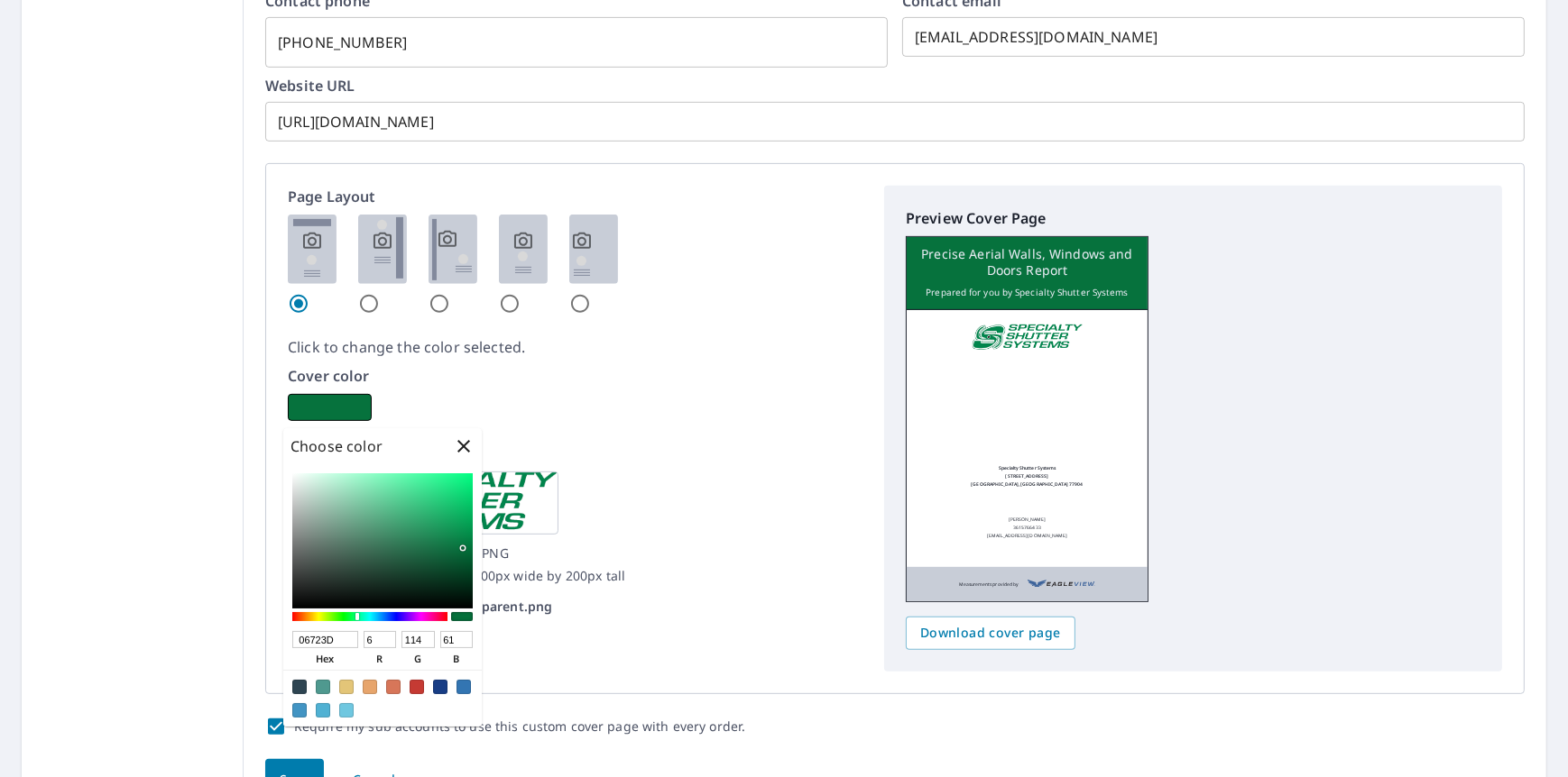
click at [463, 548] on div at bounding box center [382, 542] width 180 height 136
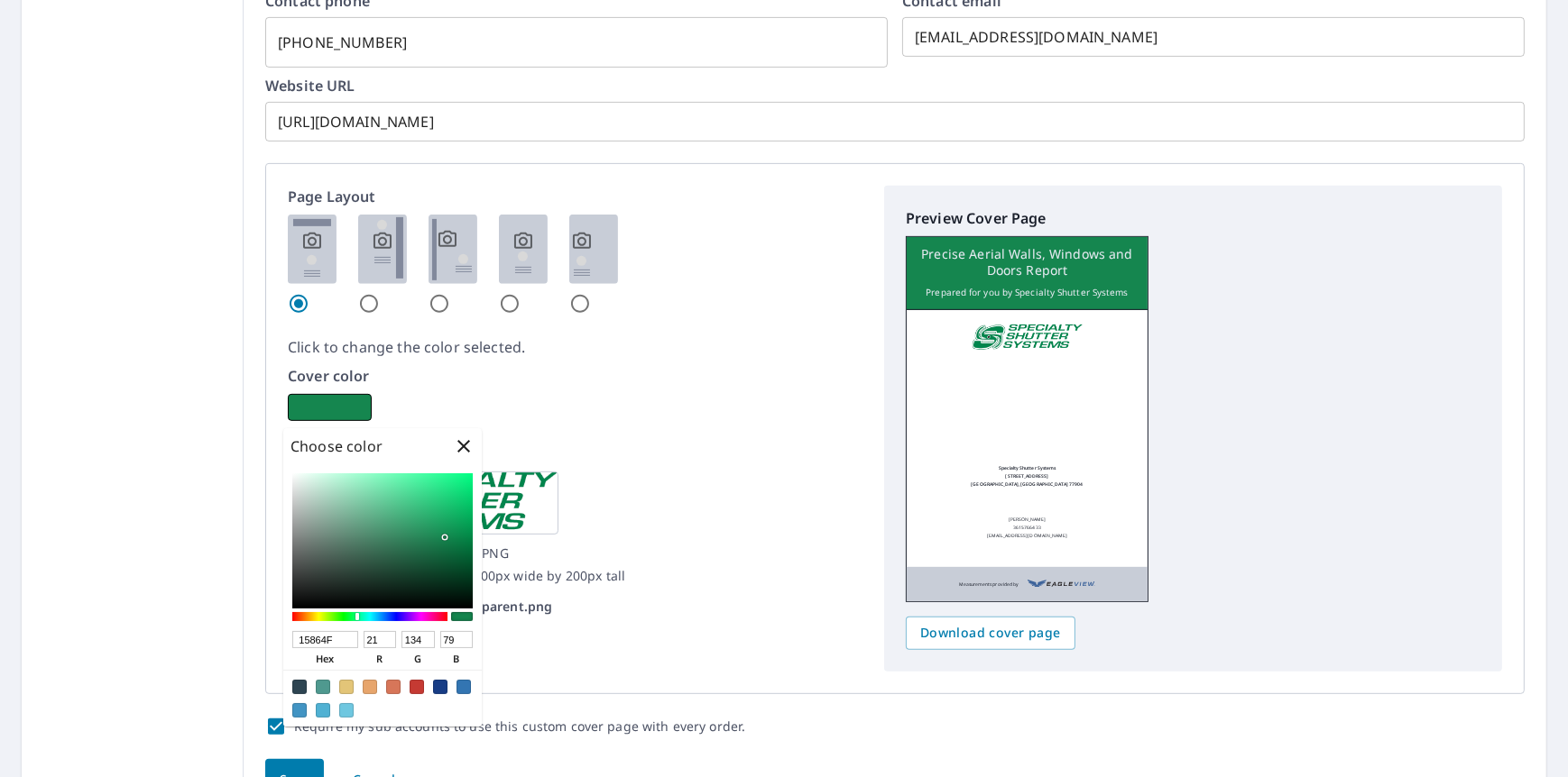
click at [445, 537] on div at bounding box center [382, 542] width 180 height 136
click at [428, 528] on div at bounding box center [382, 542] width 180 height 136
click at [451, 542] on div at bounding box center [382, 542] width 180 height 136
click at [447, 533] on div at bounding box center [382, 542] width 180 height 136
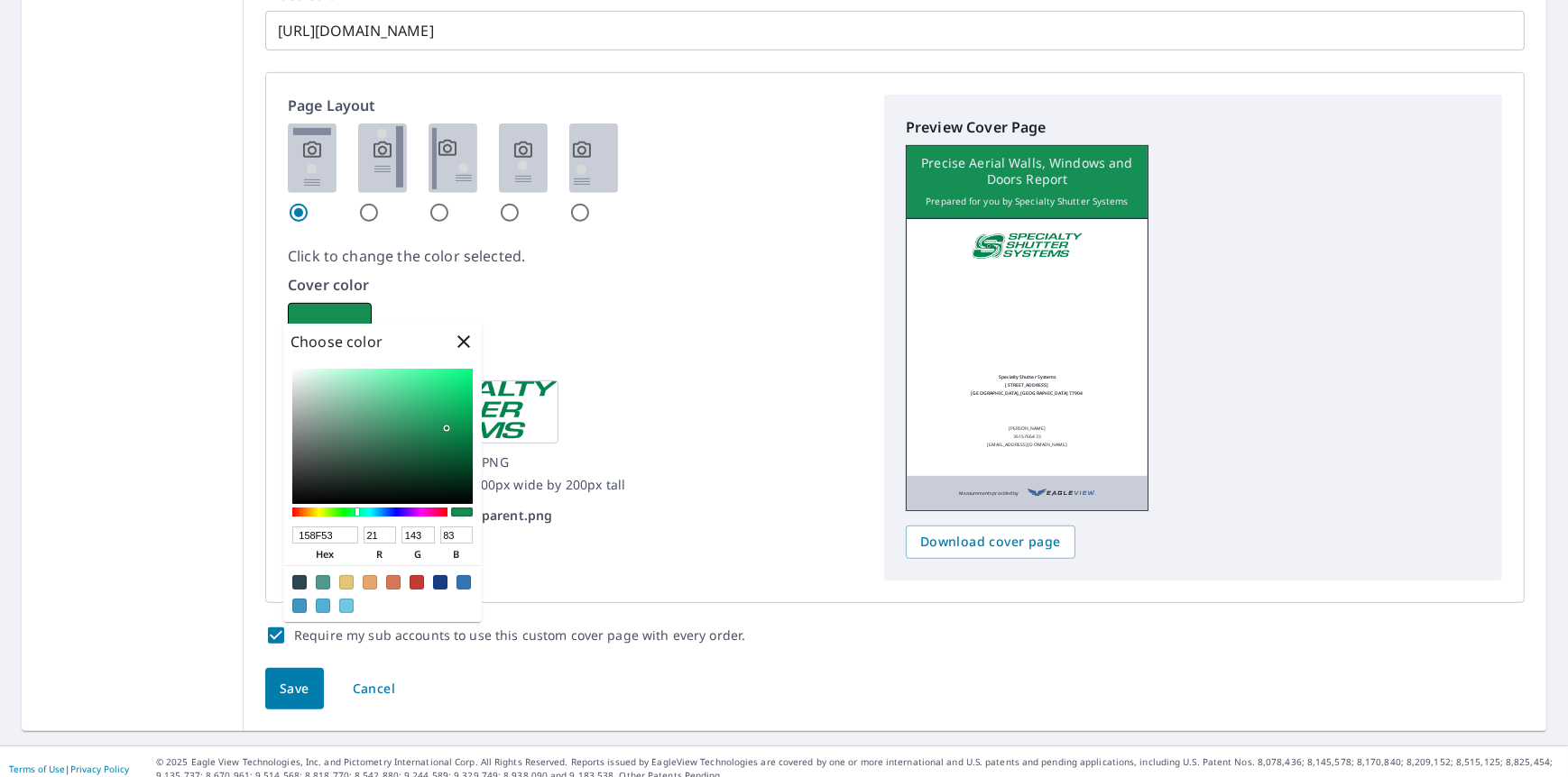
scroll to position [1005, 0]
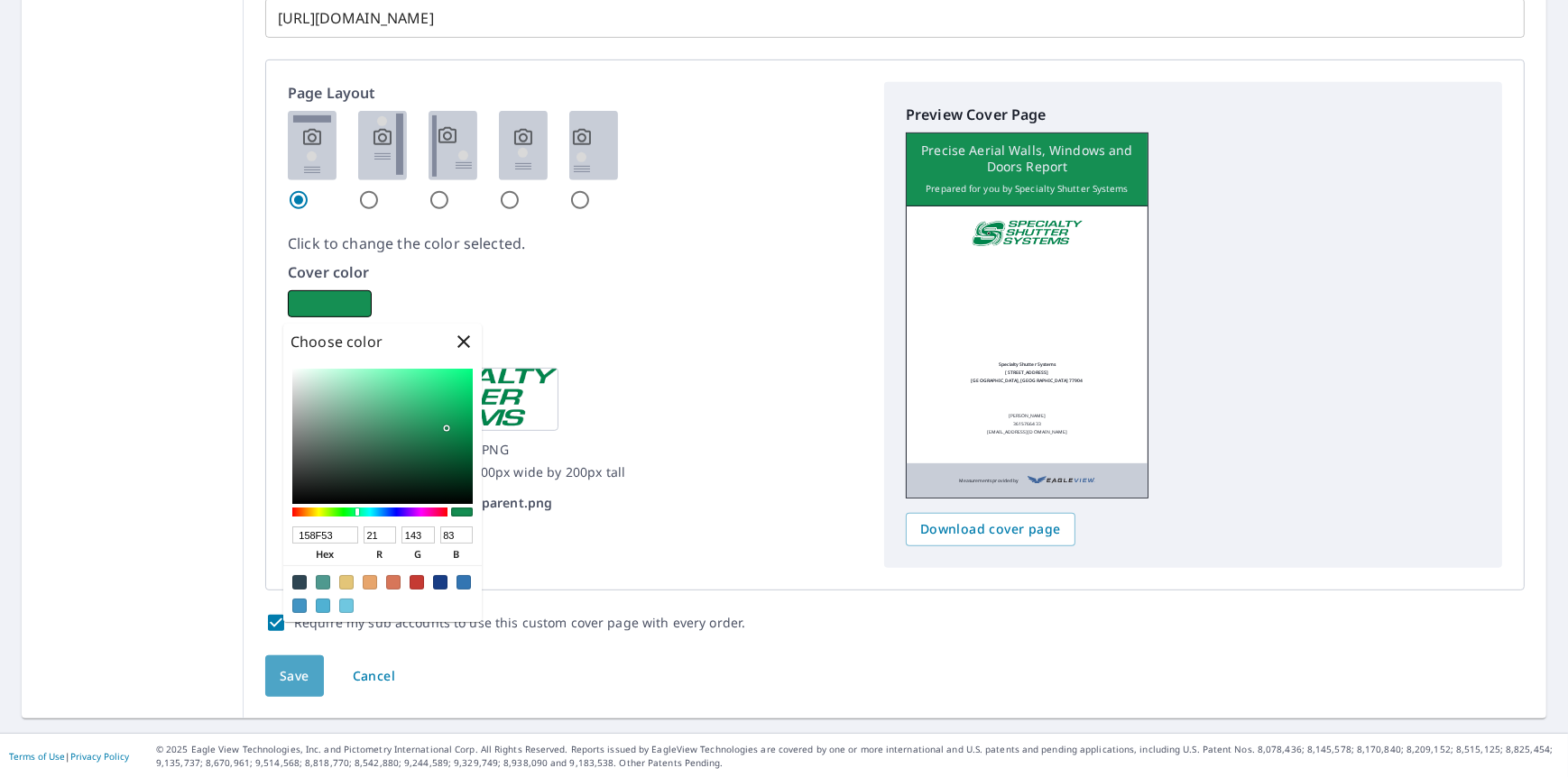
click at [304, 671] on button "Save" at bounding box center [294, 676] width 58 height 42
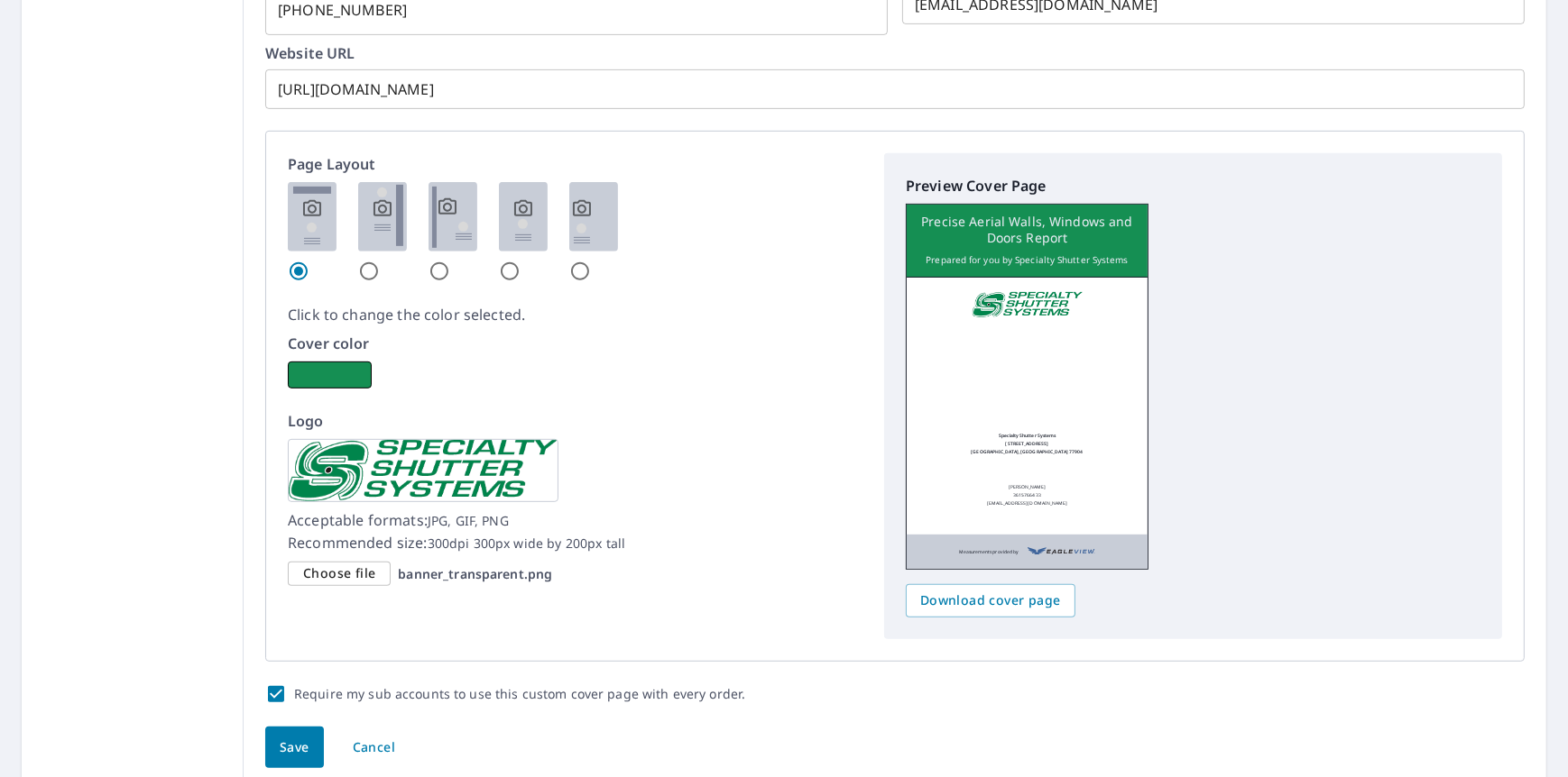
scroll to position [992, 0]
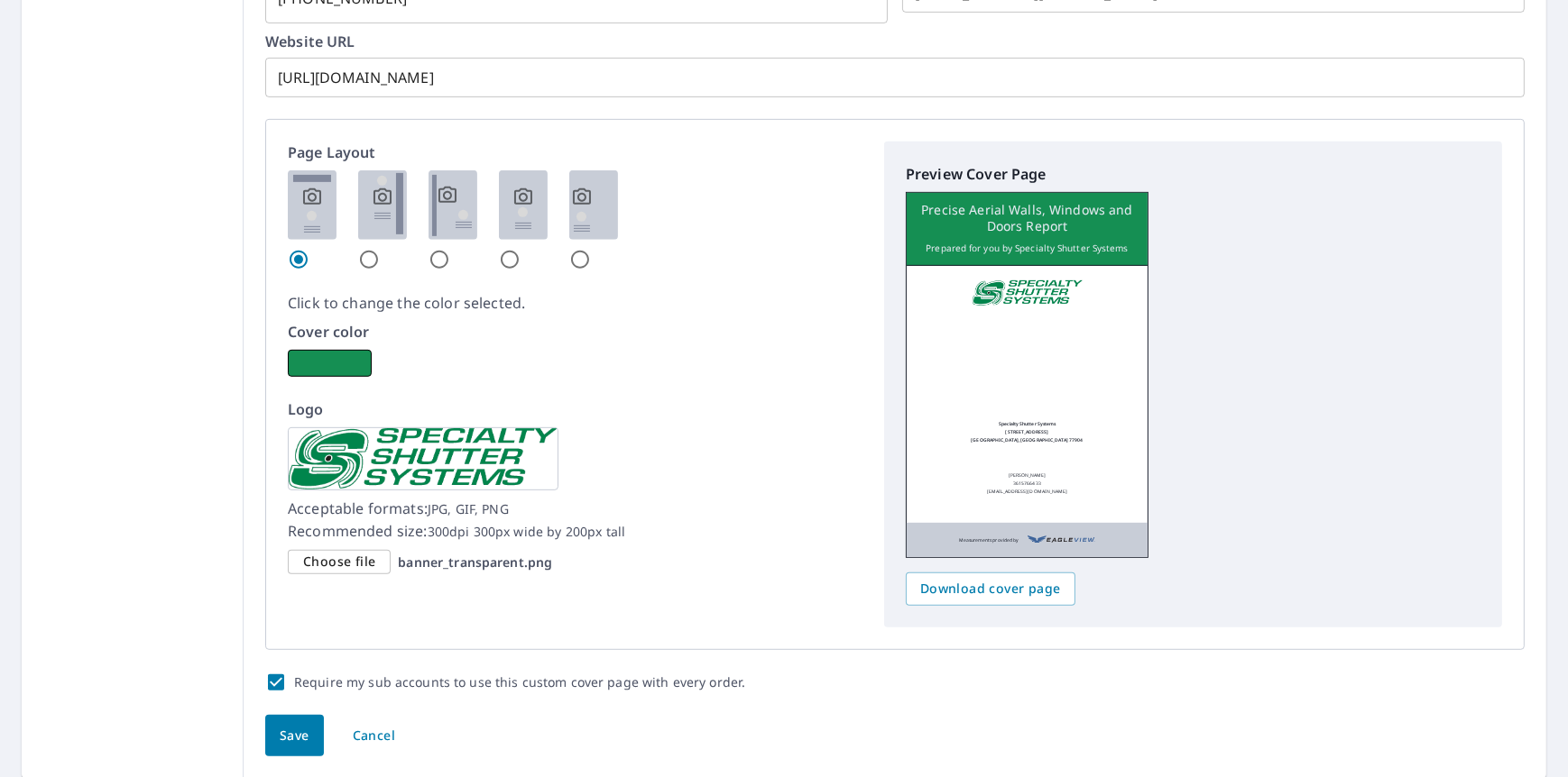
click at [364, 258] on input "radio" at bounding box center [368, 259] width 22 height 22
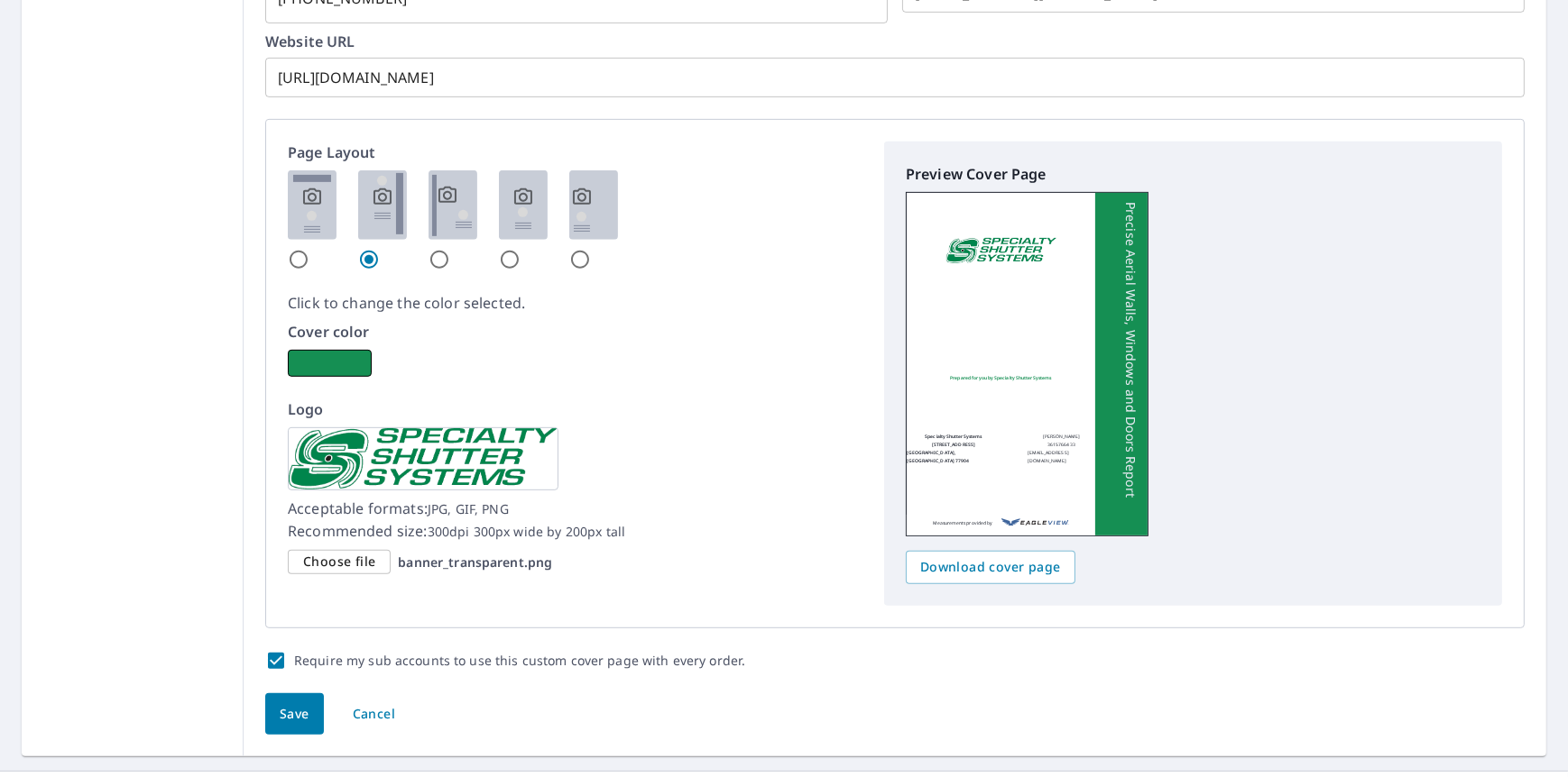
click at [310, 258] on div at bounding box center [312, 220] width 49 height 100
click at [293, 254] on input "radio" at bounding box center [298, 259] width 22 height 22
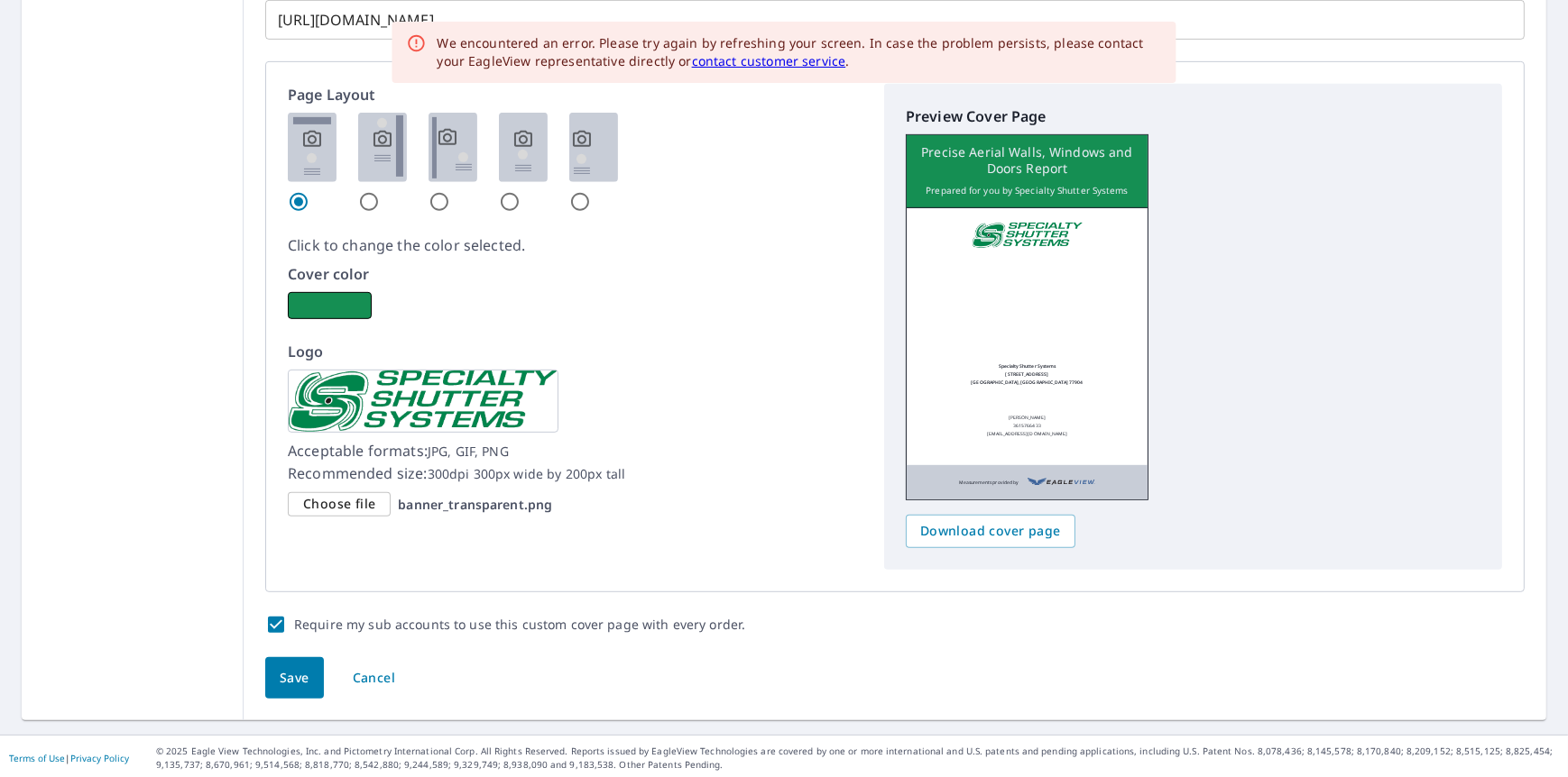
scroll to position [1051, 0]
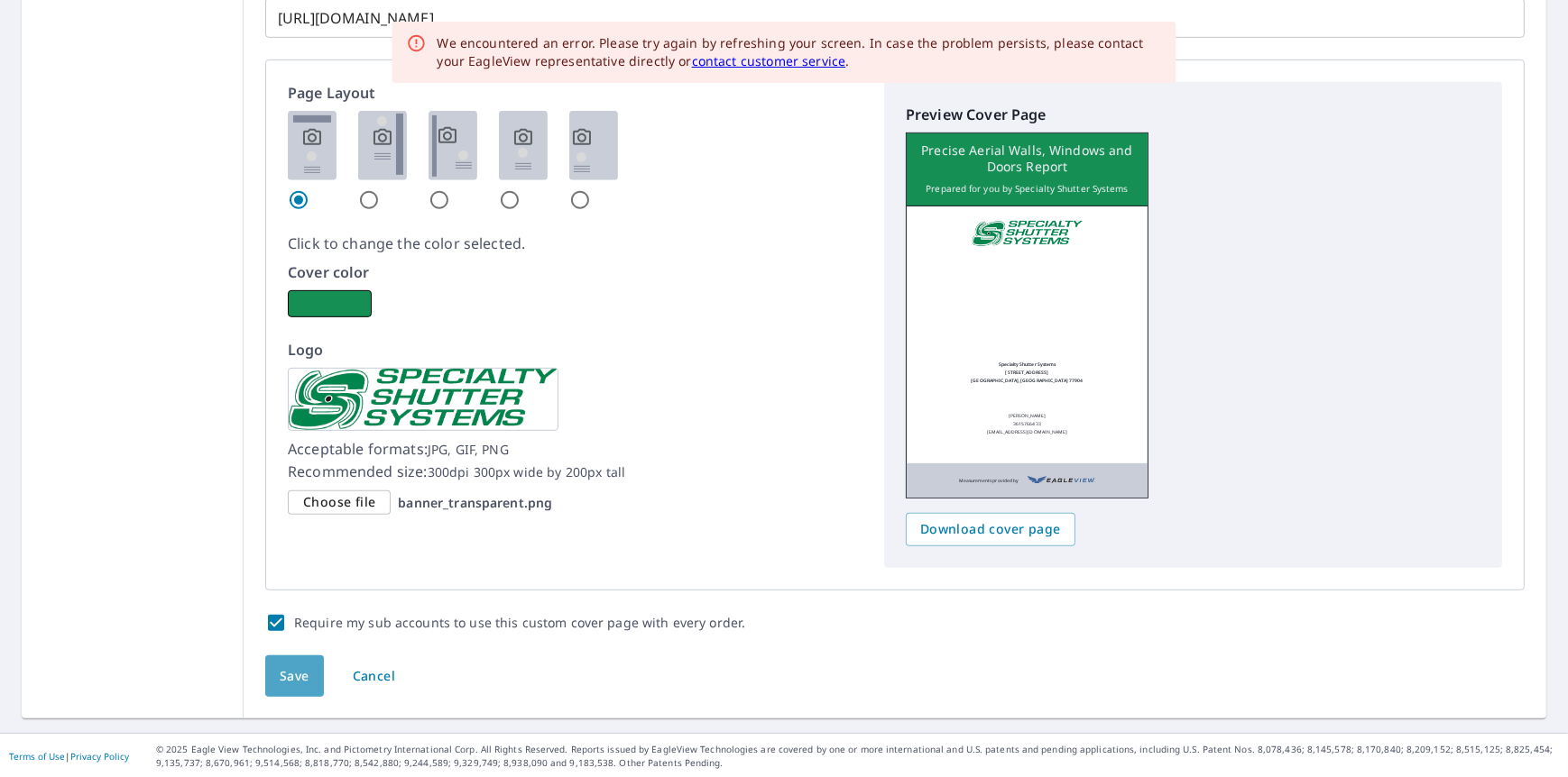
click at [299, 665] on span "Save" at bounding box center [295, 676] width 30 height 23
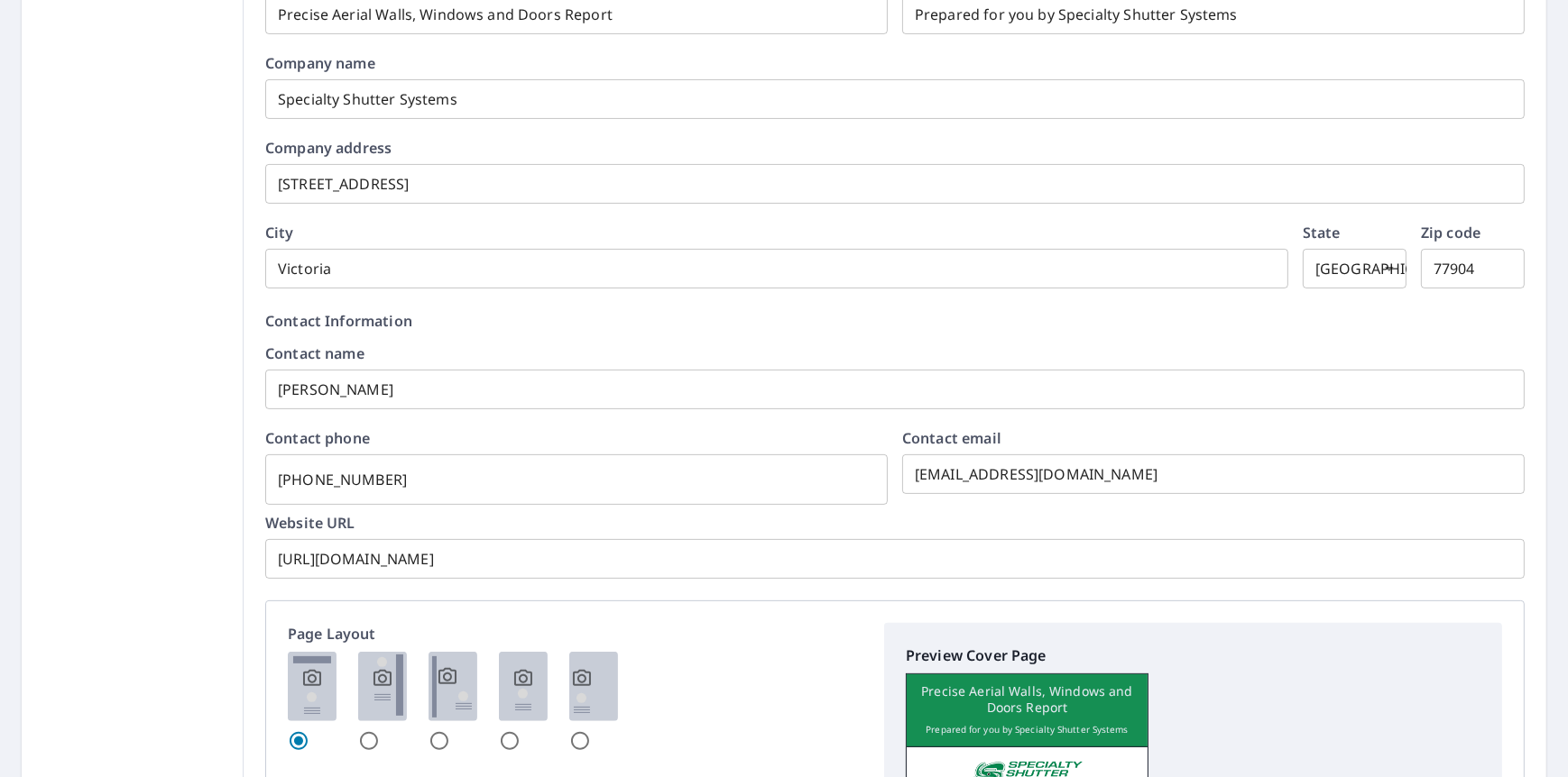
scroll to position [0, 0]
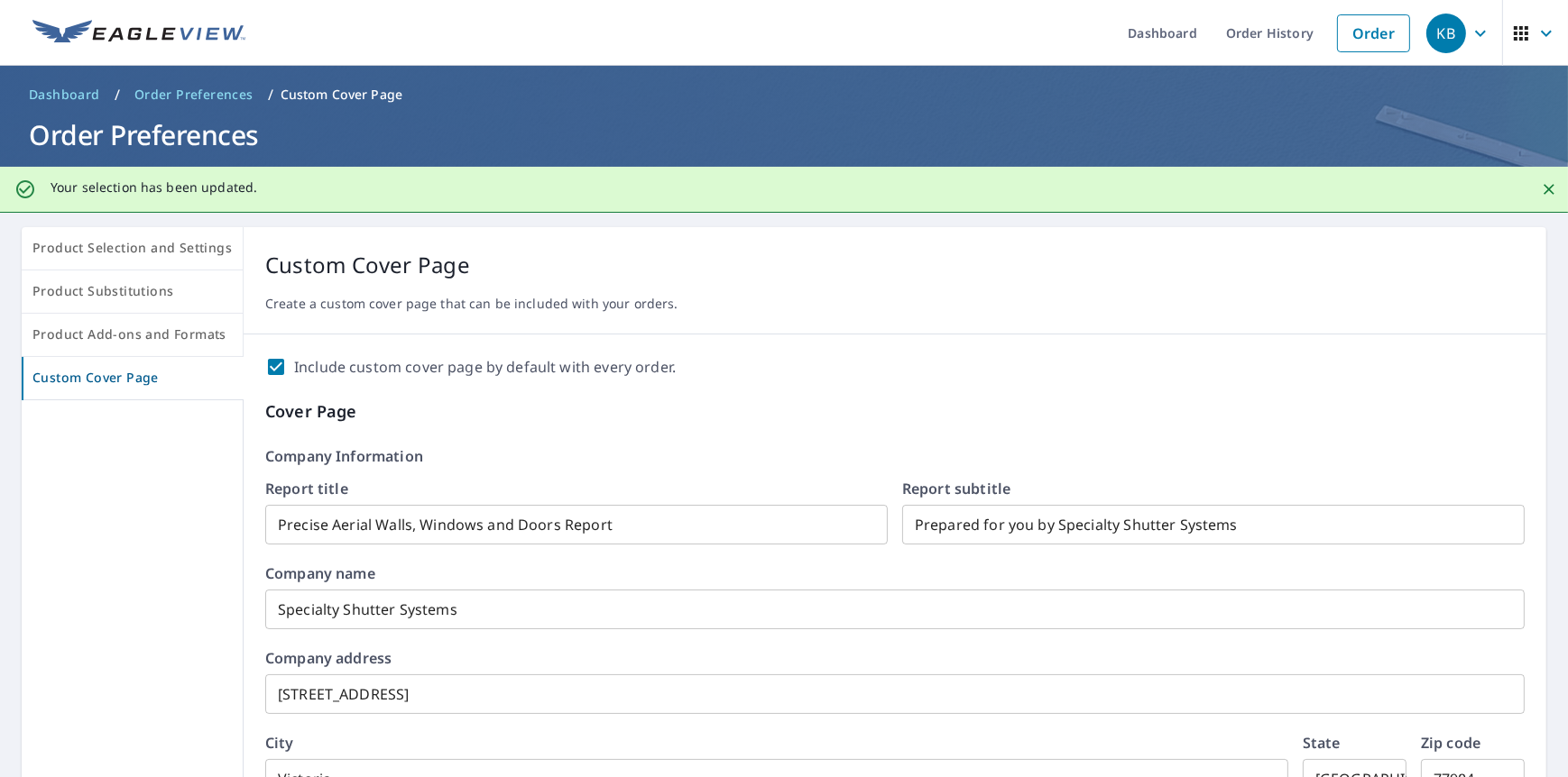
click at [57, 88] on span "Dashboard" at bounding box center [65, 94] width 72 height 18
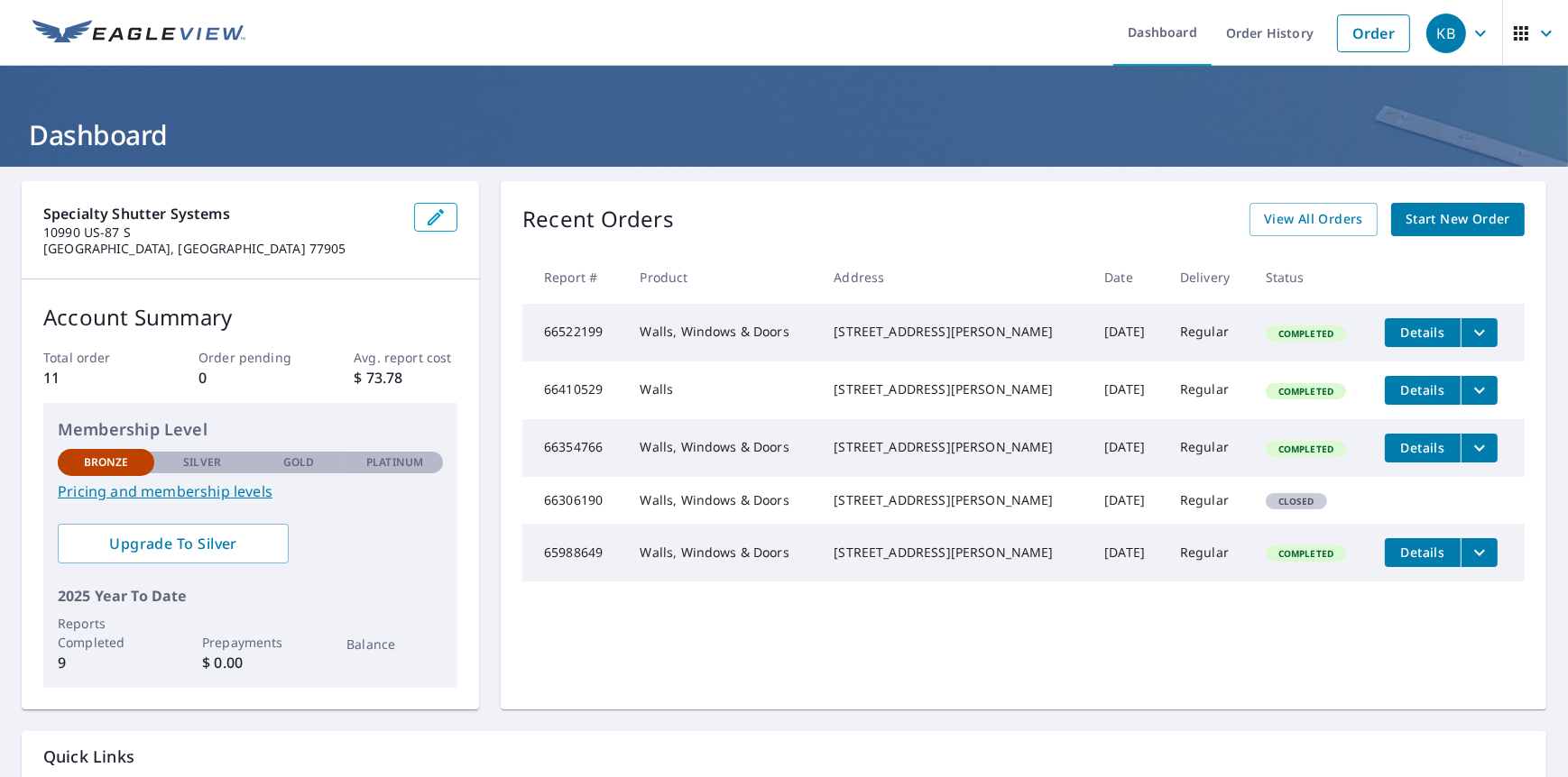
click at [1421, 217] on span "Start New Order" at bounding box center [1457, 219] width 105 height 23
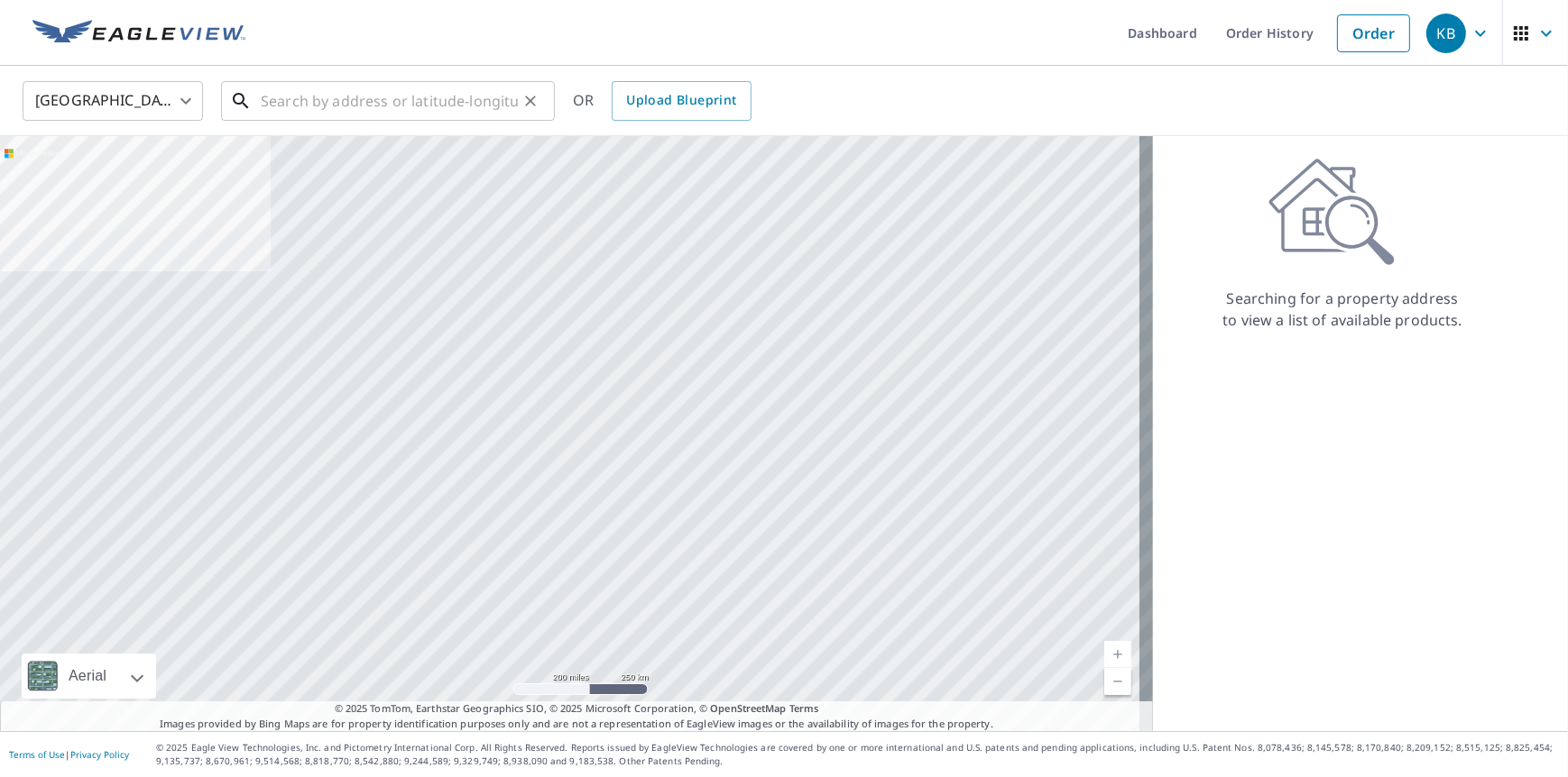
click at [398, 96] on input "text" at bounding box center [389, 101] width 257 height 51
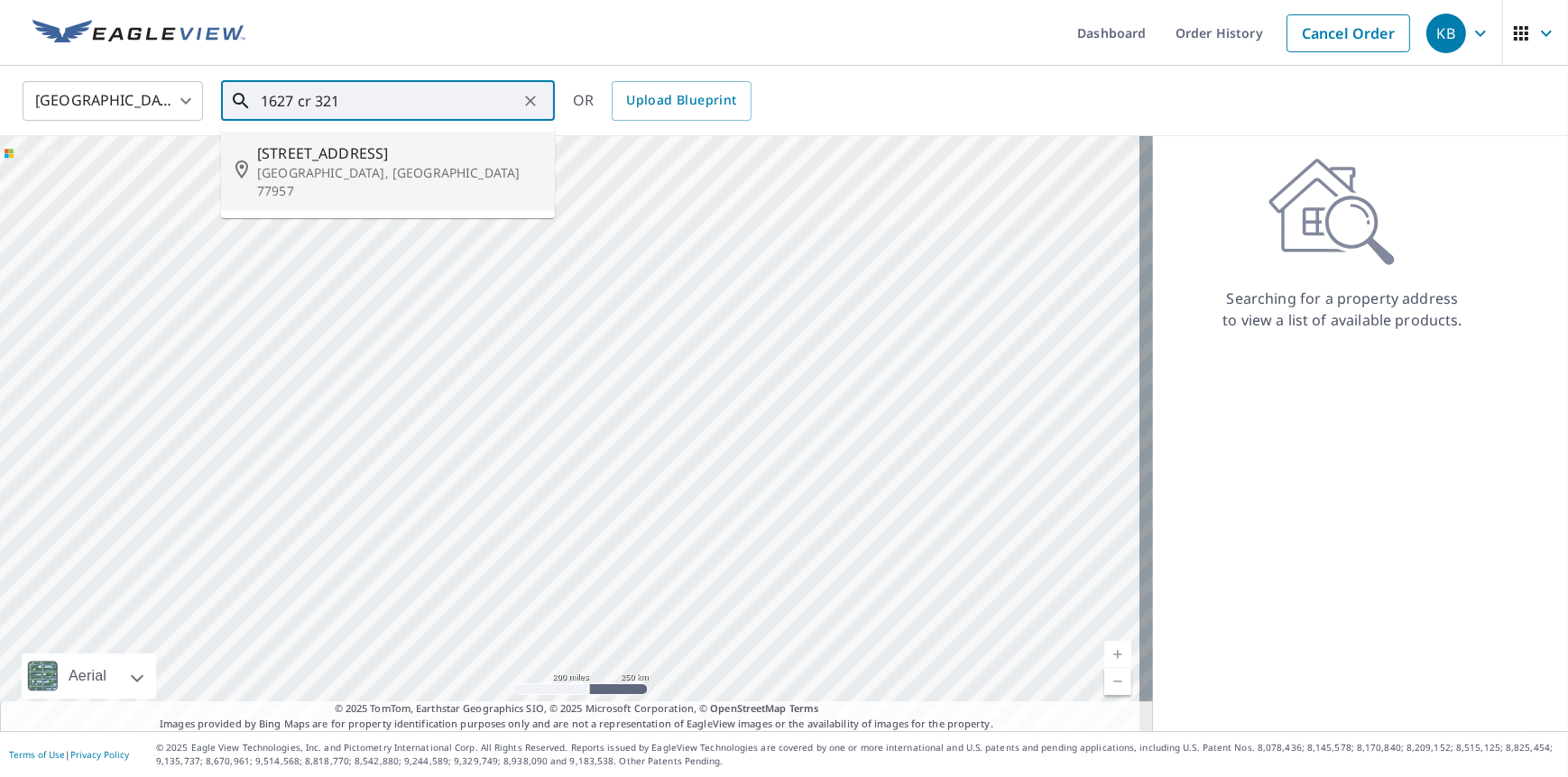
click at [394, 162] on span "[STREET_ADDRESS]" at bounding box center [399, 153] width 284 height 22
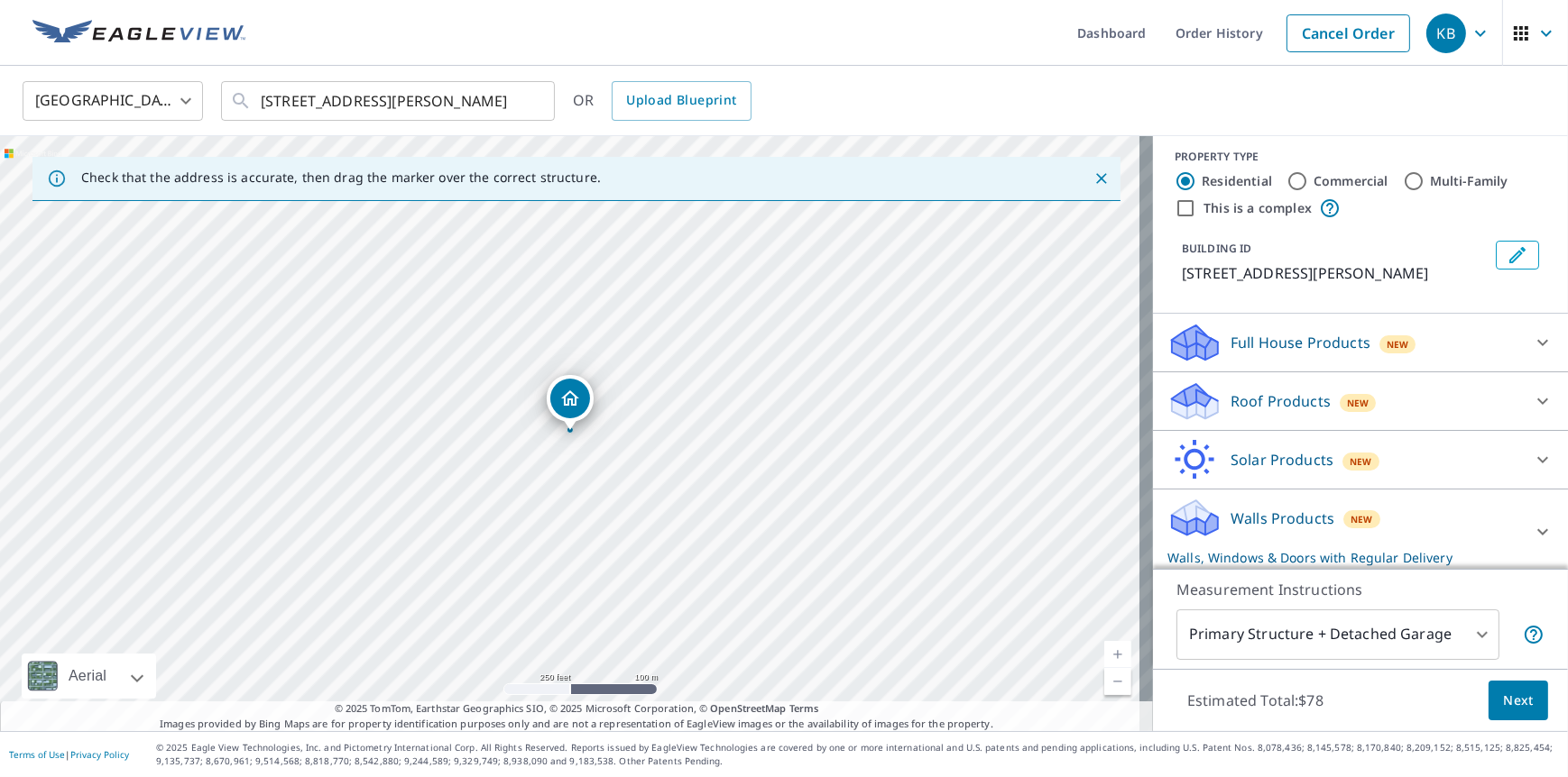
scroll to position [14, 0]
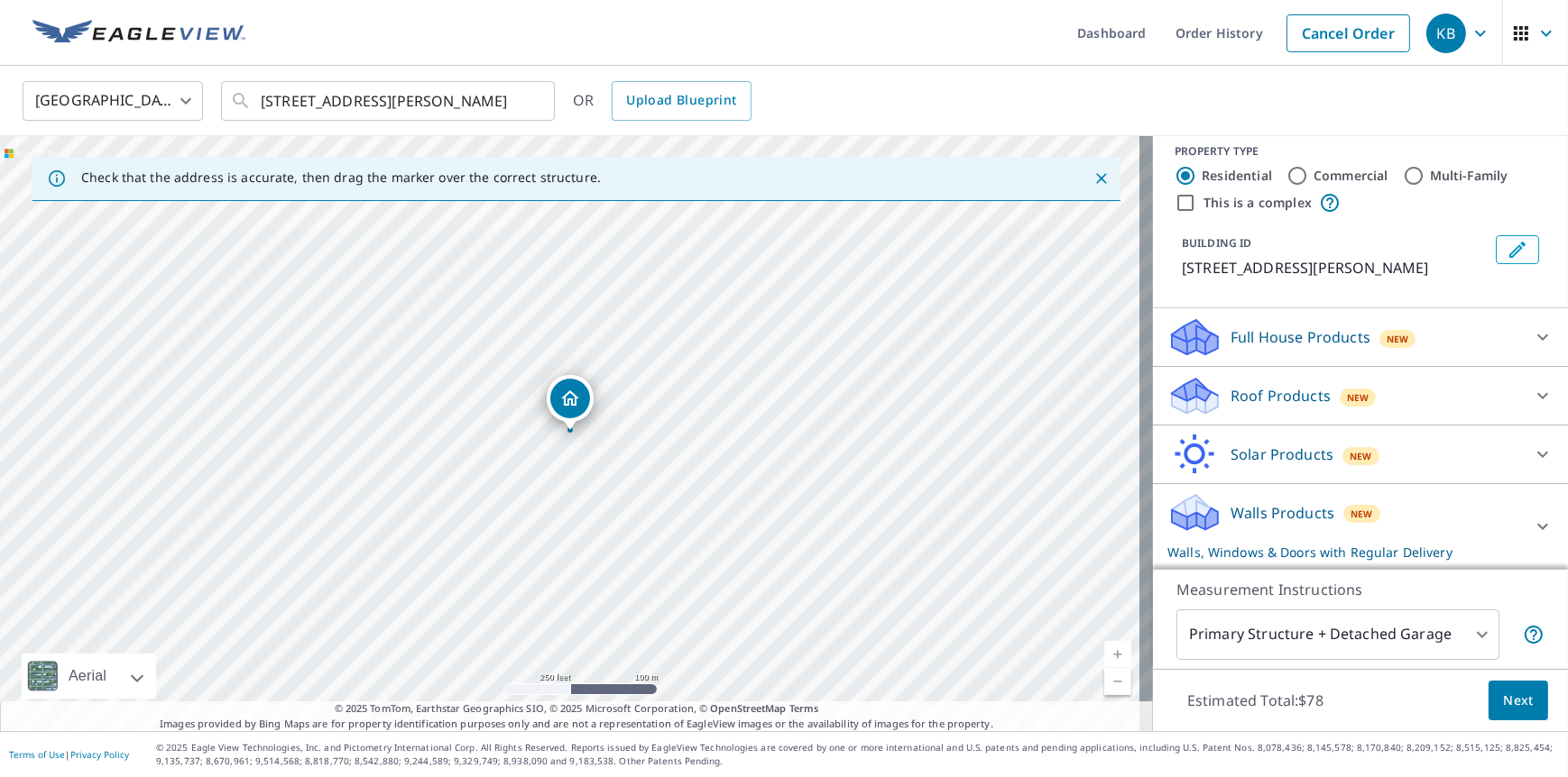
click at [1390, 513] on div "Walls Products New Walls, Windows & Doors with Regular Delivery" at bounding box center [1344, 526] width 353 height 71
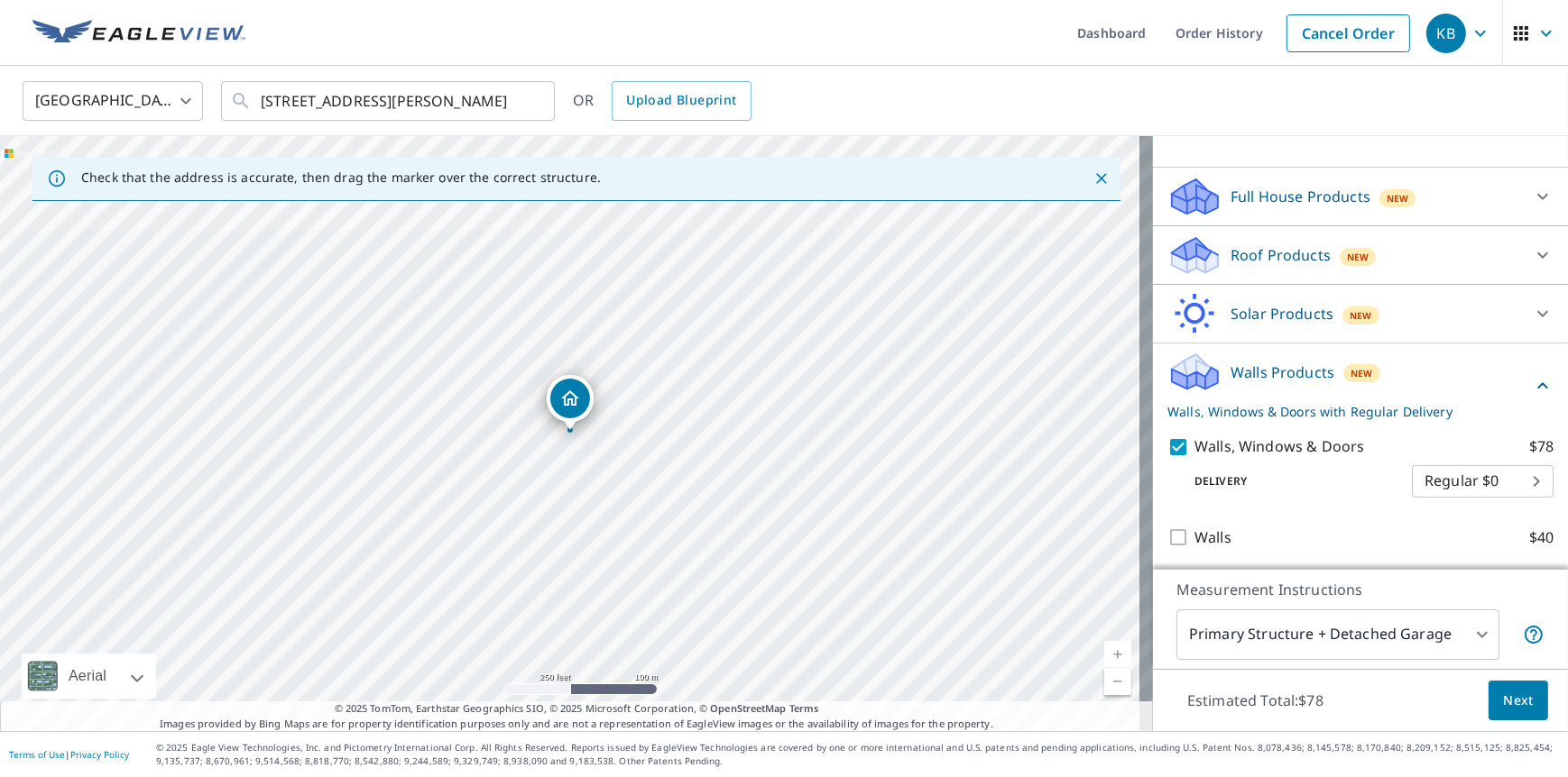
scroll to position [157, 0]
click at [1340, 624] on body "KB KB Dashboard Order History Cancel Order KB [GEOGRAPHIC_DATA] [GEOGRAPHIC_DAT…" at bounding box center [784, 388] width 1568 height 777
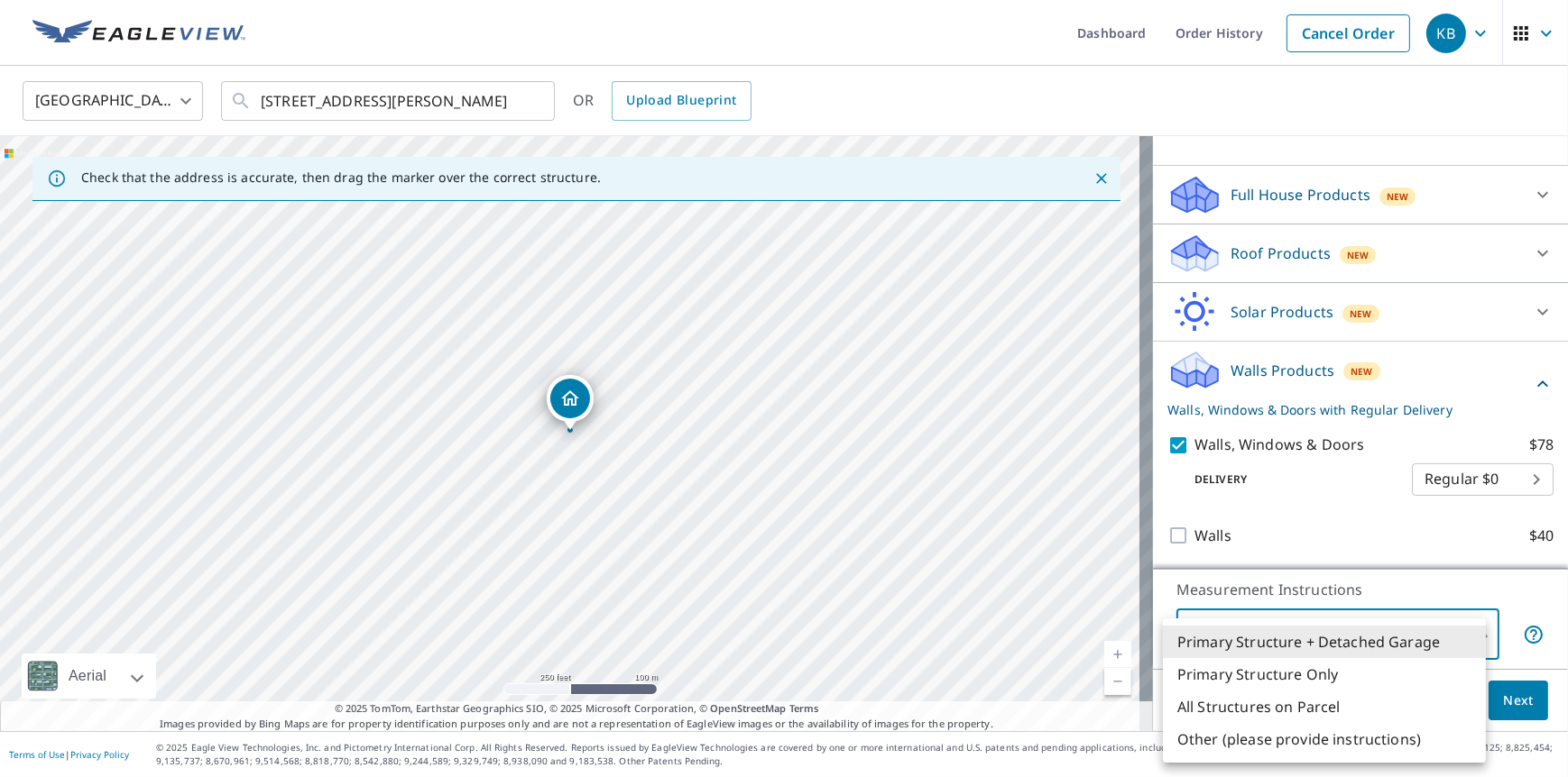
click at [1290, 674] on li "Primary Structure Only" at bounding box center [1324, 674] width 323 height 32
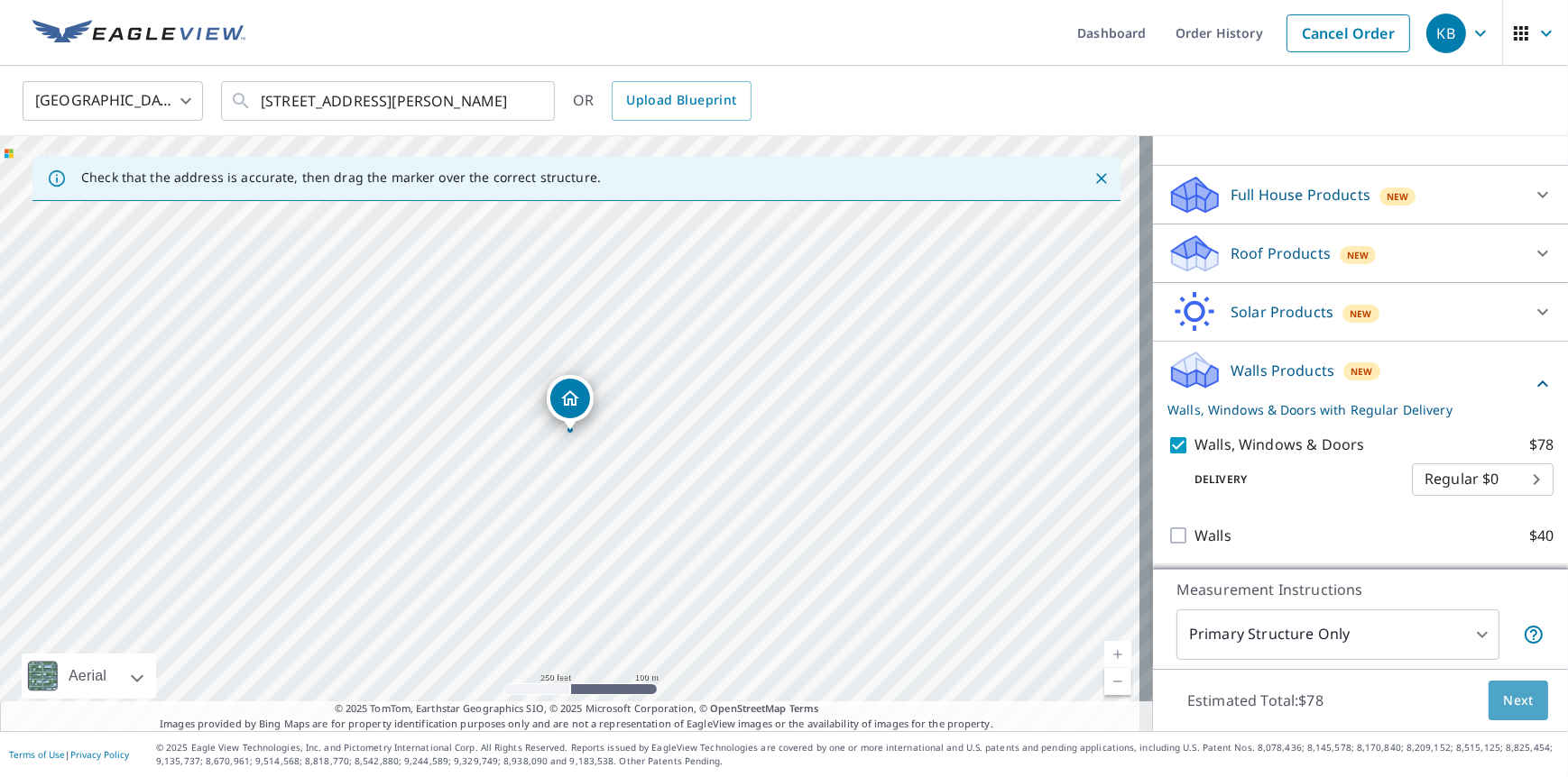
click at [1503, 698] on span "Next" at bounding box center [1518, 701] width 31 height 23
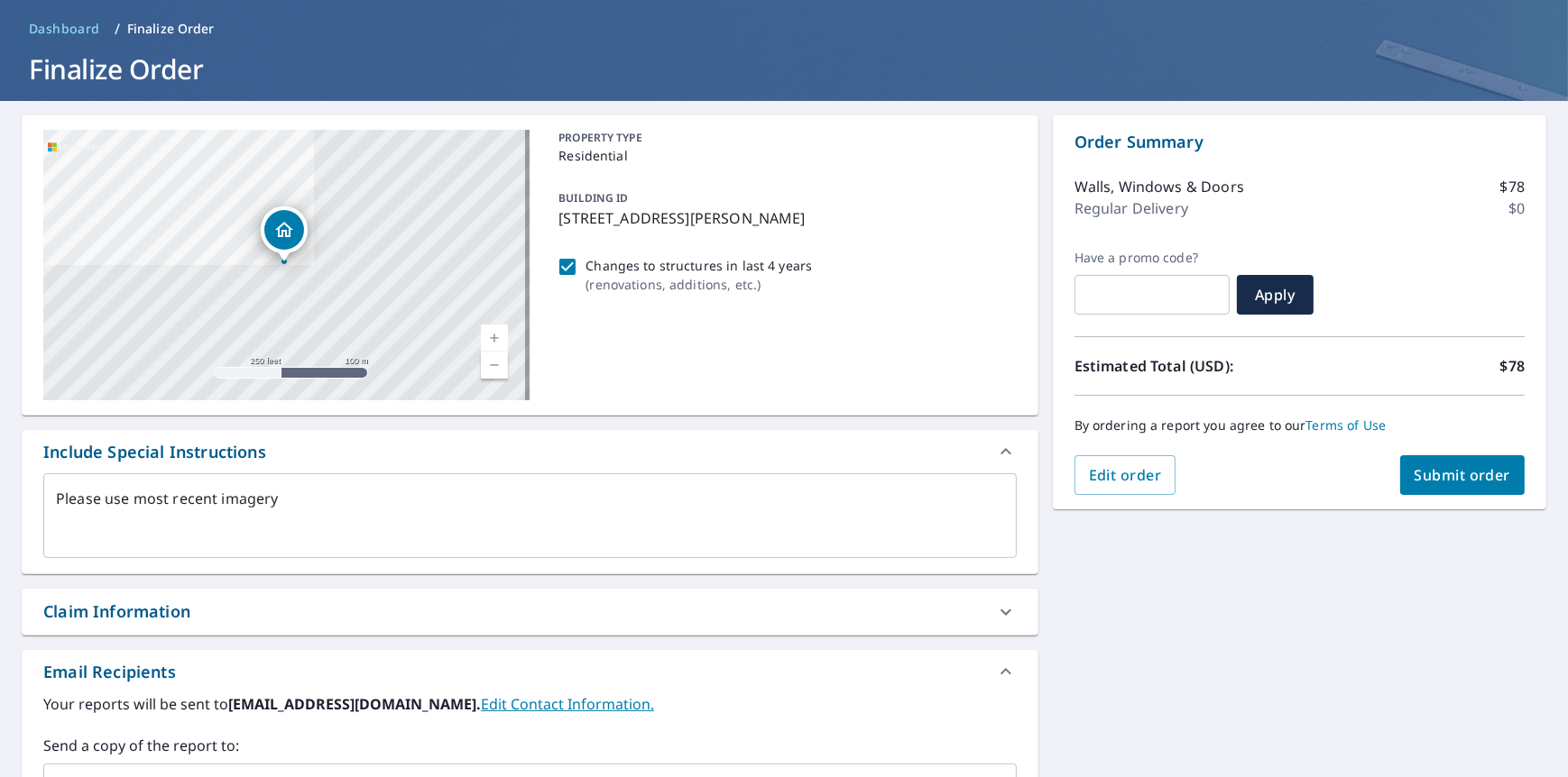
scroll to position [357, 0]
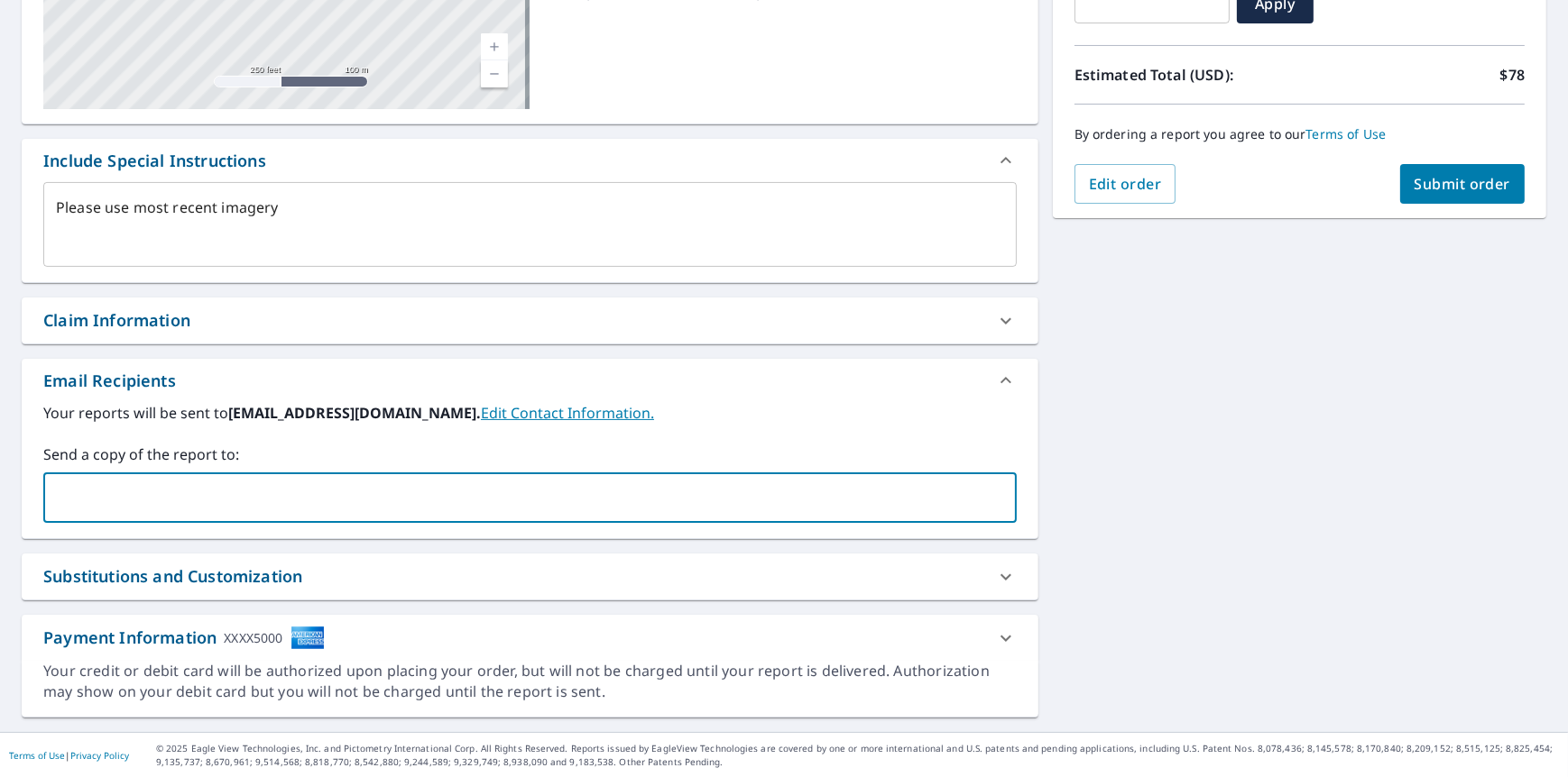
click at [182, 494] on input "text" at bounding box center [516, 497] width 930 height 34
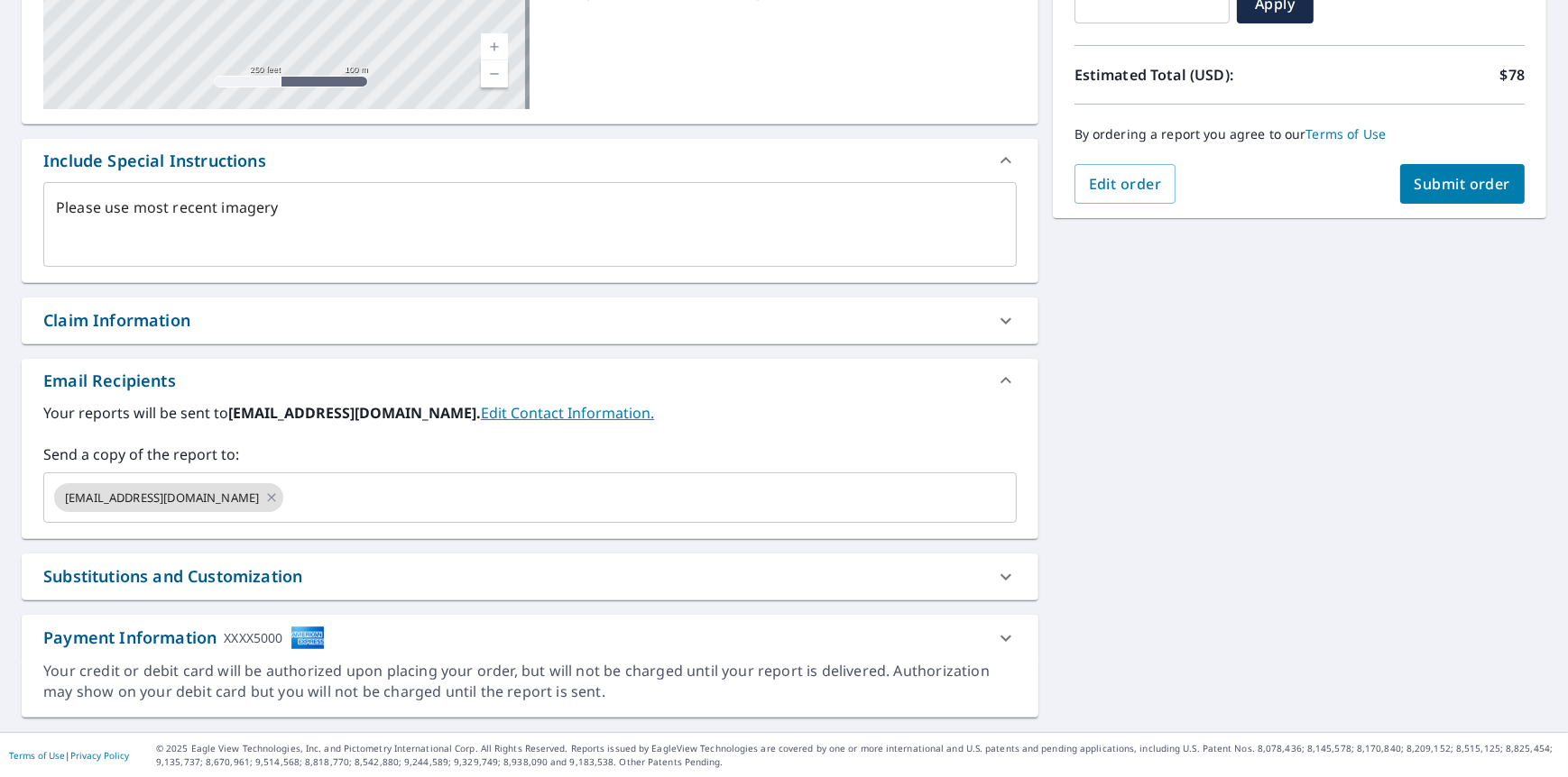
click at [200, 579] on div "Substitutions and Customization" at bounding box center [172, 576] width 259 height 24
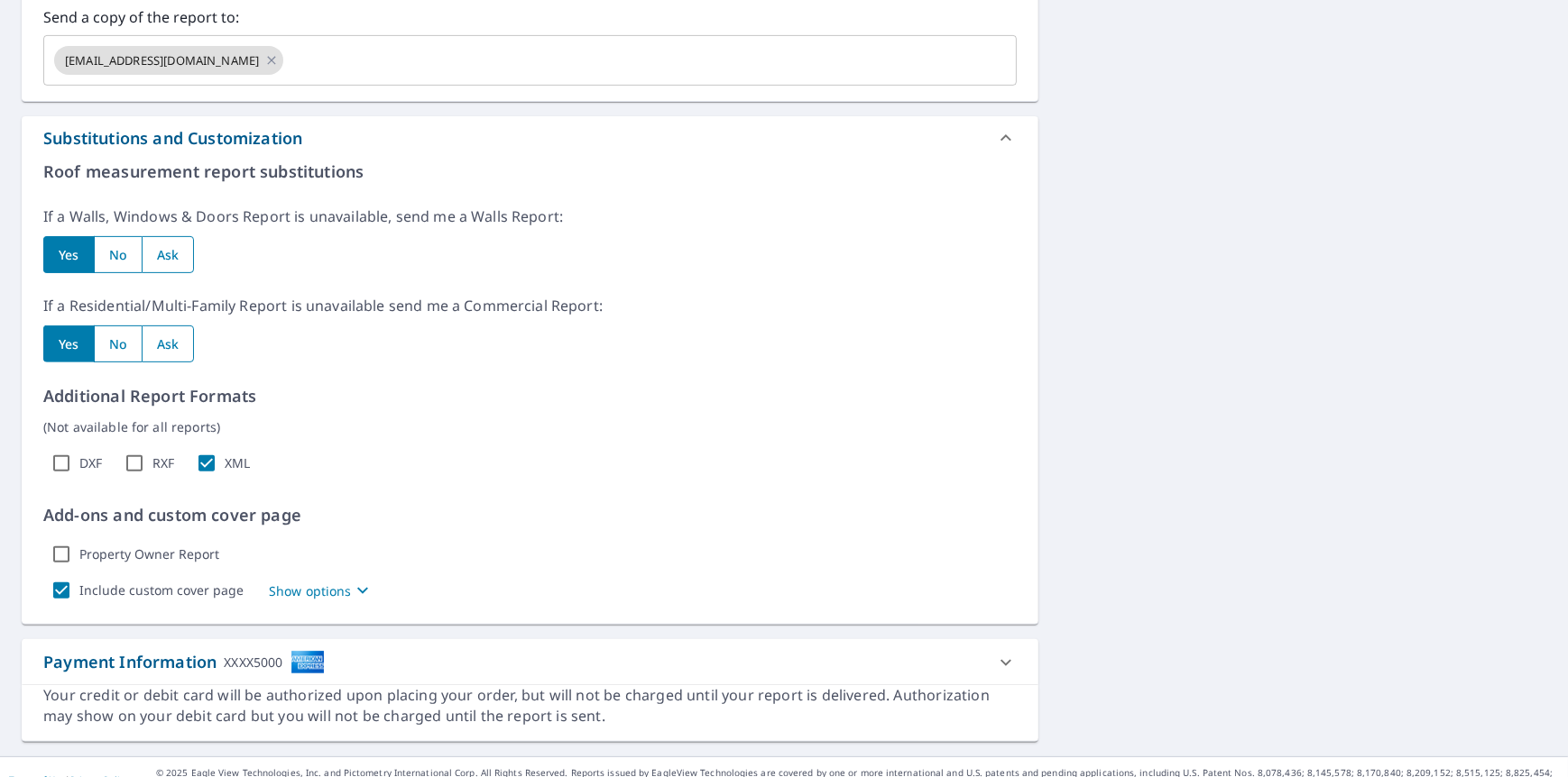
scroll to position [818, 0]
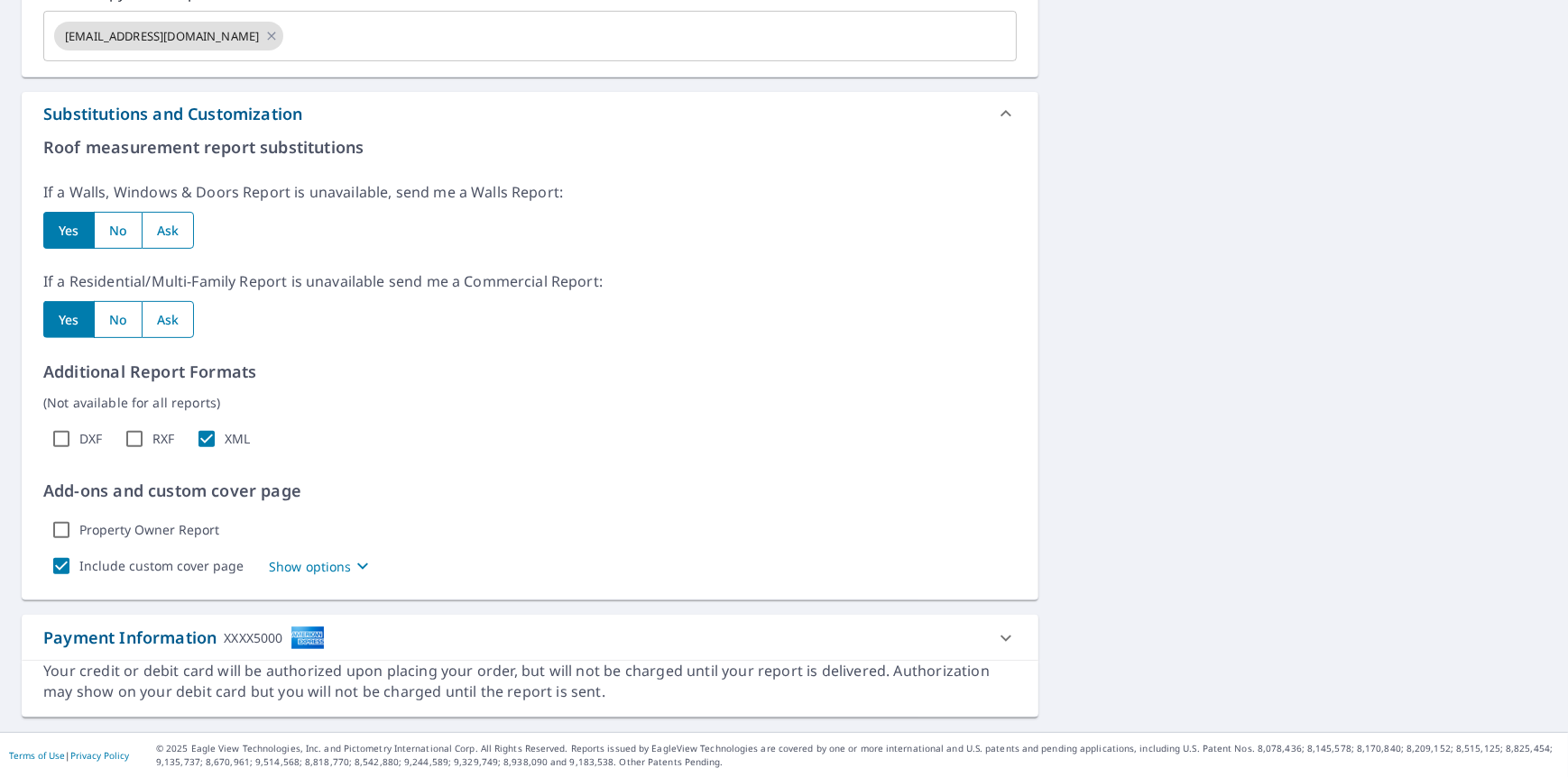
click at [305, 558] on p "Show options" at bounding box center [310, 567] width 83 height 19
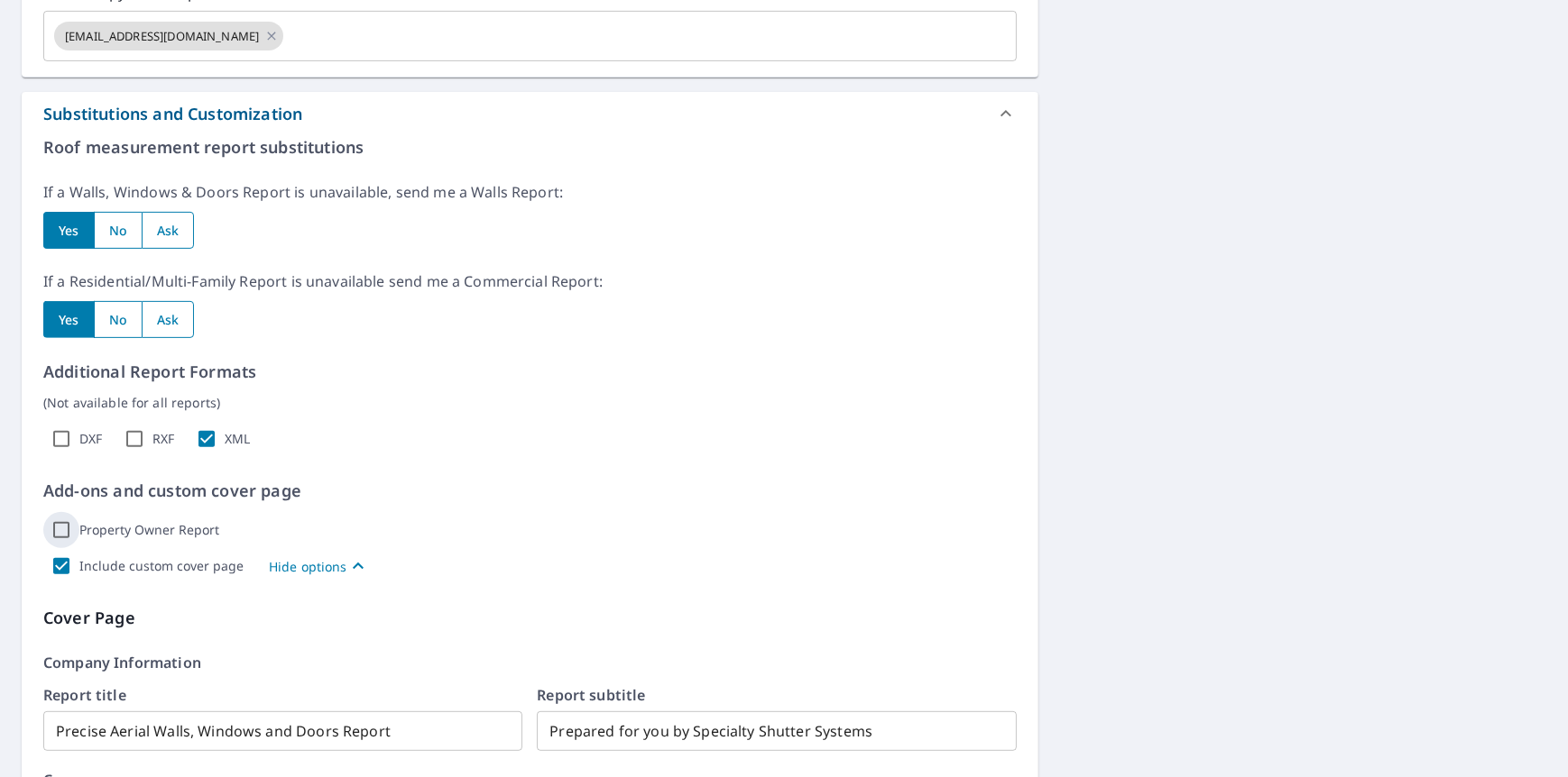
click at [62, 525] on input "Property Owner Report" at bounding box center [61, 530] width 36 height 36
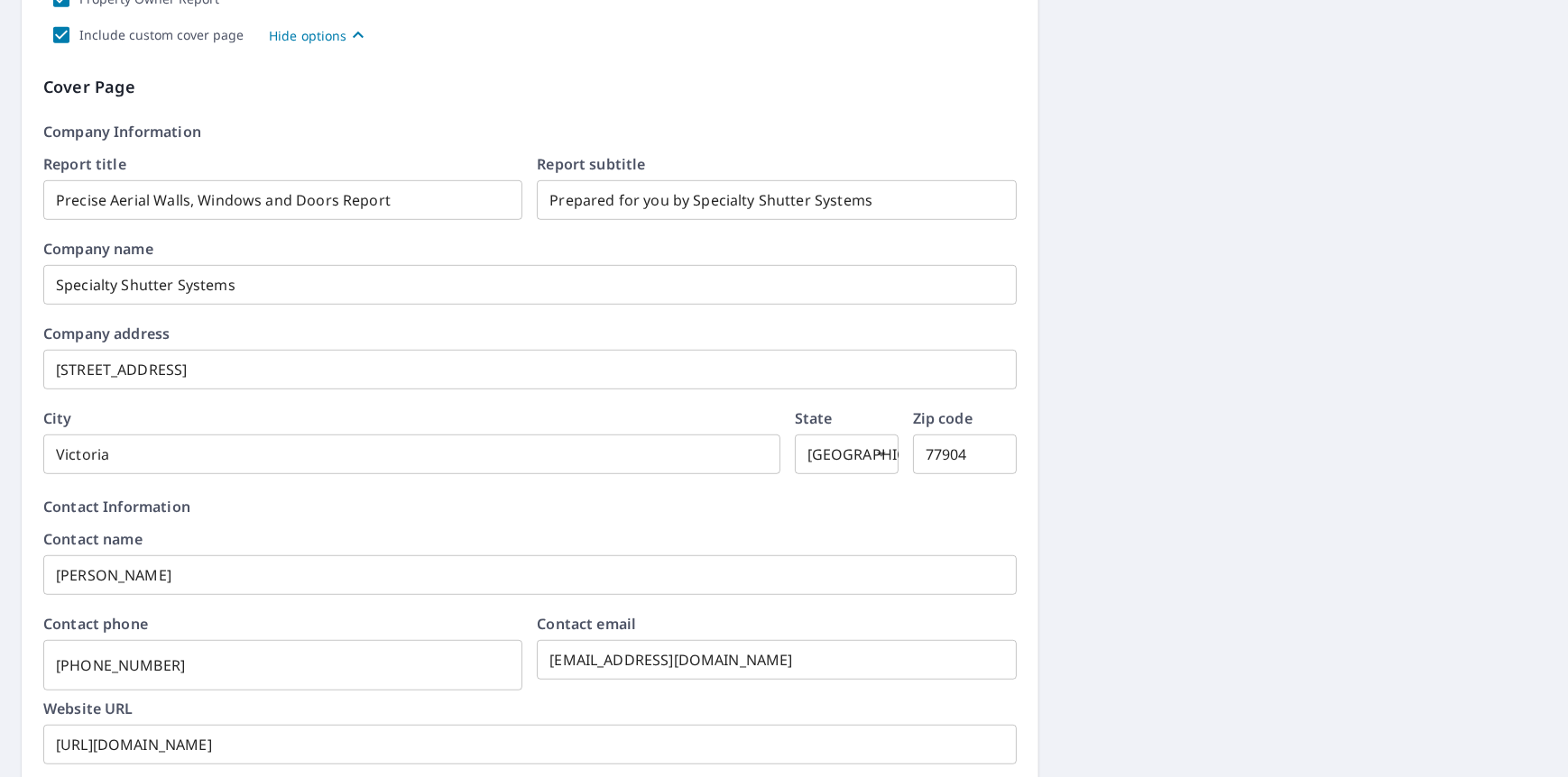
scroll to position [1359, 0]
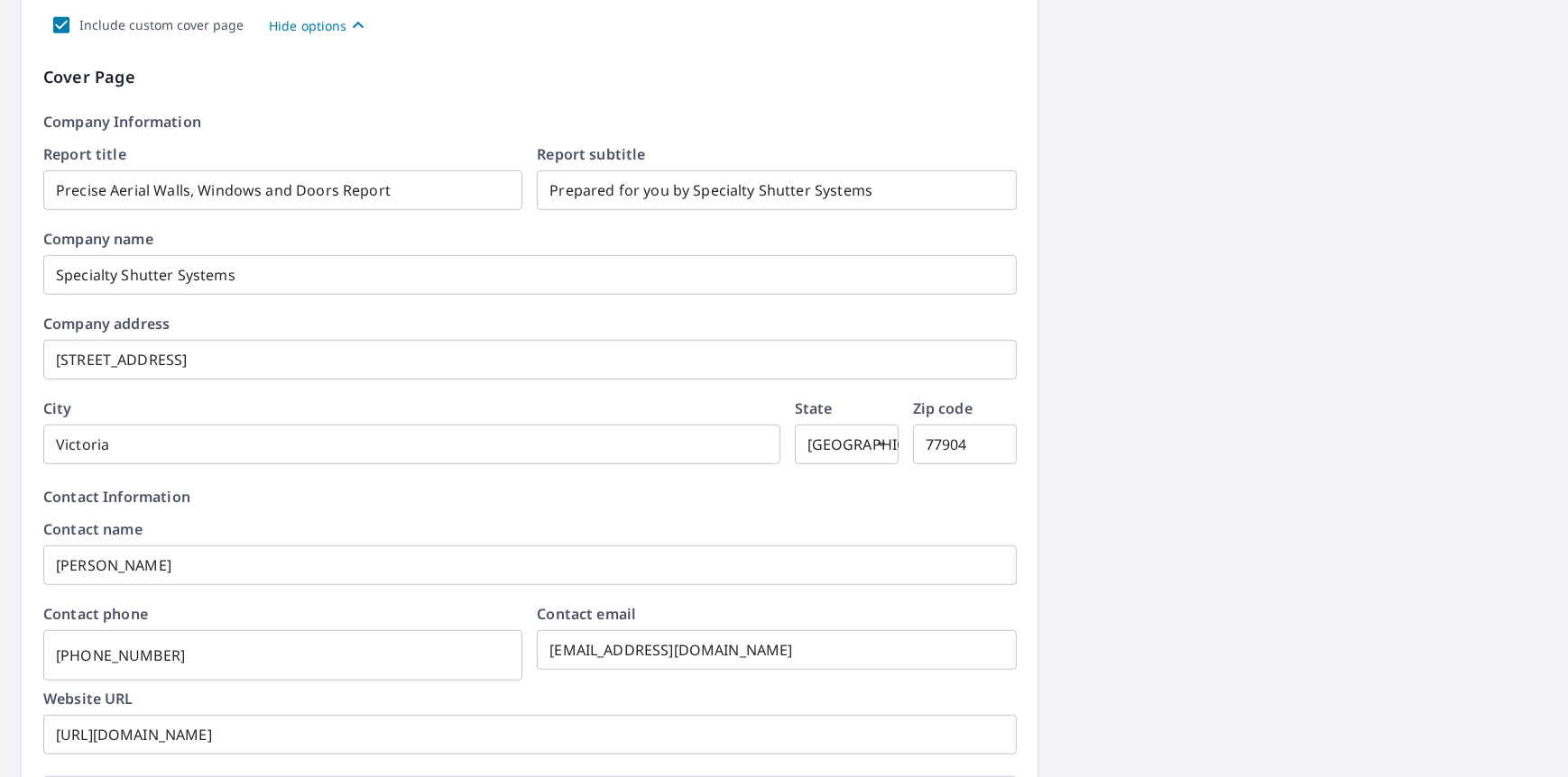
click at [258, 355] on input "[STREET_ADDRESS]" at bounding box center [530, 360] width 973 height 51
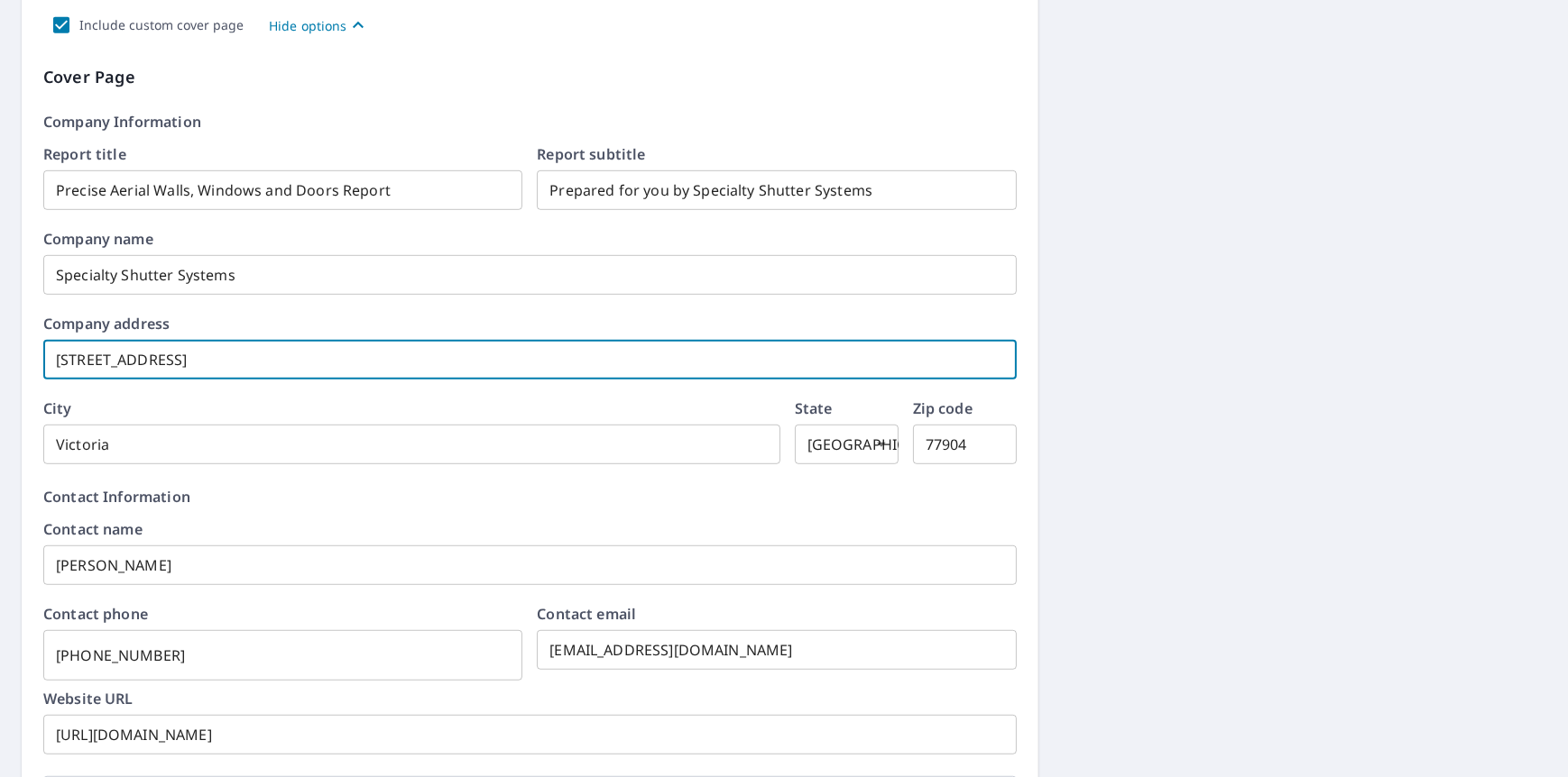
drag, startPoint x: 238, startPoint y: 356, endPoint x: 17, endPoint y: 353, distance: 221.0
click at [17, 353] on div "[STREET_ADDRESS][PERSON_NAME] Aerial Road A standard road map Aerial A detailed…" at bounding box center [784, 131] width 1568 height 2647
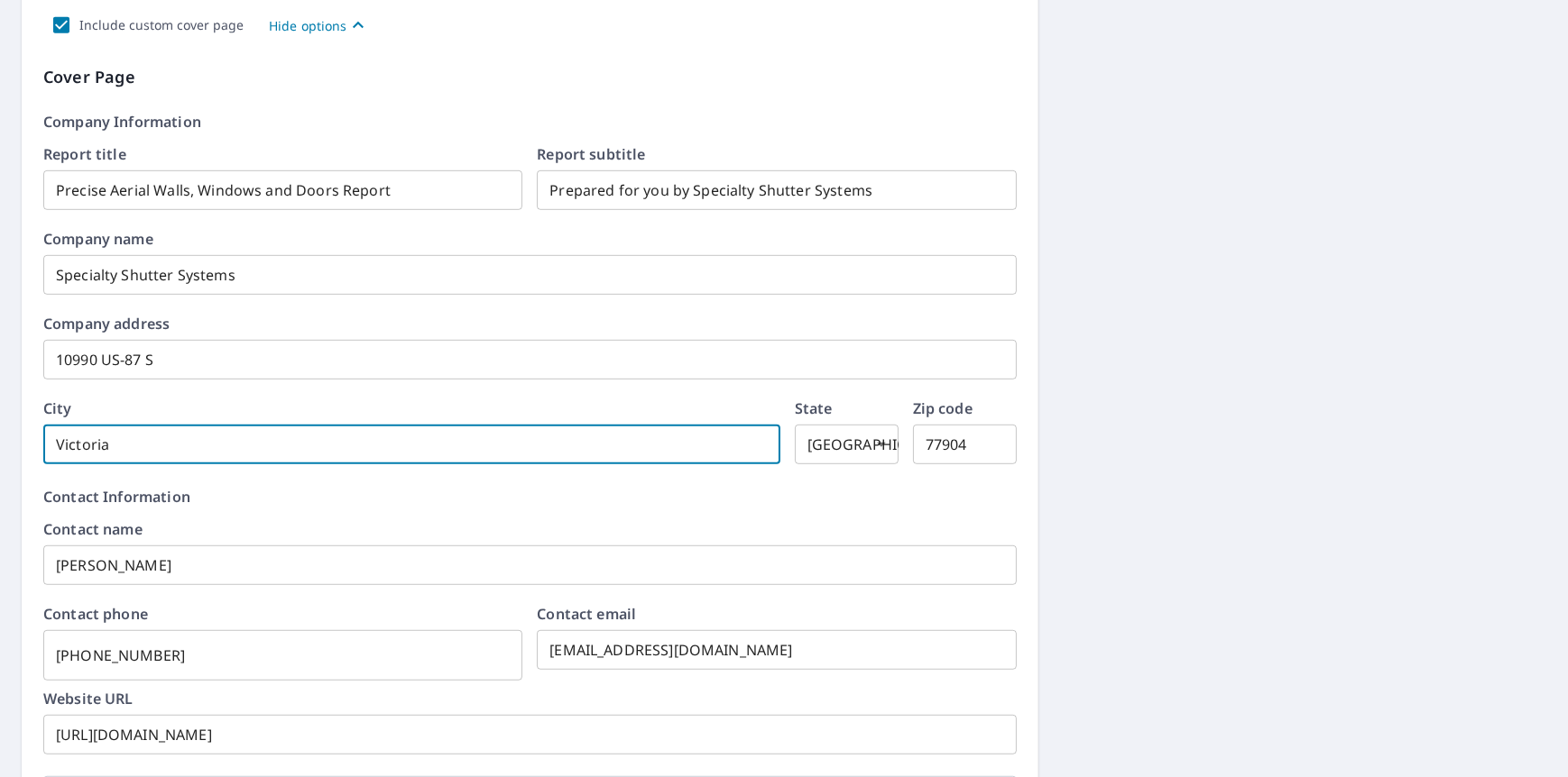
click at [985, 433] on input "77904" at bounding box center [965, 445] width 104 height 51
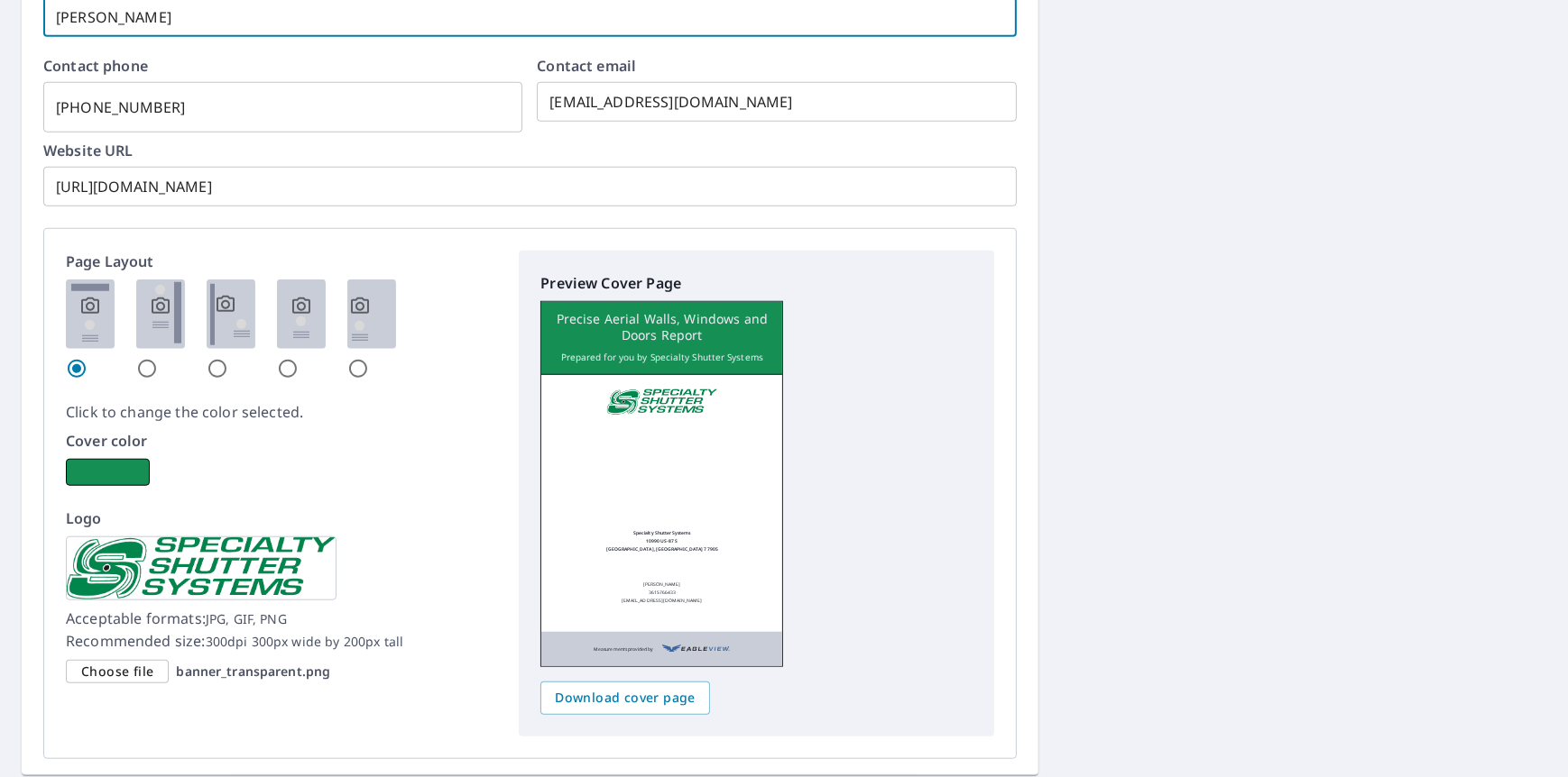
scroll to position [1901, 0]
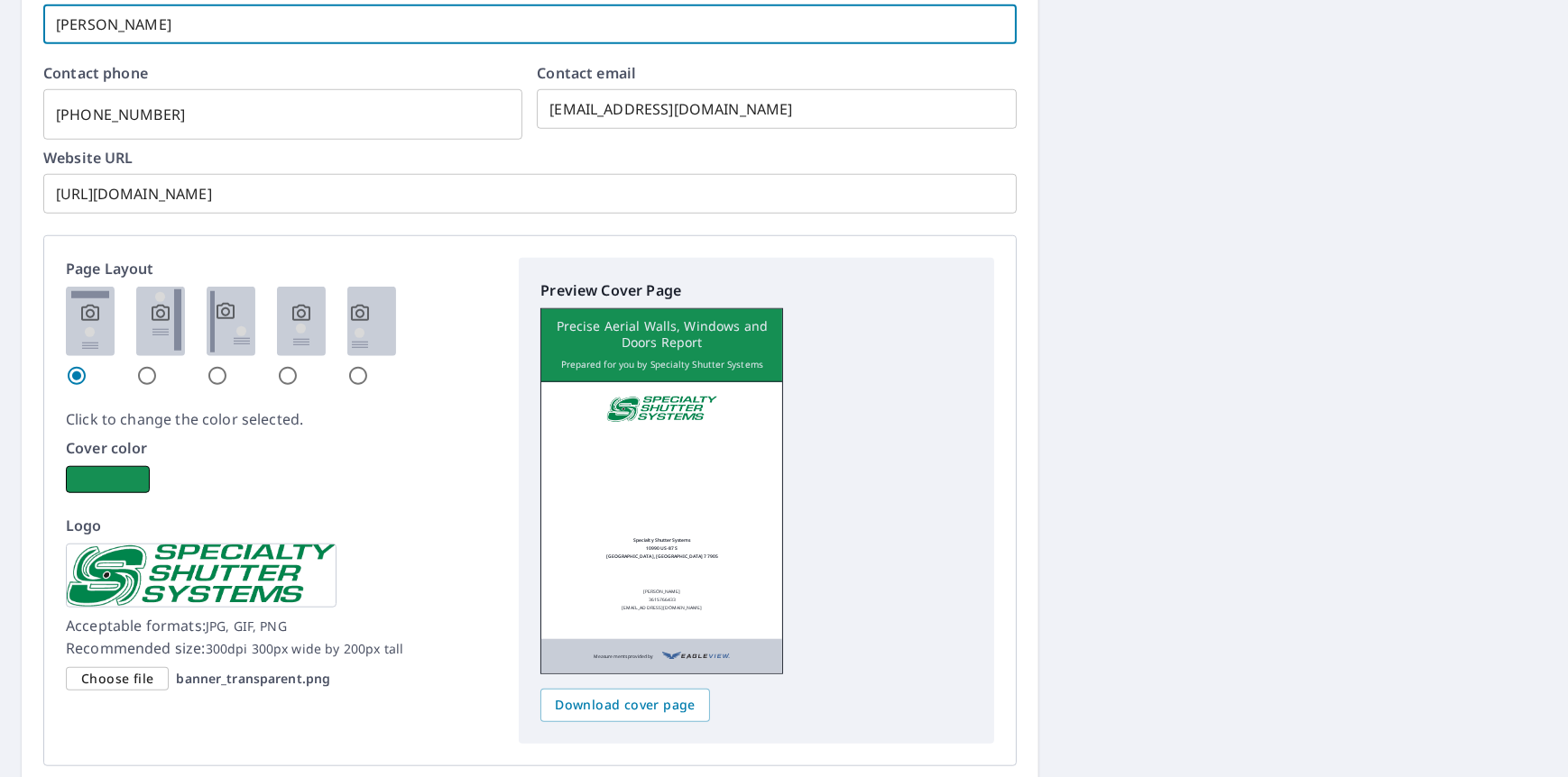
click at [352, 200] on input "[URL][DOMAIN_NAME]" at bounding box center [530, 194] width 973 height 51
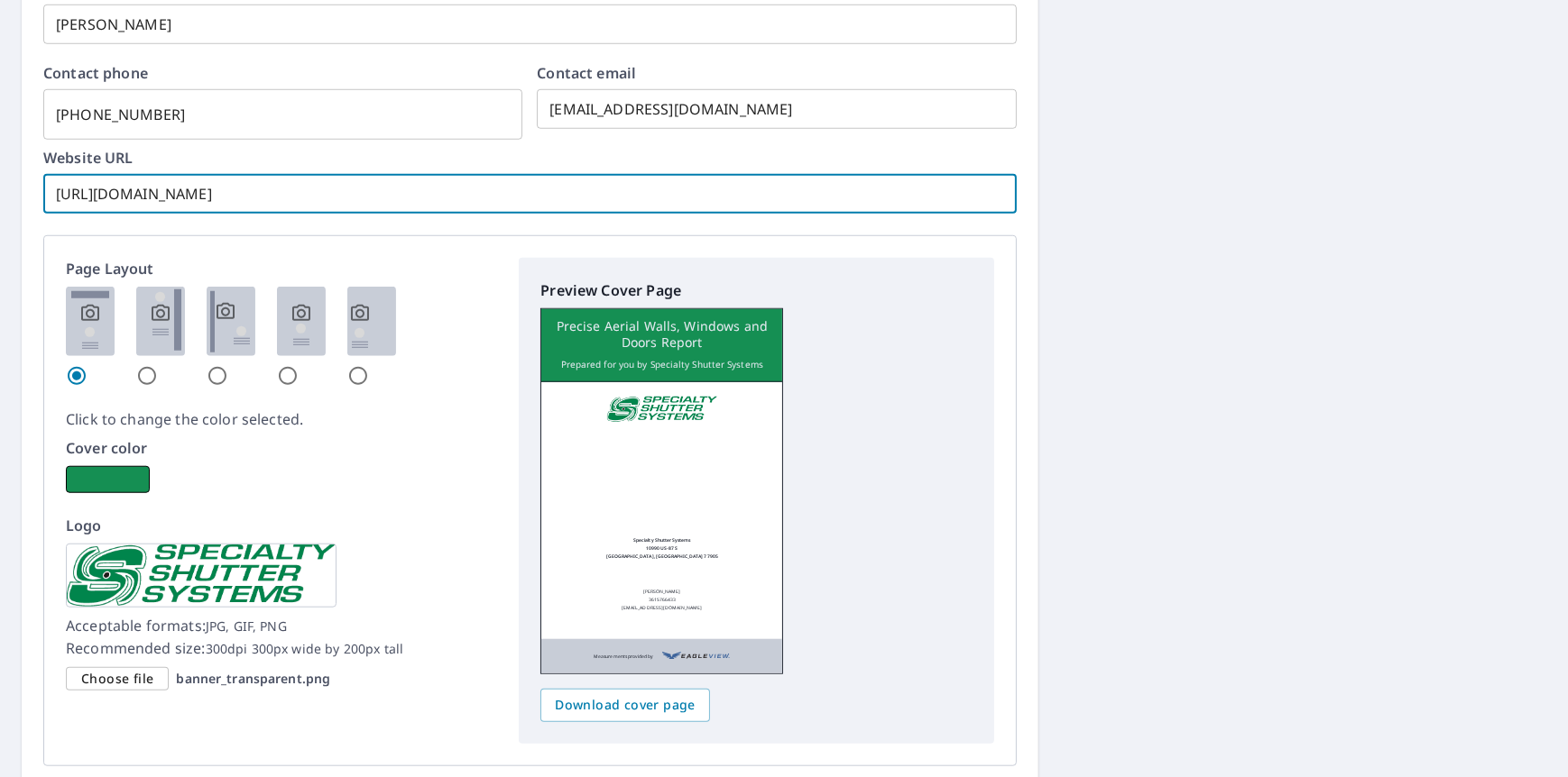
drag, startPoint x: 103, startPoint y: 190, endPoint x: 37, endPoint y: 191, distance: 66.0
drag, startPoint x: 981, startPoint y: 329, endPoint x: 961, endPoint y: 327, distance: 20.1
click at [981, 329] on div "Preview Cover Page Precise Aerial Walls, Windows and Doors Report Prepared for …" at bounding box center [755, 501] width 474 height 486
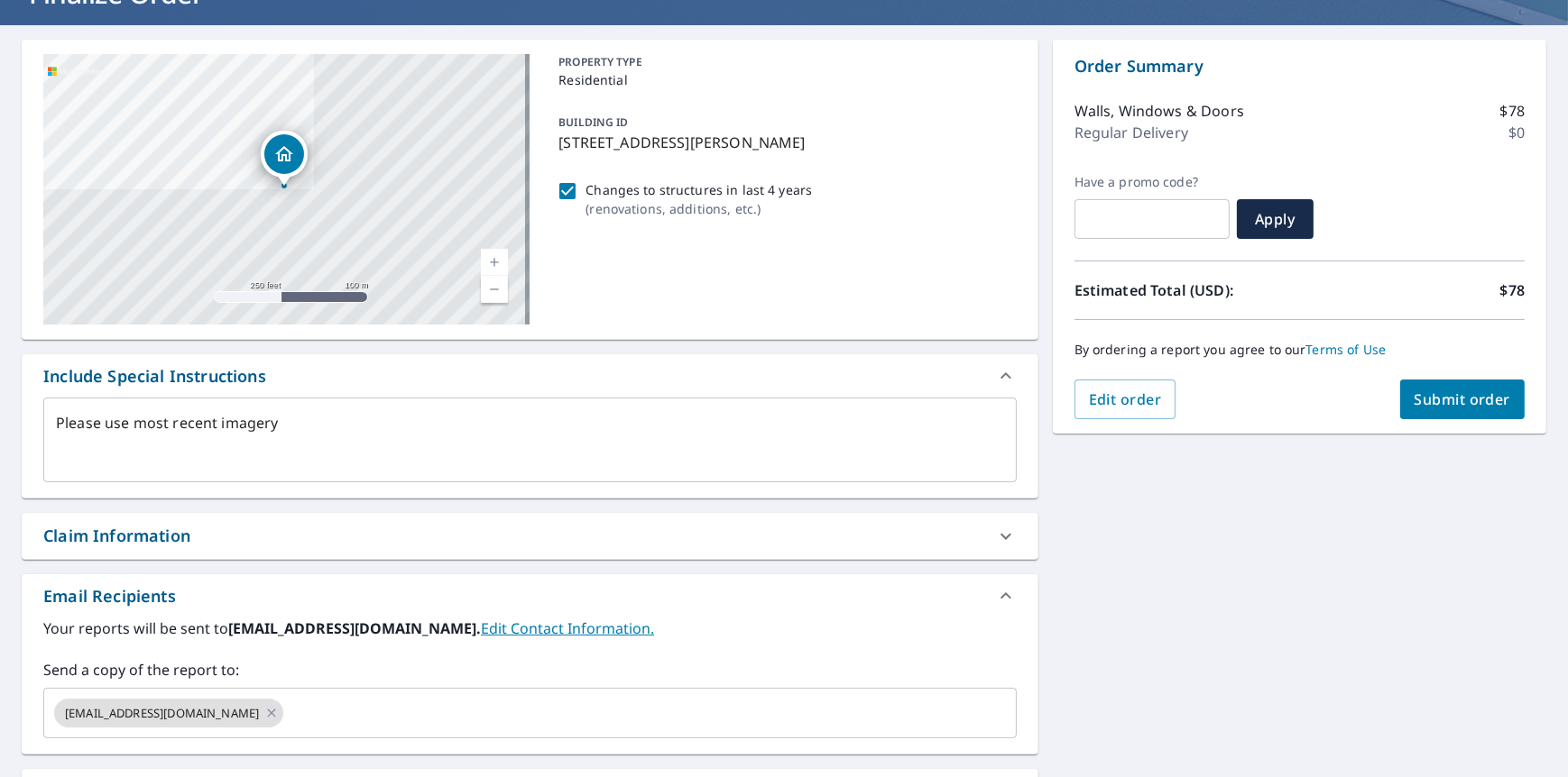
scroll to position [8, 0]
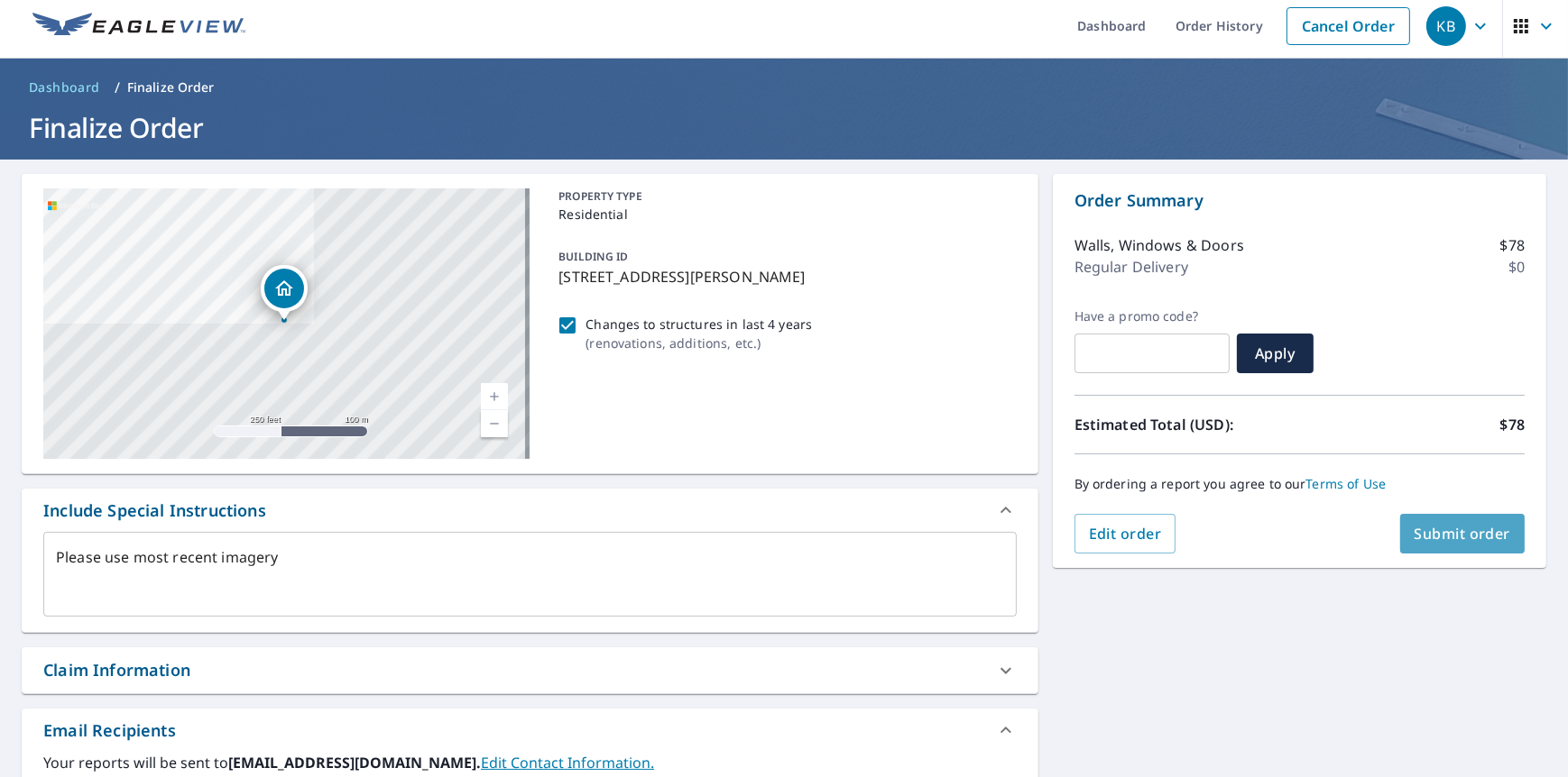
click at [1451, 534] on span "Submit order" at bounding box center [1462, 533] width 96 height 20
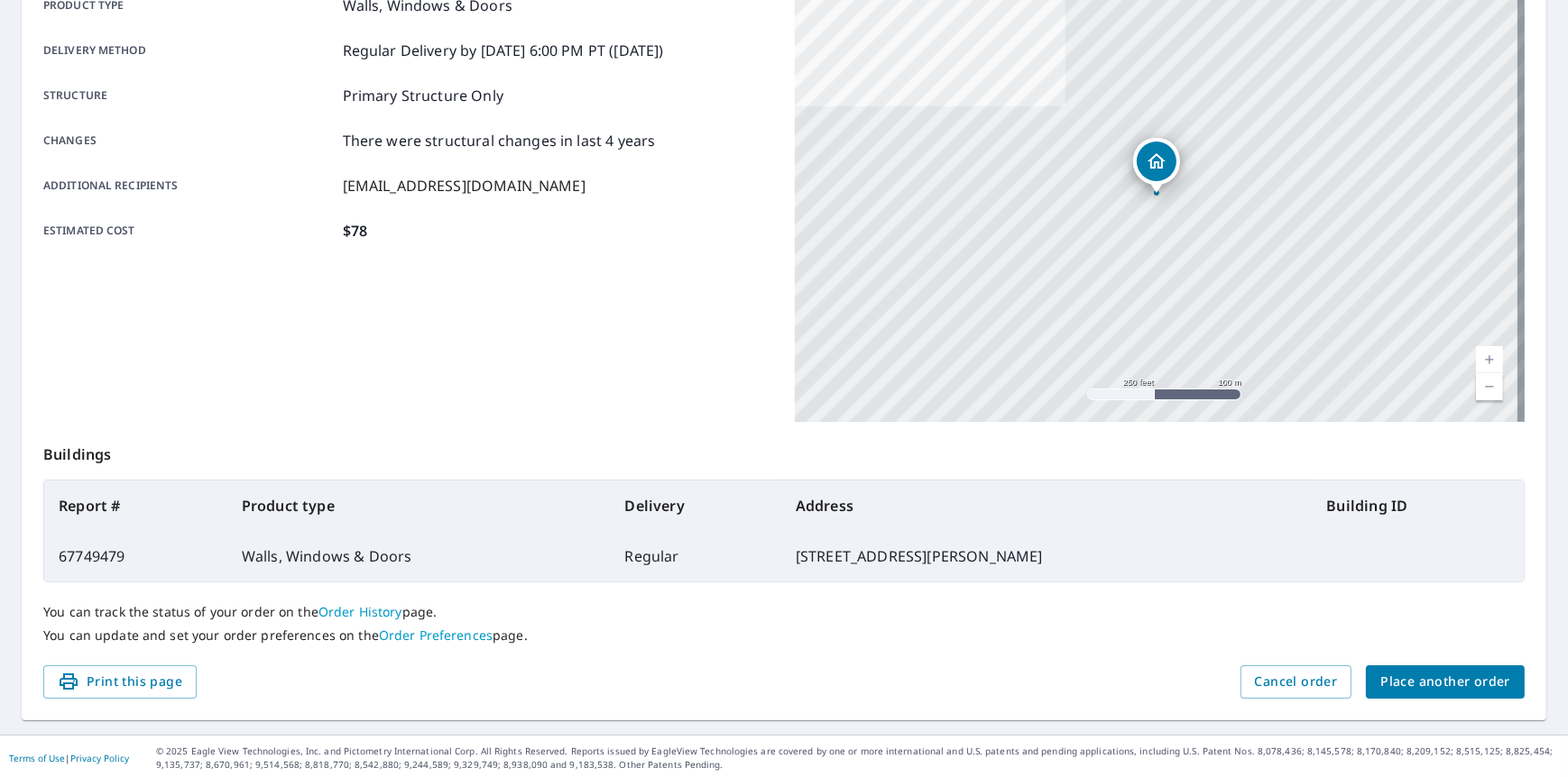
scroll to position [283, 0]
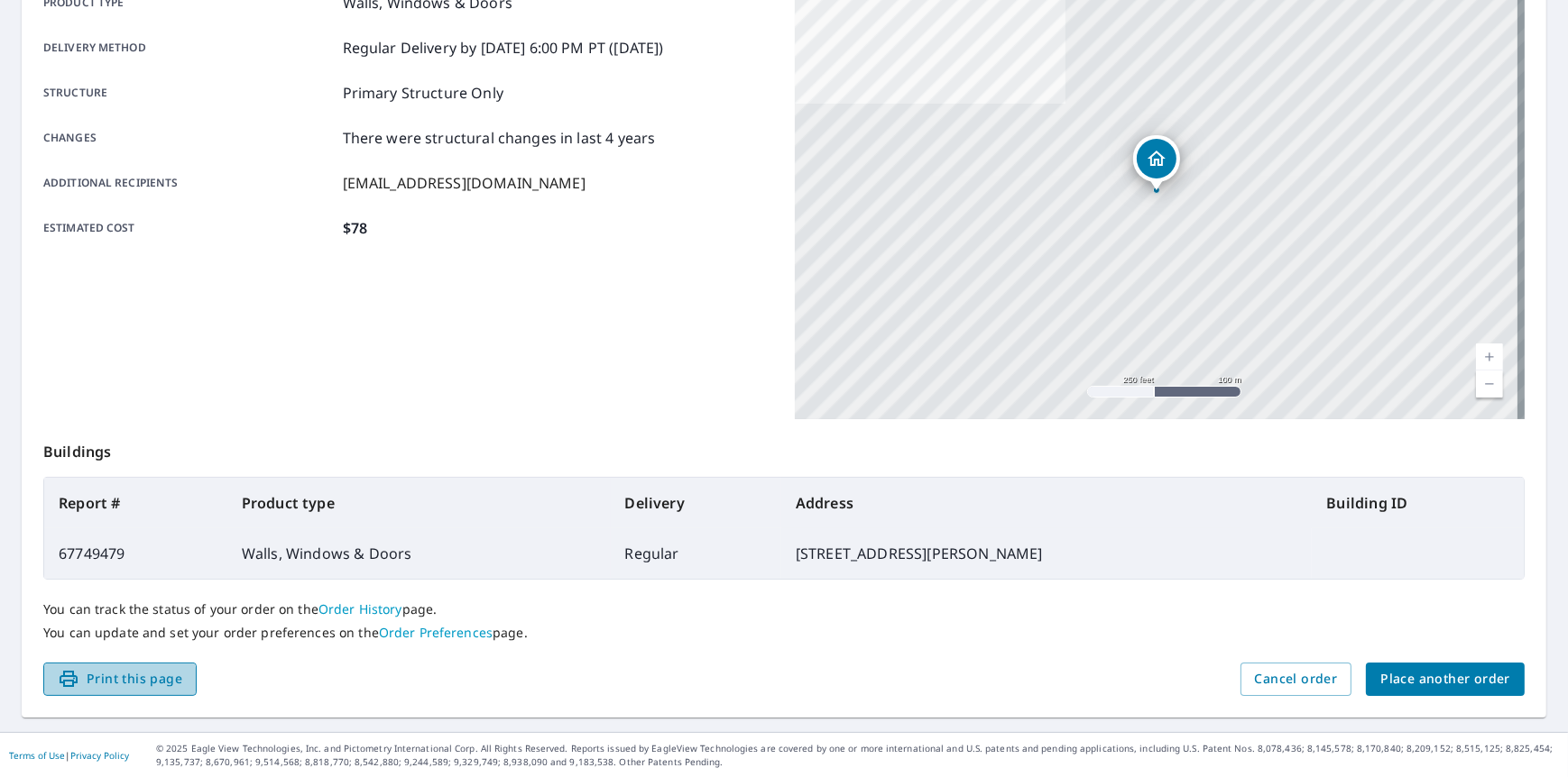
click at [108, 680] on span "Print this page" at bounding box center [120, 679] width 124 height 23
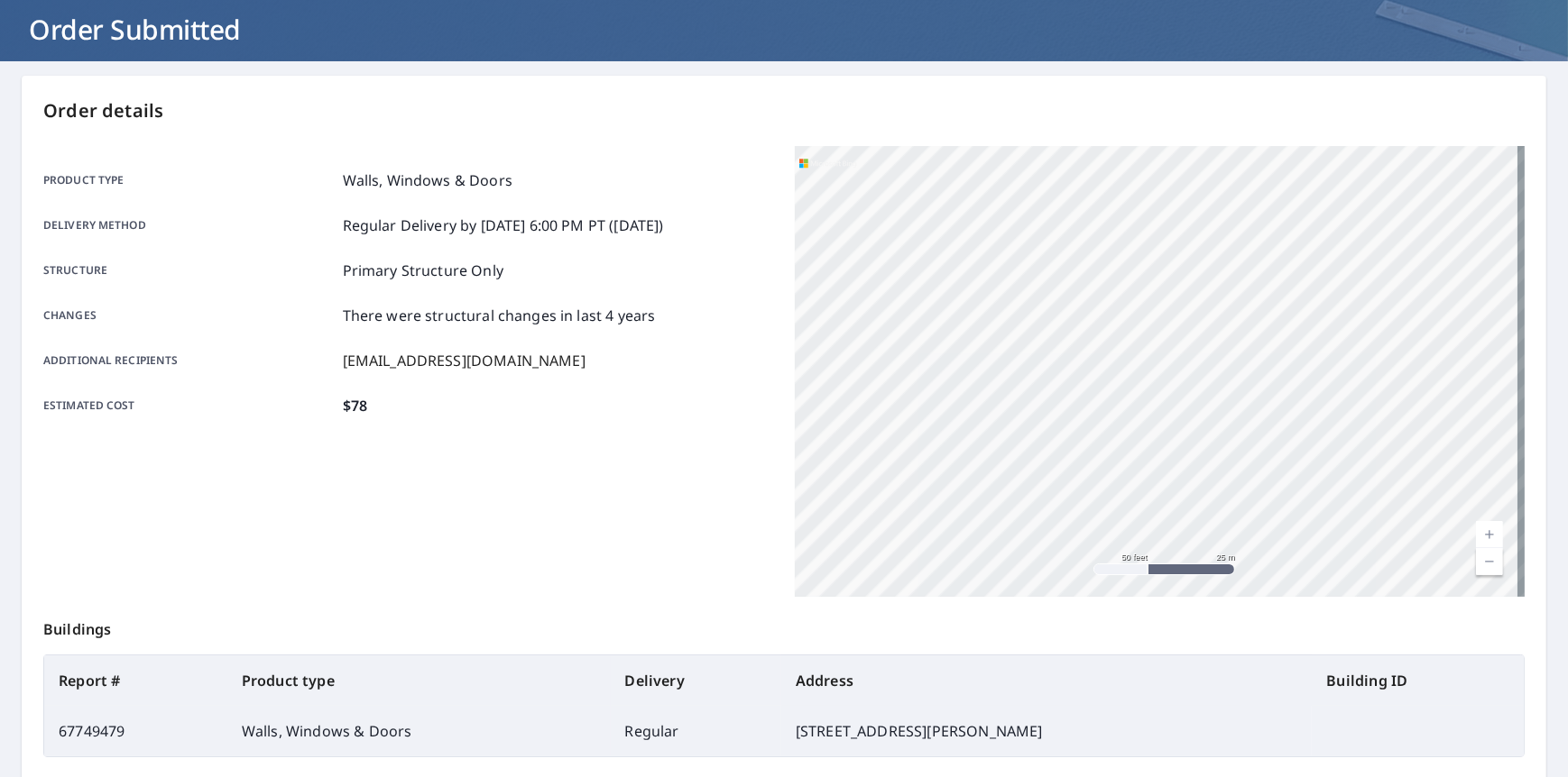
scroll to position [0, 0]
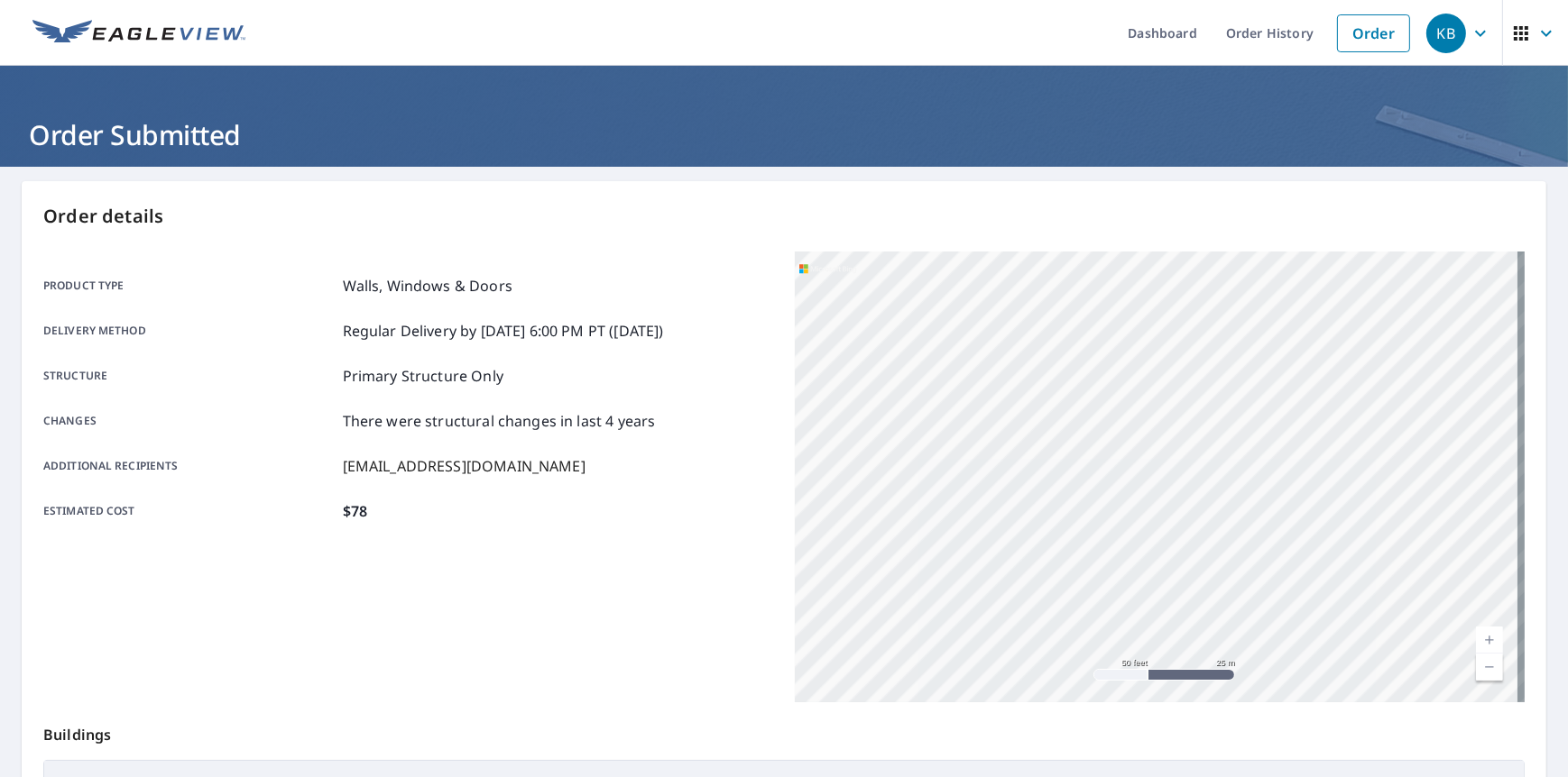
click at [106, 31] on img at bounding box center [139, 33] width 213 height 27
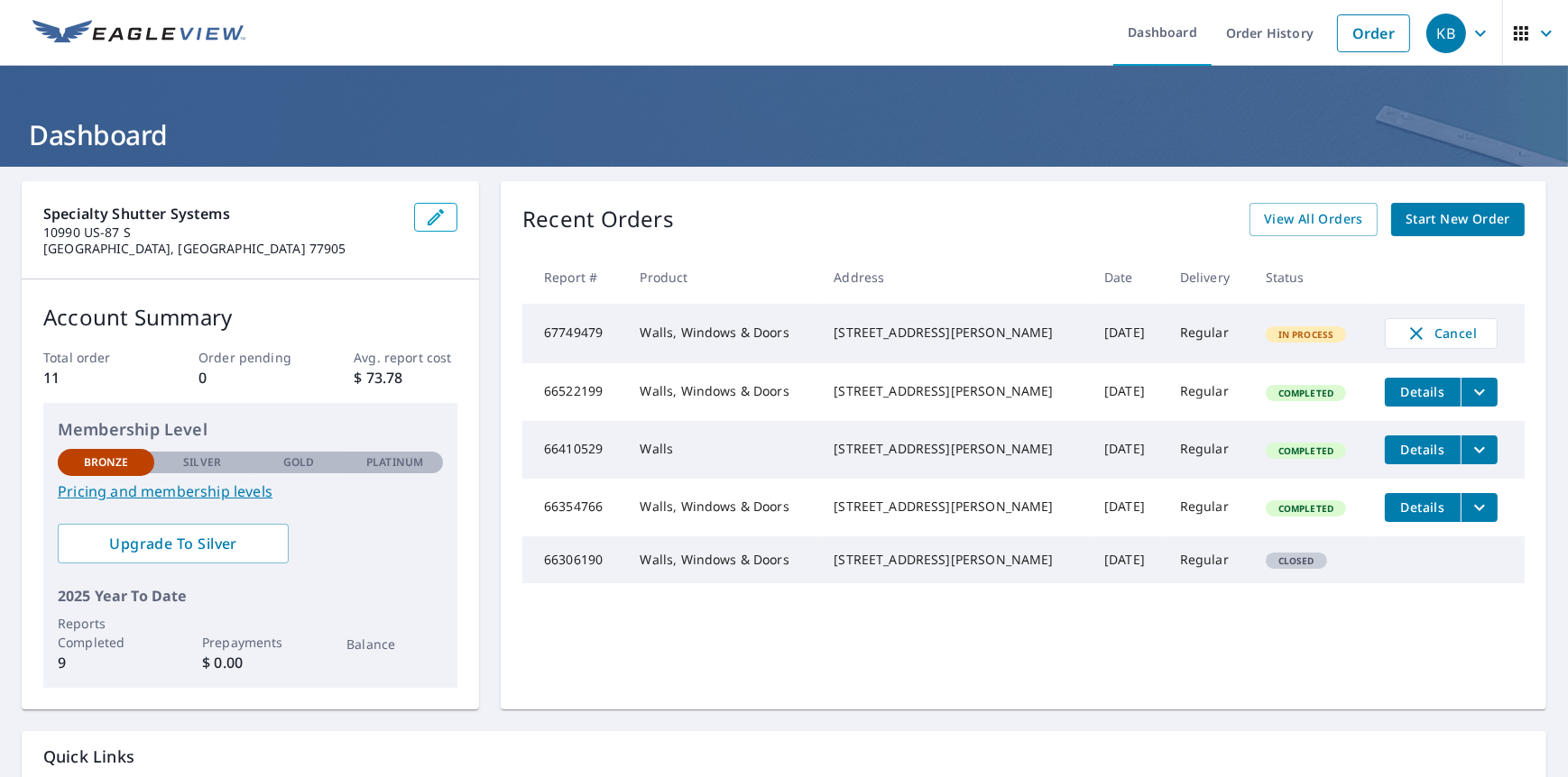
click at [103, 129] on h1 "Dashboard" at bounding box center [784, 134] width 1525 height 37
click at [1426, 28] on div "KB" at bounding box center [1446, 33] width 40 height 40
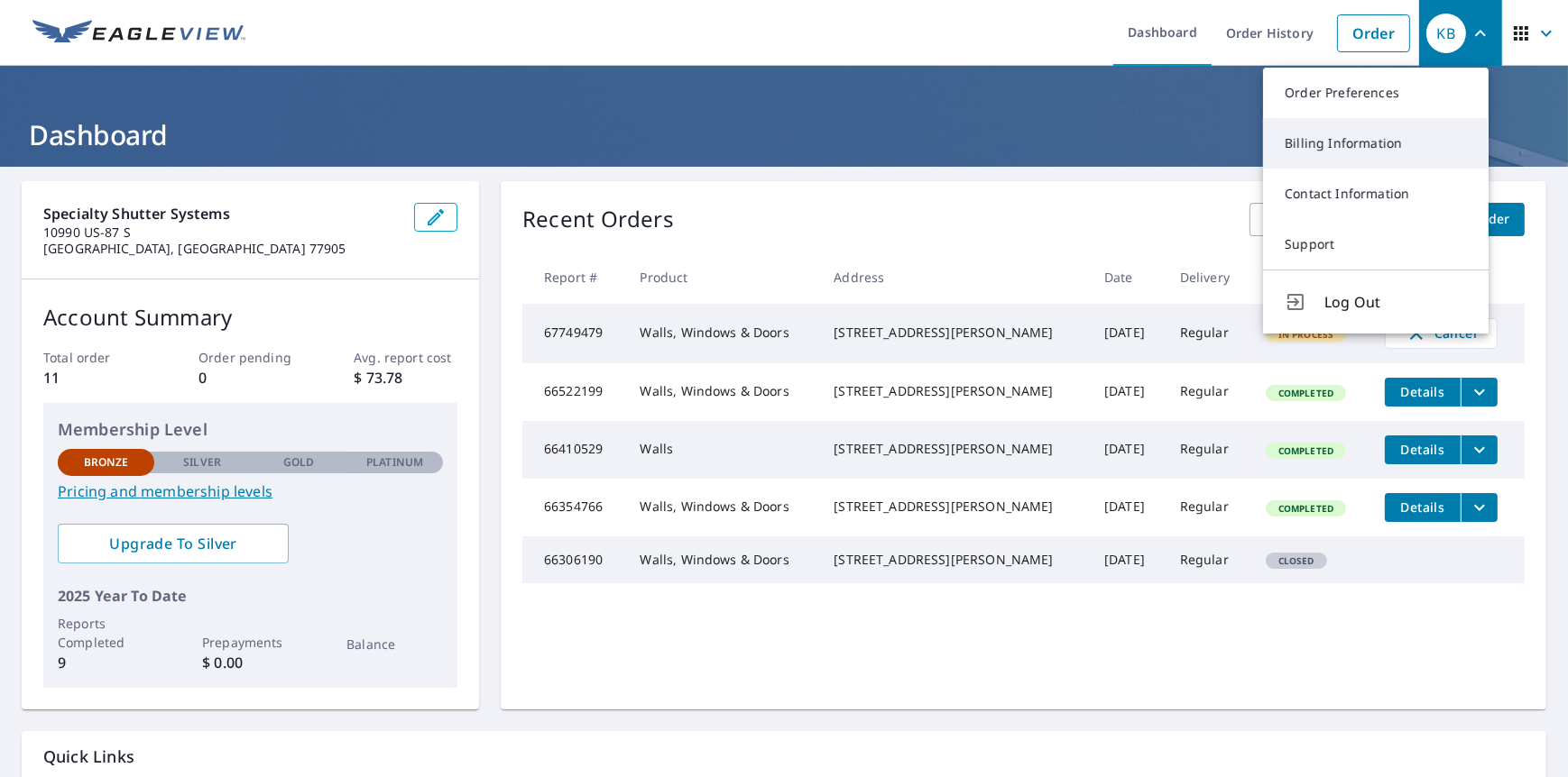
click at [1364, 137] on link "Billing Information" at bounding box center [1375, 143] width 225 height 51
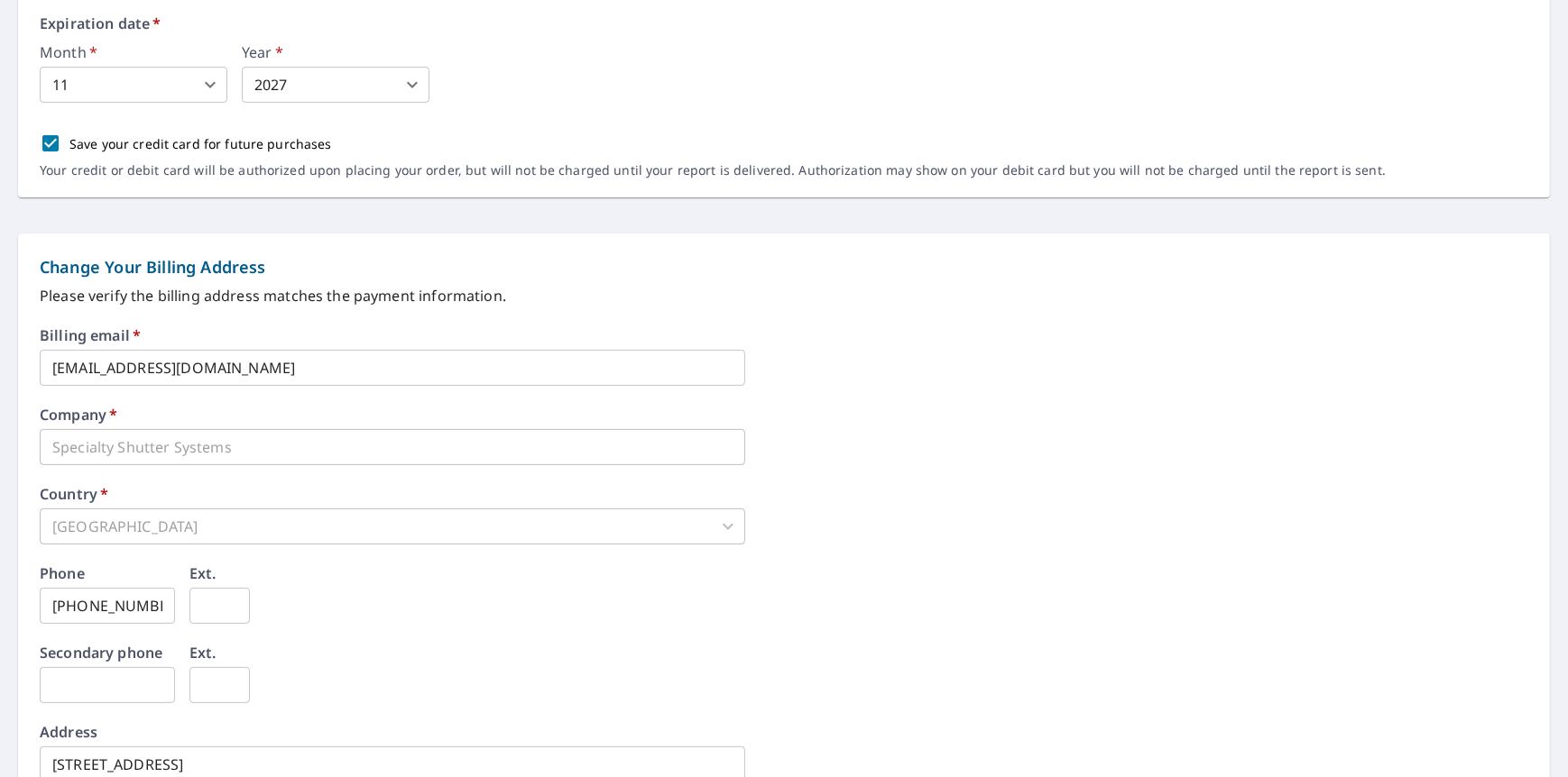
scroll to position [541, 0]
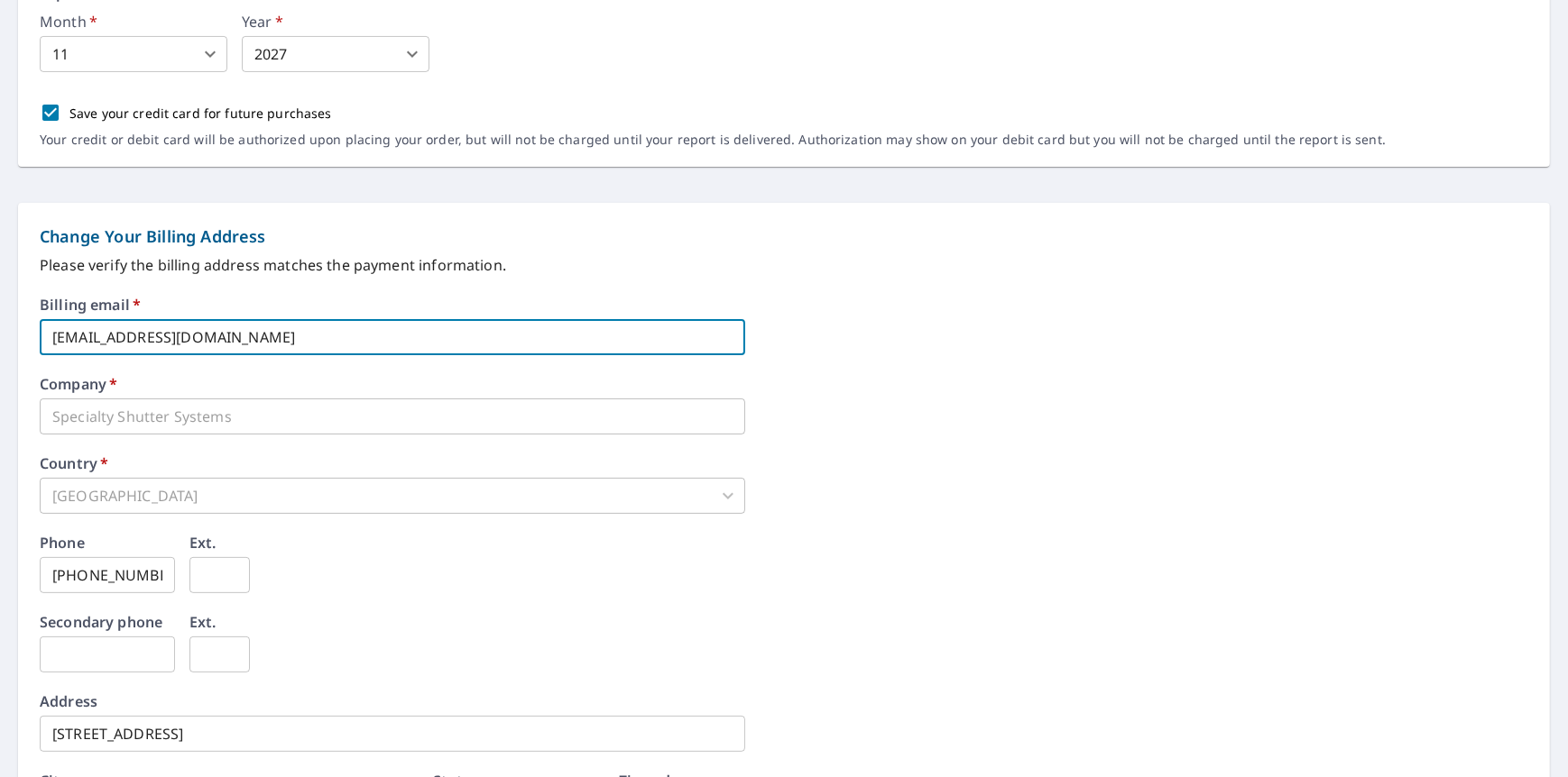
drag, startPoint x: 315, startPoint y: 335, endPoint x: 10, endPoint y: 331, distance: 305.0
click at [10, 331] on form "**********" at bounding box center [784, 294] width 1568 height 1264
click at [1304, 313] on div "Billing email   * ​" at bounding box center [783, 326] width 1488 height 57
click at [451, 327] on input "text" at bounding box center [392, 337] width 706 height 36
click at [880, 396] on div "Company   * Specialty Shutter Systems ​" at bounding box center [783, 405] width 1488 height 57
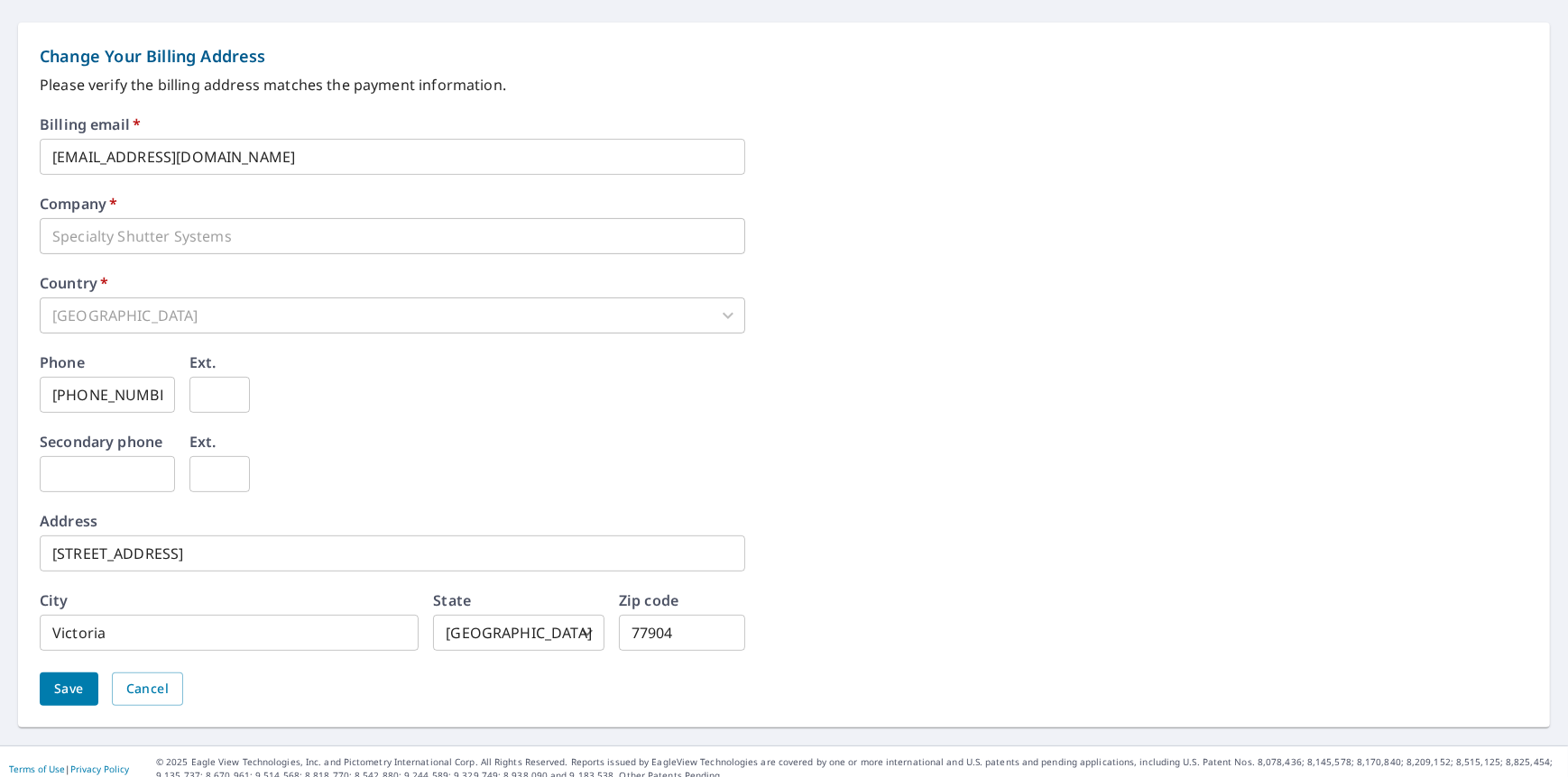
scroll to position [735, 0]
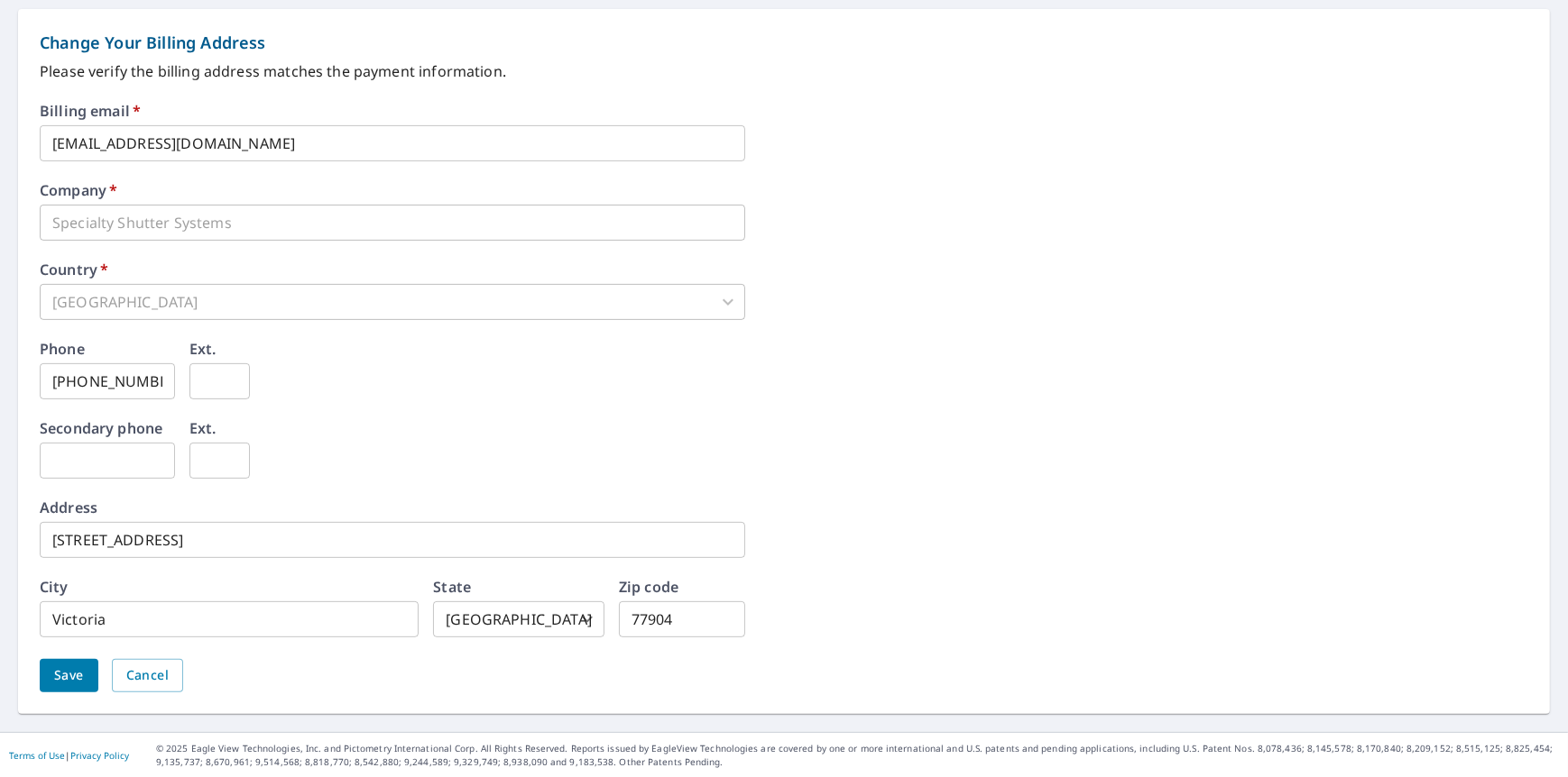
click at [701, 623] on input "77904" at bounding box center [682, 619] width 126 height 36
click at [265, 546] on input "[STREET_ADDRESS]" at bounding box center [392, 540] width 706 height 36
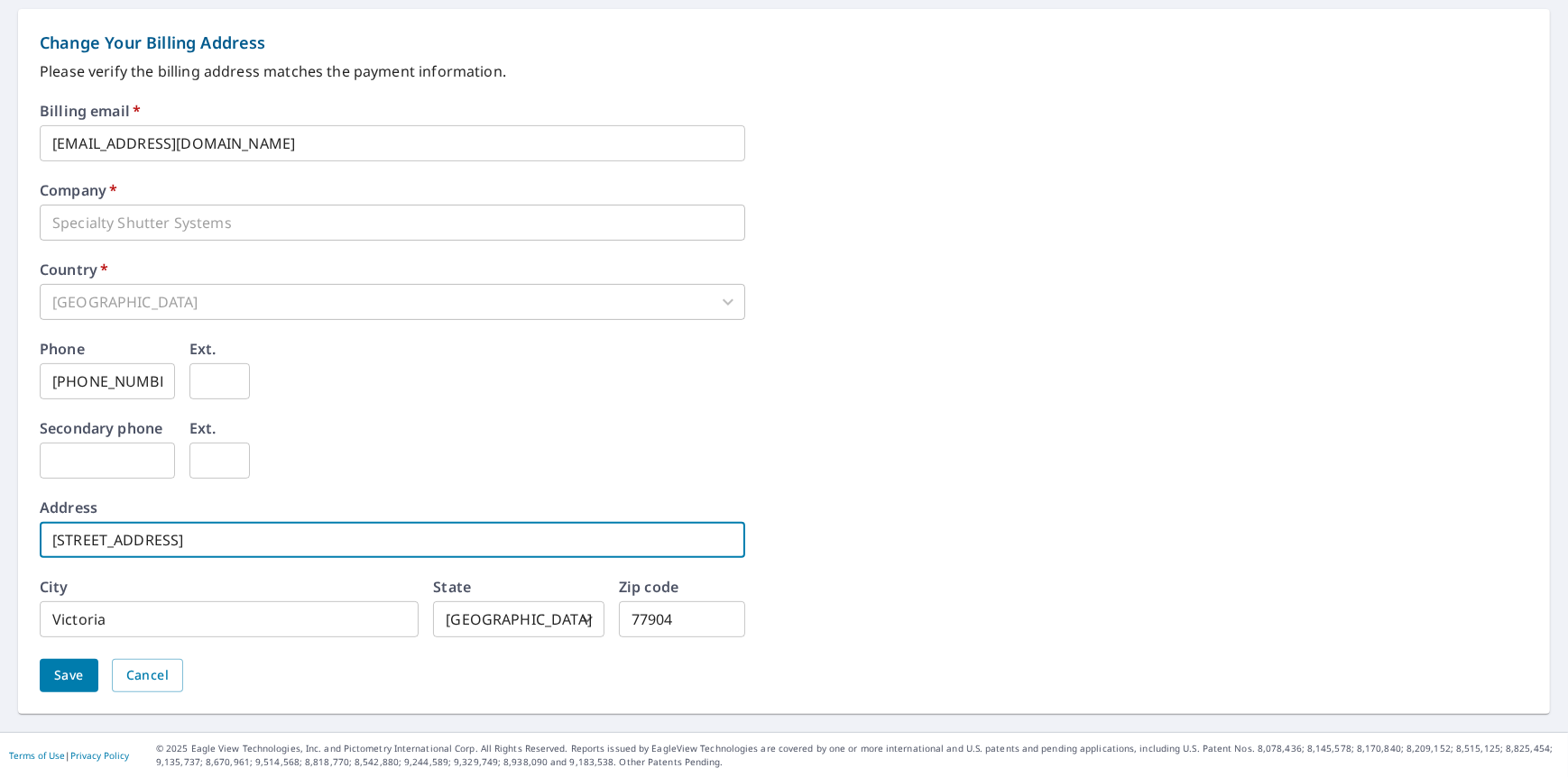
click at [684, 619] on input "77904" at bounding box center [682, 619] width 126 height 36
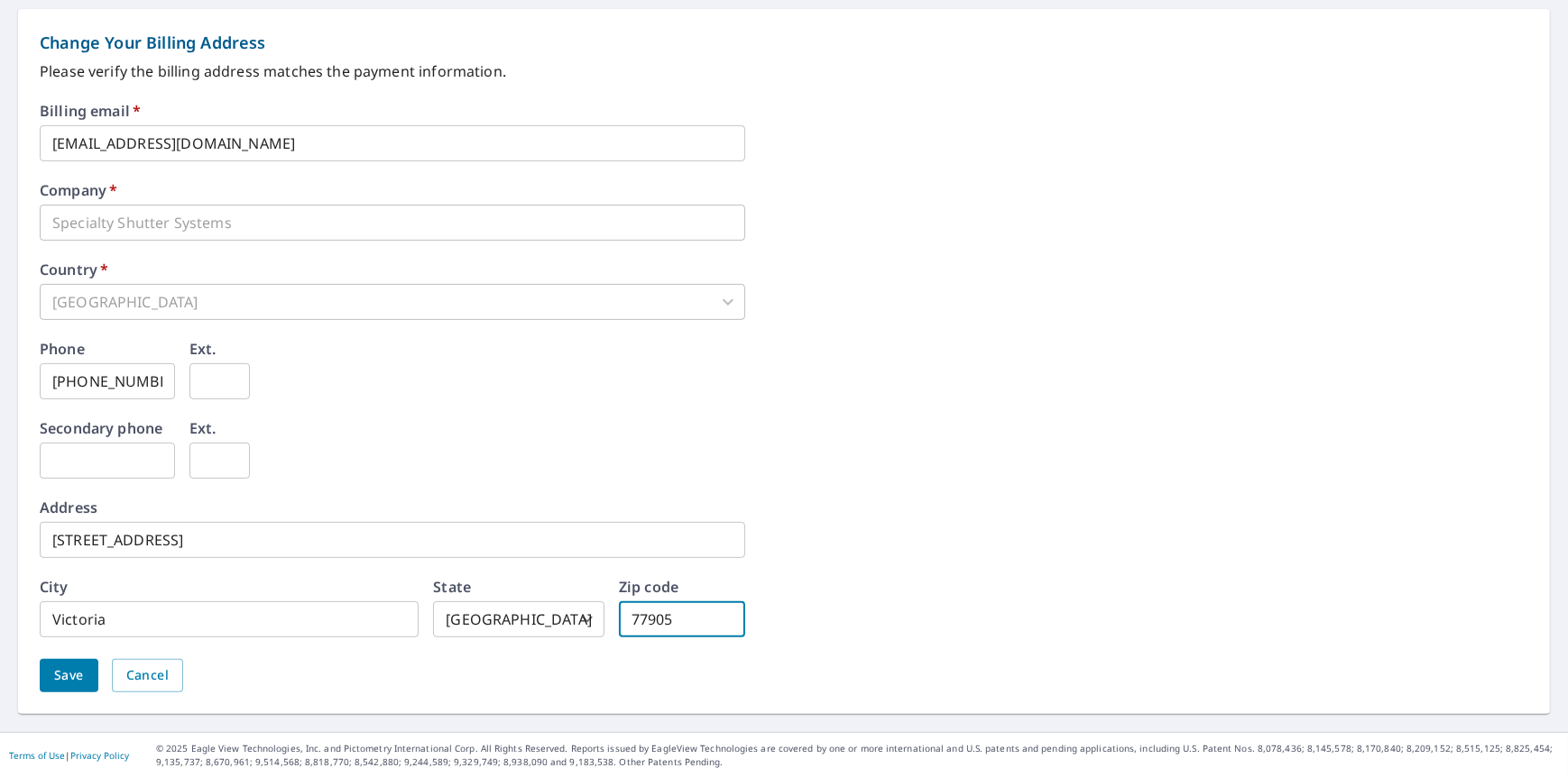
click at [939, 537] on div "Address [STREET_ADDRESS] ​" at bounding box center [783, 528] width 1488 height 57
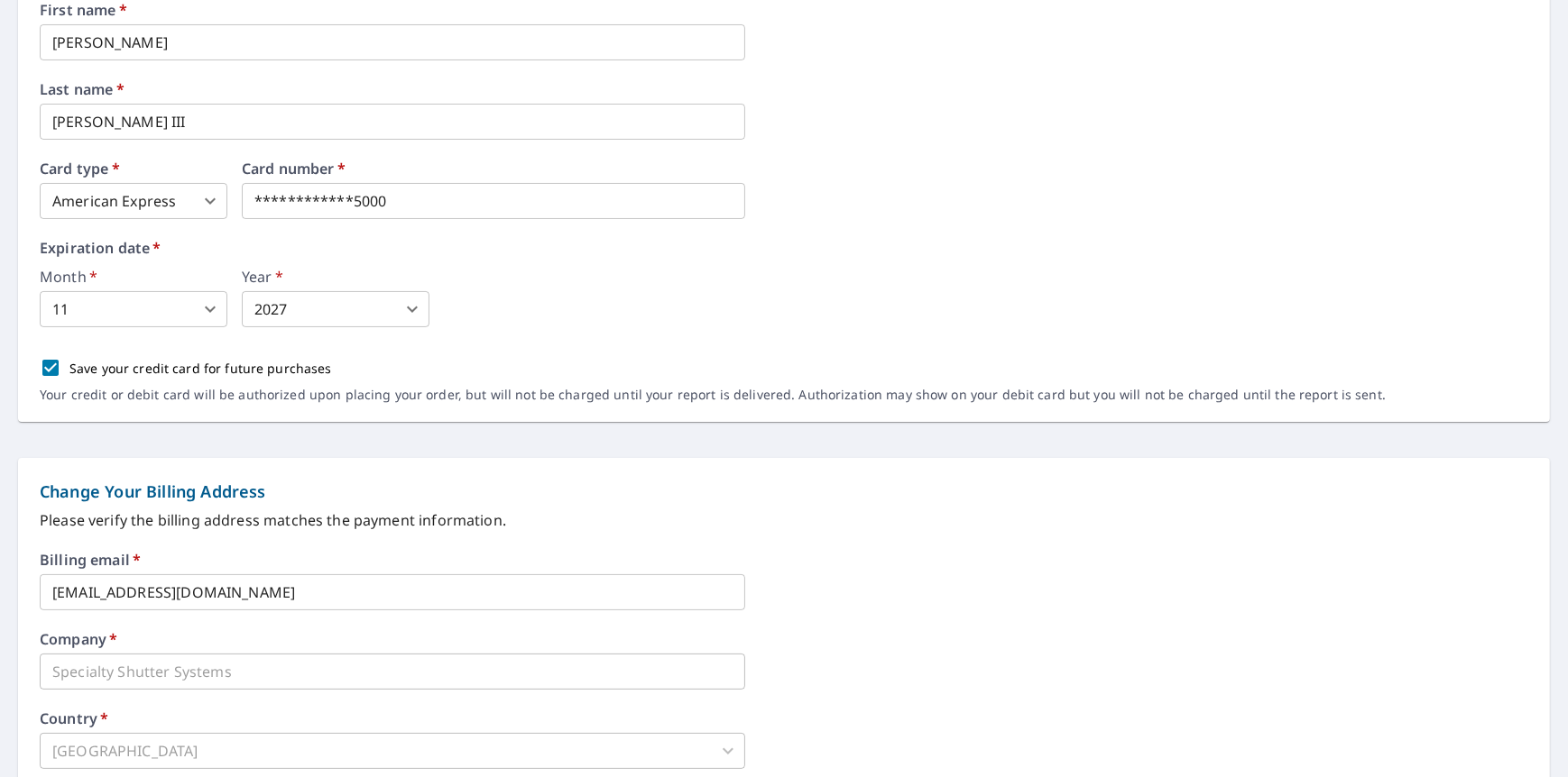
scroll to position [284, 0]
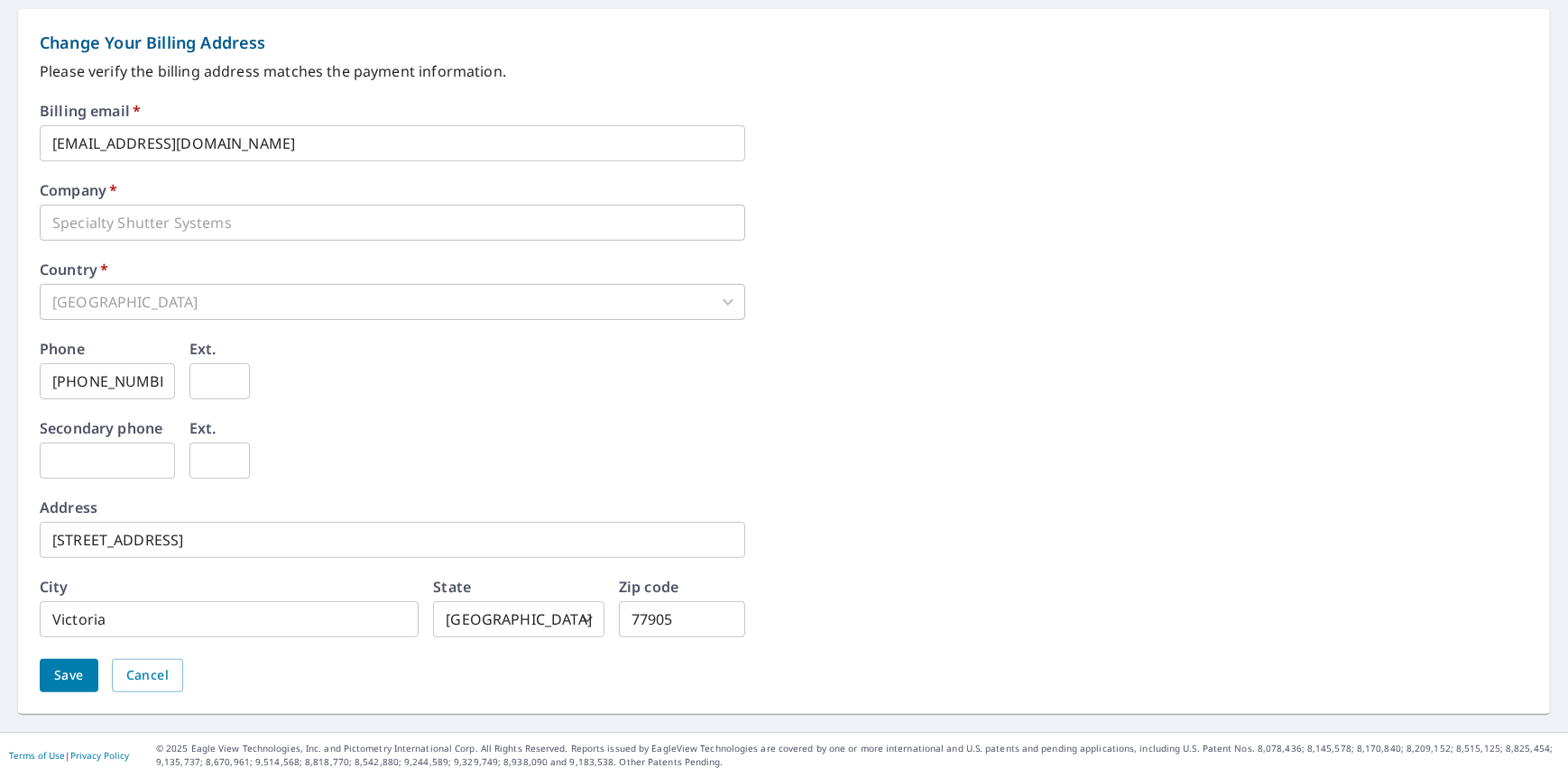
click at [69, 687] on button "Save" at bounding box center [69, 675] width 58 height 33
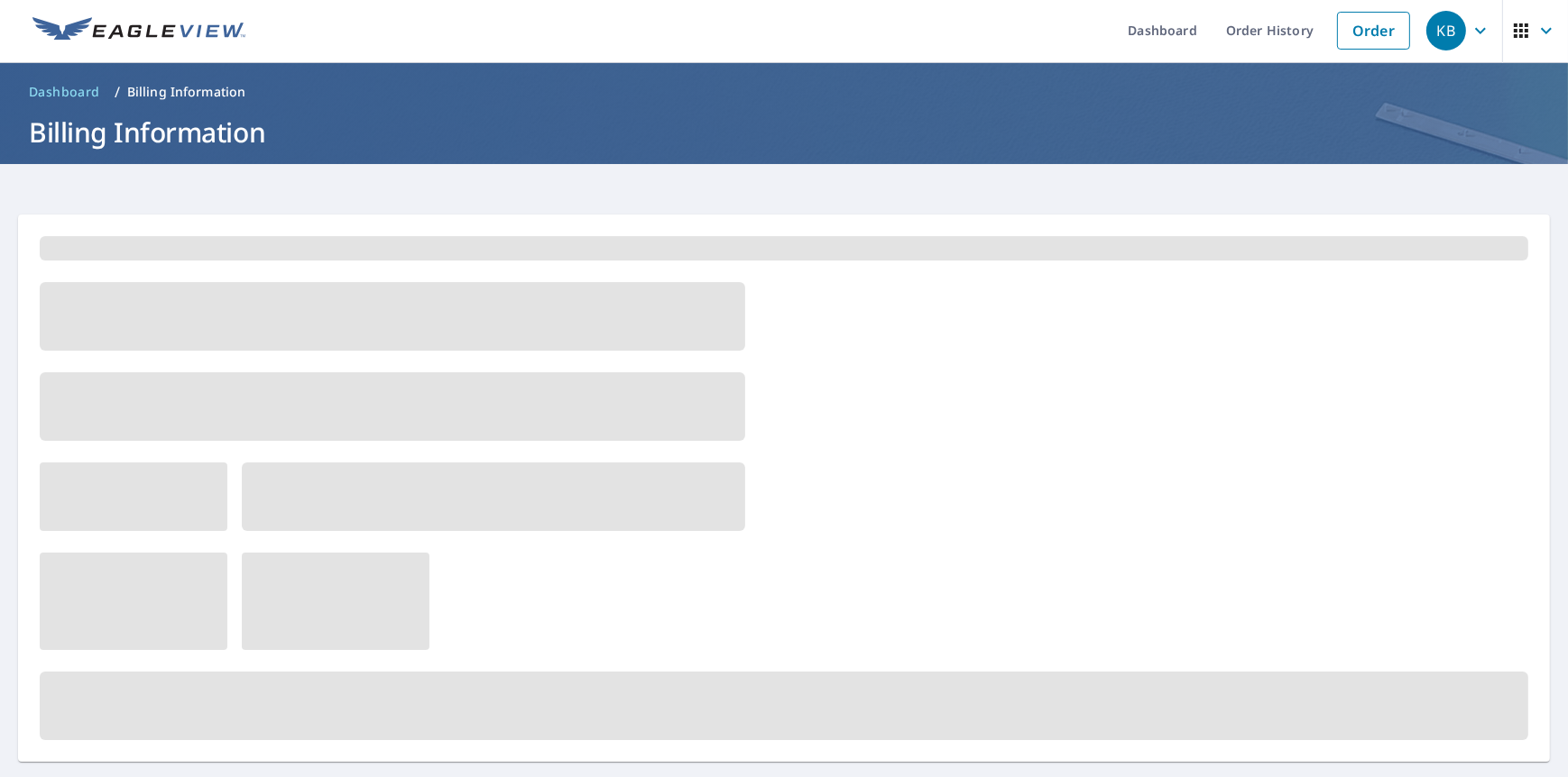
scroll to position [0, 0]
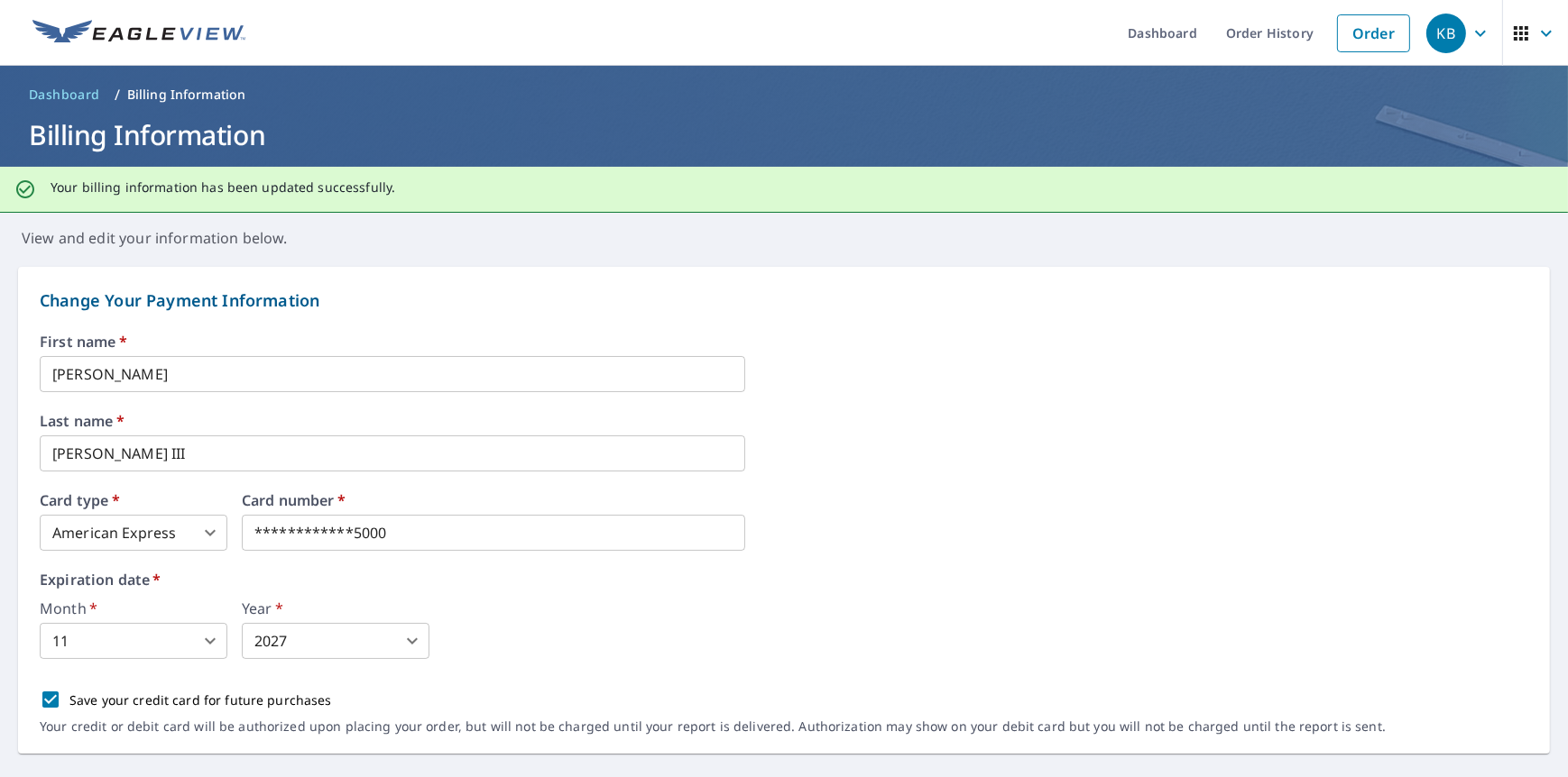
click at [1469, 36] on icon "button" at bounding box center [1479, 33] width 22 height 22
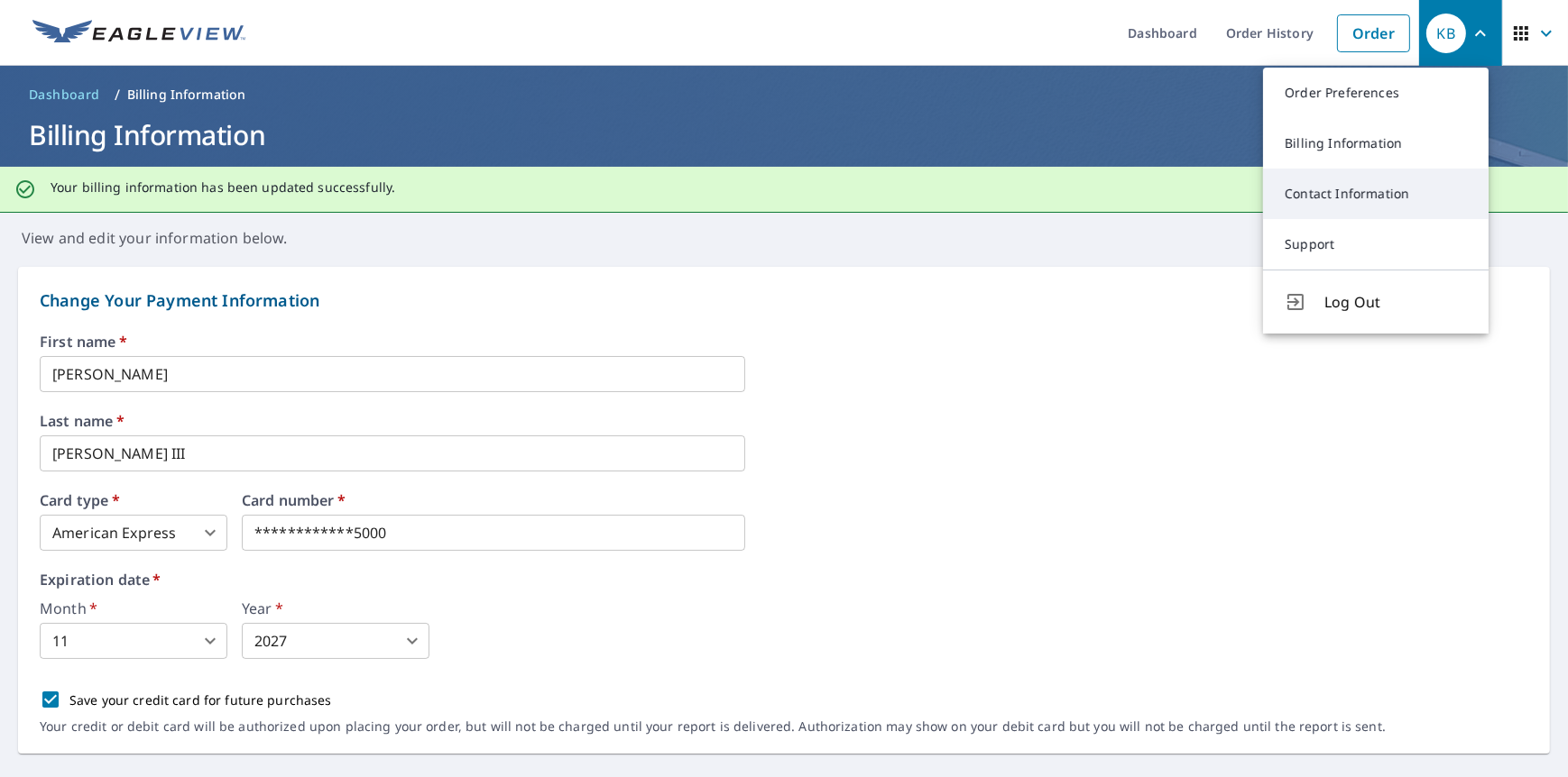
click at [1333, 183] on link "Contact Information" at bounding box center [1375, 194] width 225 height 51
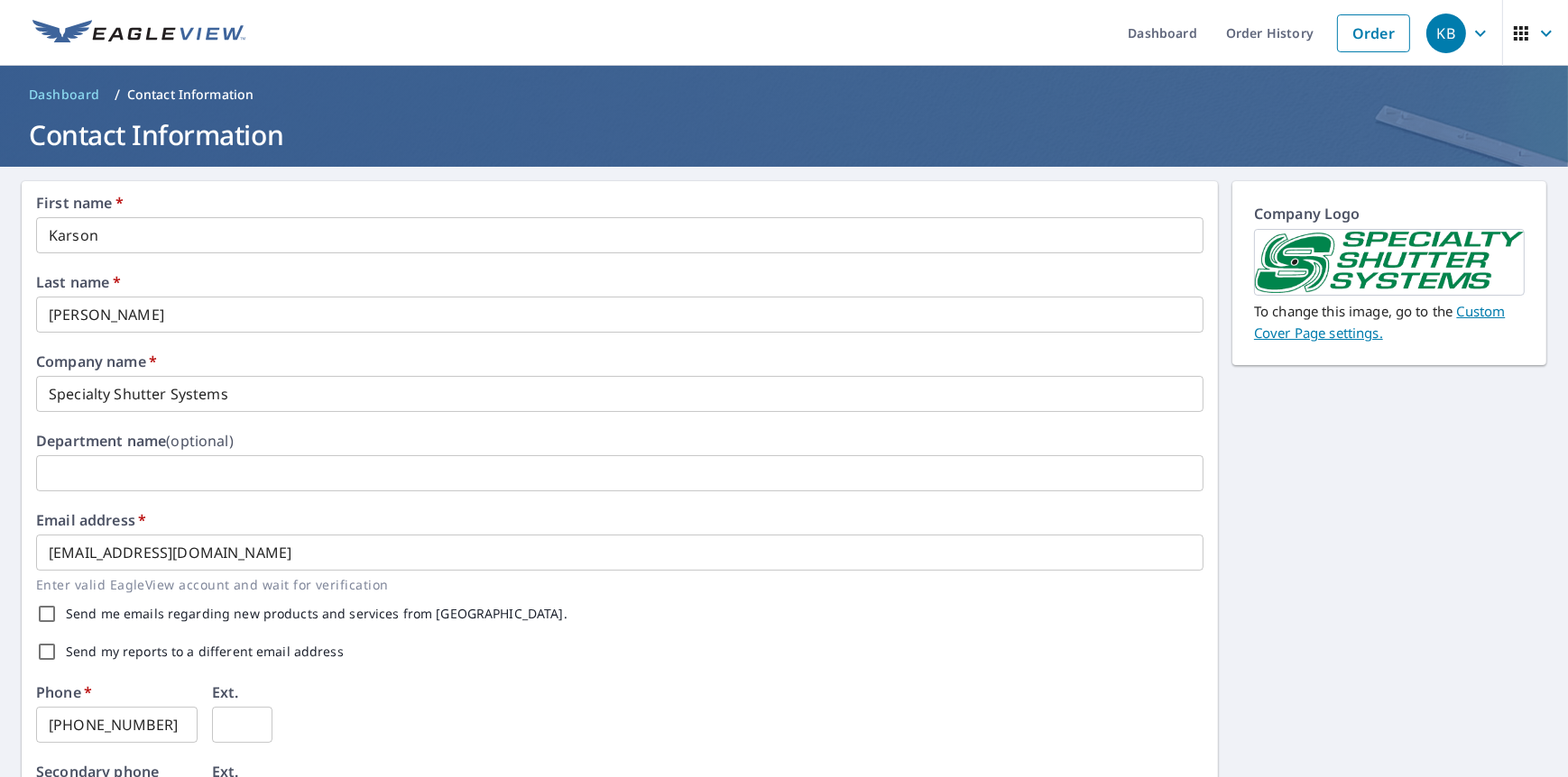
click at [1535, 32] on icon "button" at bounding box center [1545, 33] width 22 height 22
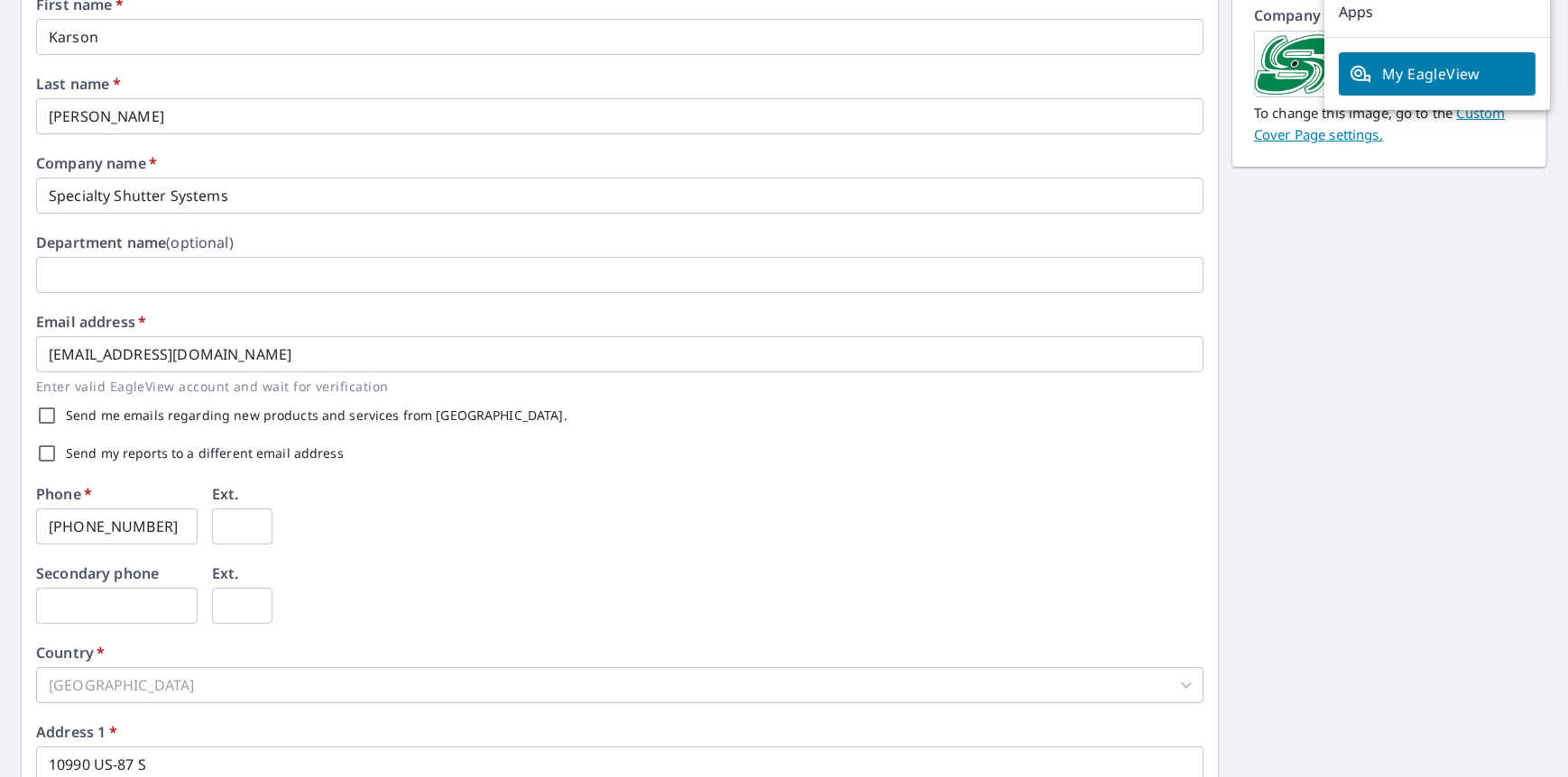
scroll to position [180, 0]
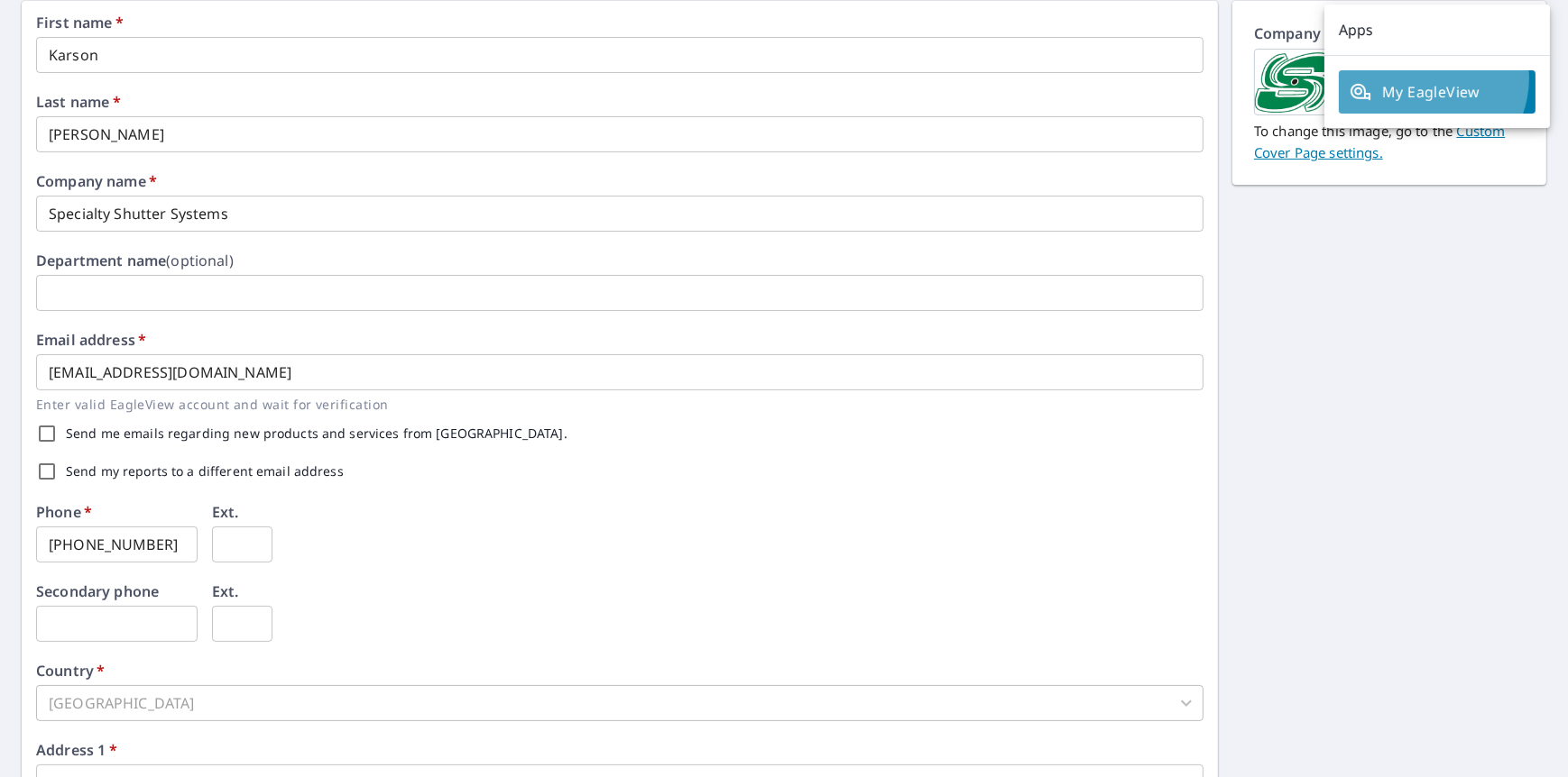
click at [1423, 78] on link "My EagleView" at bounding box center [1436, 92] width 197 height 43
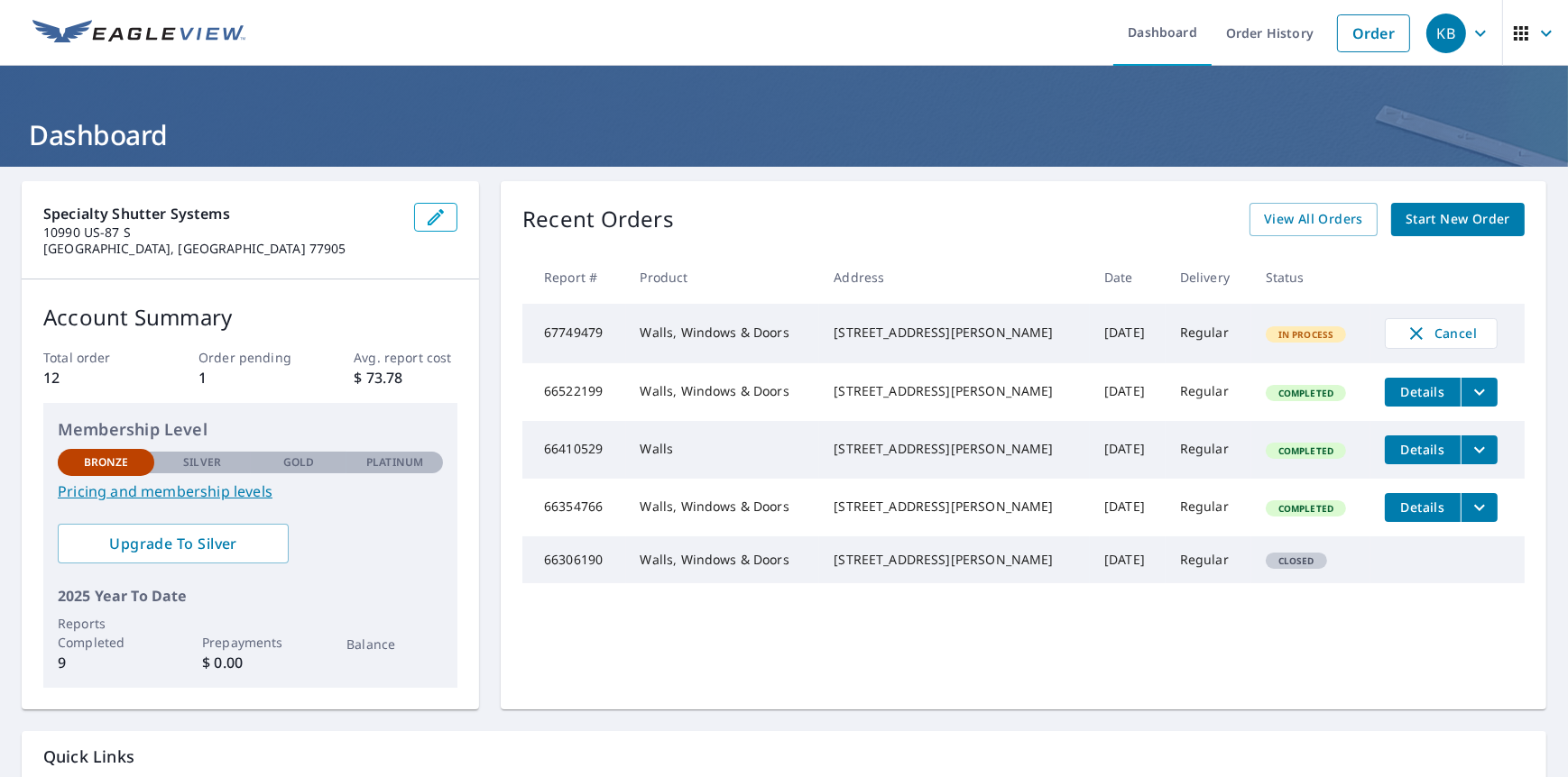
click at [1535, 39] on icon "button" at bounding box center [1545, 33] width 22 height 22
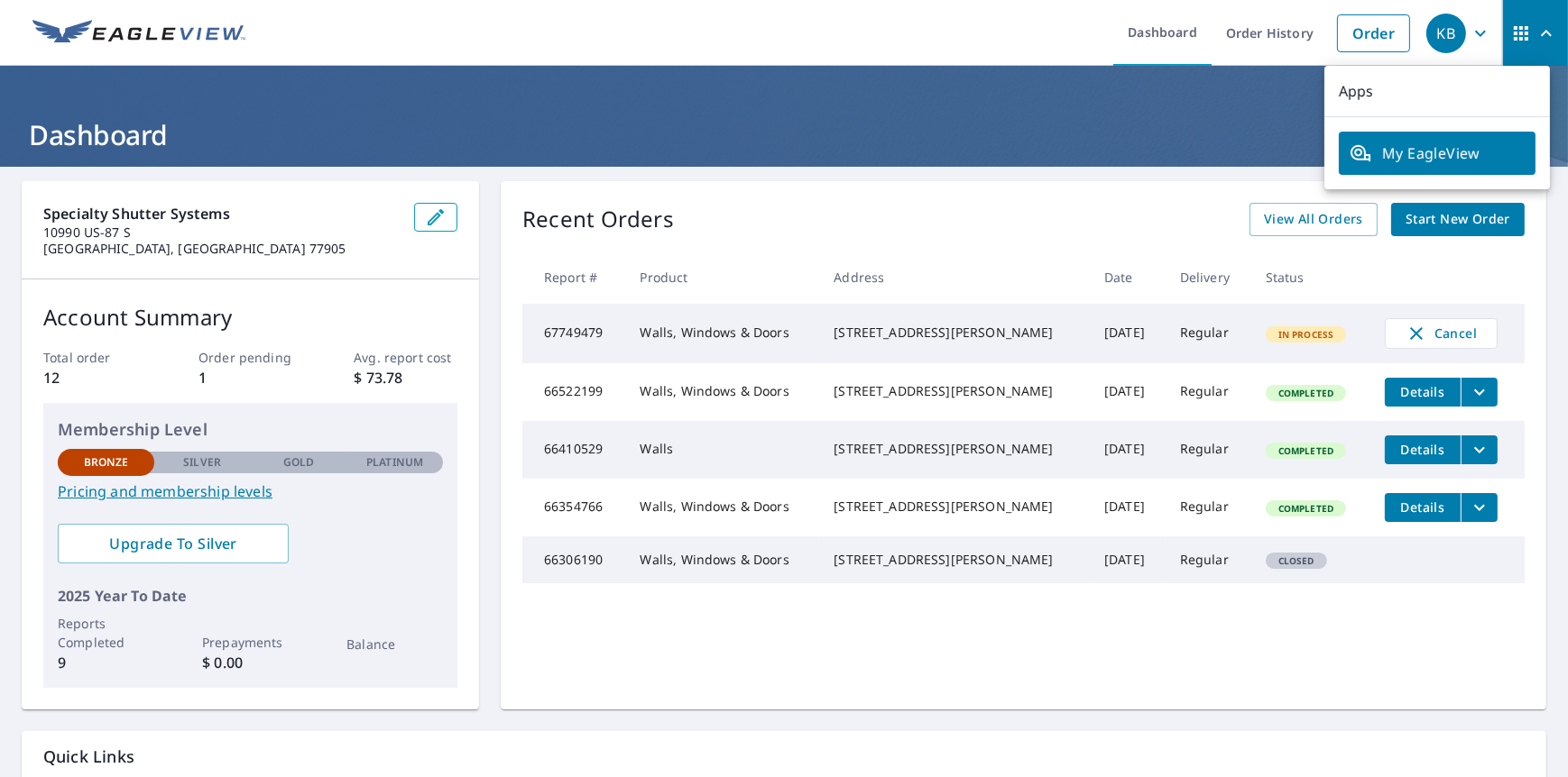
click at [998, 88] on header "Dashboard" at bounding box center [784, 116] width 1568 height 101
